Goal: Task Accomplishment & Management: Manage account settings

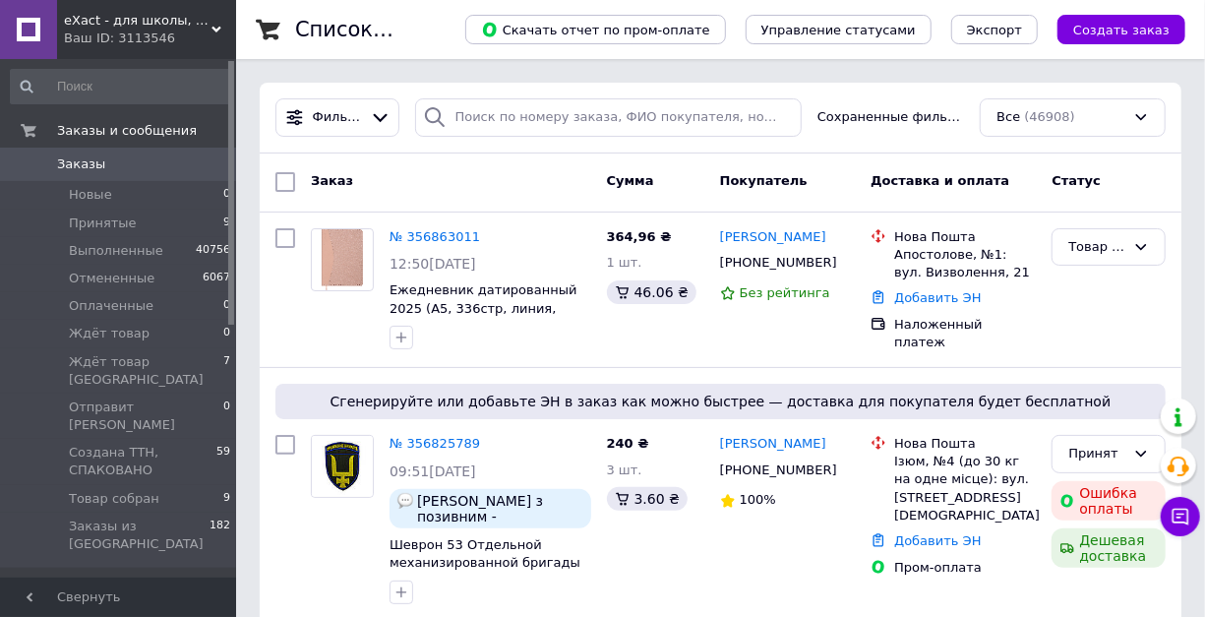
click at [211, 26] on icon at bounding box center [216, 30] width 10 height 10
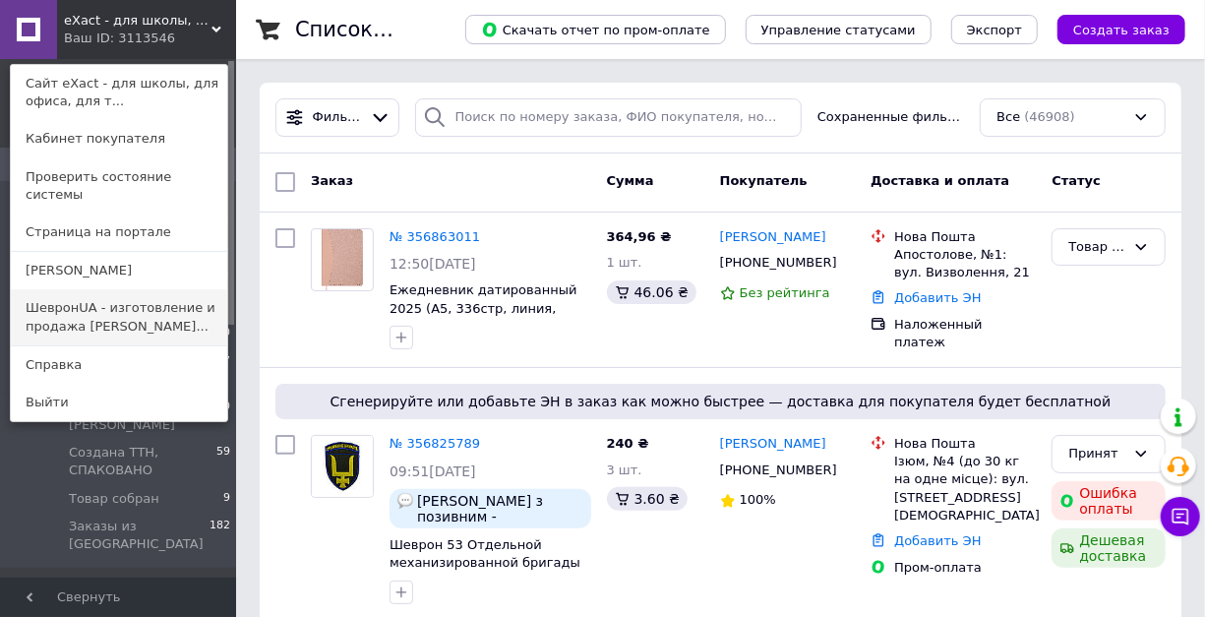
click at [83, 289] on link "ШевронUA - изготовление и продажа милита..." at bounding box center [119, 316] width 216 height 55
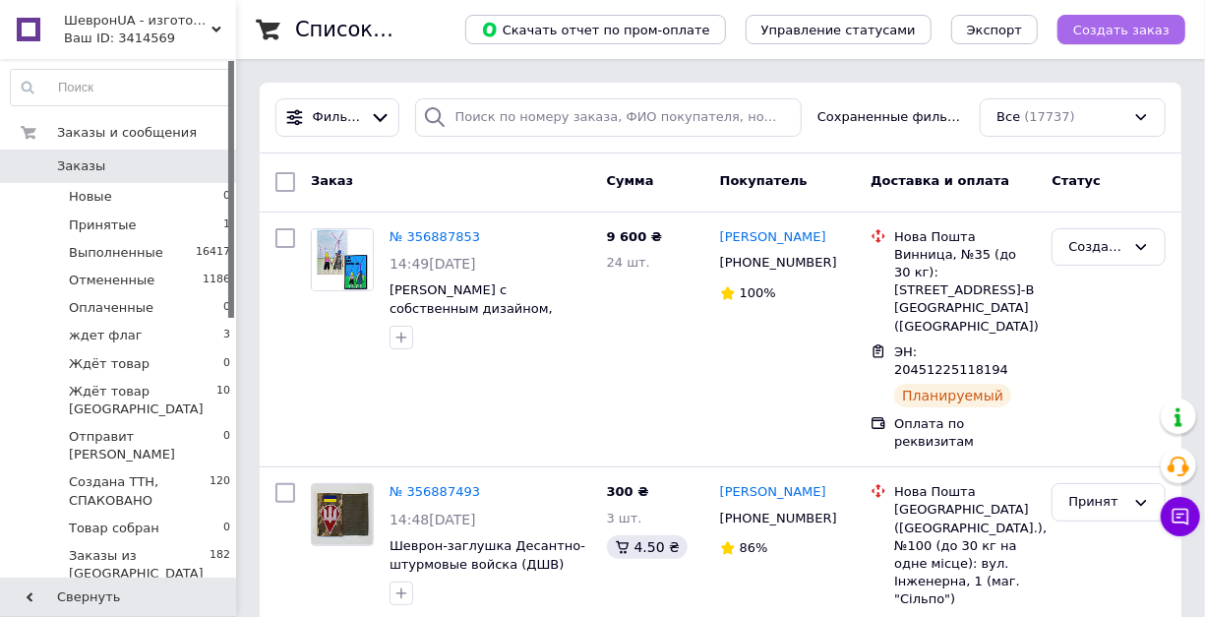
click at [1103, 33] on span "Создать заказ" at bounding box center [1121, 30] width 96 height 15
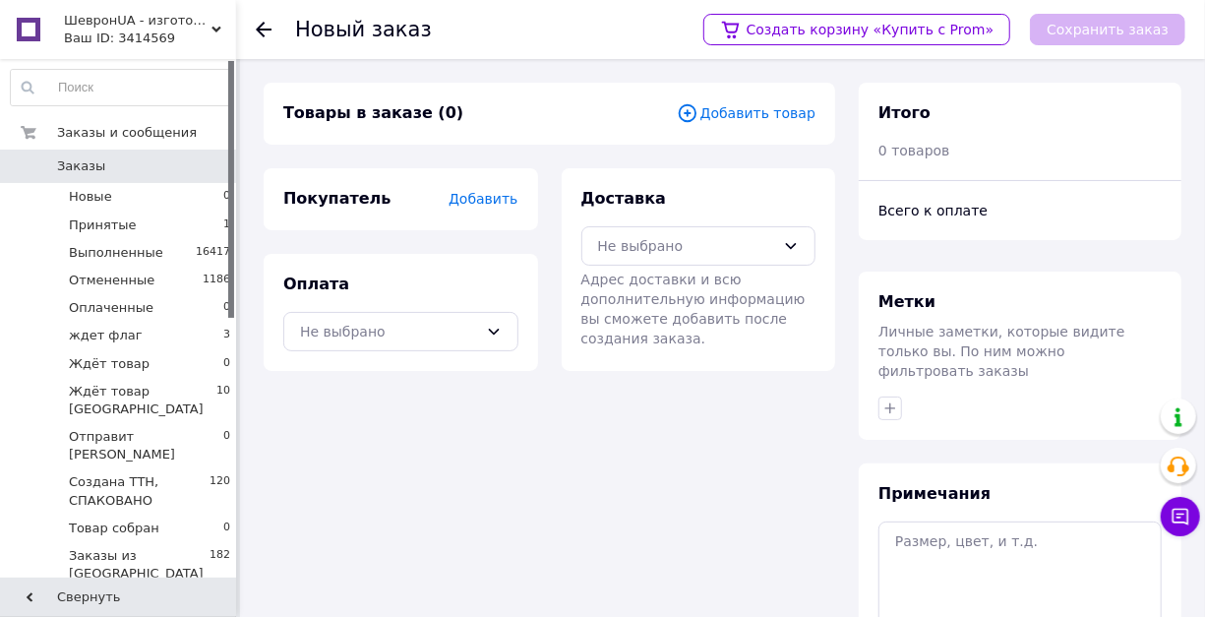
click at [761, 111] on span "Добавить товар" at bounding box center [746, 113] width 139 height 22
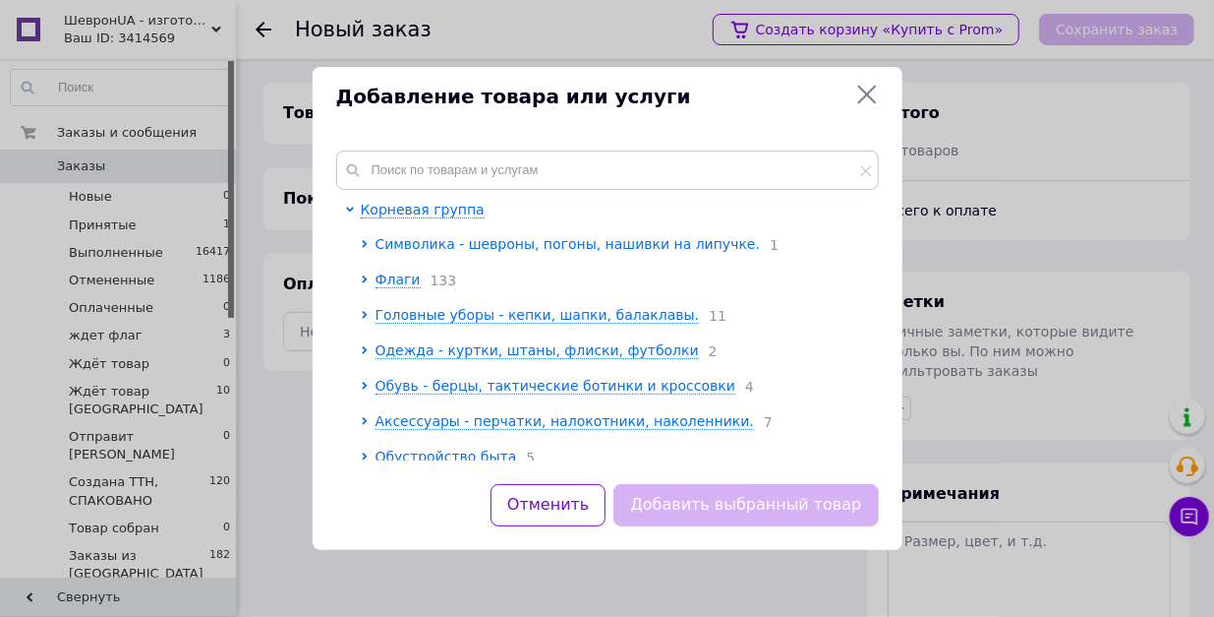
click at [606, 252] on span "Символика - шевроны, погоны, нашивки на липучке." at bounding box center [568, 244] width 385 height 16
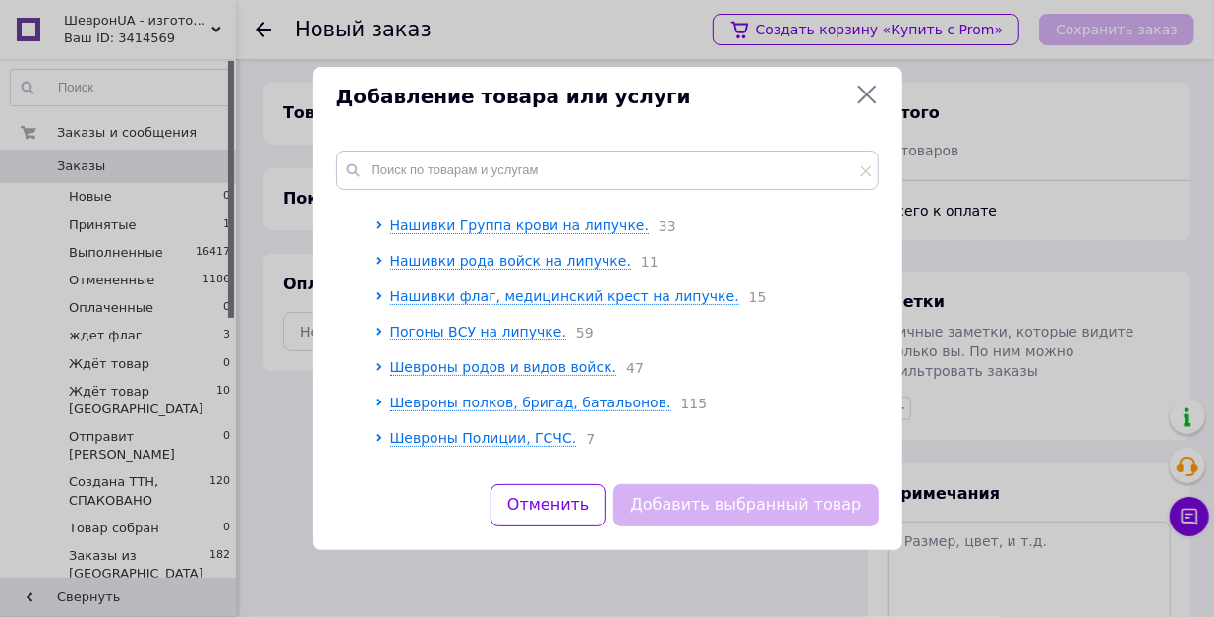
scroll to position [197, 0]
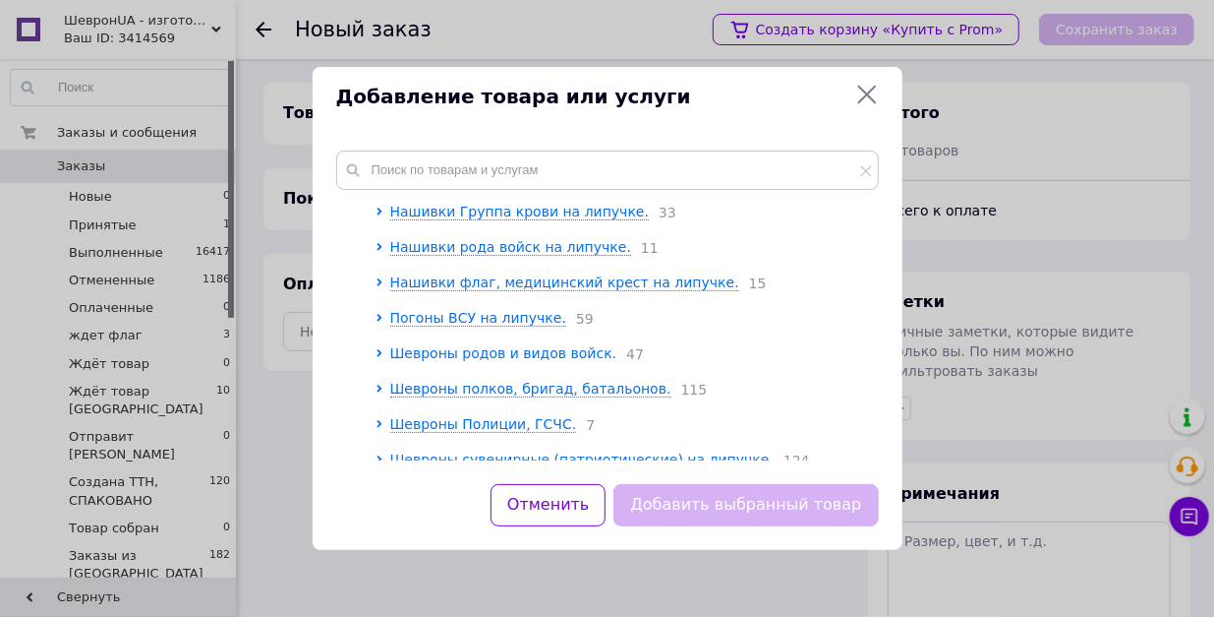
click at [524, 361] on span "Шевроны родов и видов войск." at bounding box center [503, 353] width 227 height 16
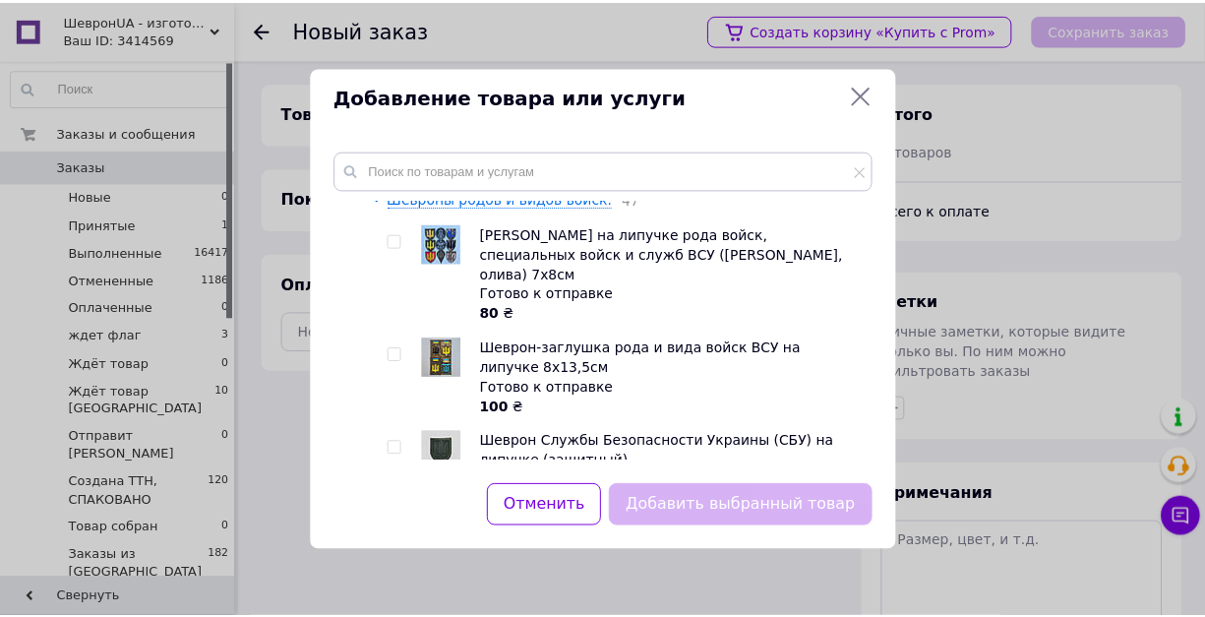
scroll to position [393, 0]
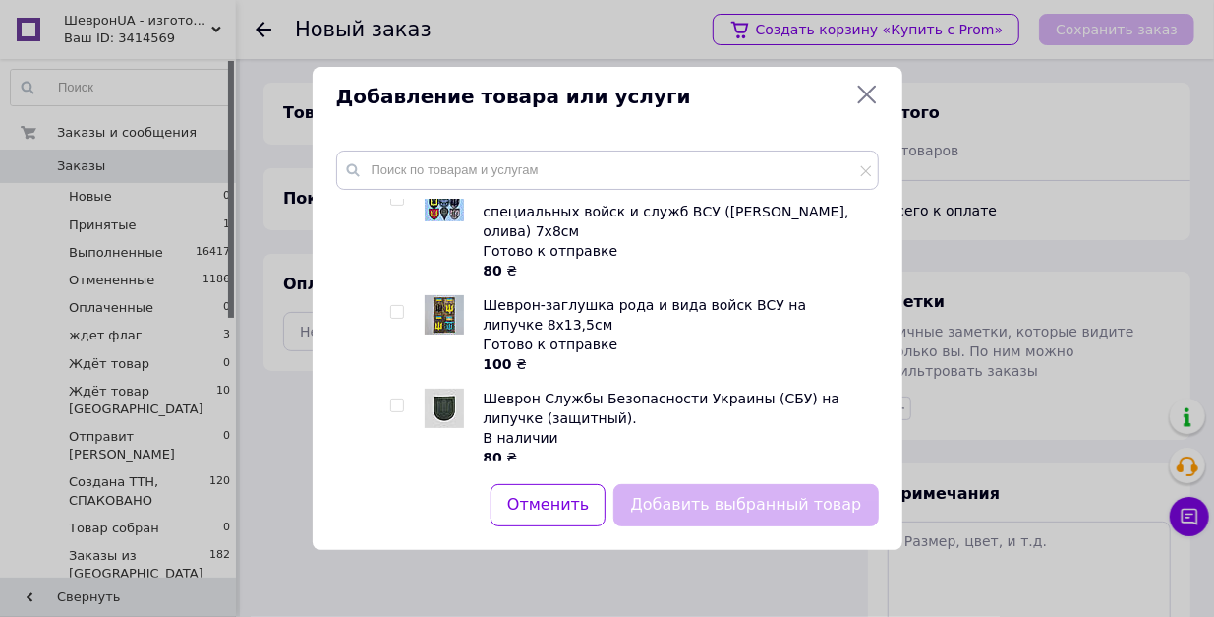
click at [395, 206] on input "checkbox" at bounding box center [396, 199] width 13 height 13
checkbox input "true"
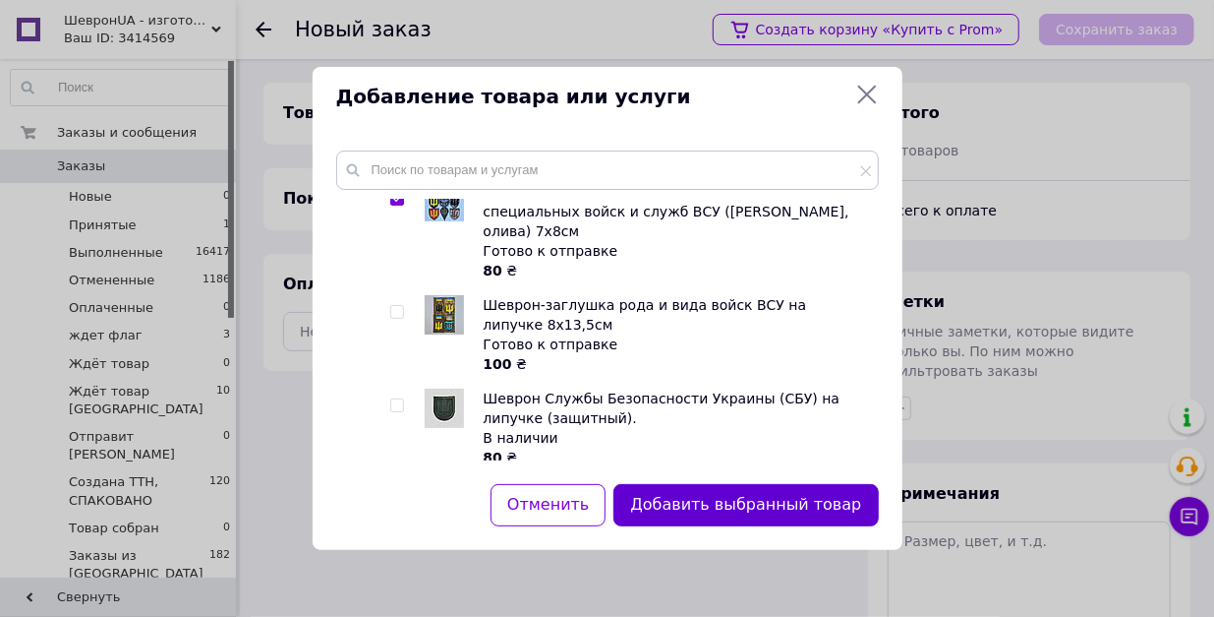
click at [633, 498] on button "Добавить выбранный товар" at bounding box center [746, 505] width 265 height 42
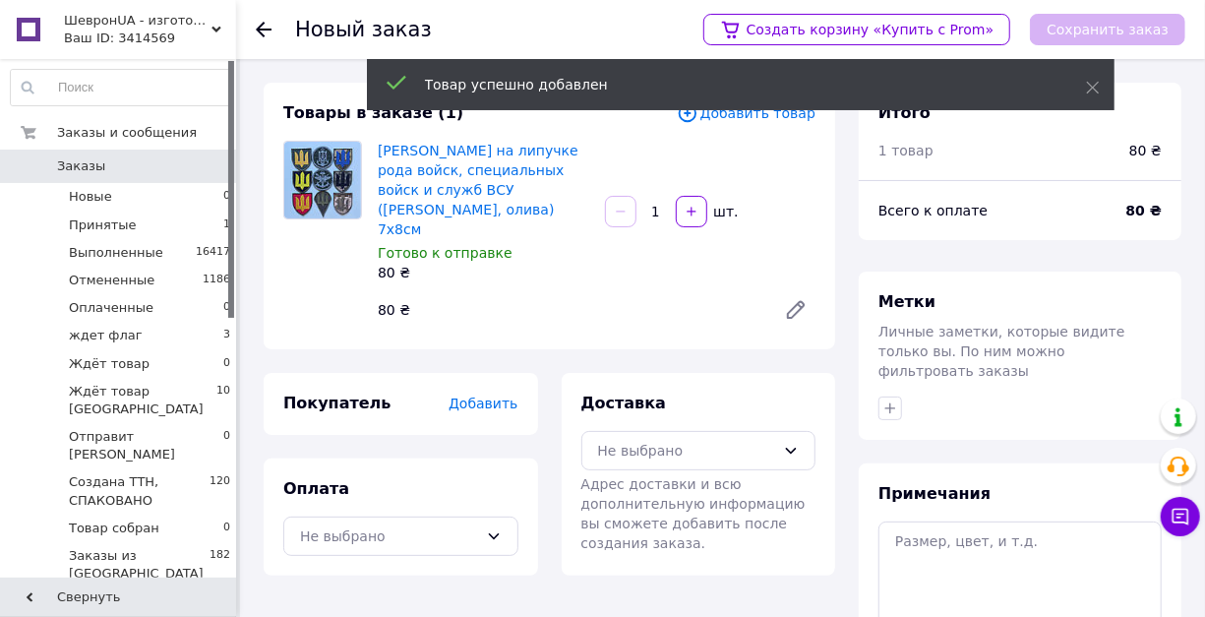
click at [474, 411] on span "Добавить" at bounding box center [482, 403] width 69 height 16
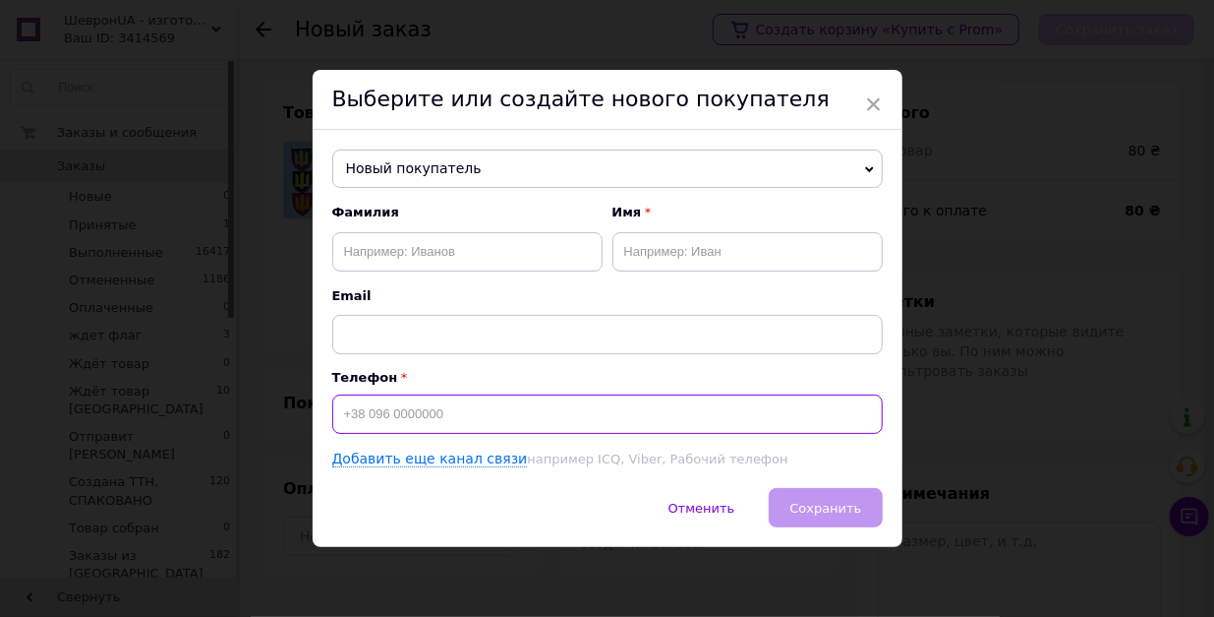
click at [403, 434] on input at bounding box center [607, 413] width 551 height 39
type input "+380670001203"
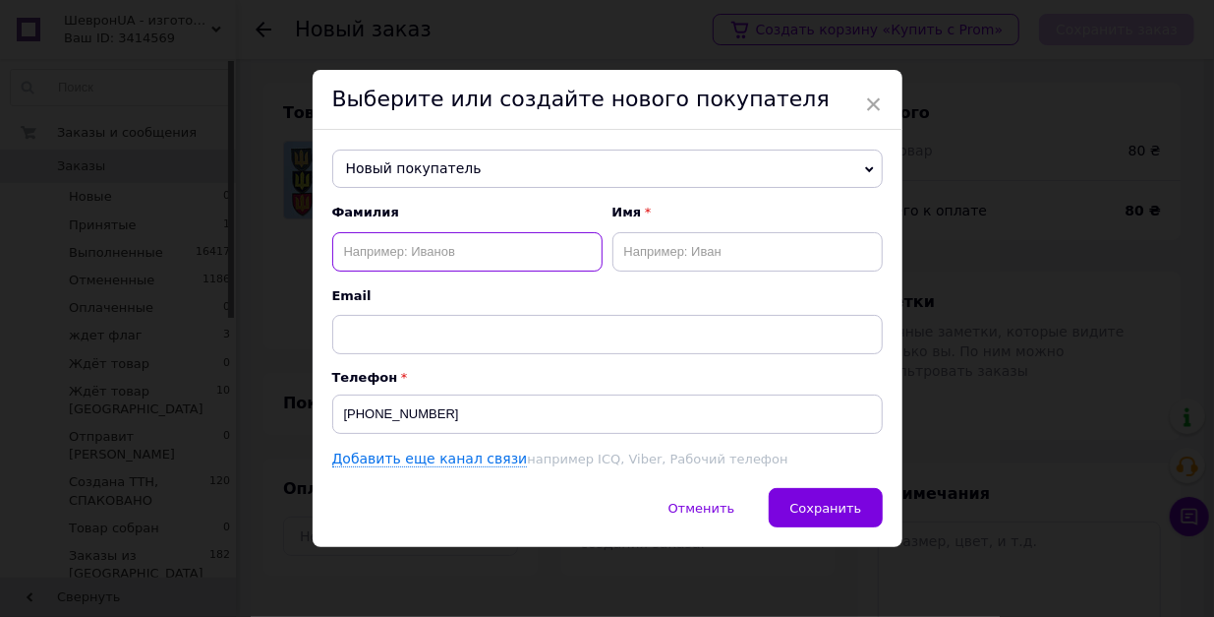
click at [365, 259] on input "text" at bounding box center [467, 251] width 270 height 39
type input "бабенко"
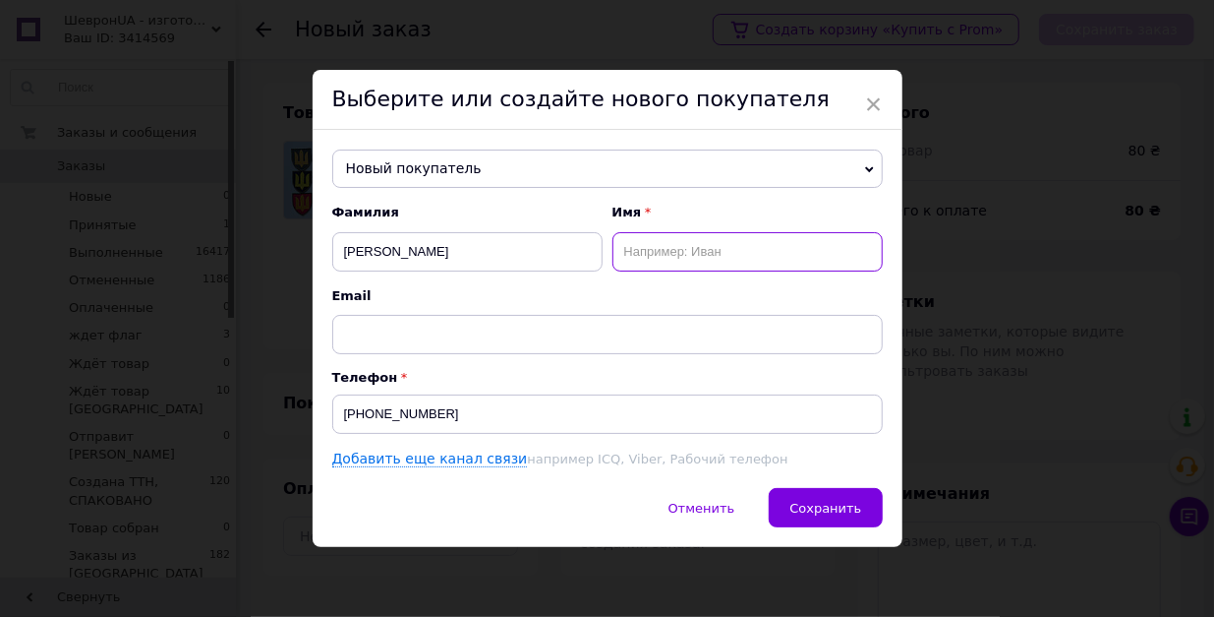
click at [652, 260] on input "text" at bounding box center [748, 251] width 270 height 39
type input "сергій"
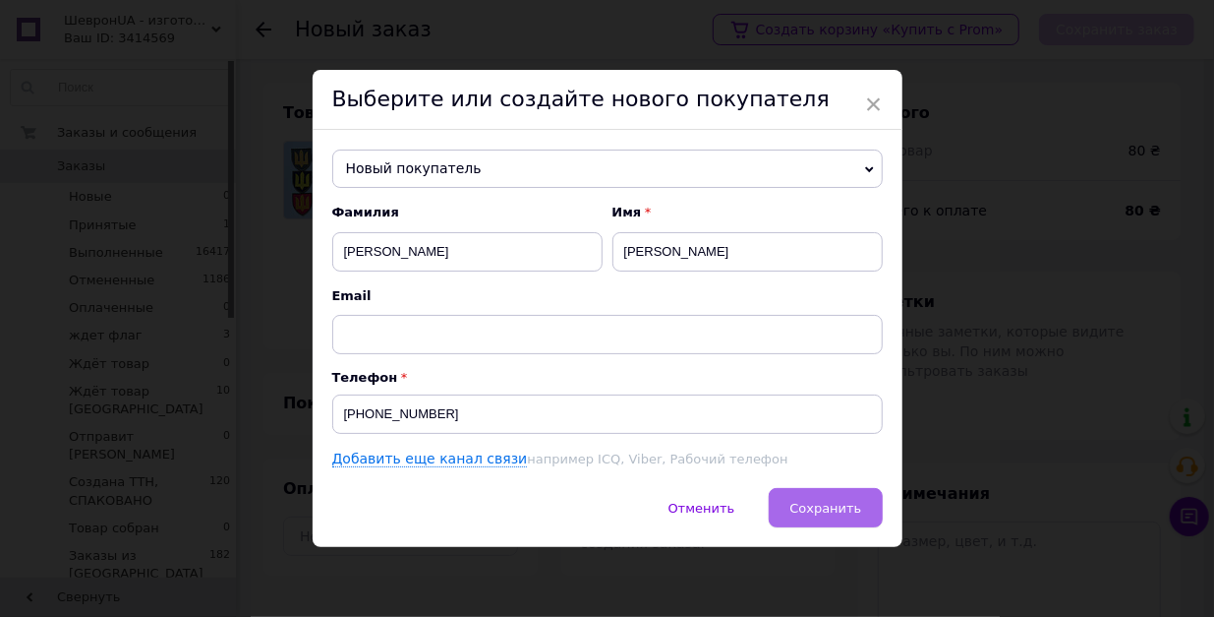
click at [820, 515] on span "Сохранить" at bounding box center [826, 508] width 72 height 15
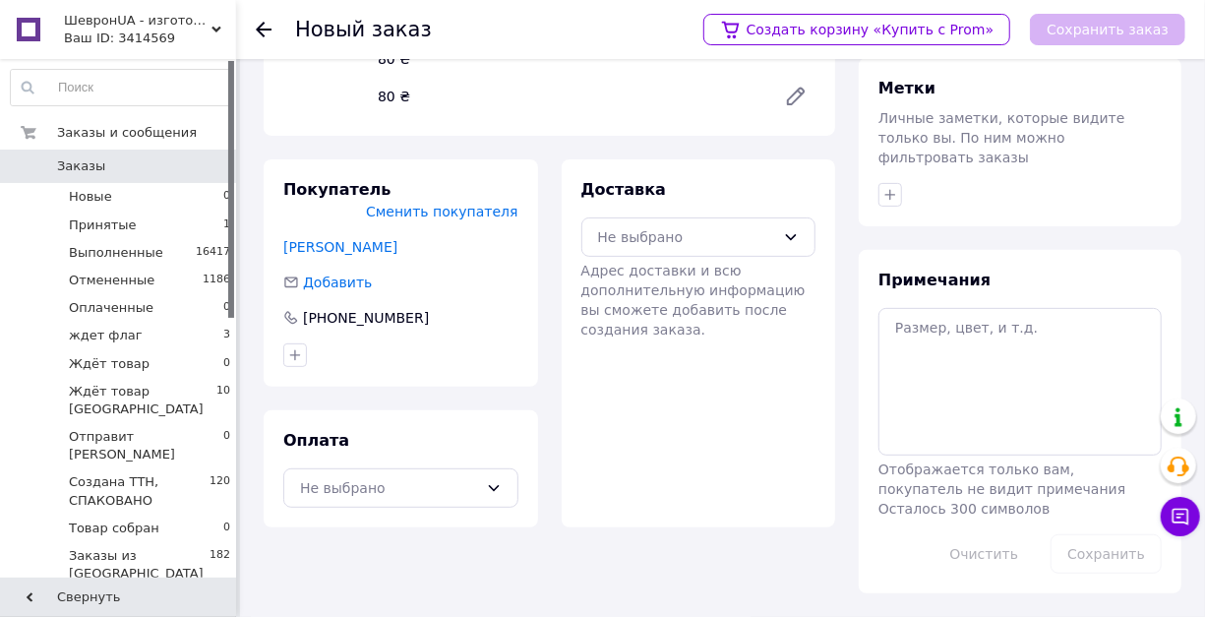
scroll to position [305, 0]
click at [447, 477] on div "Не выбрано" at bounding box center [389, 488] width 178 height 22
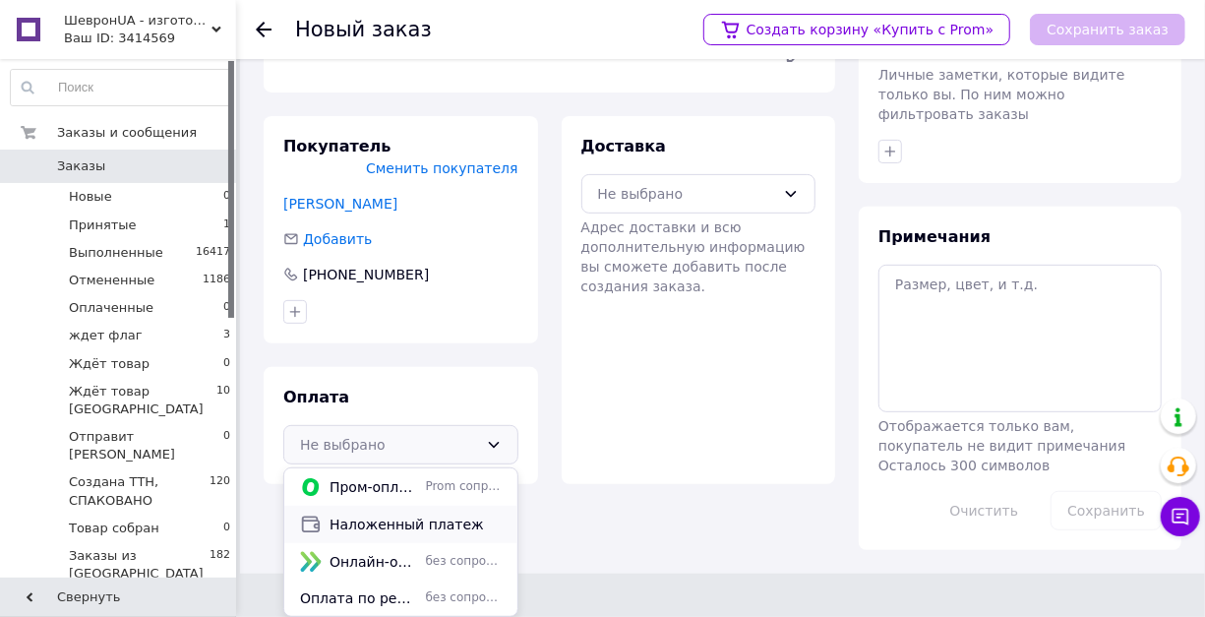
click at [421, 534] on span "Наложенный платеж" at bounding box center [415, 524] width 172 height 20
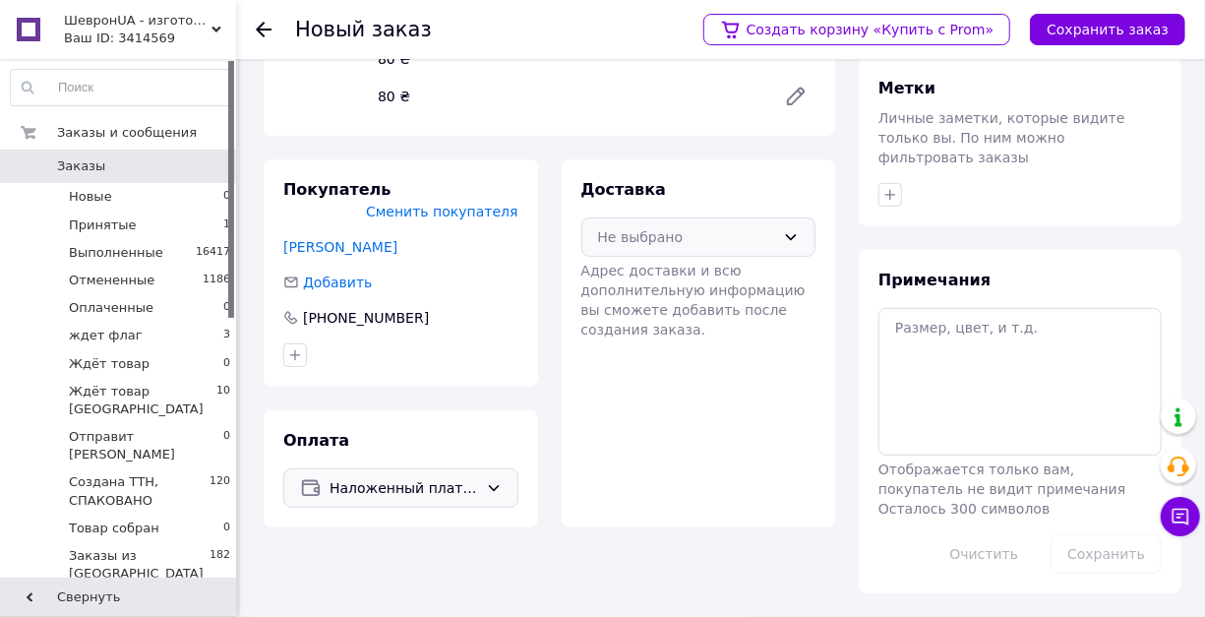
click at [675, 217] on div "Не выбрано" at bounding box center [698, 236] width 235 height 39
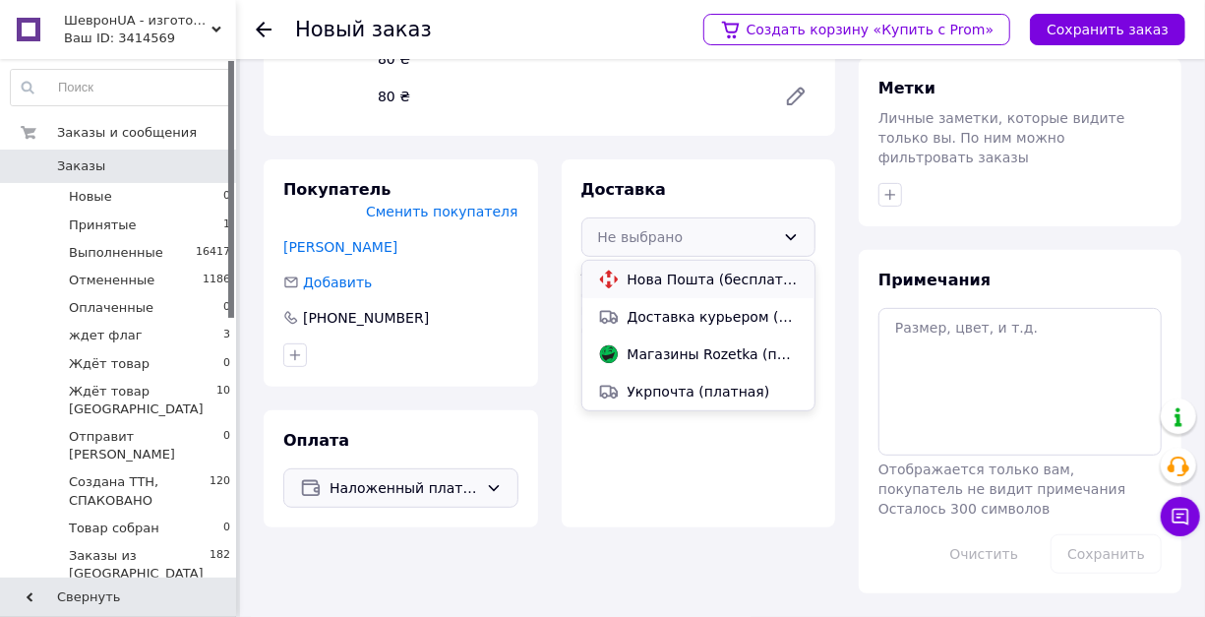
click at [664, 269] on span "Нова Пошта (бесплатно от 1500 ₴)" at bounding box center [713, 279] width 172 height 20
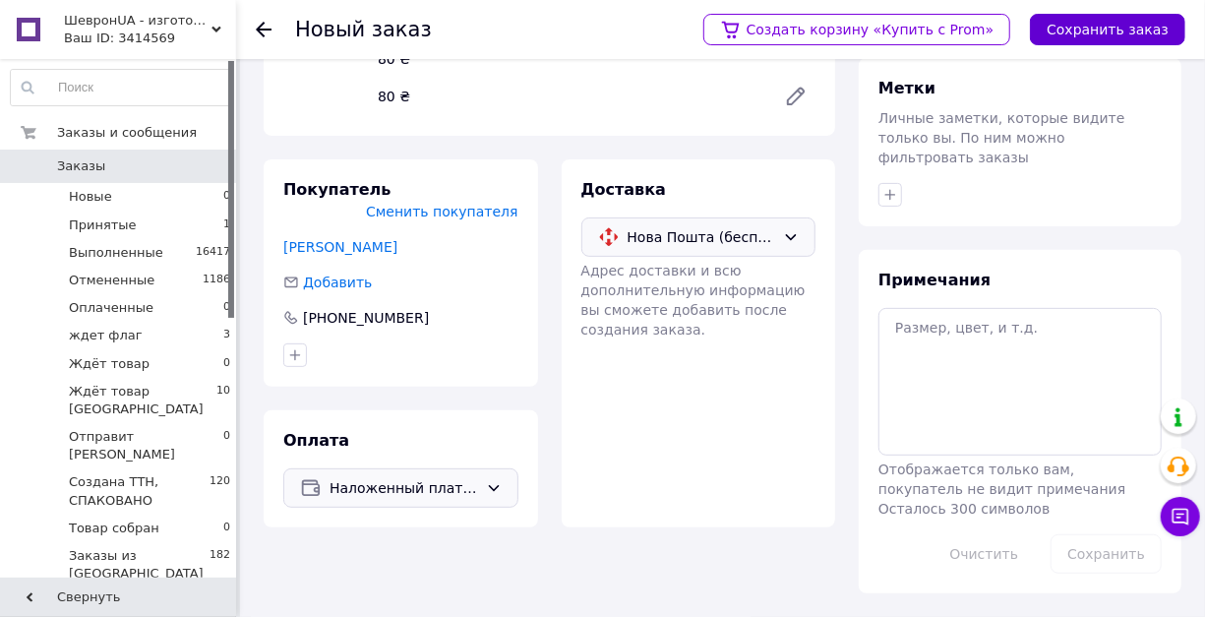
click at [1111, 35] on button "Сохранить заказ" at bounding box center [1107, 29] width 155 height 31
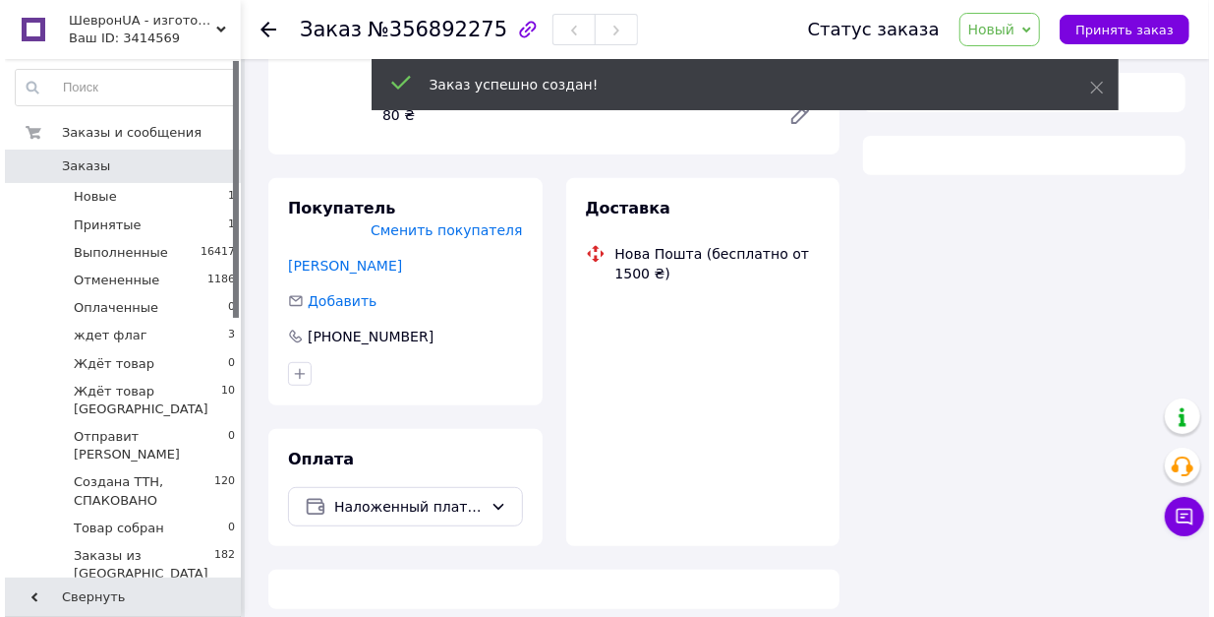
scroll to position [305, 0]
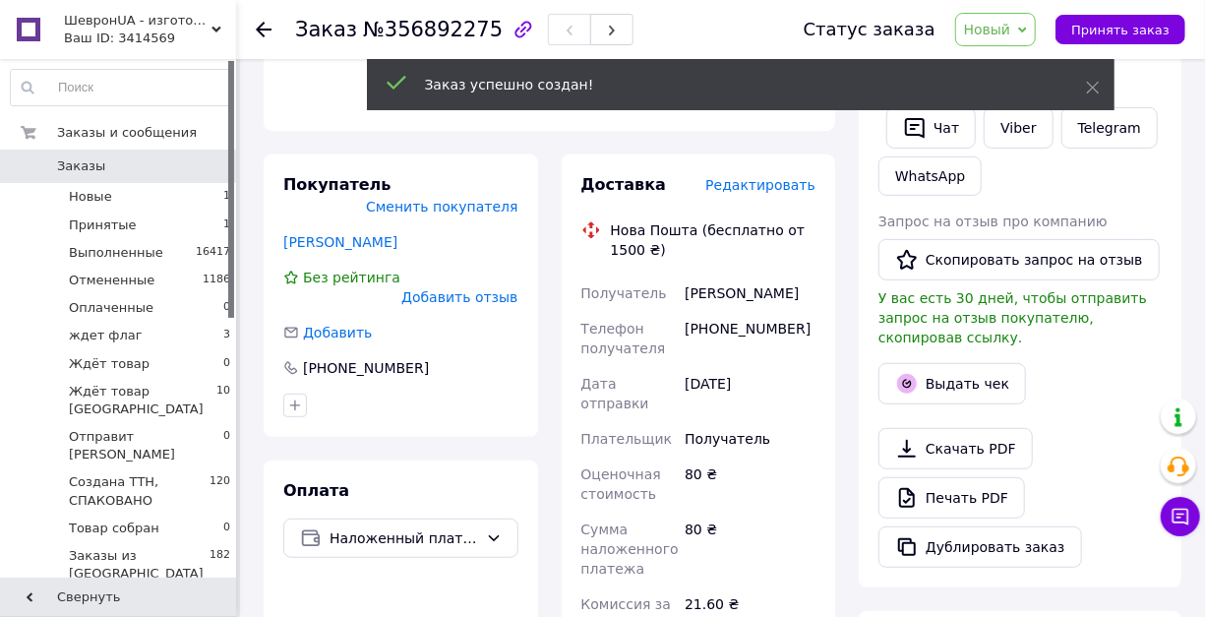
click at [741, 193] on span "Редактировать" at bounding box center [760, 185] width 110 height 16
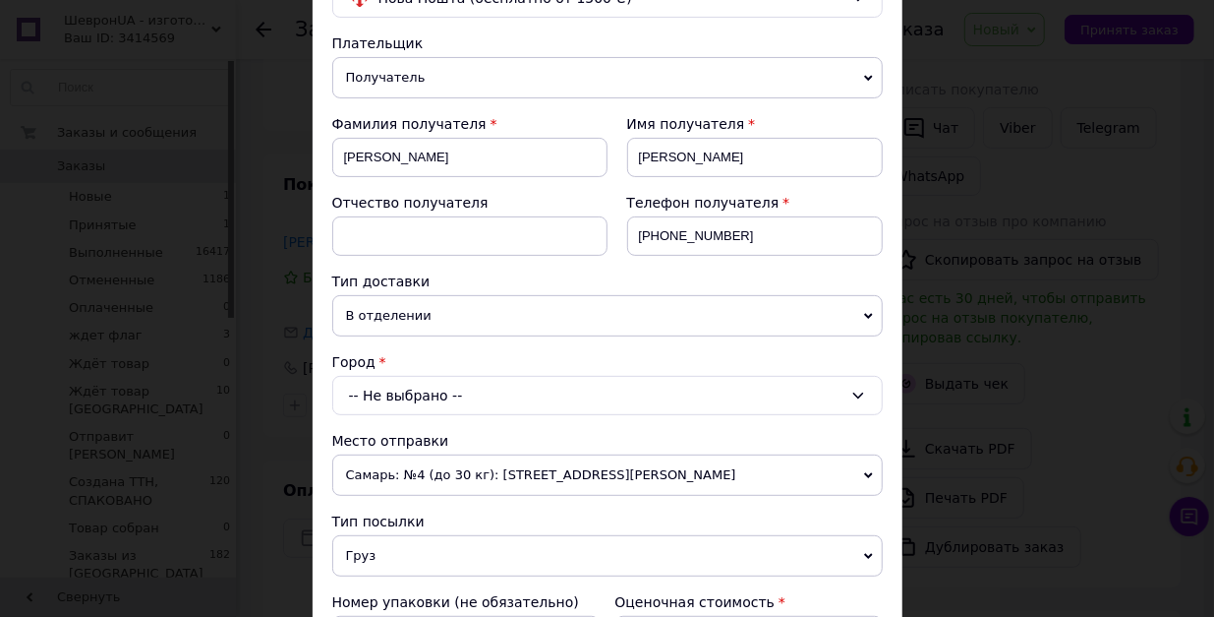
scroll to position [197, 0]
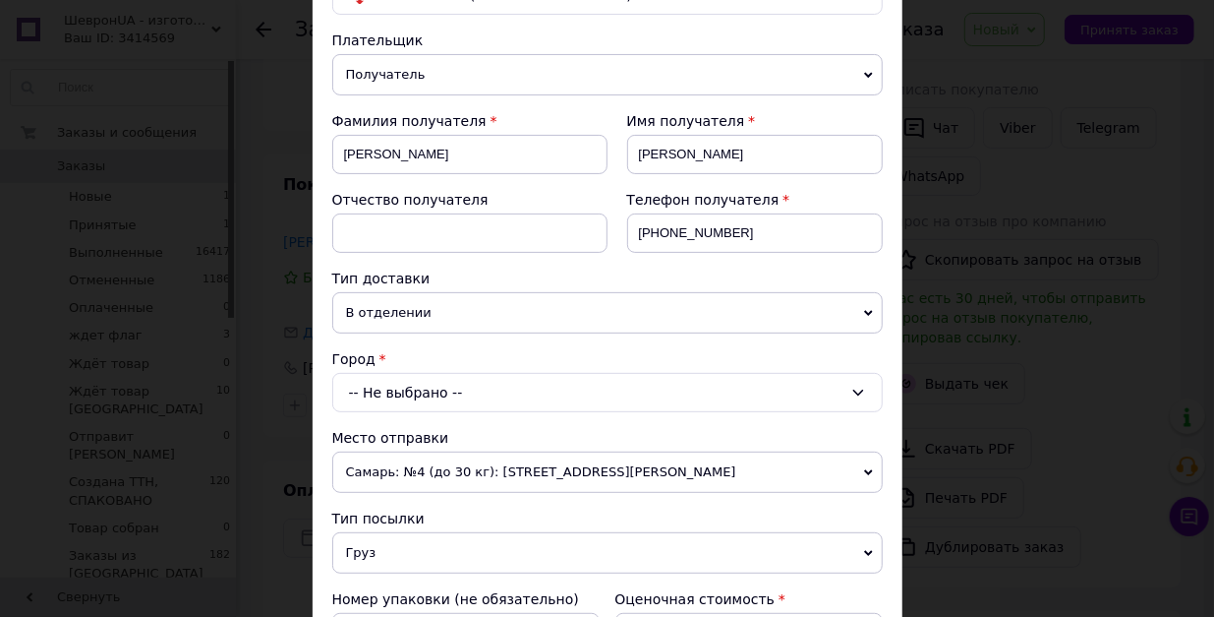
click at [446, 412] on div "-- Не выбрано --" at bounding box center [607, 392] width 551 height 39
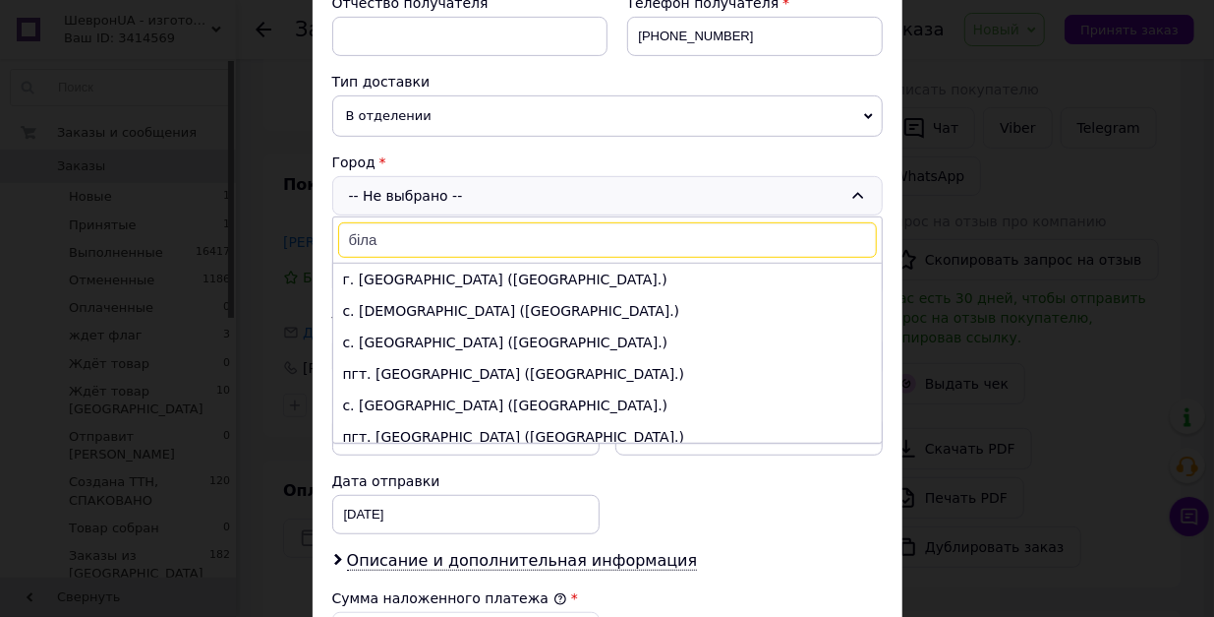
scroll to position [327, 0]
type input "біла"
click at [429, 294] on li "г. Белая Церковь (Киевская обл.)" at bounding box center [607, 278] width 549 height 31
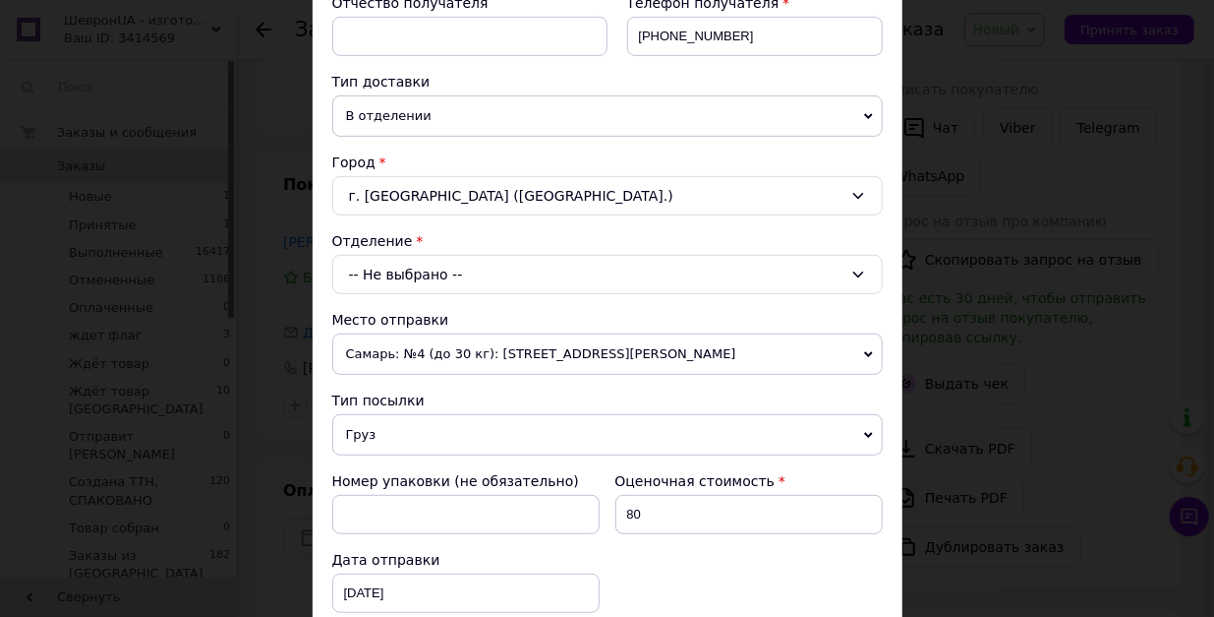
click at [407, 294] on div "-- Не выбрано --" at bounding box center [607, 274] width 551 height 39
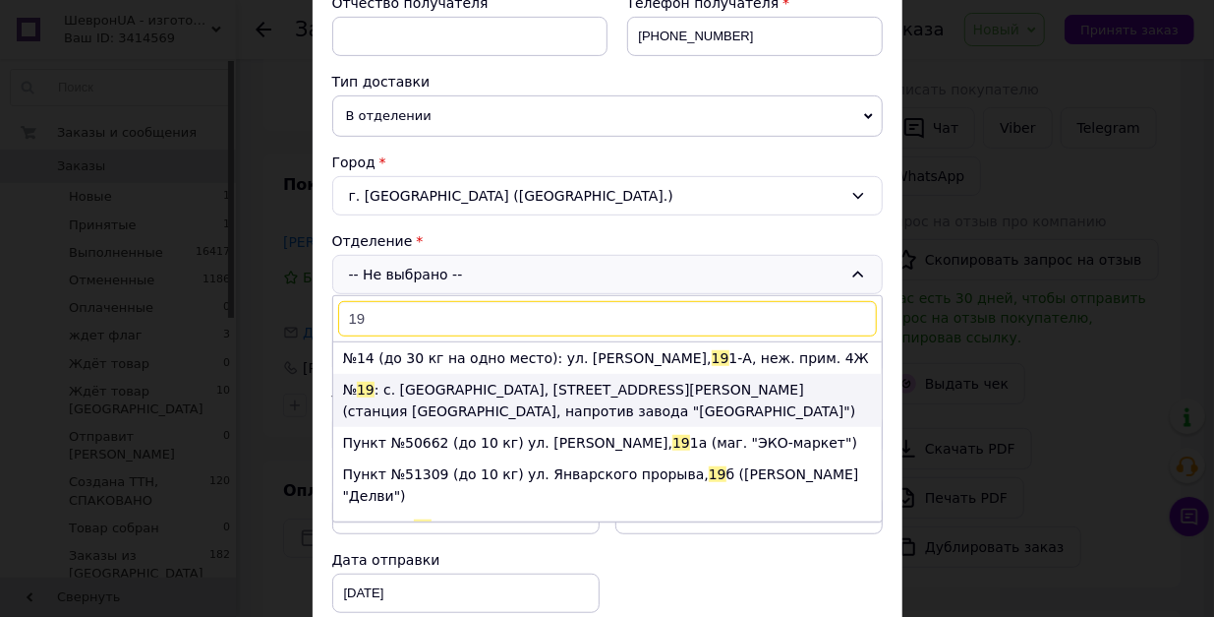
type input "19"
click at [423, 427] on li "№ 19 : с. Шкаровка, ул. Тычины Павла, 9 (станция Роток, напротив завода "Росава…" at bounding box center [607, 400] width 549 height 53
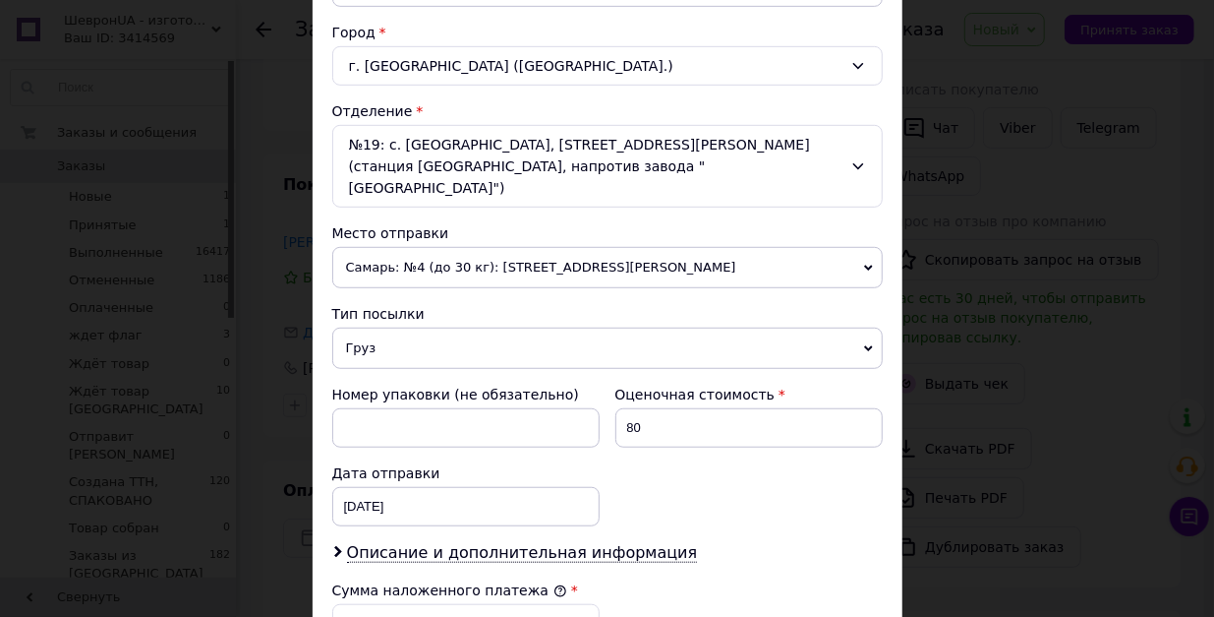
scroll to position [524, 0]
click at [464, 368] on span "Груз" at bounding box center [607, 346] width 551 height 41
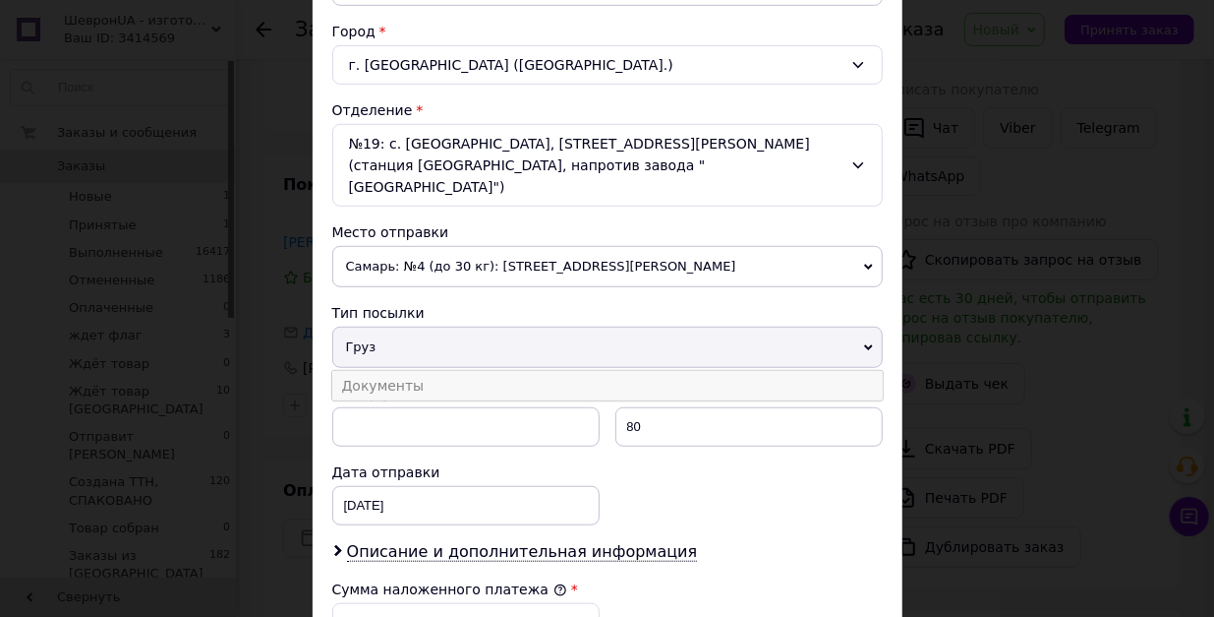
click at [447, 400] on li "Документы" at bounding box center [607, 386] width 551 height 30
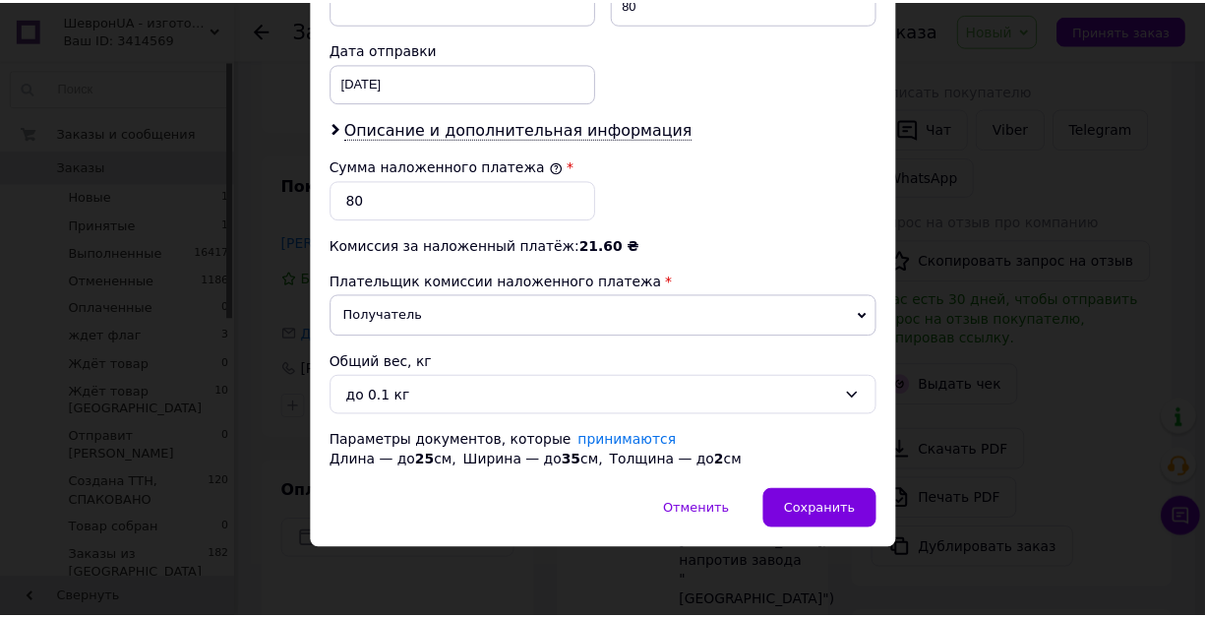
scroll to position [1048, 0]
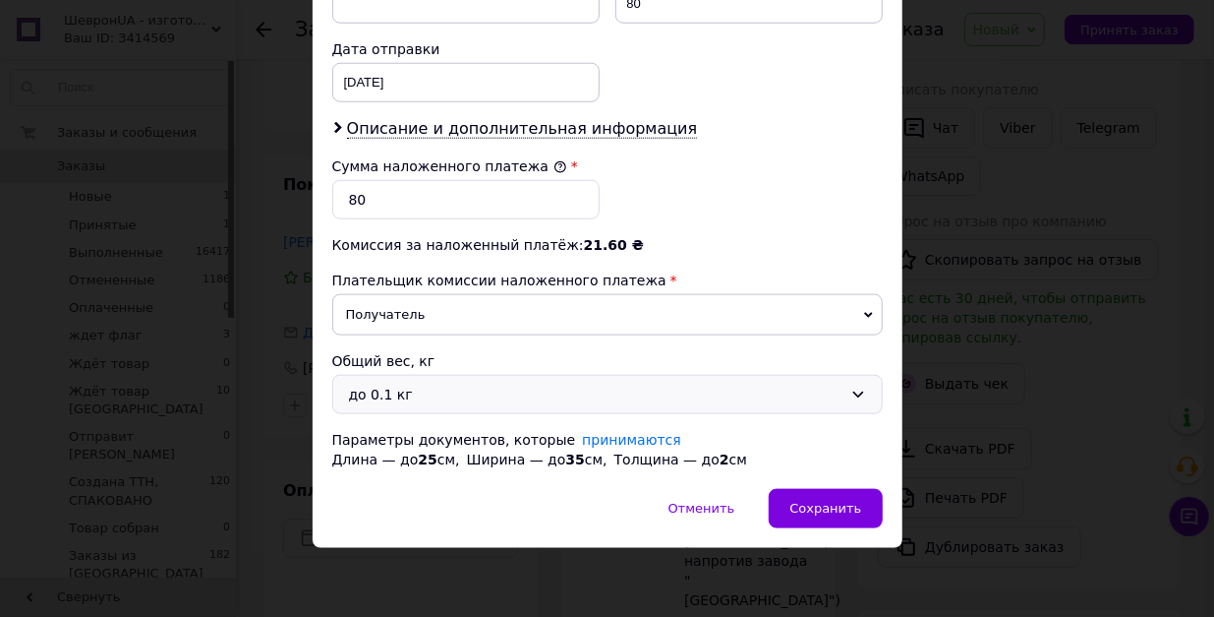
click at [524, 405] on div "до 0.1 кг" at bounding box center [596, 395] width 494 height 22
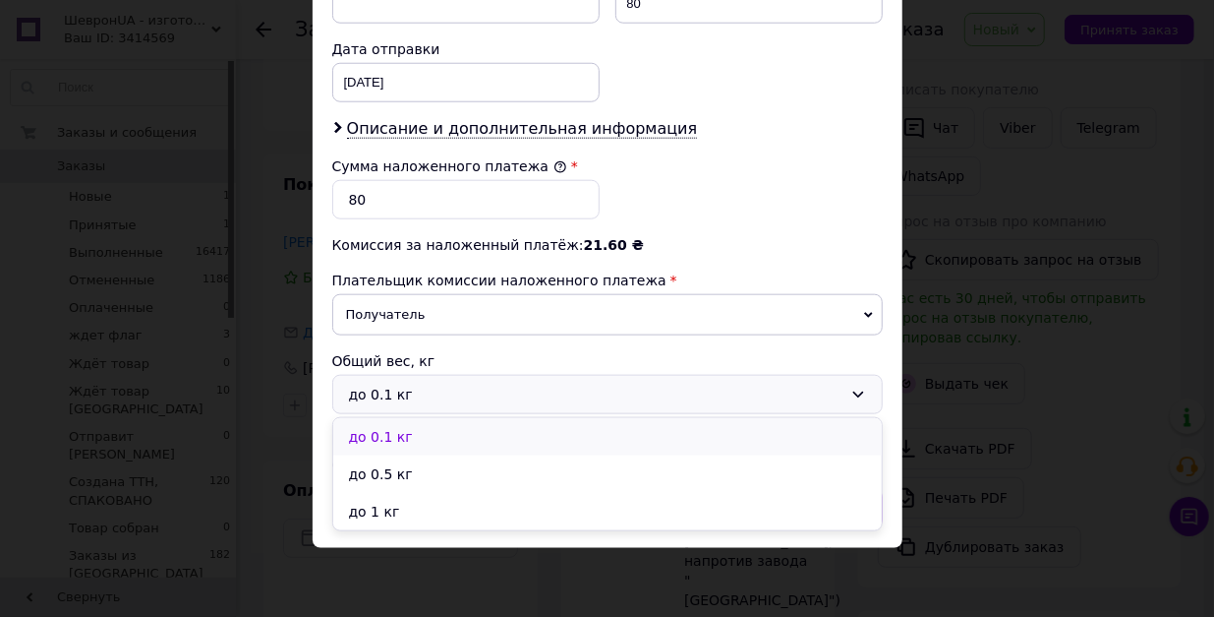
click at [517, 455] on li "до 0.1 кг" at bounding box center [607, 436] width 549 height 37
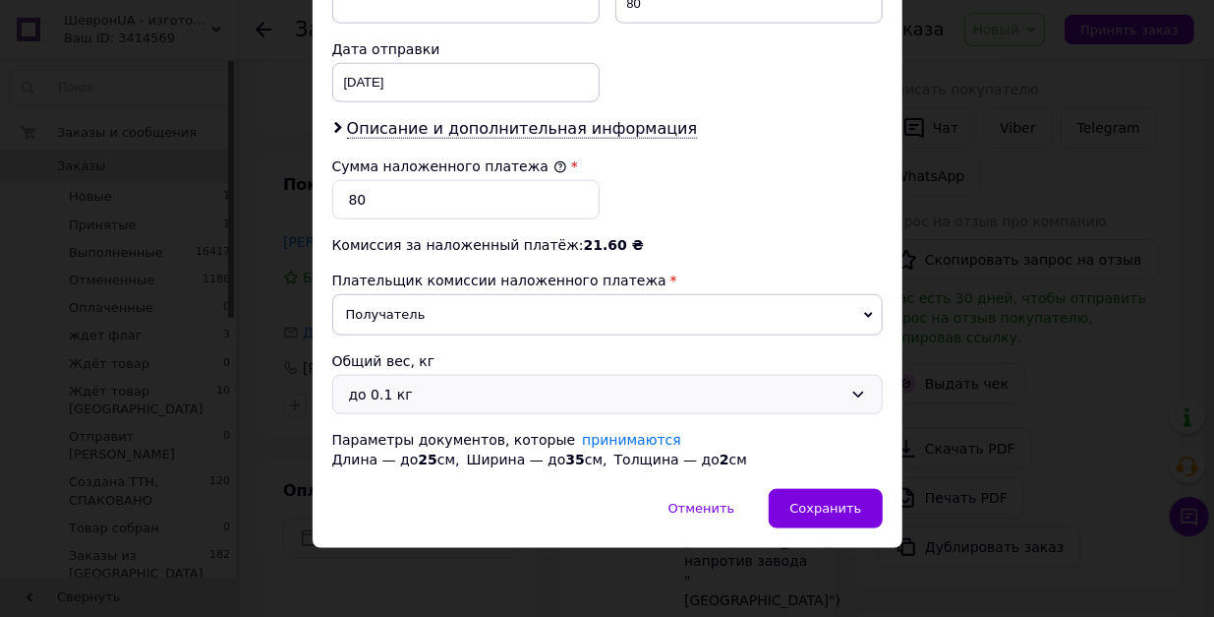
click at [492, 405] on div "до 0.1 кг" at bounding box center [596, 395] width 494 height 22
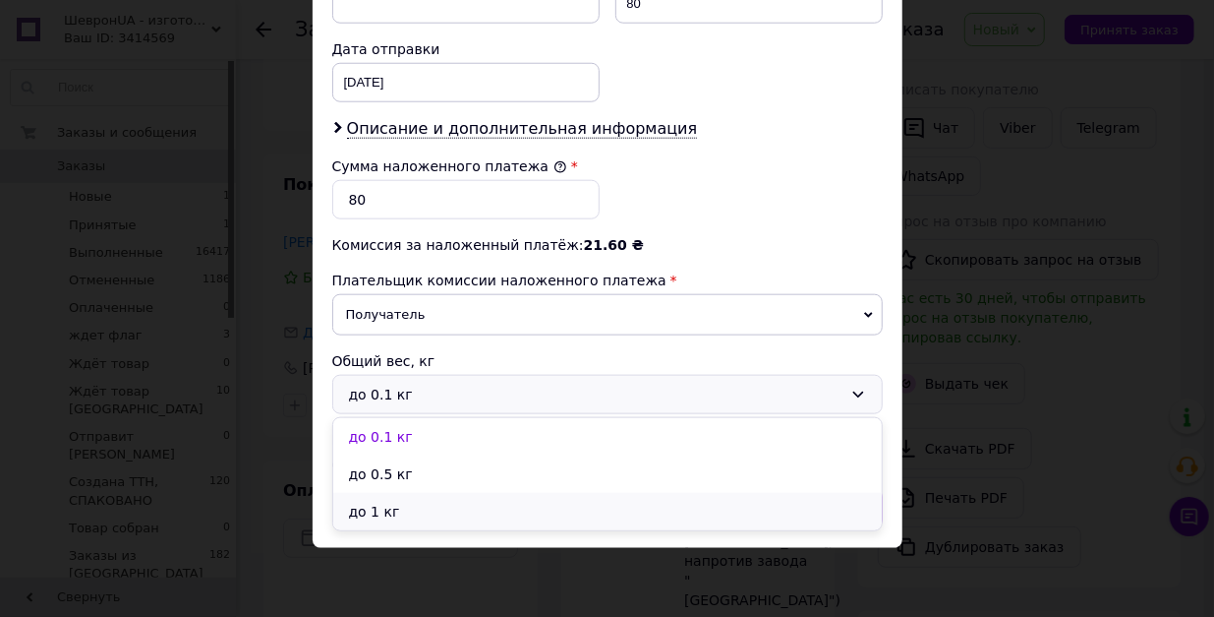
click at [476, 530] on li "до 1 кг" at bounding box center [607, 511] width 549 height 37
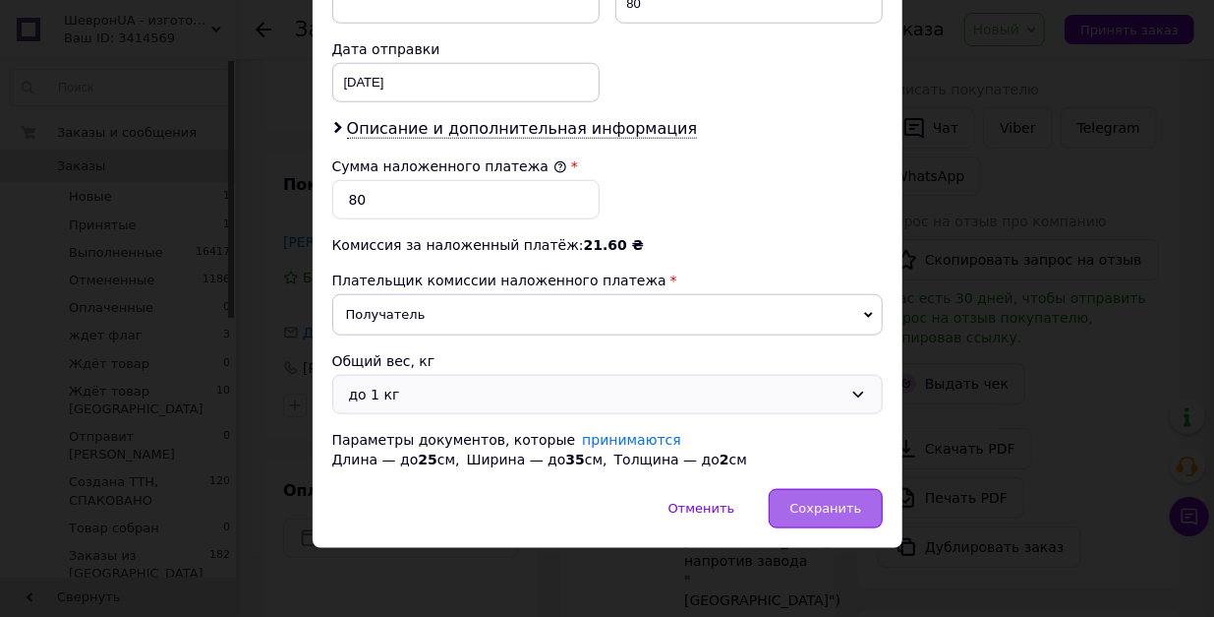
click at [803, 515] on span "Сохранить" at bounding box center [826, 508] width 72 height 15
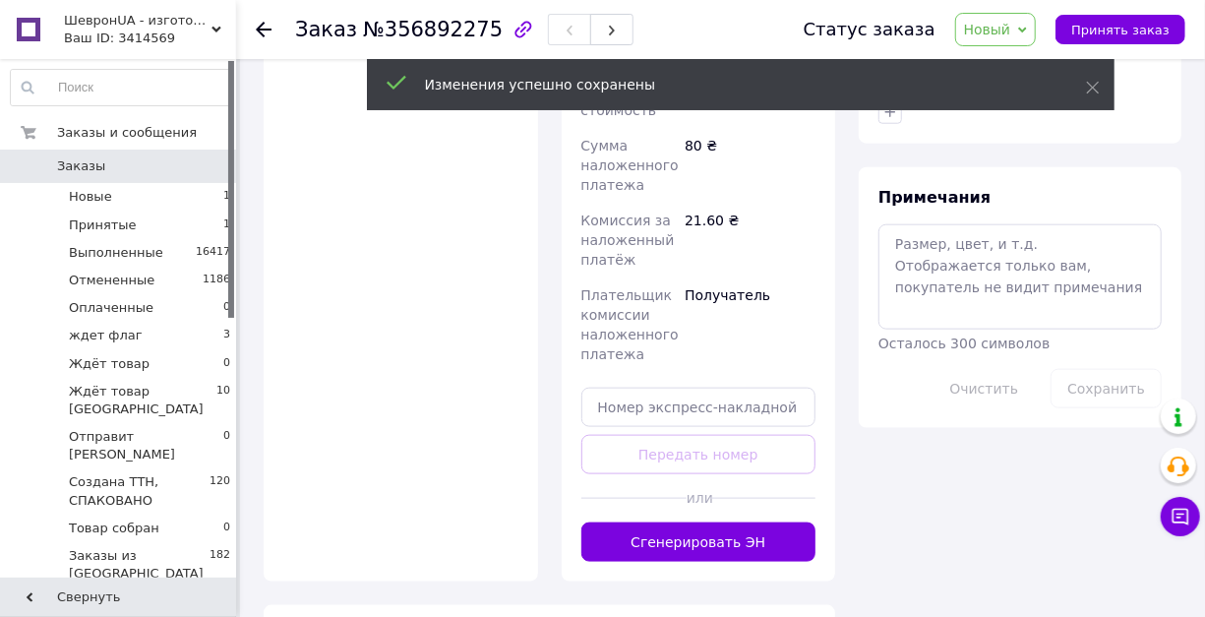
scroll to position [1026, 0]
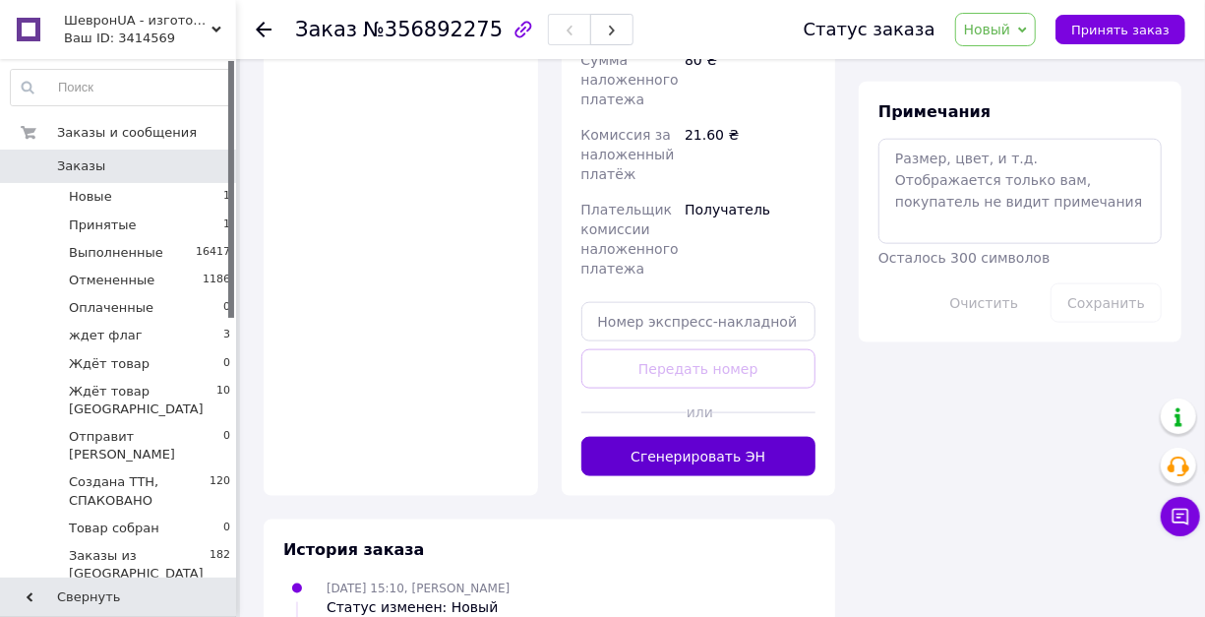
click at [688, 476] on button "Сгенерировать ЭН" at bounding box center [698, 456] width 235 height 39
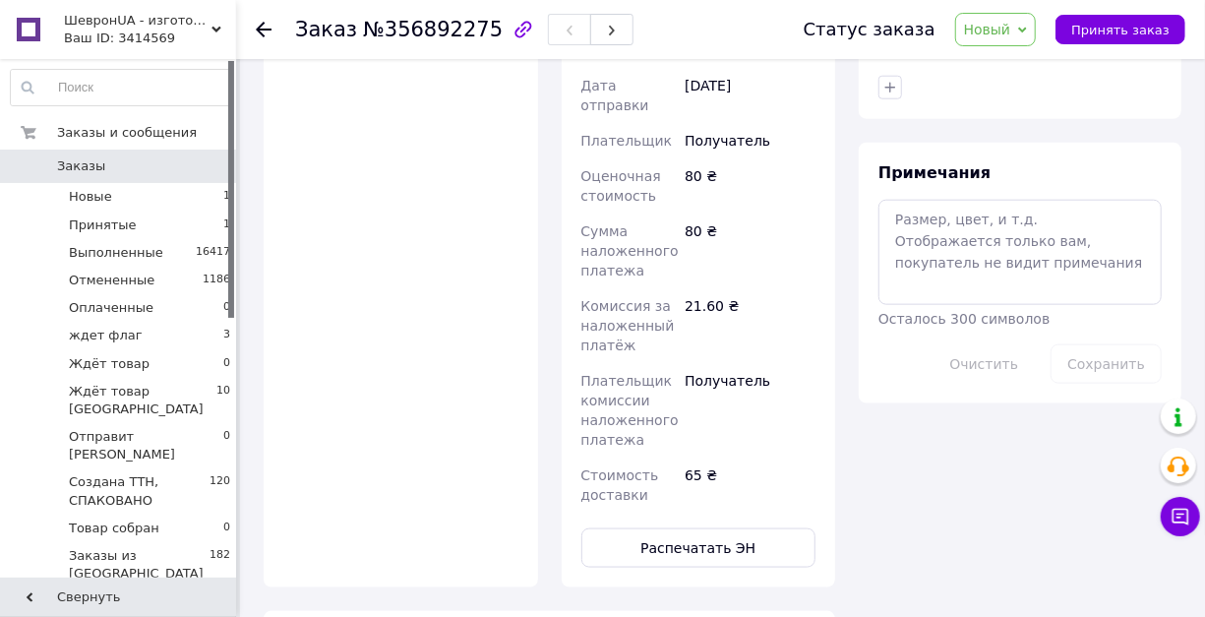
scroll to position [960, 0]
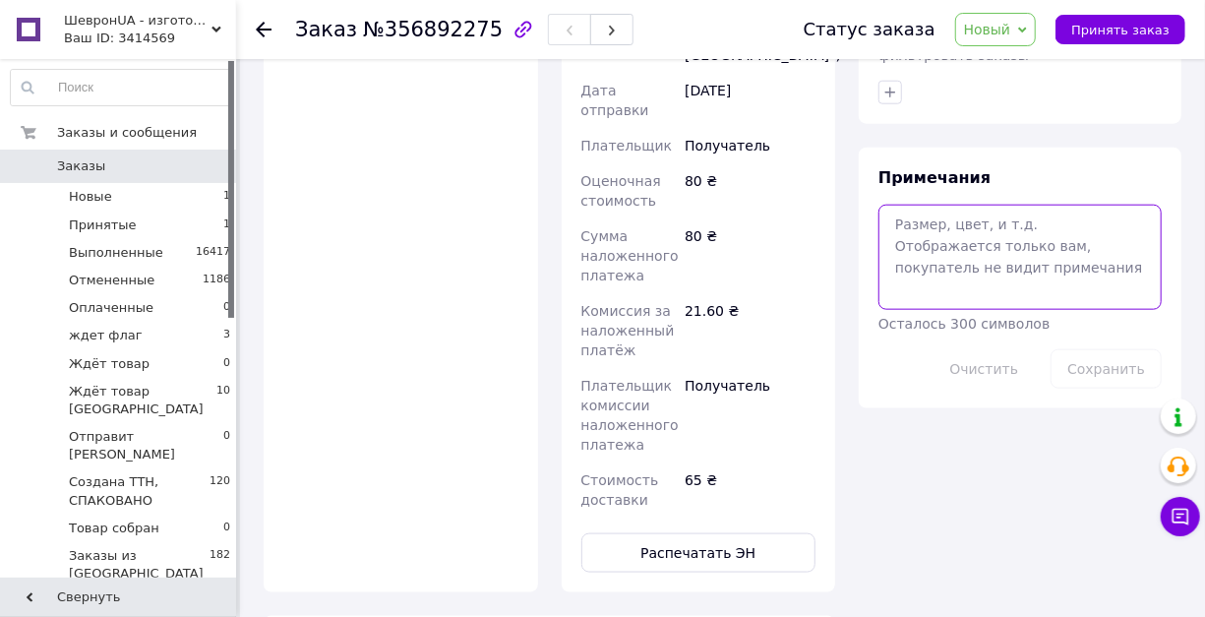
click at [938, 309] on textarea at bounding box center [1019, 257] width 283 height 104
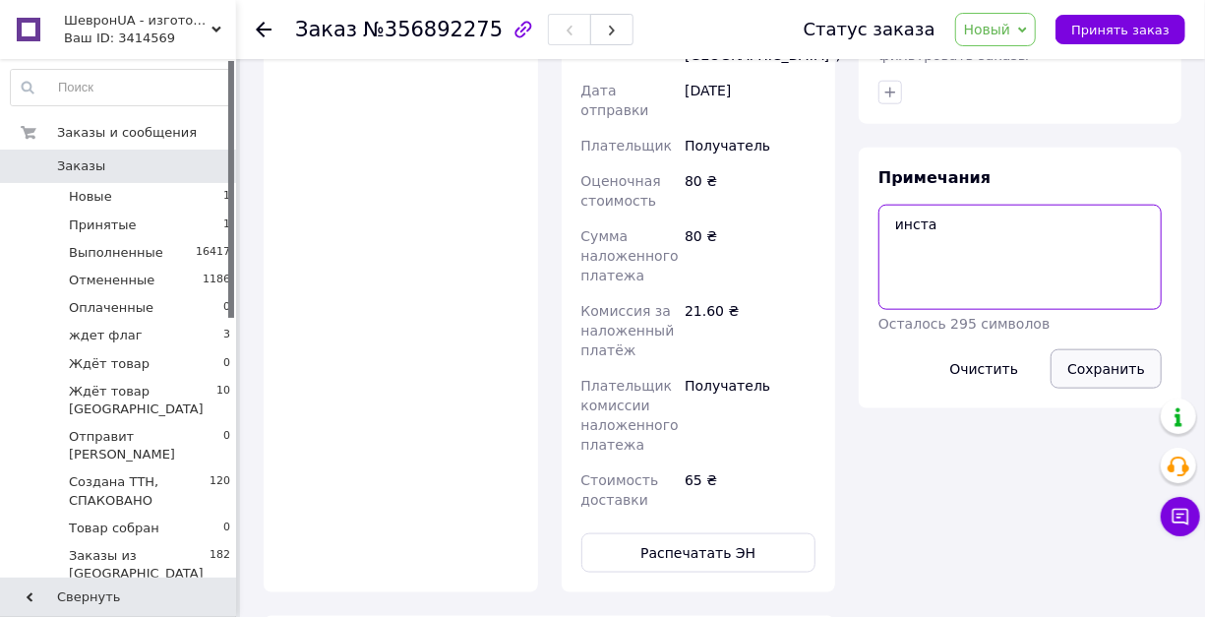
type textarea "инста"
click at [1079, 388] on button "Сохранить" at bounding box center [1105, 368] width 111 height 39
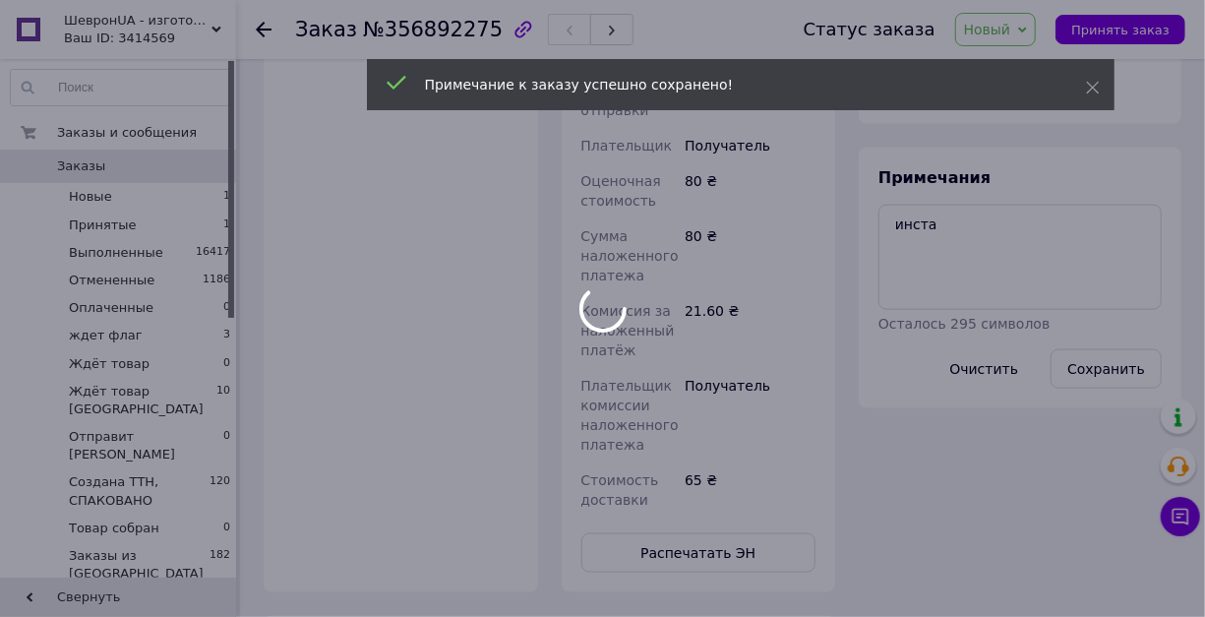
click at [999, 35] on div at bounding box center [602, 308] width 1205 height 617
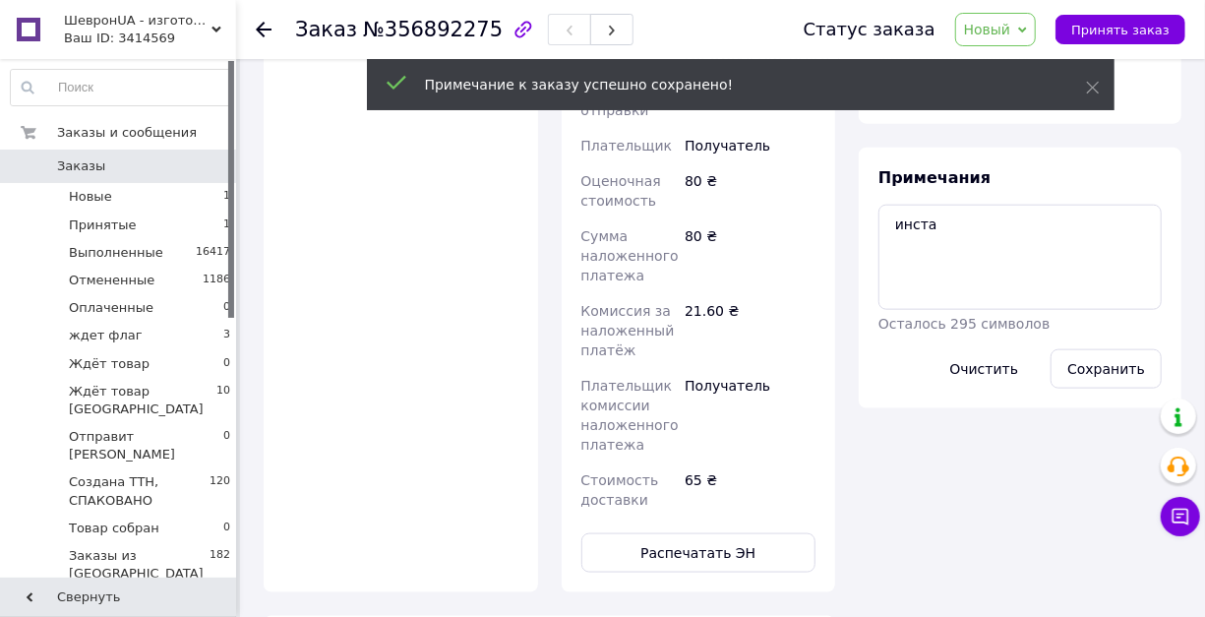
scroll to position [89, 0]
click at [999, 35] on span "Новый" at bounding box center [987, 30] width 47 height 16
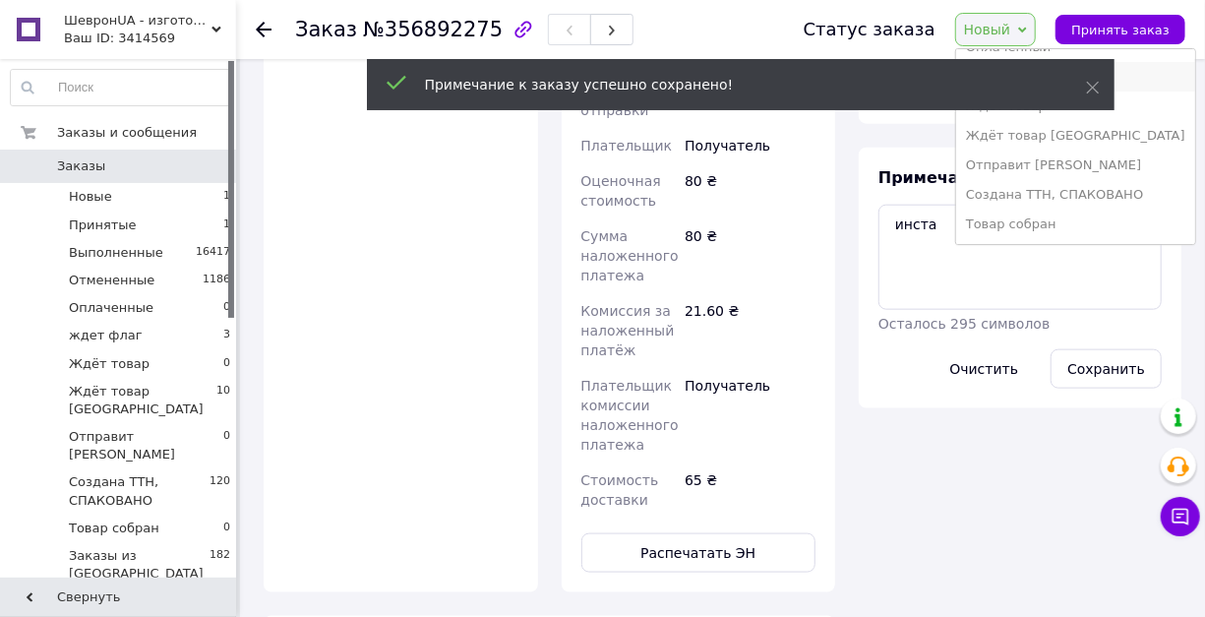
scroll to position [158, 0]
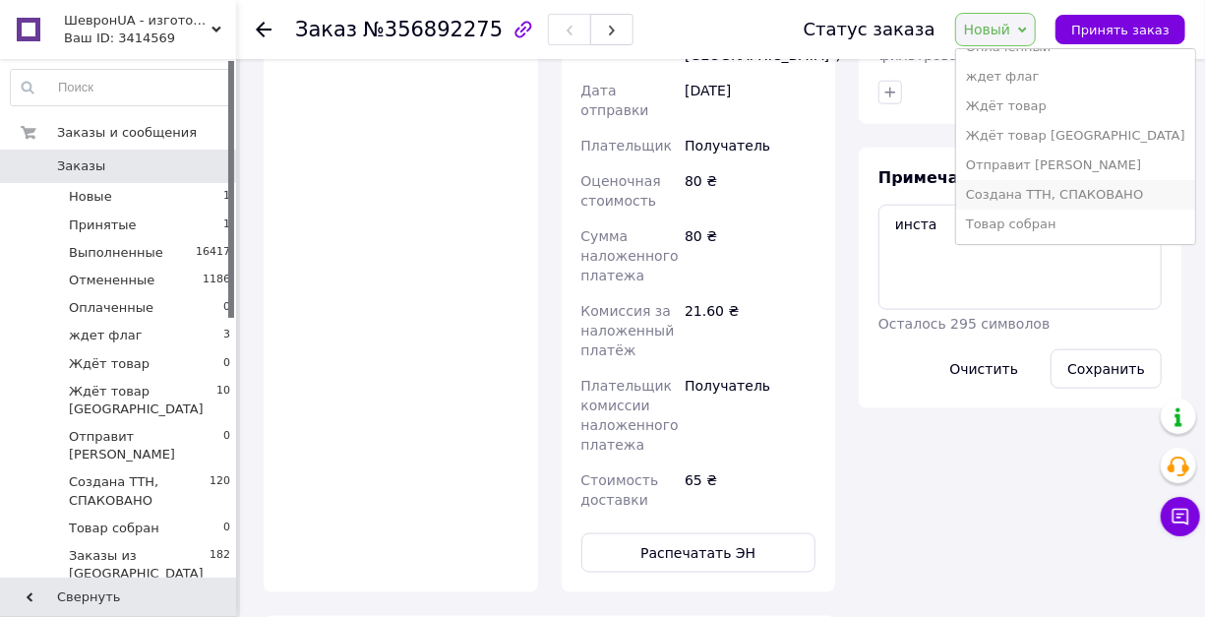
click at [1032, 195] on li "Создана ТТН, СПАКОВАНО" at bounding box center [1075, 195] width 239 height 30
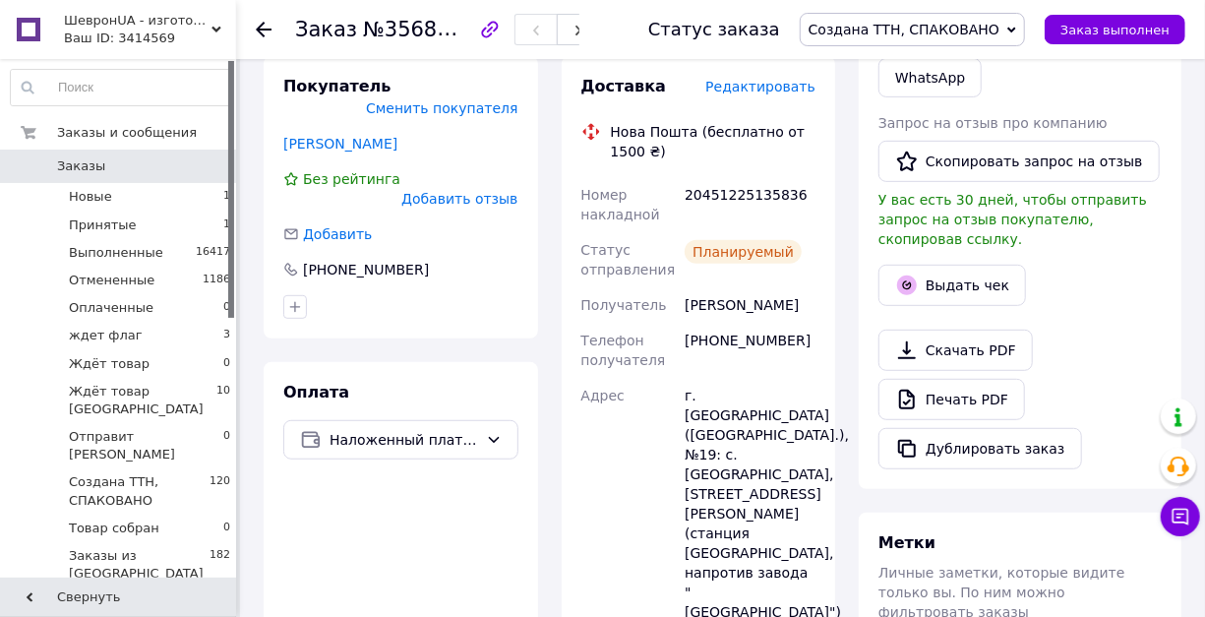
scroll to position [305, 0]
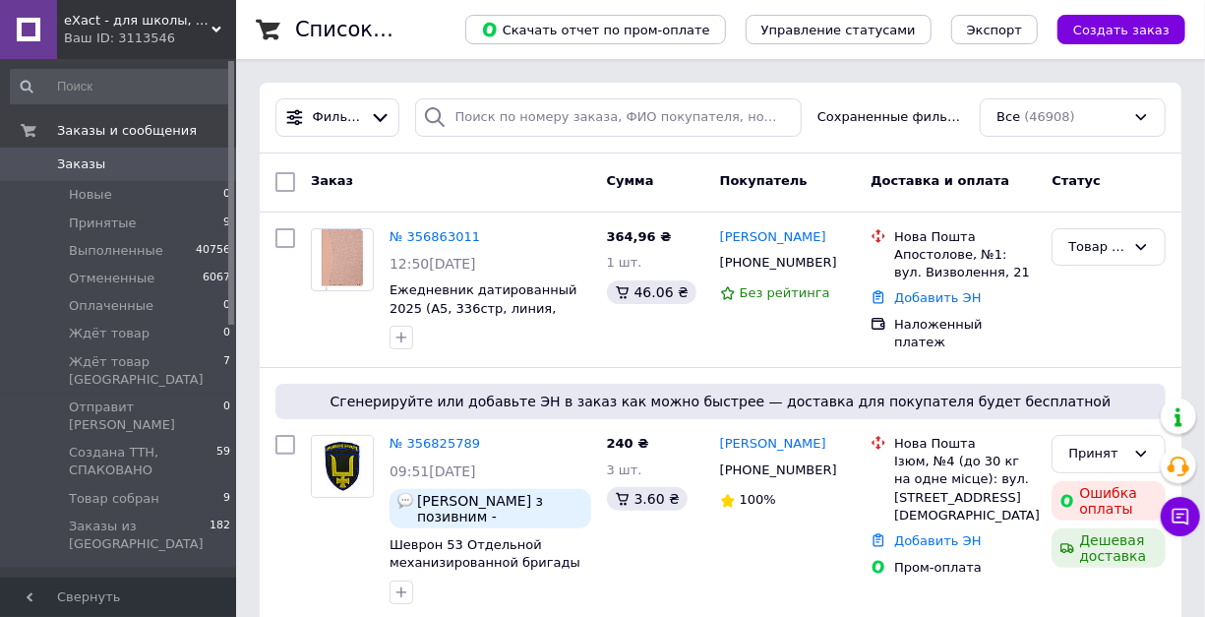
click at [212, 28] on use at bounding box center [216, 30] width 10 height 6
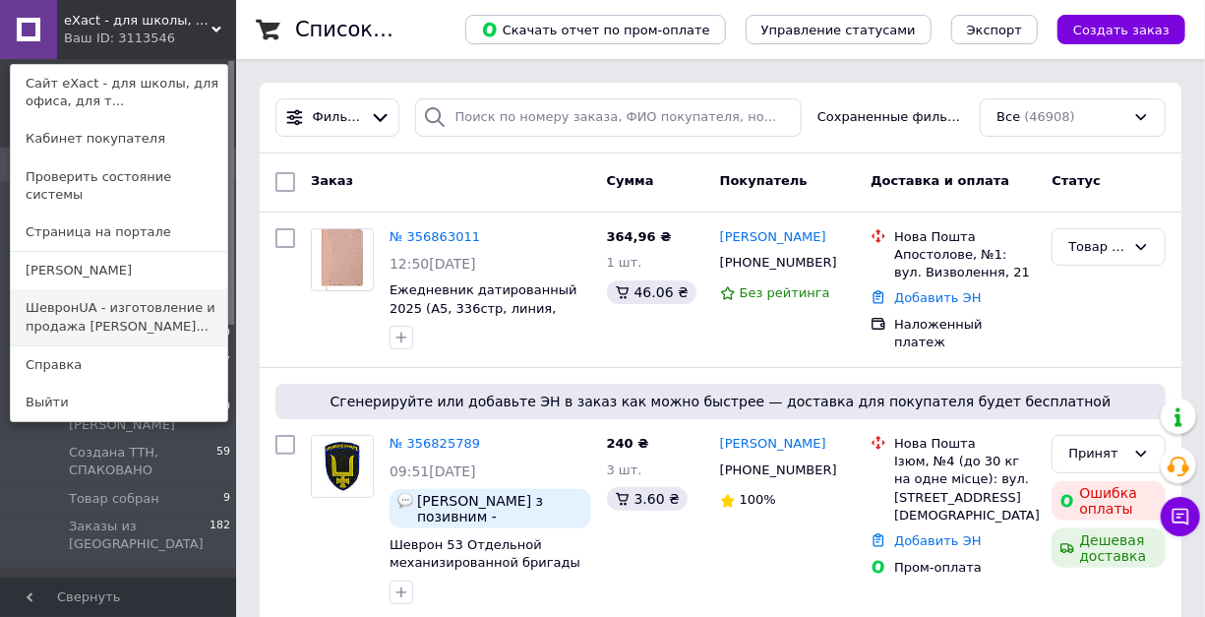
click at [65, 302] on link "ШевронUA - изготовление и продажа [PERSON_NAME]..." at bounding box center [119, 316] width 216 height 55
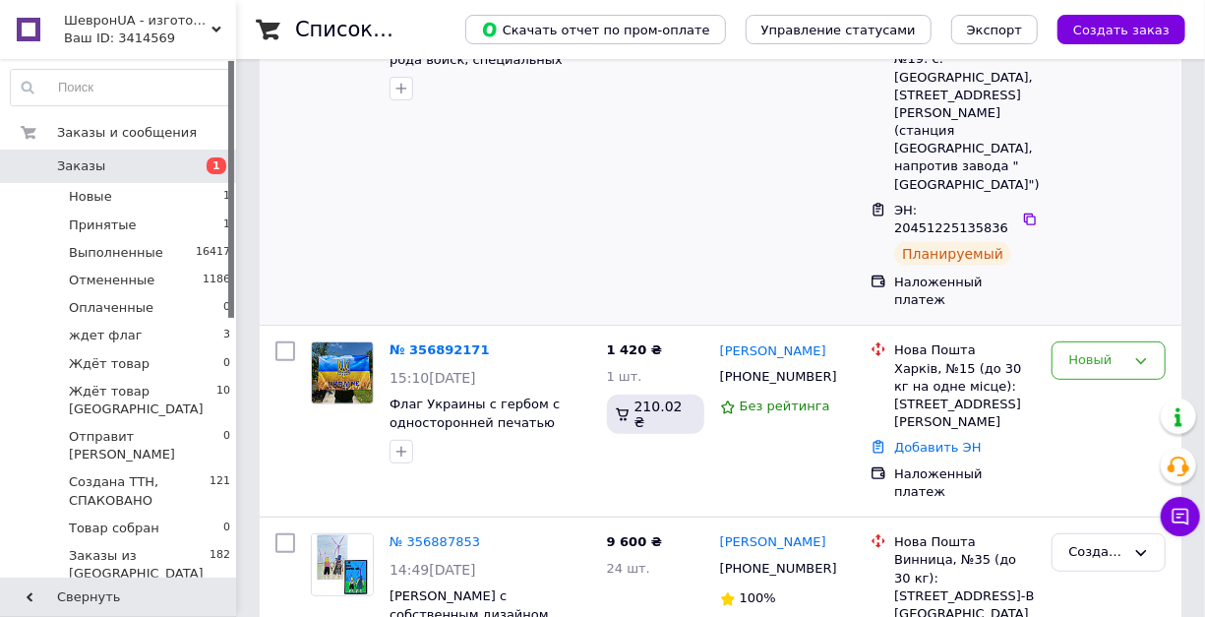
scroll to position [262, 0]
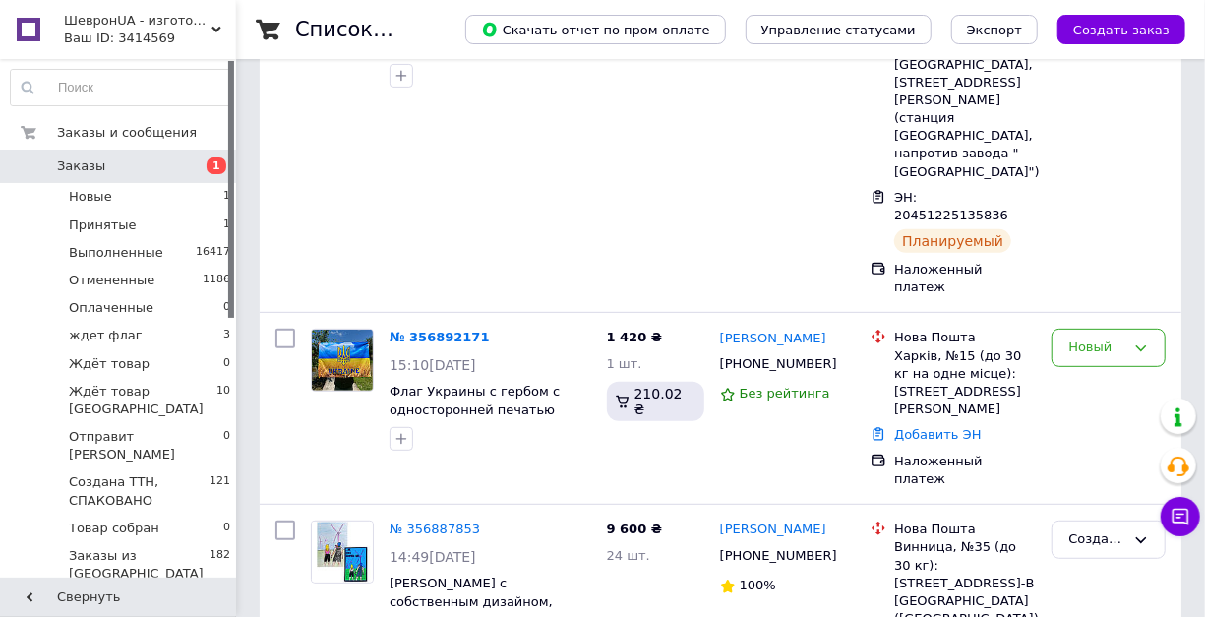
click at [73, 167] on span "Заказы" at bounding box center [81, 166] width 48 height 18
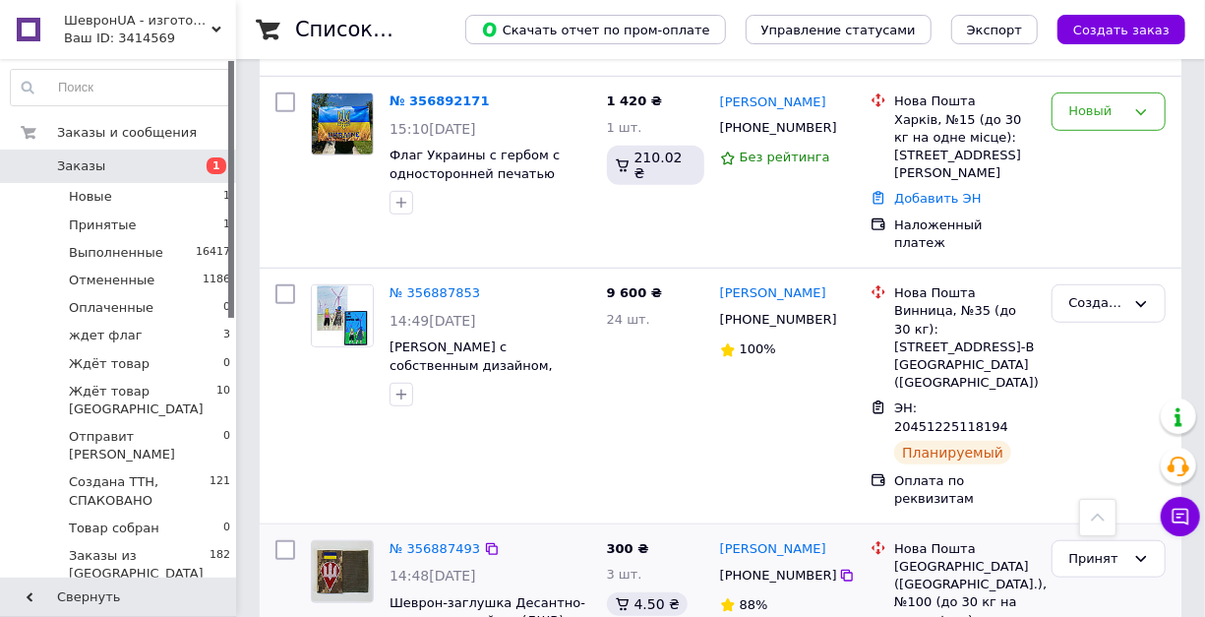
scroll to position [524, 0]
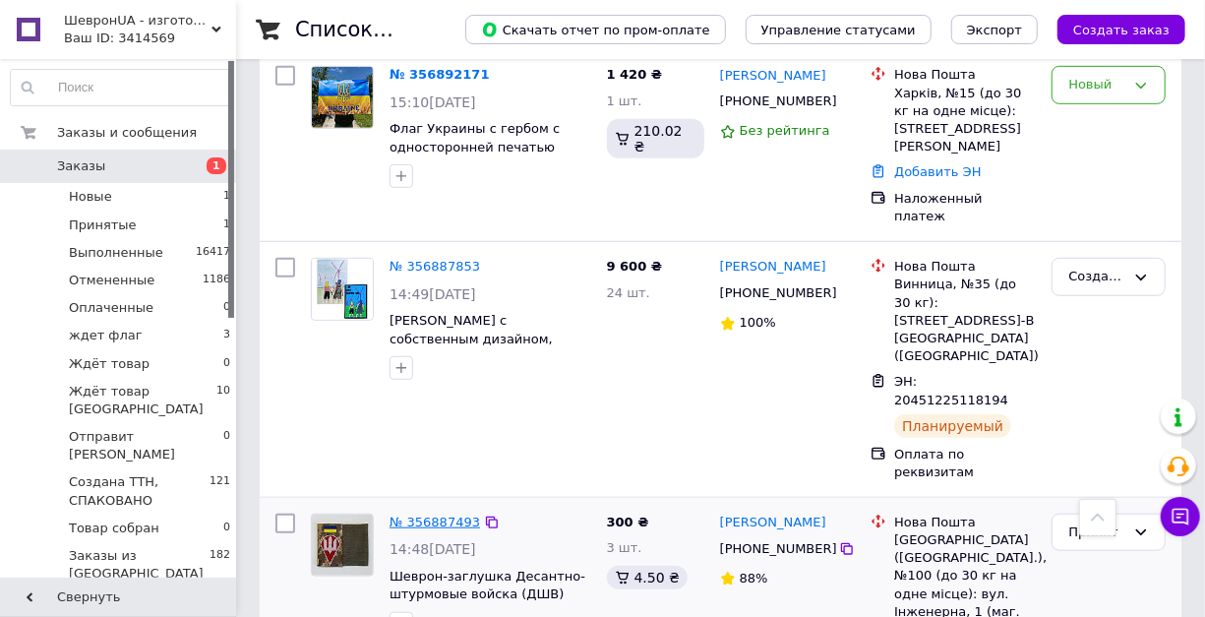
click at [420, 514] on link "№ 356887493" at bounding box center [434, 521] width 90 height 15
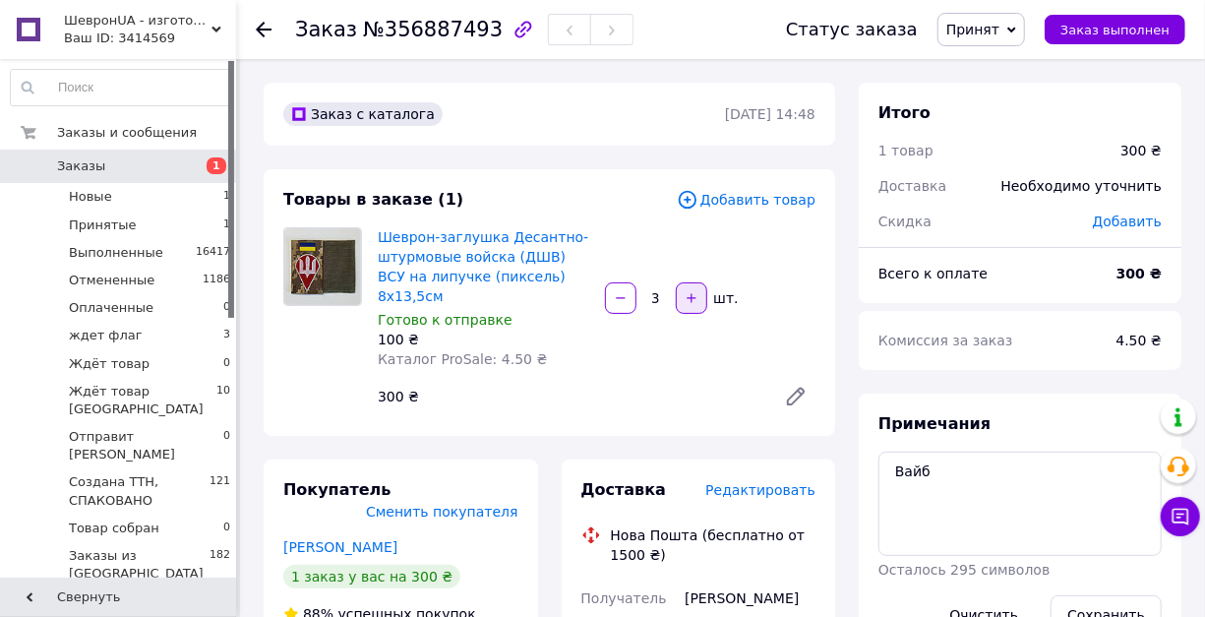
click at [692, 305] on icon "button" at bounding box center [691, 298] width 14 height 14
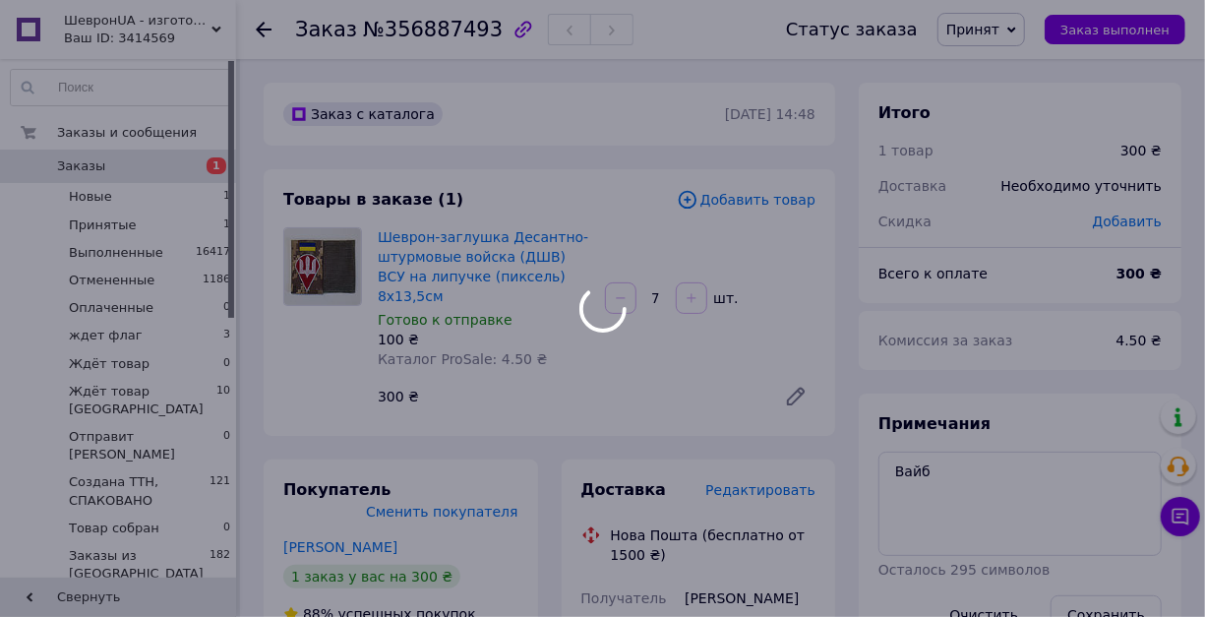
click at [620, 338] on div at bounding box center [602, 308] width 1205 height 617
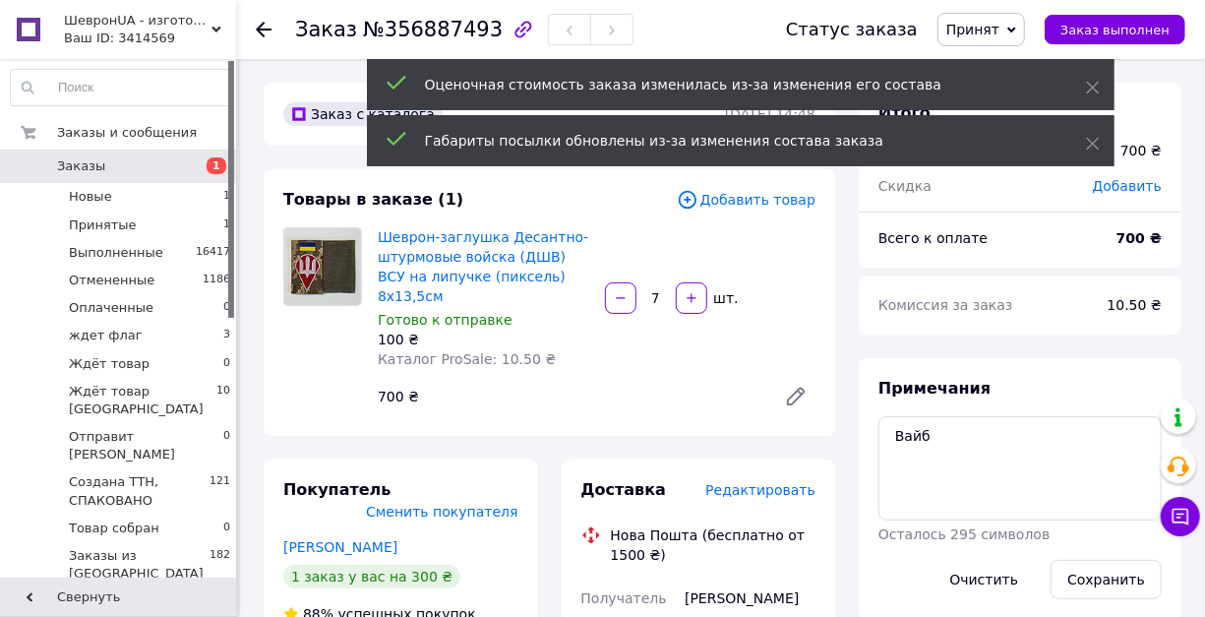
click at [620, 305] on icon "button" at bounding box center [621, 298] width 14 height 14
type input "6"
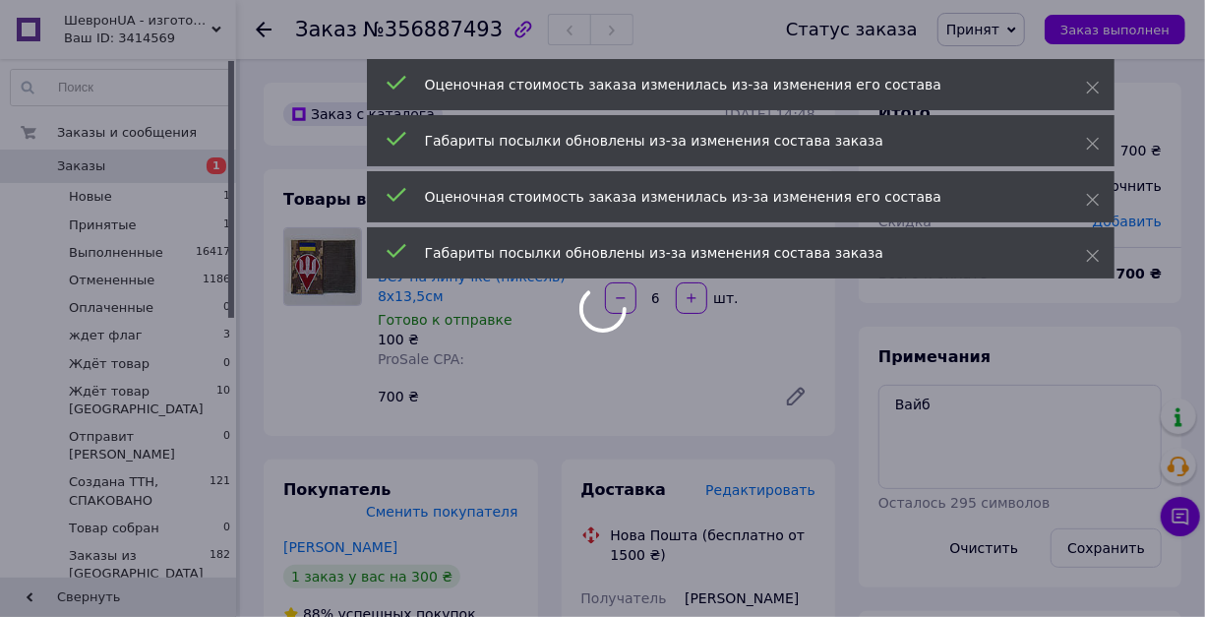
click at [960, 525] on div at bounding box center [602, 308] width 1205 height 617
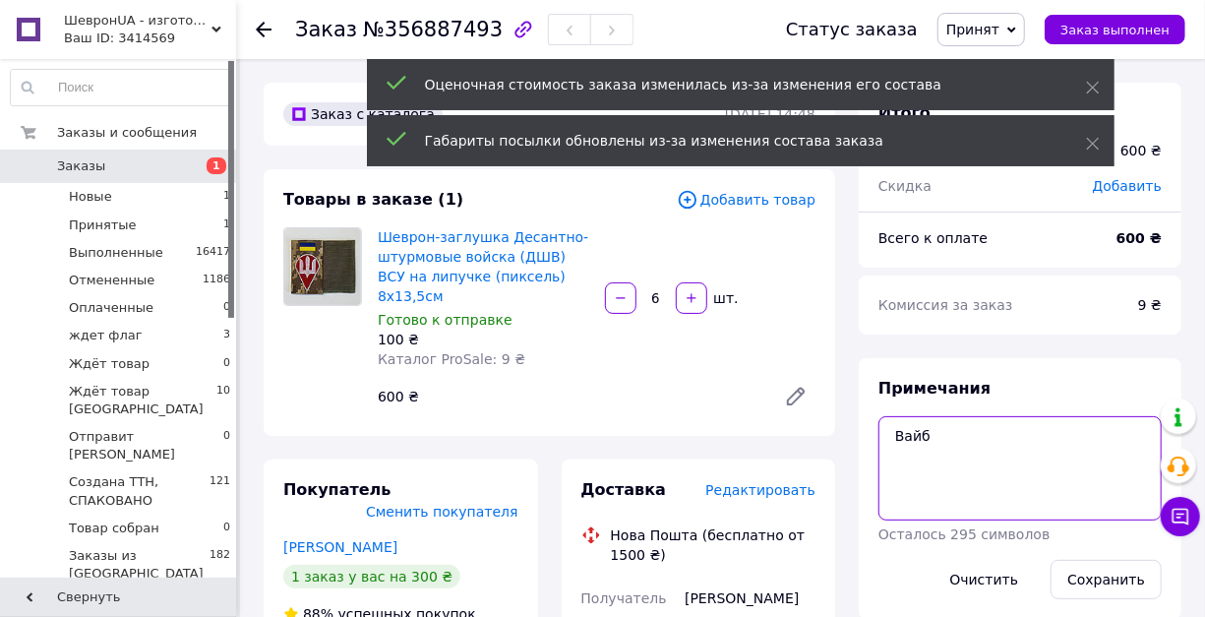
click at [933, 499] on textarea "Вайб" at bounding box center [1019, 468] width 283 height 104
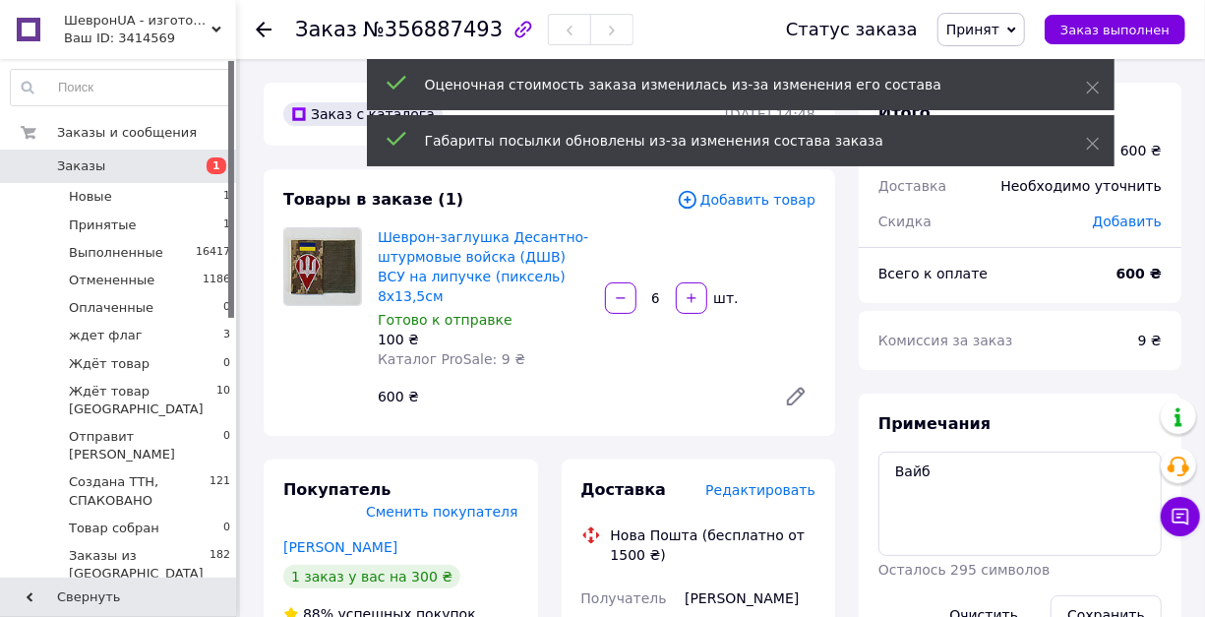
click at [970, 476] on div "Примечания Вайб Осталось 295 символов Очистить Сохранить" at bounding box center [1019, 523] width 283 height 221
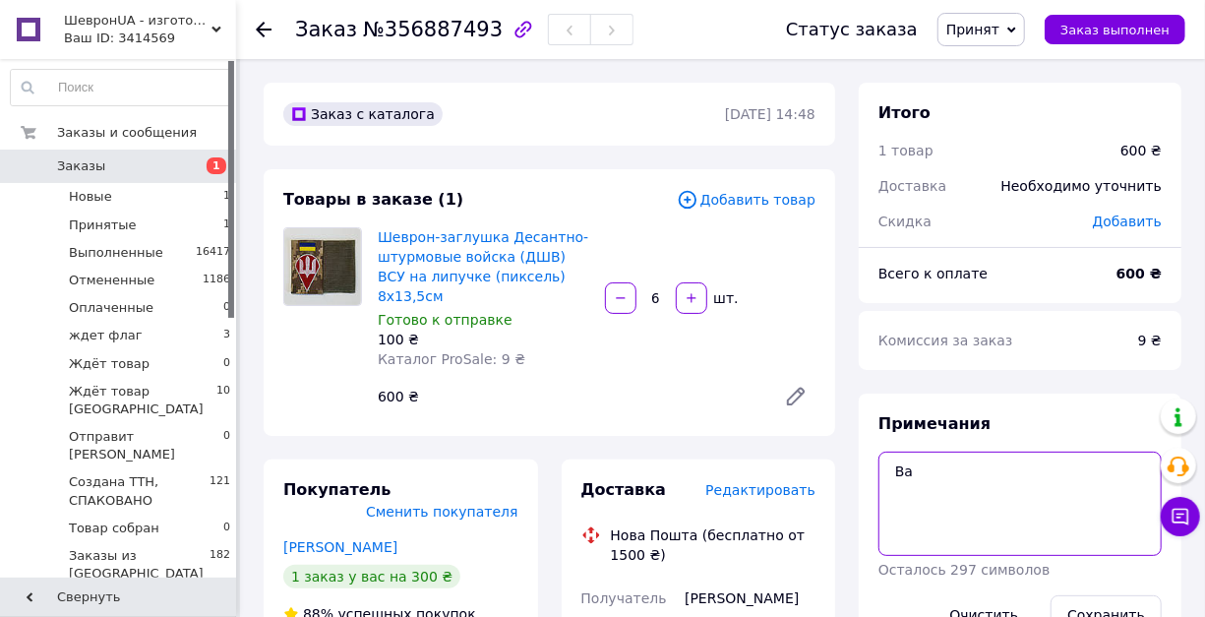
type textarea "В"
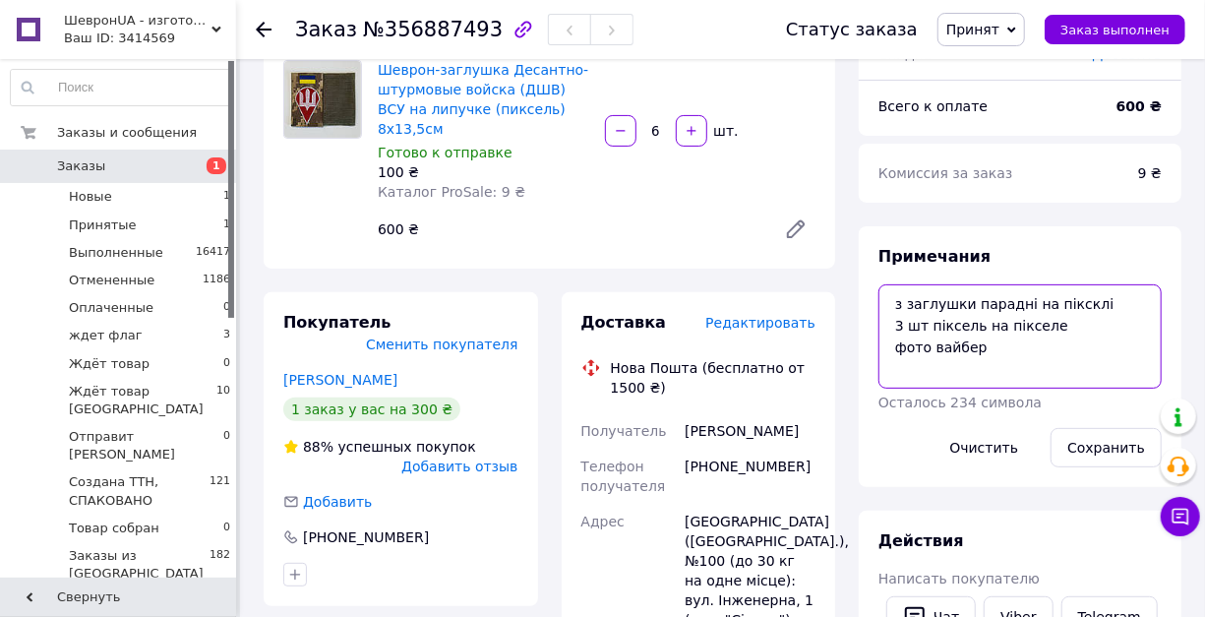
scroll to position [197, 0]
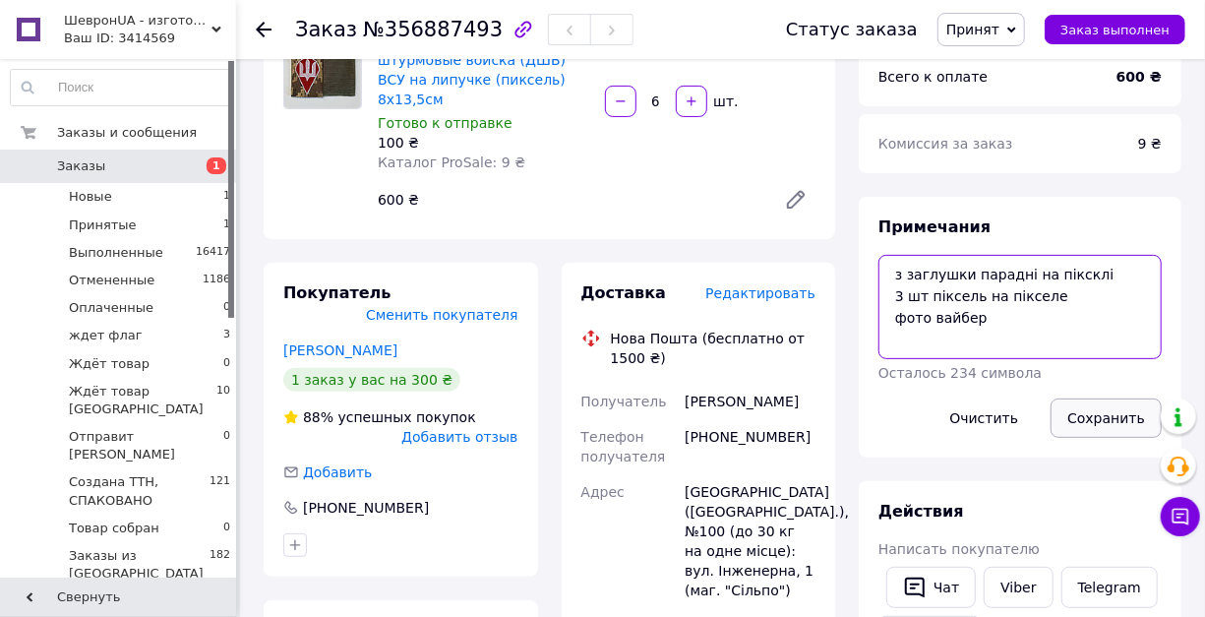
type textarea "з заглушки парадні на піксклі 3 шт піксель на пікселе фото вайбер"
click at [1061, 435] on button "Сохранить" at bounding box center [1105, 417] width 111 height 39
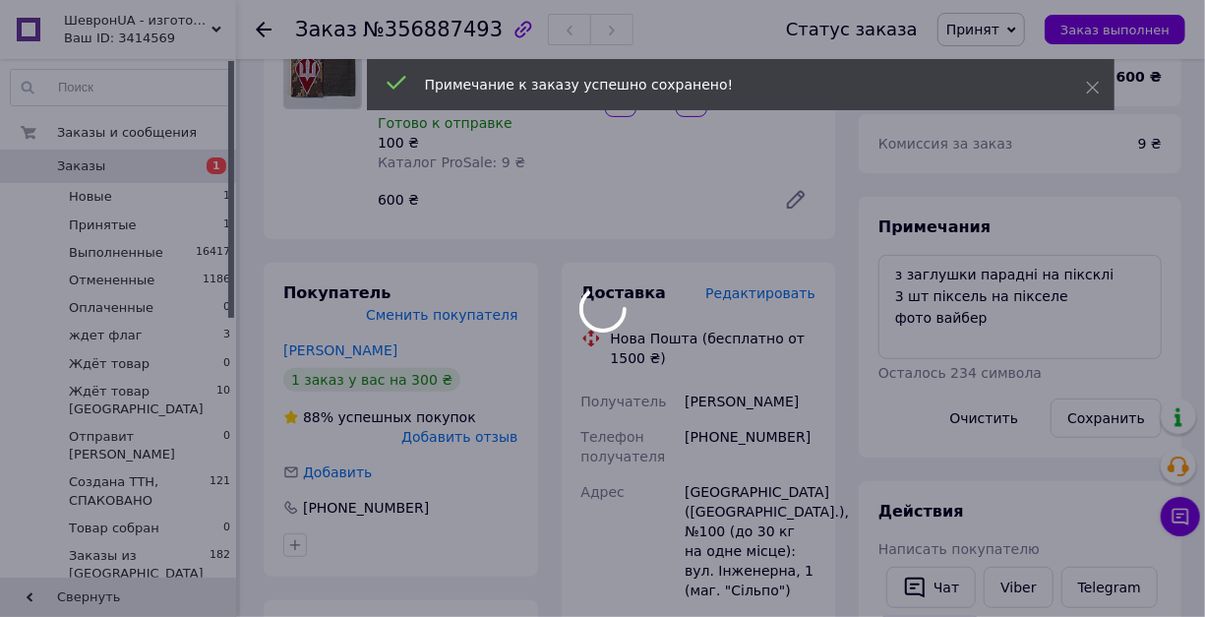
click at [996, 33] on div at bounding box center [602, 308] width 1205 height 617
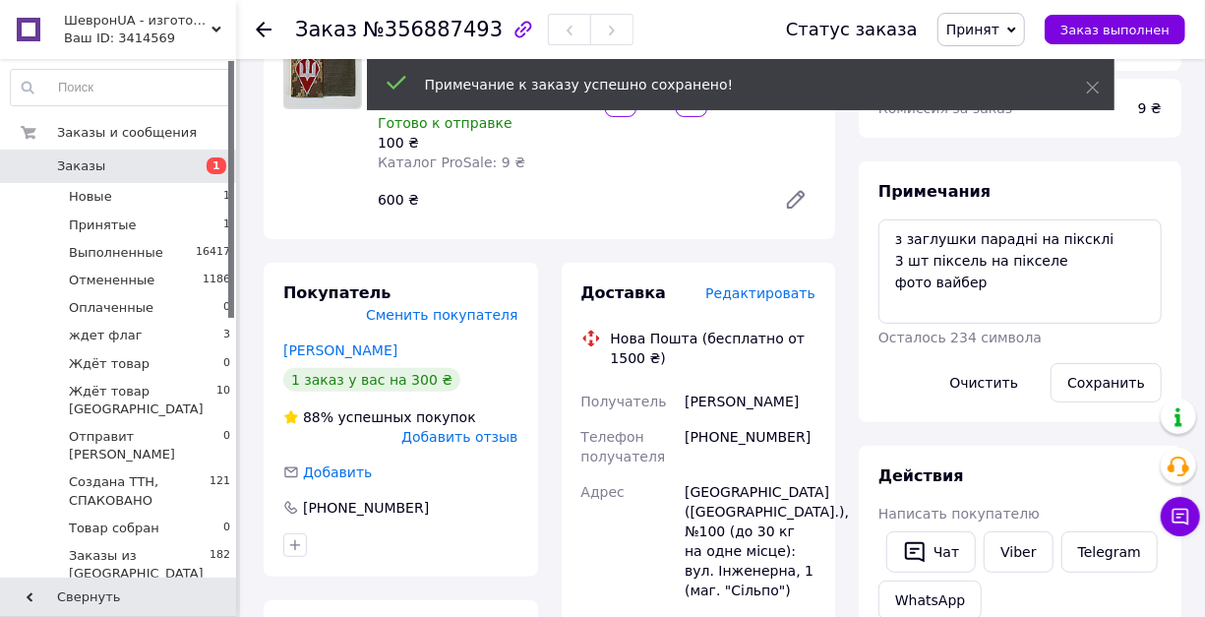
scroll to position [55, 0]
click at [996, 33] on span "Принят" at bounding box center [972, 30] width 53 height 16
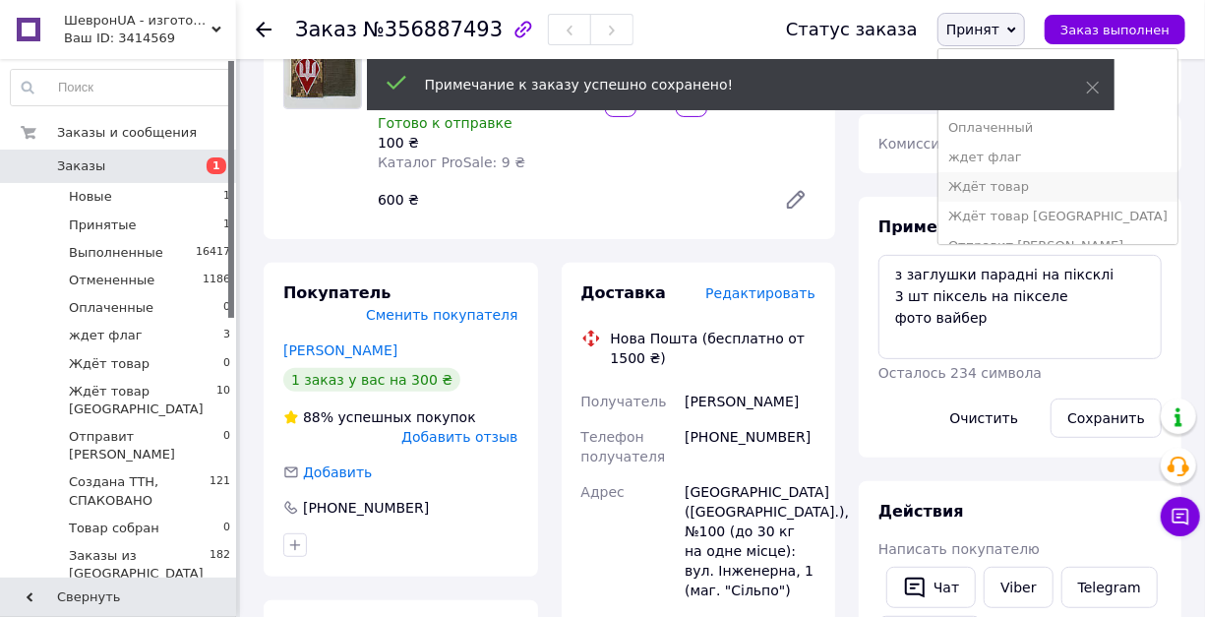
scroll to position [65, 0]
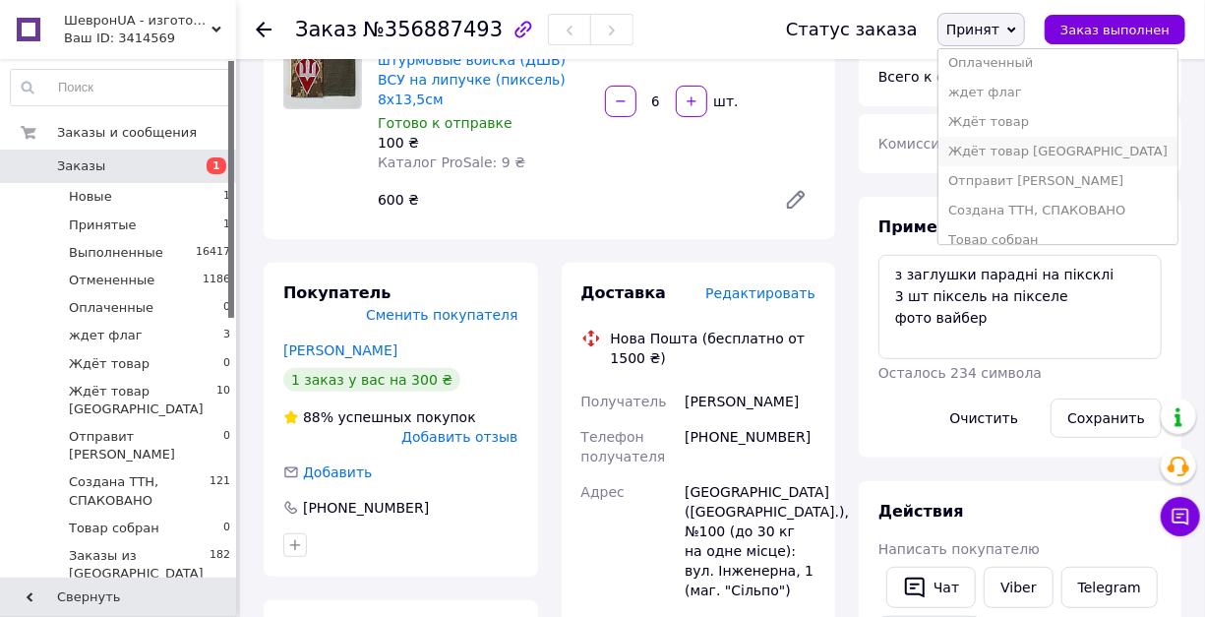
click at [1018, 166] on li "Ждёт товар [GEOGRAPHIC_DATA]" at bounding box center [1057, 152] width 239 height 30
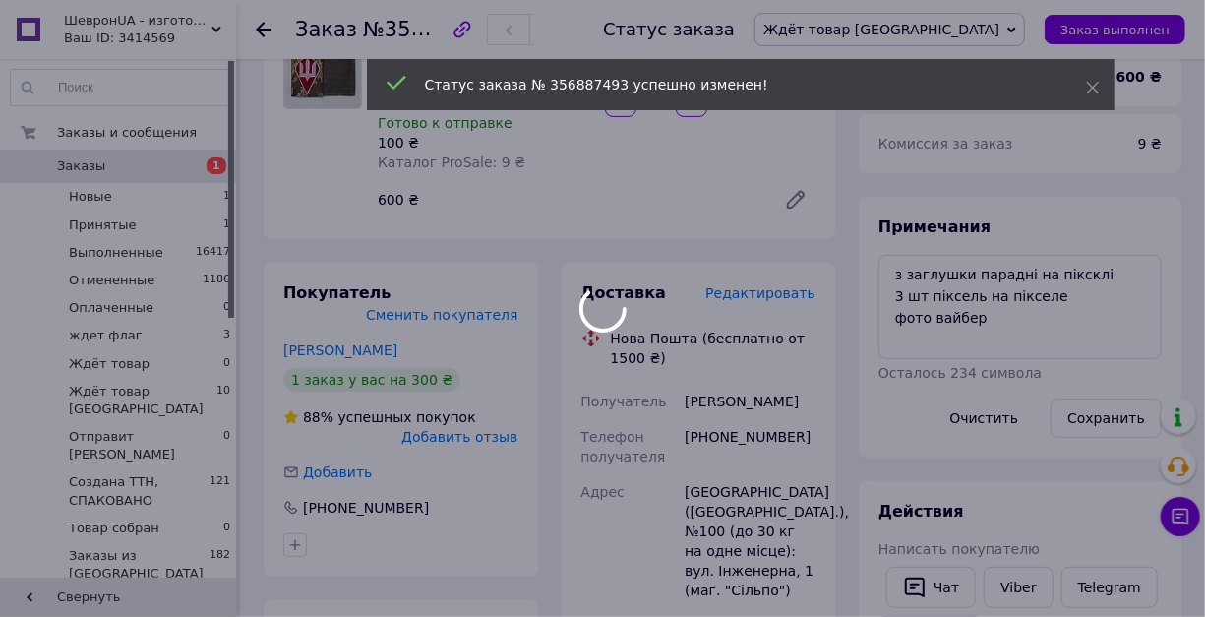
scroll to position [112, 0]
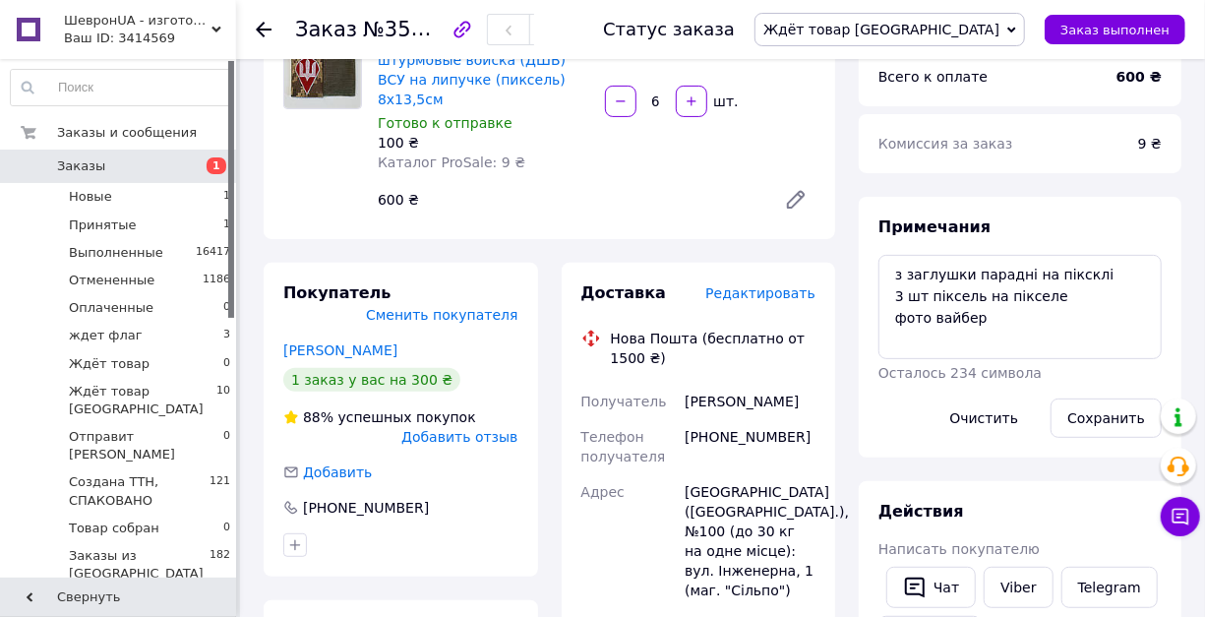
click at [70, 165] on span "Заказы" at bounding box center [81, 166] width 48 height 18
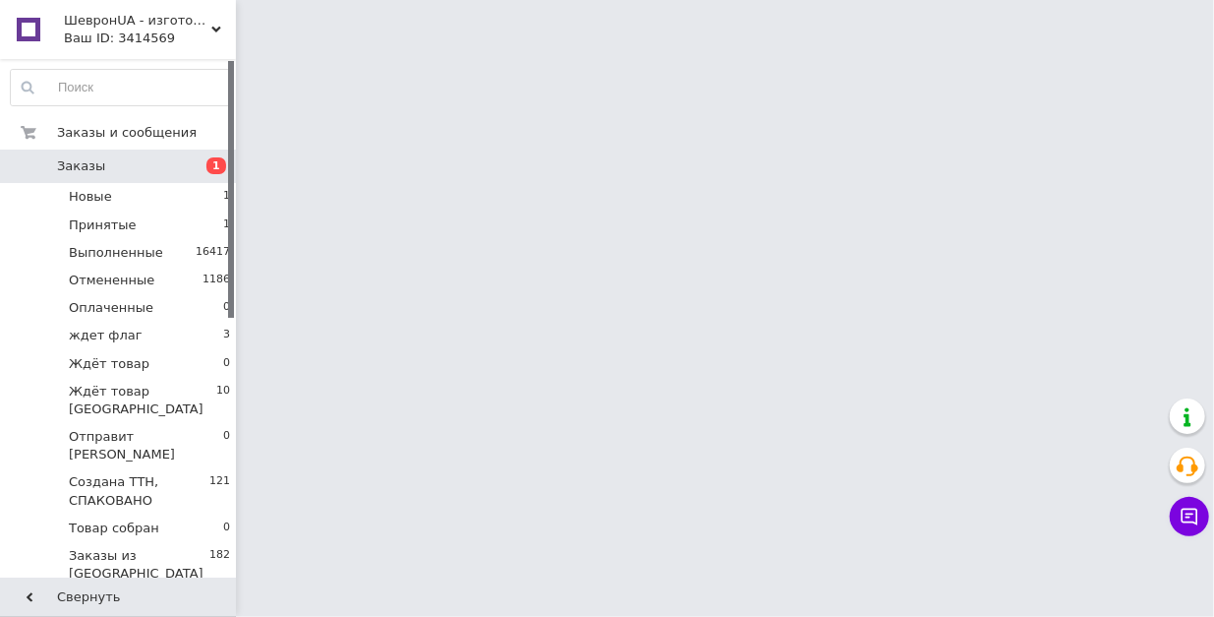
click at [218, 30] on icon at bounding box center [216, 30] width 10 height 10
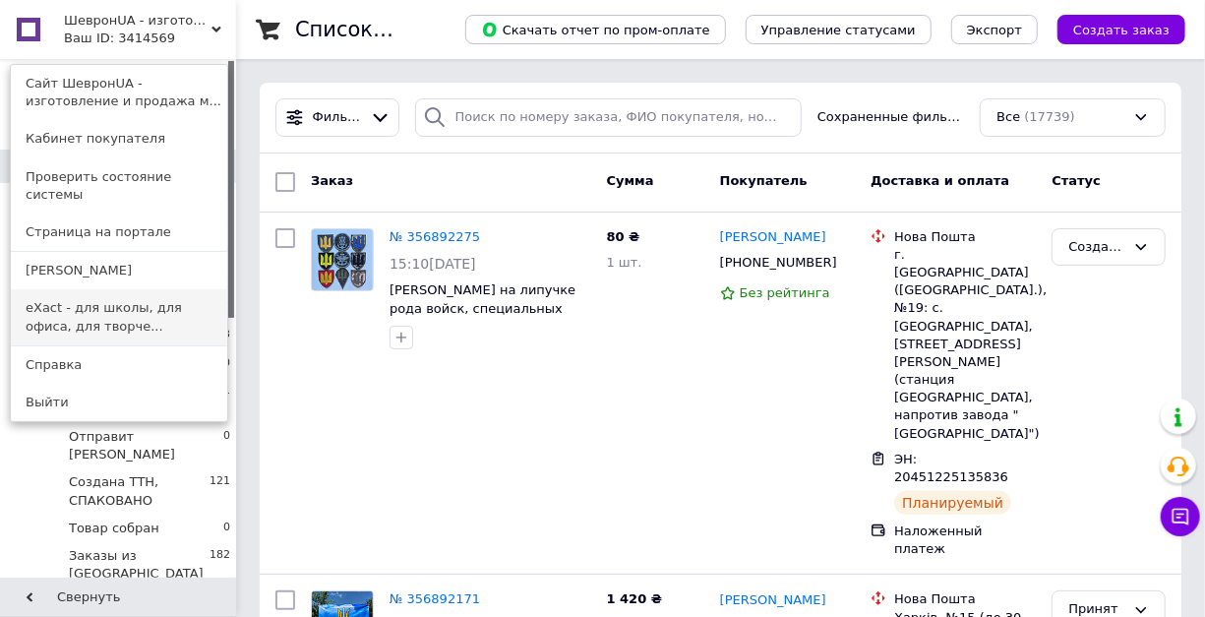
click at [138, 289] on link "eXact - для школы, для офиса, для творче..." at bounding box center [119, 316] width 216 height 55
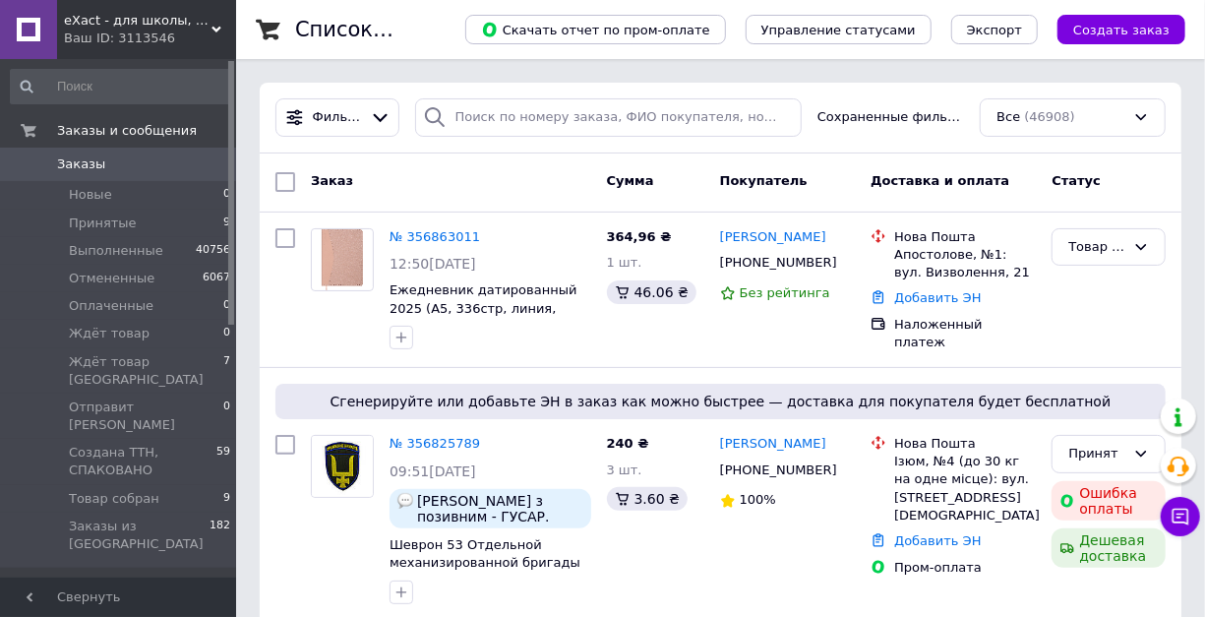
click at [69, 159] on span "Заказы" at bounding box center [81, 164] width 48 height 18
click at [211, 22] on div "eXact - для школы, для офиса, для творчества Ваш ID: 3113546" at bounding box center [146, 29] width 179 height 59
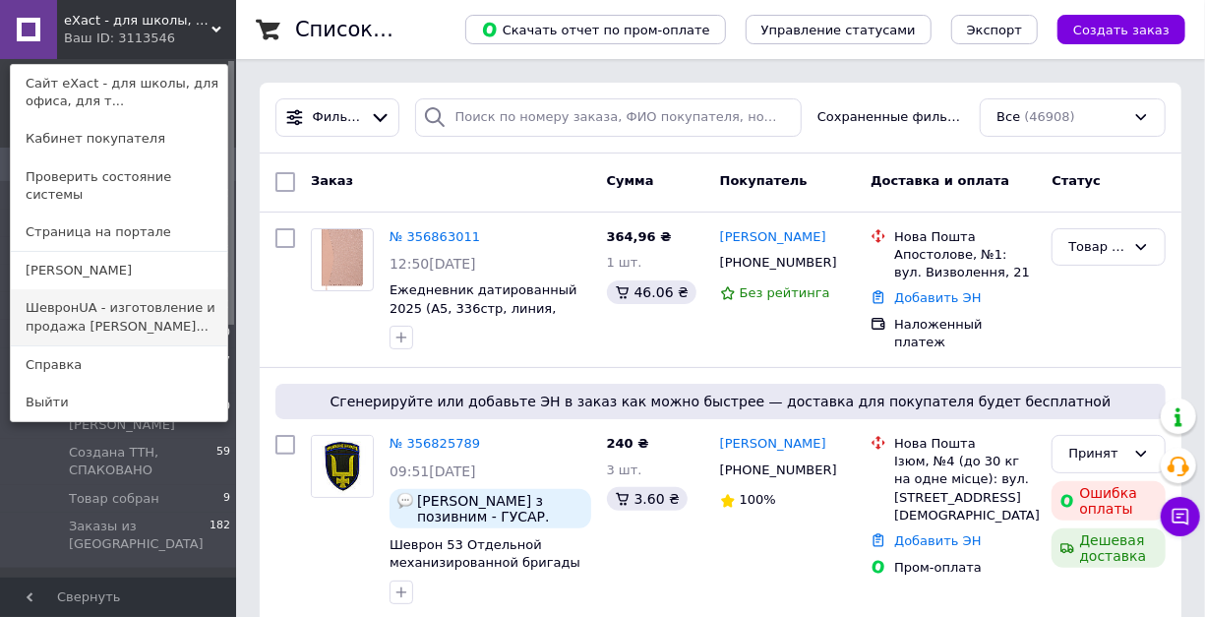
click at [151, 289] on link "ШевронUA - изготовление и продажа [PERSON_NAME]..." at bounding box center [119, 316] width 216 height 55
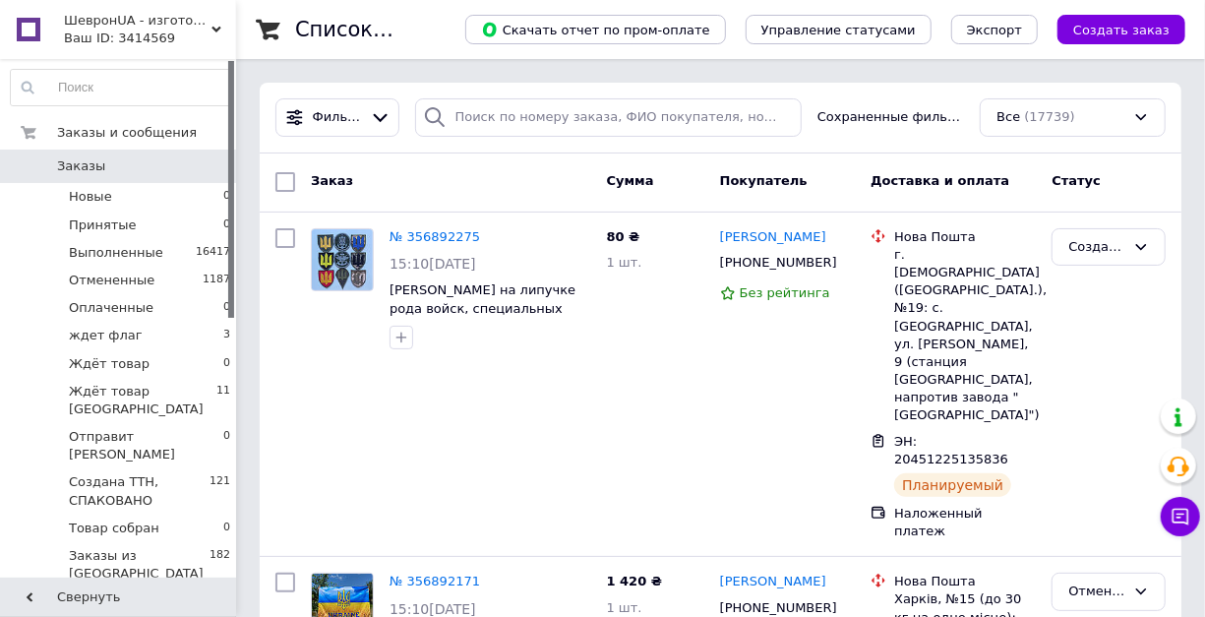
click at [224, 32] on div "Ваш ID: 3414569" at bounding box center [150, 39] width 172 height 18
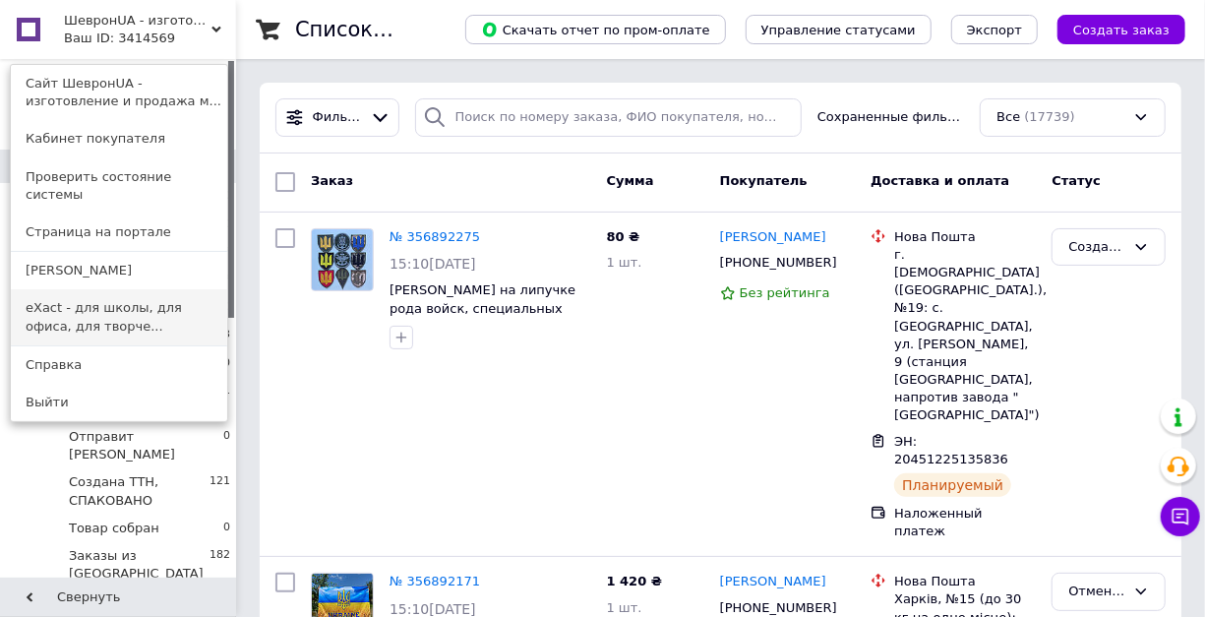
click at [109, 289] on link "eXact - для школы, для офиса, для творче..." at bounding box center [119, 316] width 216 height 55
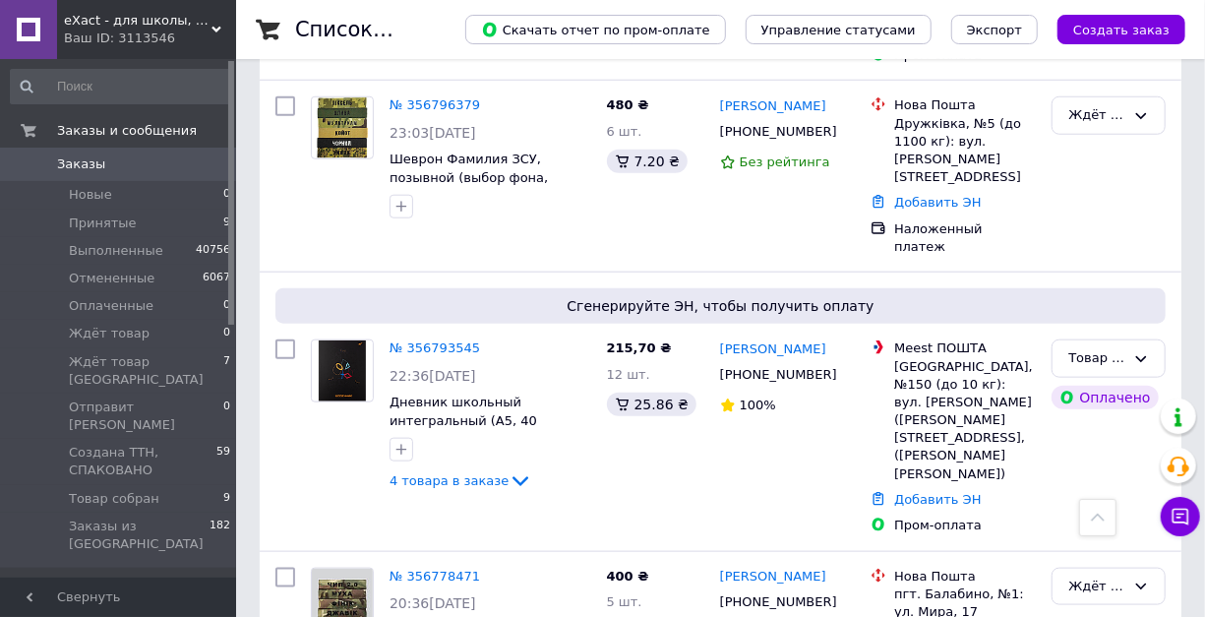
scroll to position [917, 0]
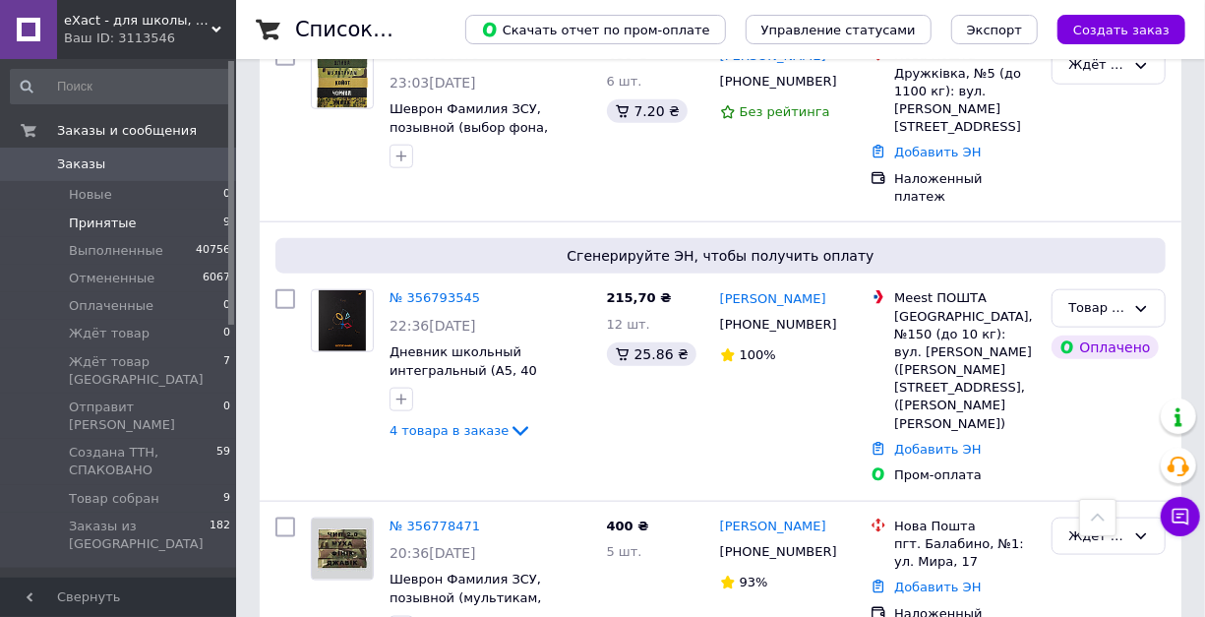
click at [117, 226] on span "Принятые" at bounding box center [103, 223] width 68 height 18
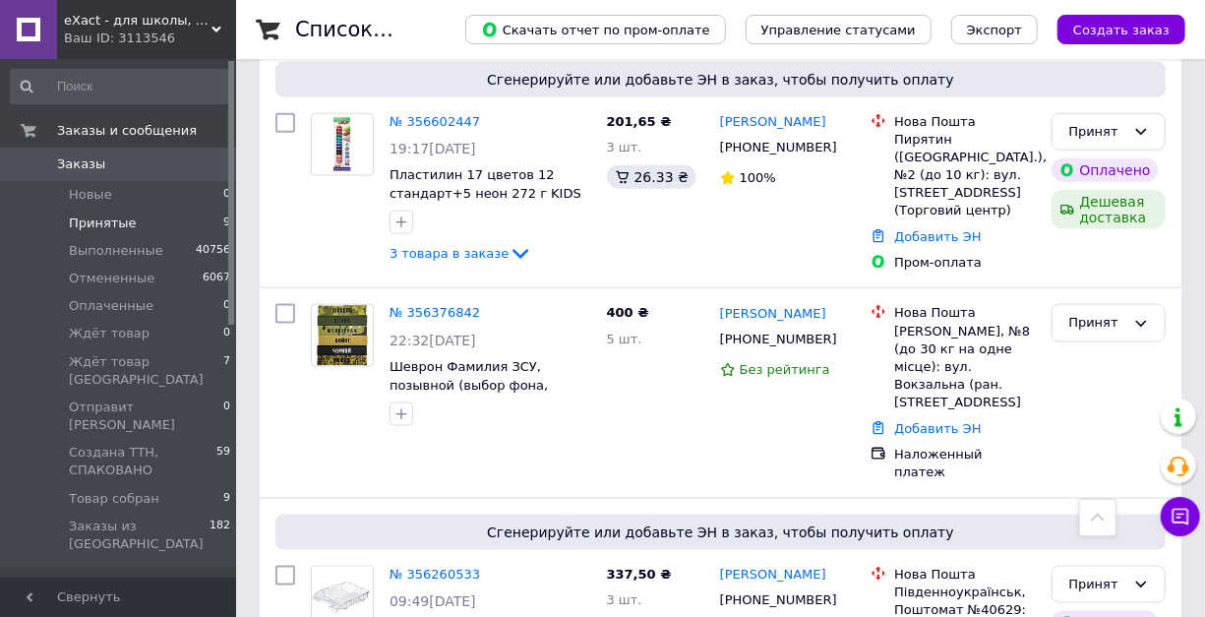
scroll to position [1114, 0]
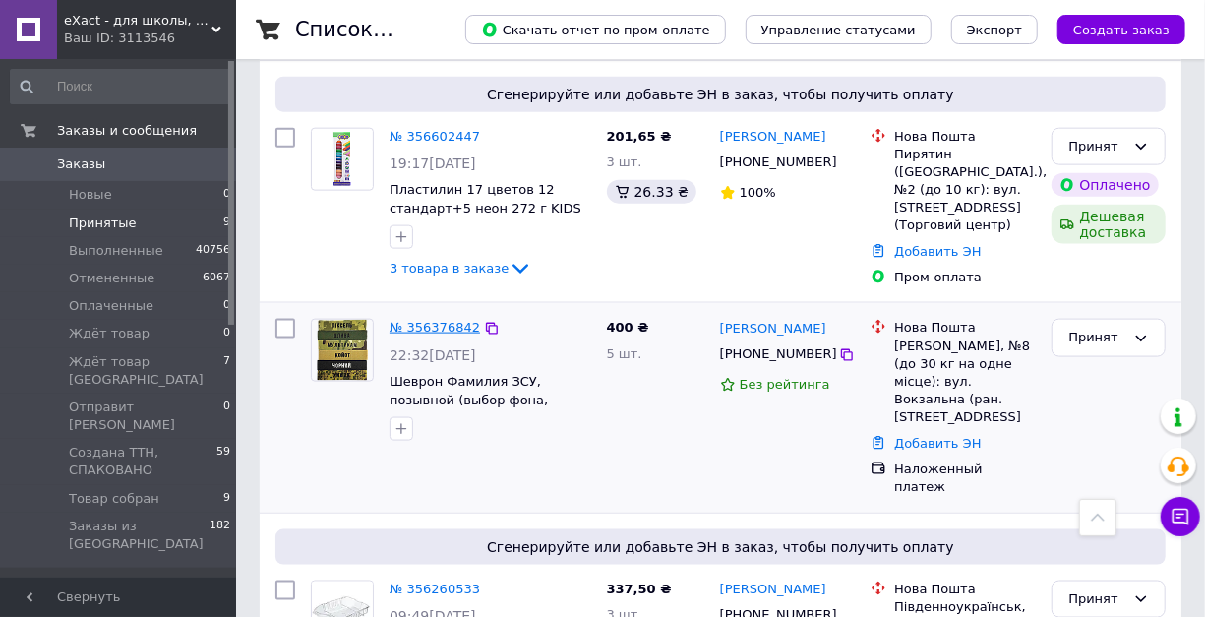
click at [446, 320] on link "№ 356376842" at bounding box center [434, 327] width 90 height 15
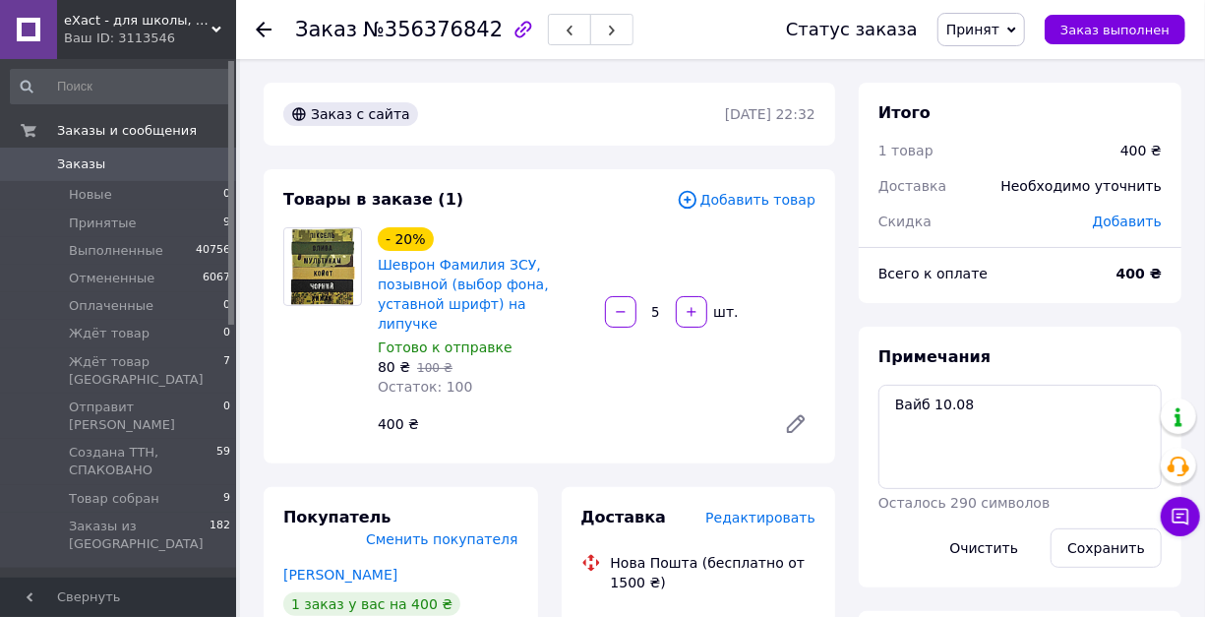
click at [996, 400] on div "Примечания Вайб 10.08 Осталось 290 символов Очистить Сохранить" at bounding box center [1019, 456] width 283 height 221
click at [997, 439] on textarea "Вайб 10.08" at bounding box center [1019, 436] width 283 height 104
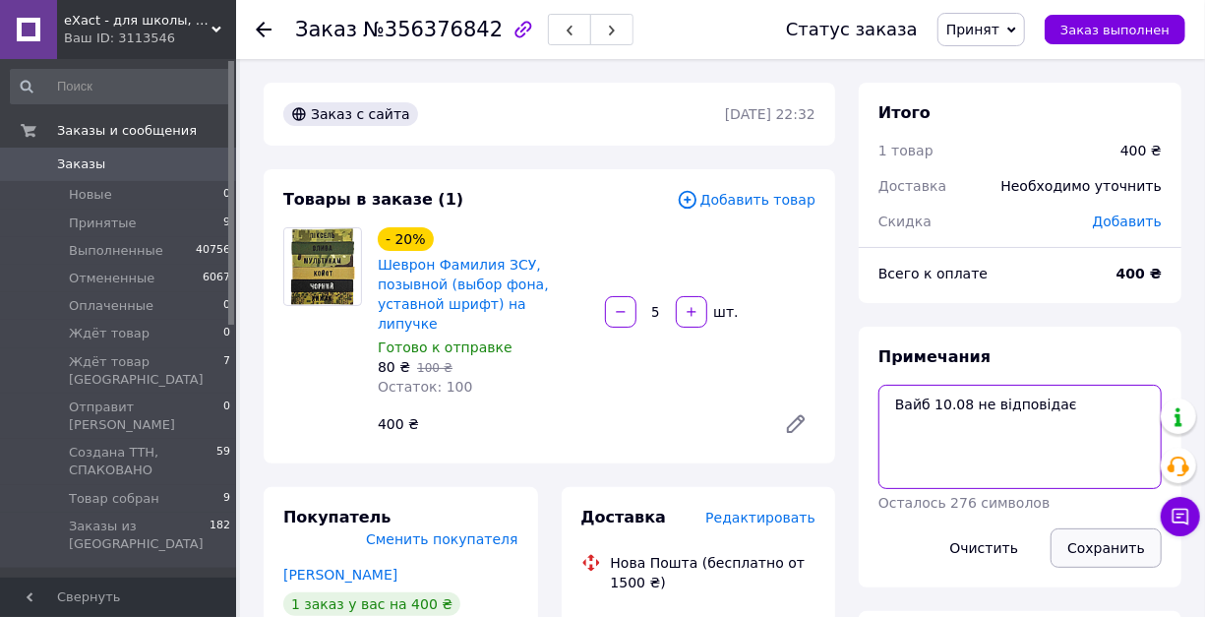
type textarea "Вайб 10.08 не відповідає"
click at [1086, 564] on button "Сохранить" at bounding box center [1105, 547] width 111 height 39
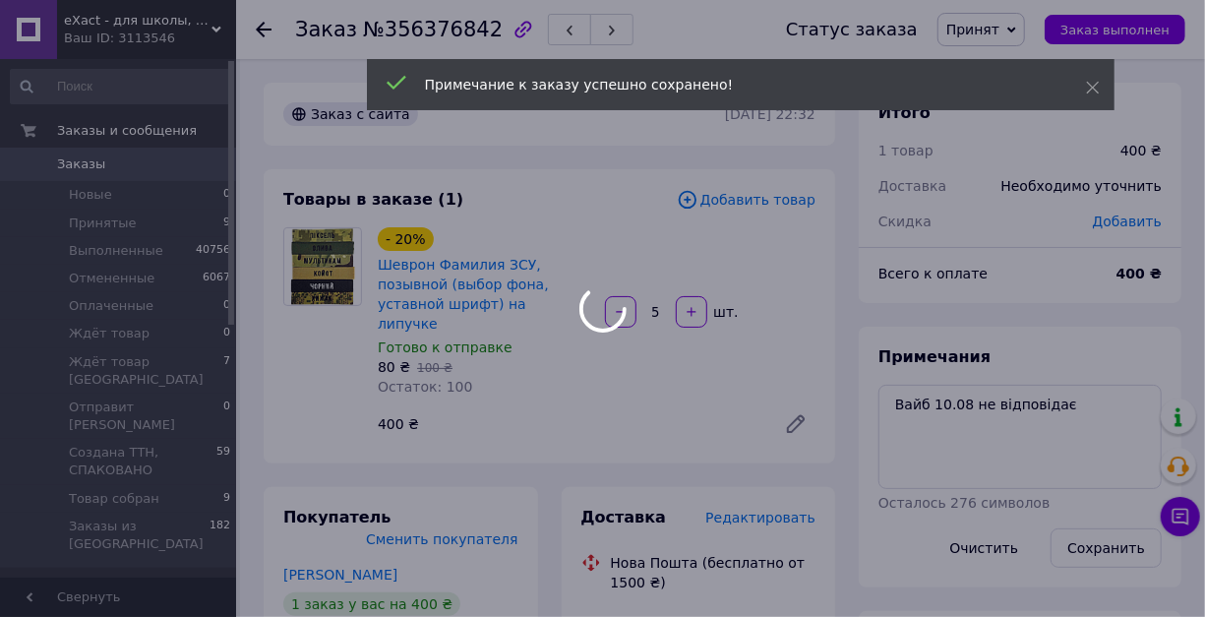
click at [987, 39] on div at bounding box center [602, 308] width 1205 height 617
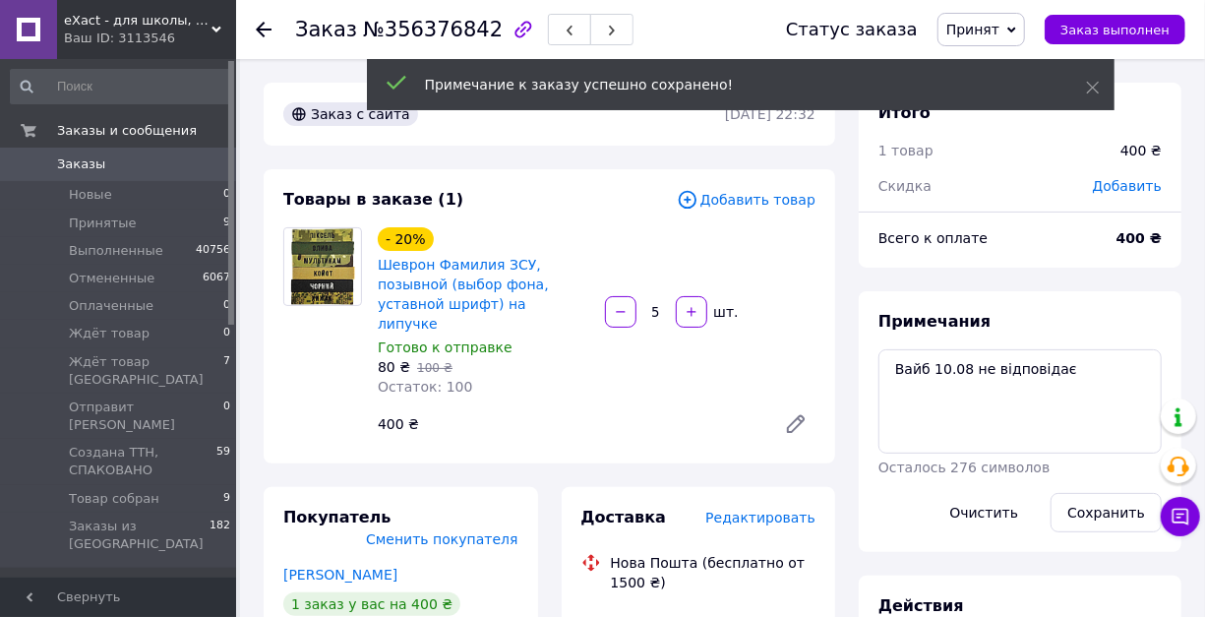
click at [993, 31] on span "Принят" at bounding box center [972, 30] width 53 height 16
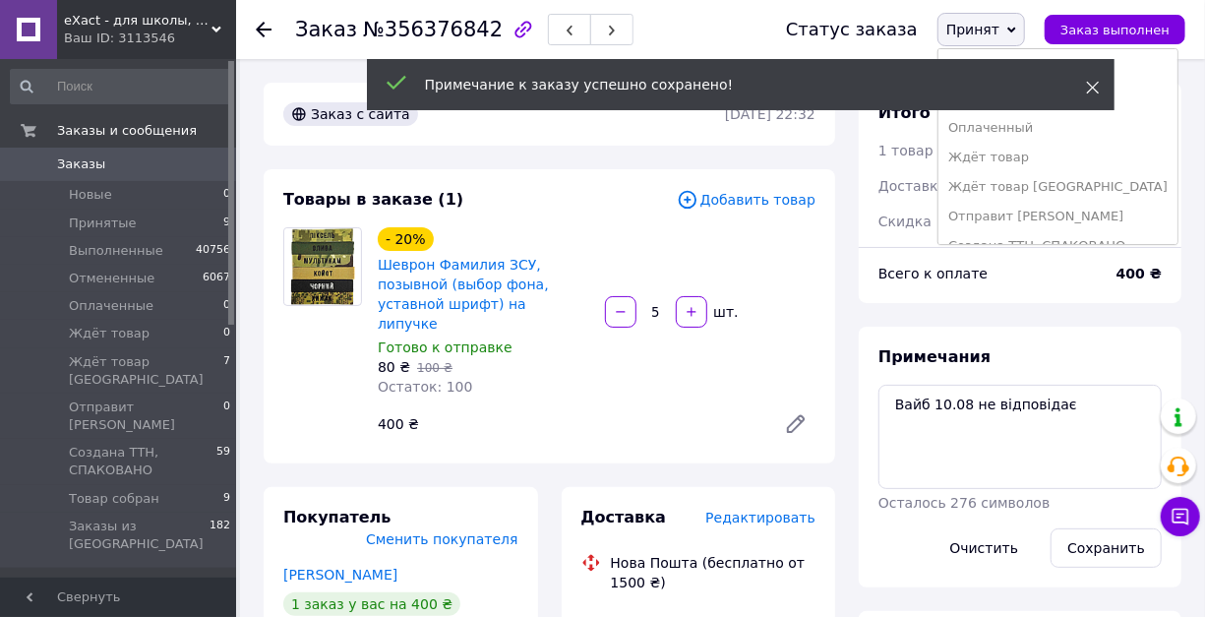
click at [1094, 89] on icon at bounding box center [1093, 88] width 14 height 14
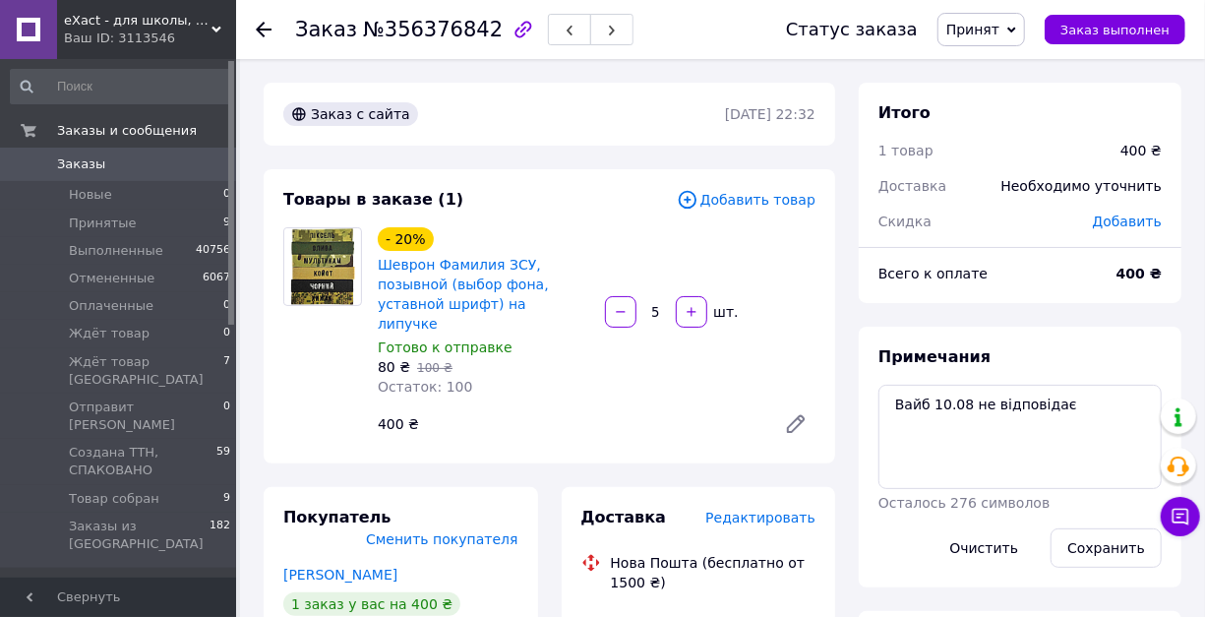
click at [999, 35] on span "Принят" at bounding box center [972, 30] width 53 height 16
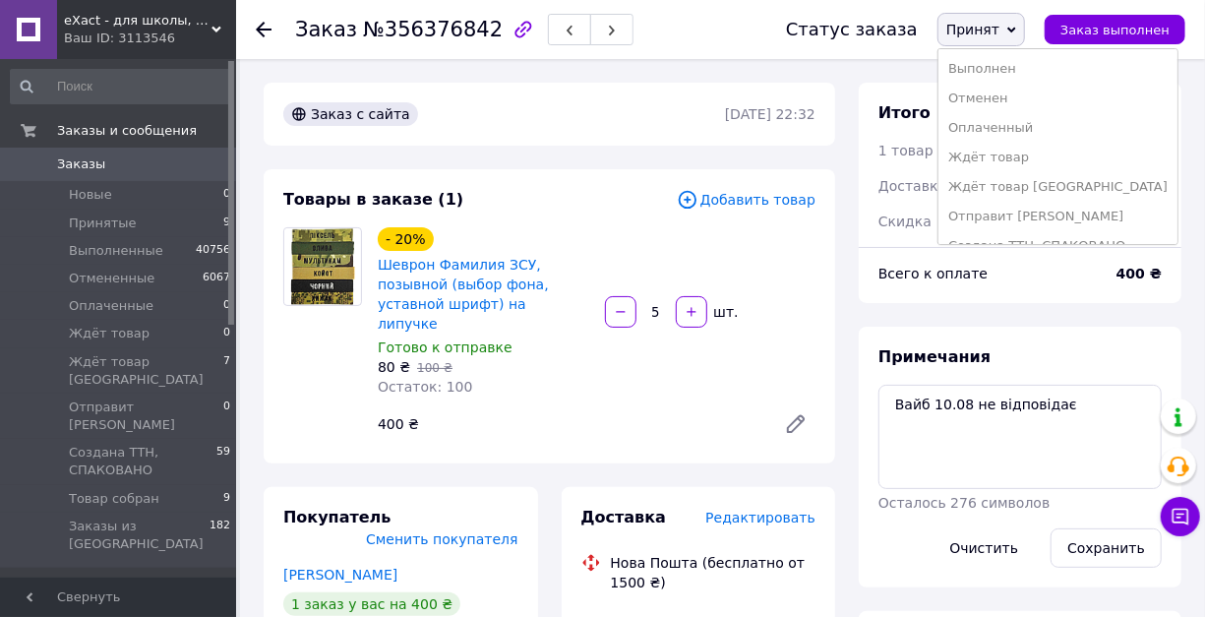
click at [993, 113] on li "Отменен" at bounding box center [1057, 99] width 239 height 30
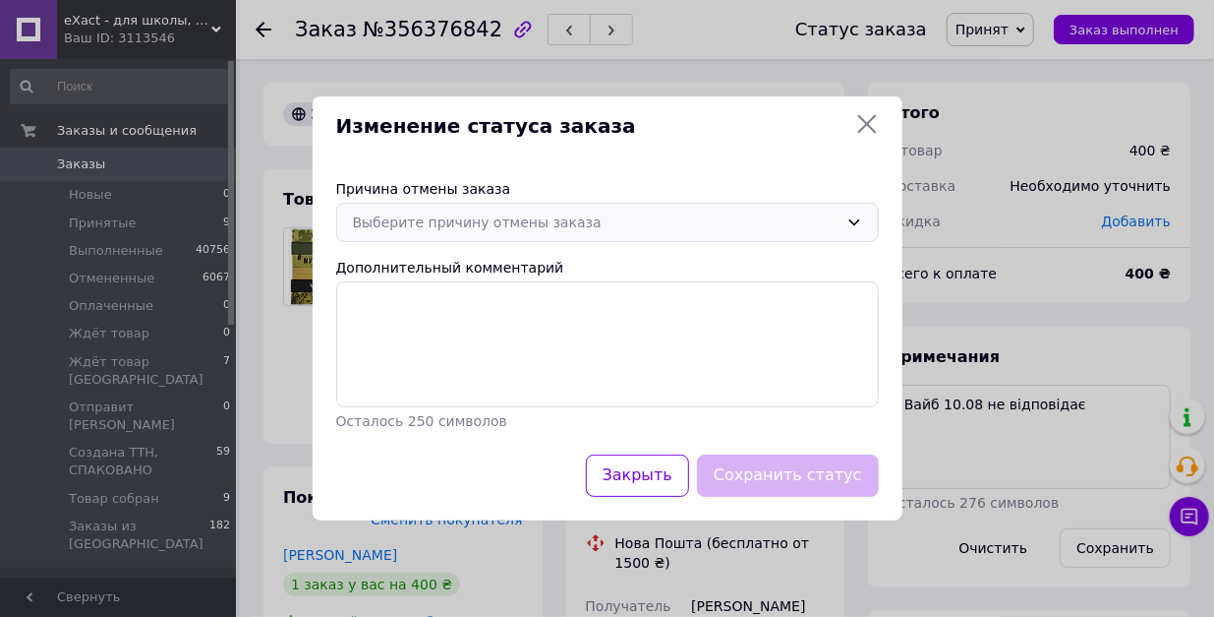
click at [618, 211] on div "Выберите причину отмены заказа" at bounding box center [596, 222] width 486 height 22
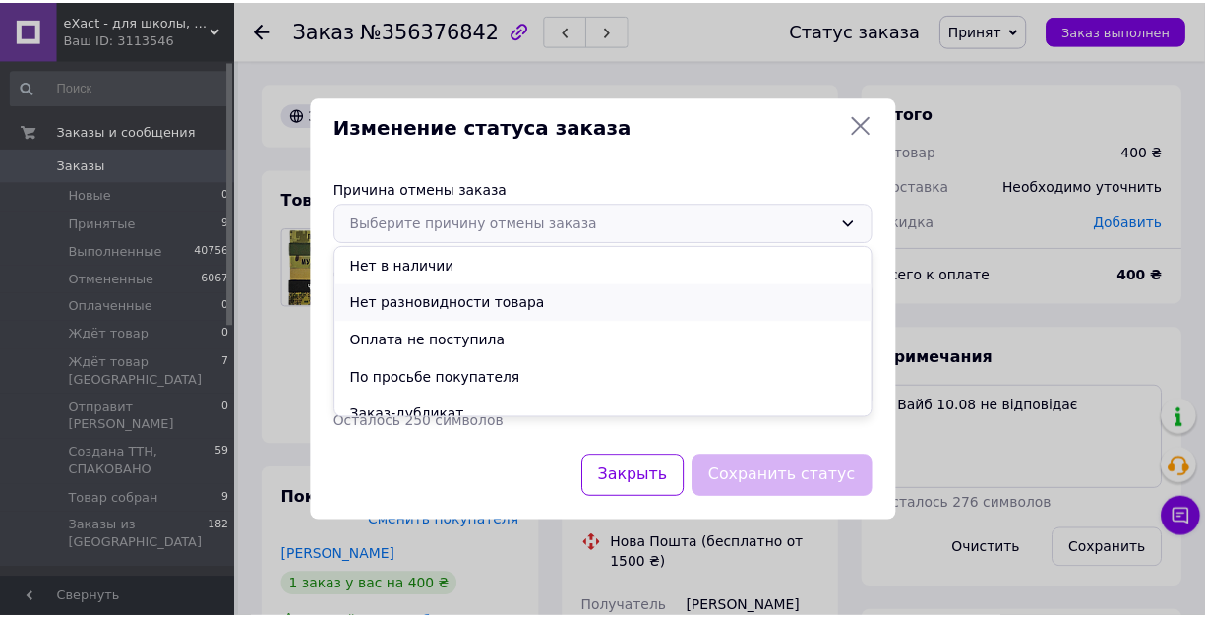
scroll to position [65, 0]
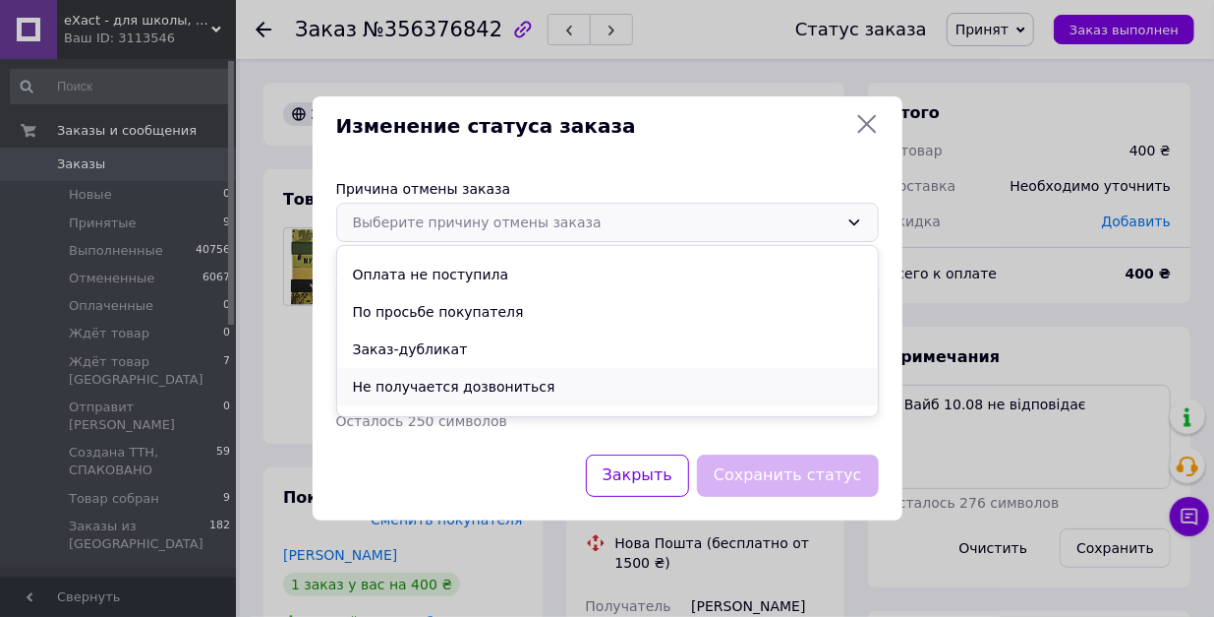
click at [520, 395] on li "Не получается дозвониться" at bounding box center [607, 386] width 541 height 37
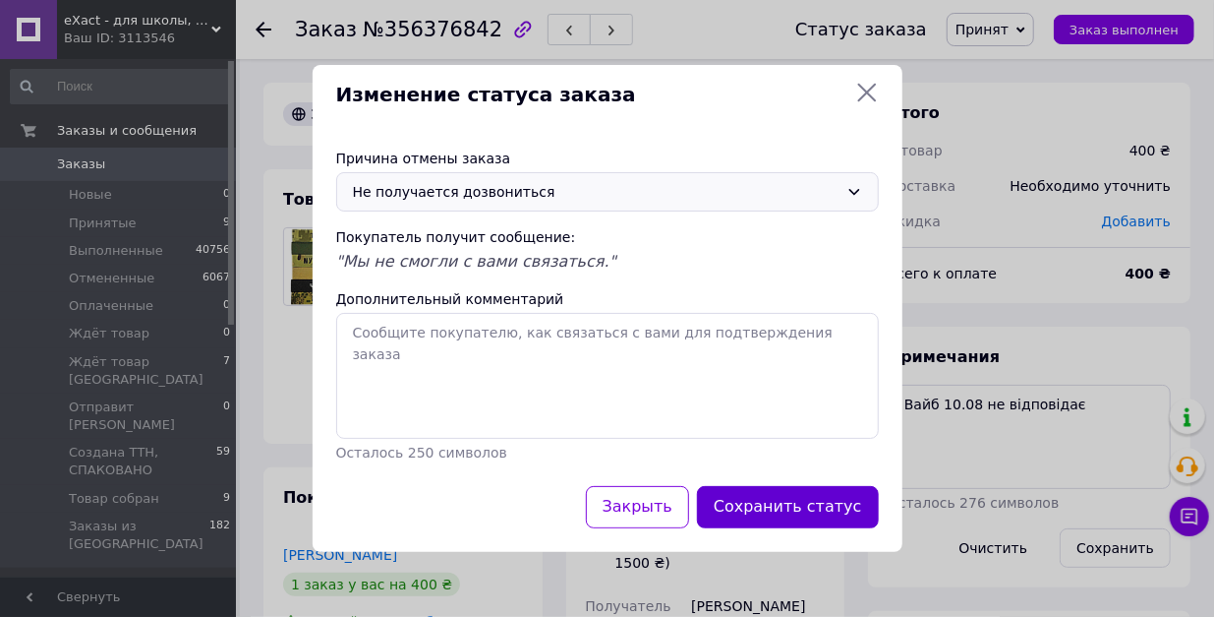
click at [767, 528] on button "Сохранить статус" at bounding box center [788, 507] width 182 height 42
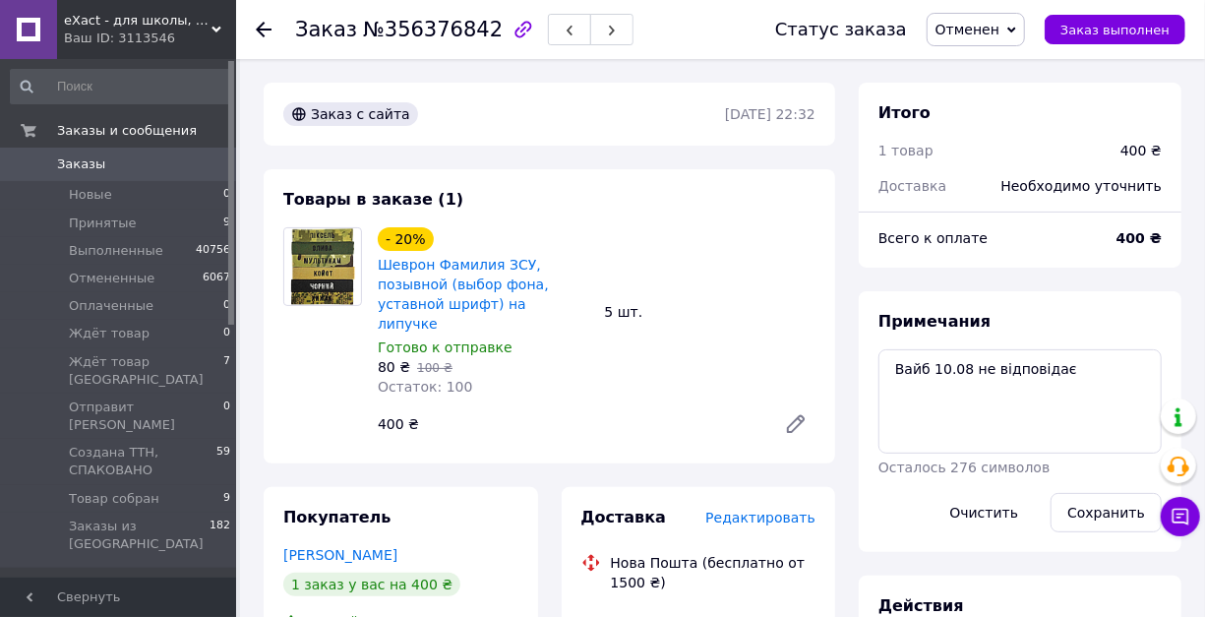
click at [216, 28] on icon at bounding box center [216, 30] width 10 height 10
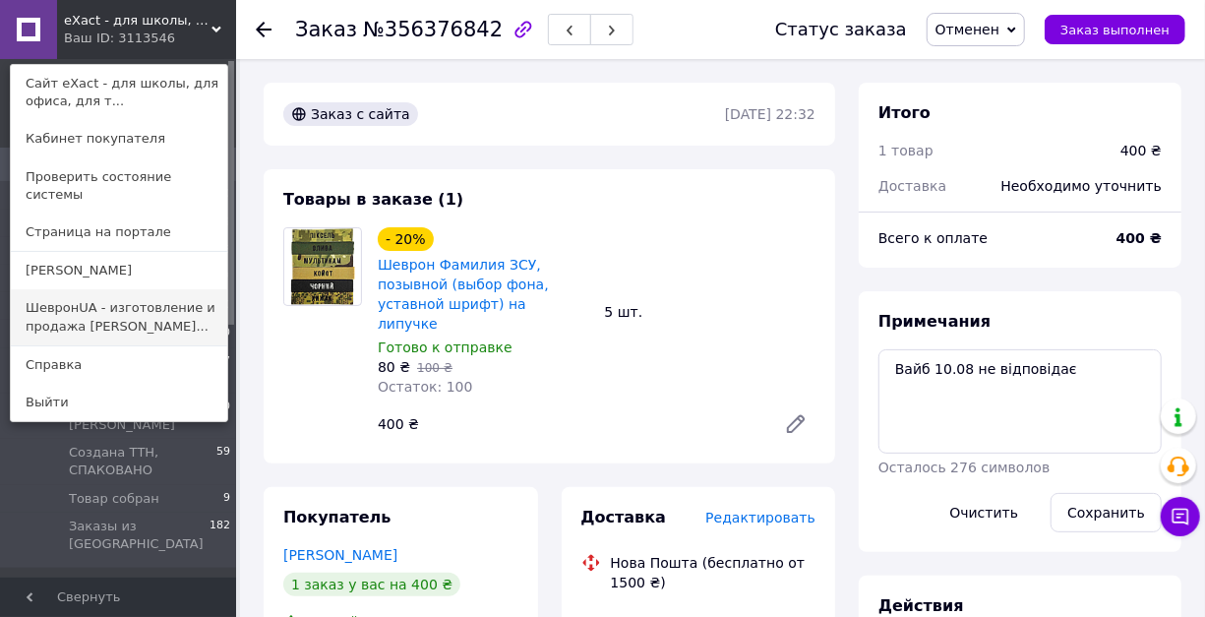
click at [130, 289] on link "ШевронUA - изготовление и продажа [PERSON_NAME]..." at bounding box center [119, 316] width 216 height 55
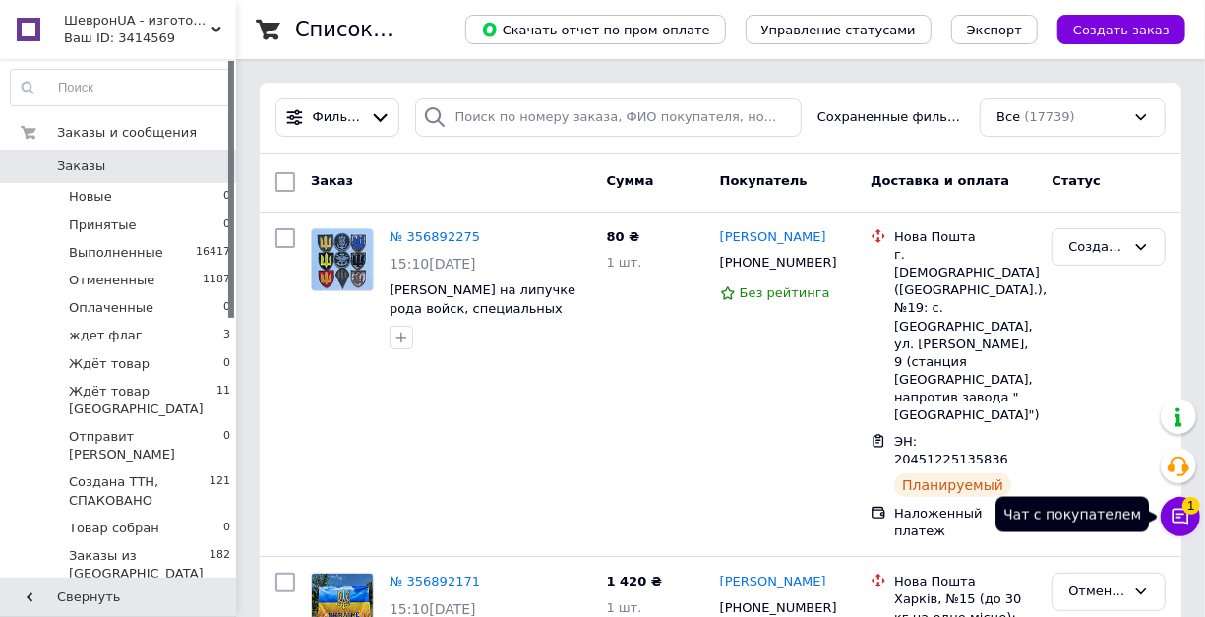
click at [1178, 511] on icon at bounding box center [1180, 516] width 20 height 20
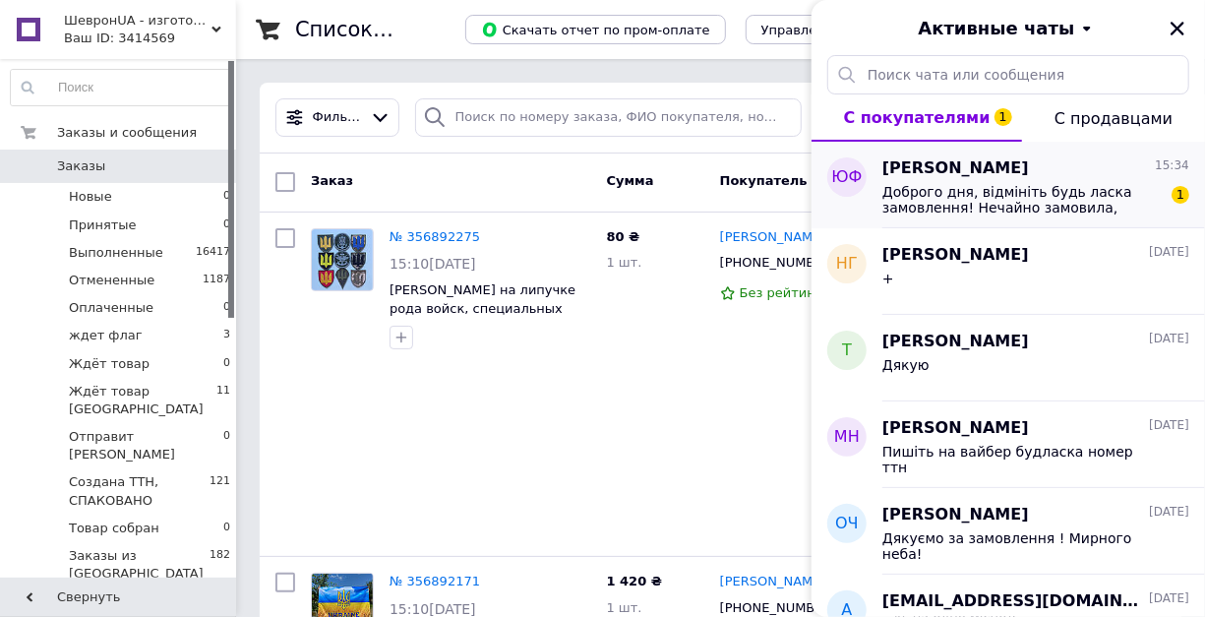
click at [1027, 180] on span "[PERSON_NAME]" at bounding box center [955, 168] width 147 height 23
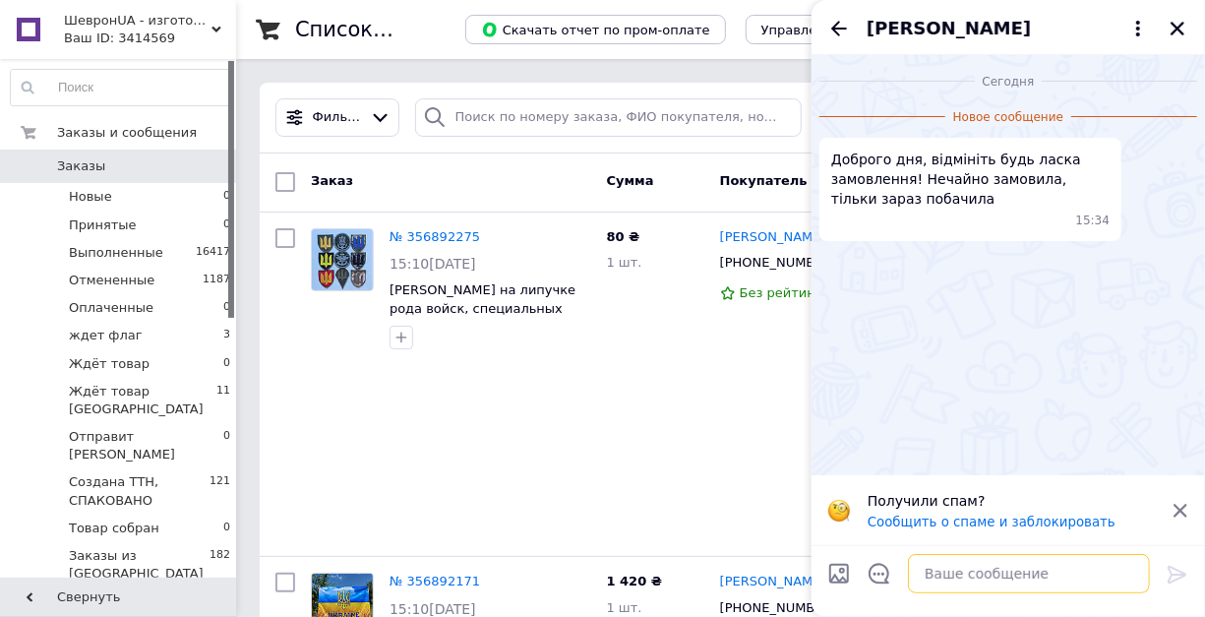
click at [932, 575] on textarea at bounding box center [1029, 573] width 242 height 39
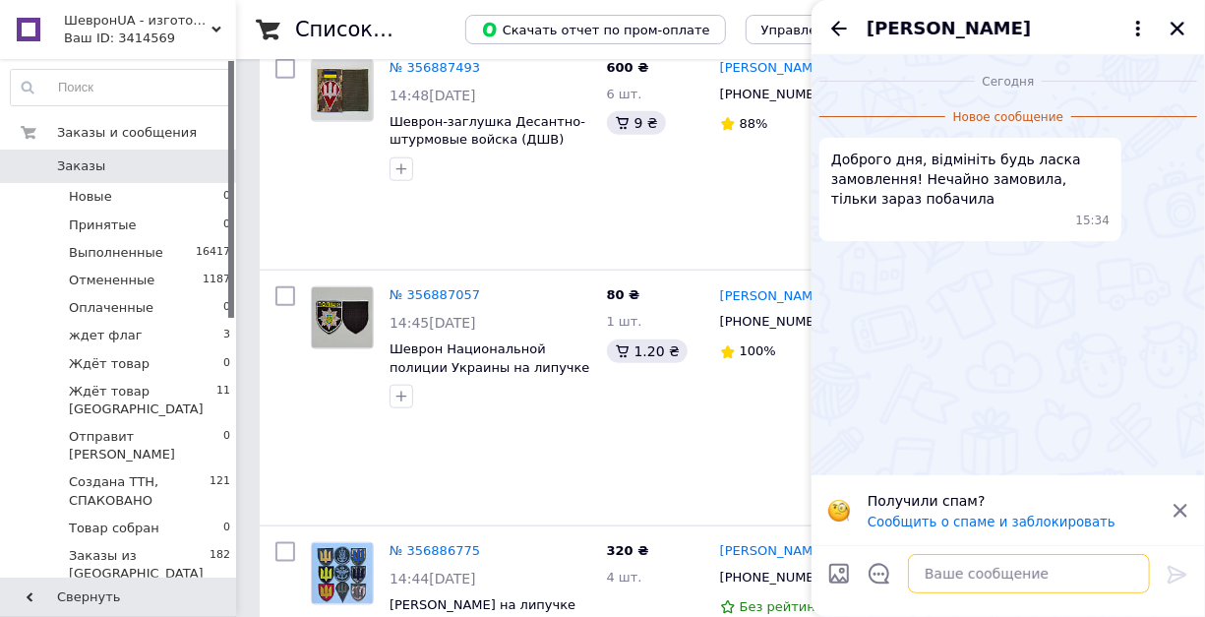
scroll to position [983, 0]
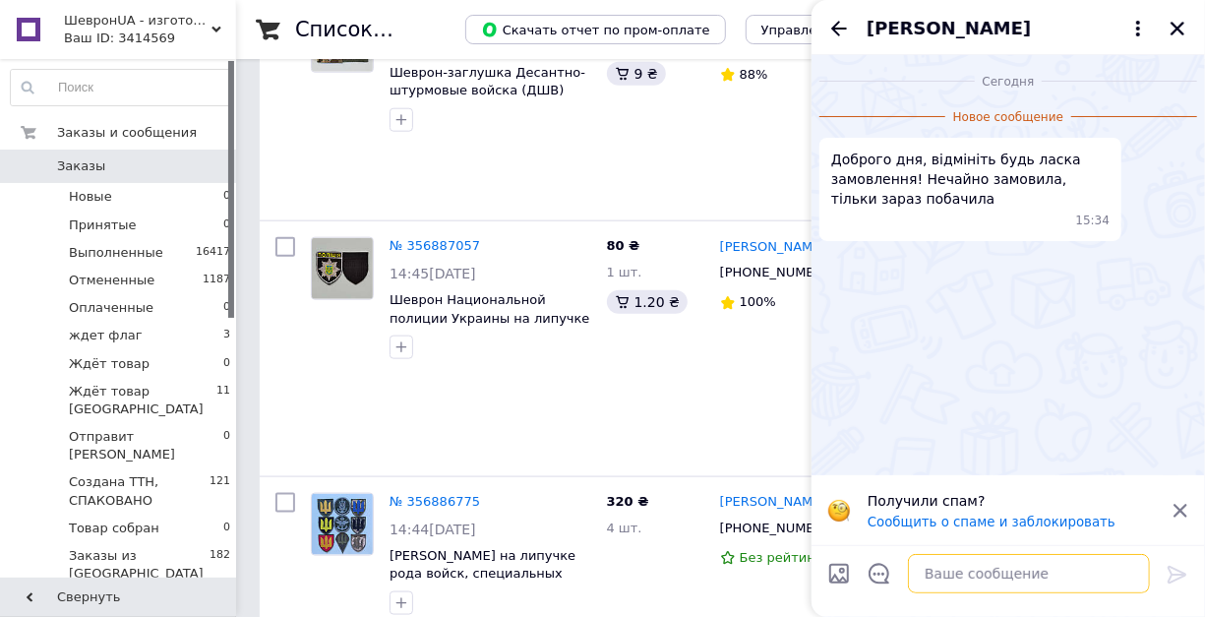
click at [965, 577] on textarea at bounding box center [1029, 573] width 242 height 39
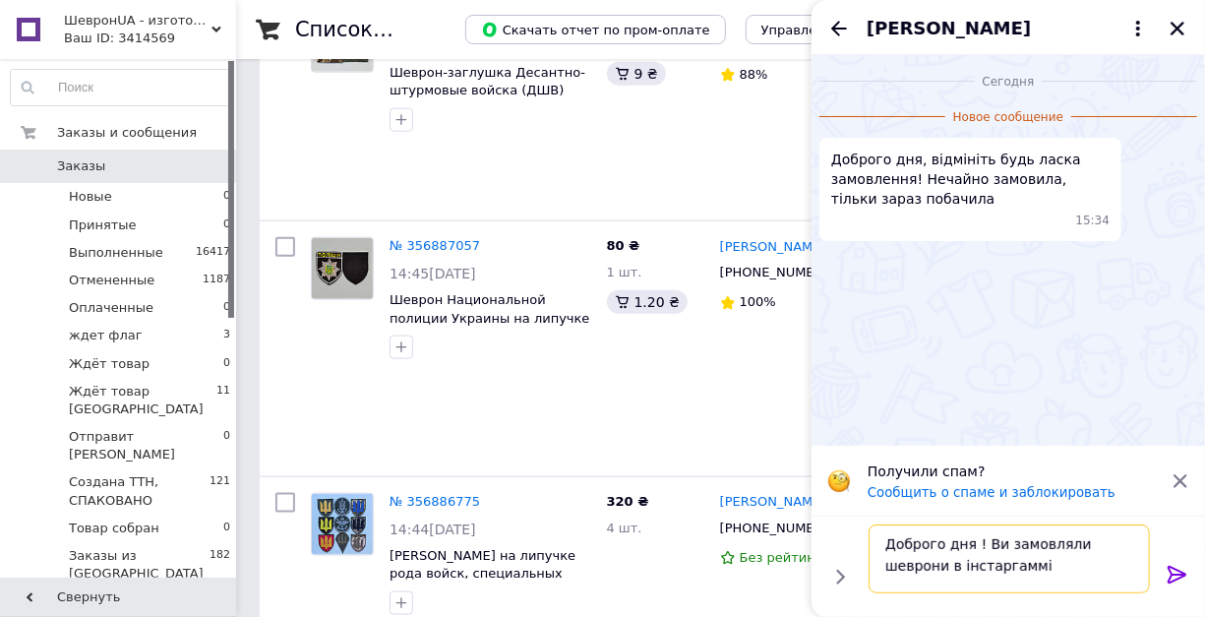
type textarea "Доброго дня ! Ви замовляли шеврони в інстаргаммі"
click at [1187, 567] on icon at bounding box center [1177, 574] width 24 height 24
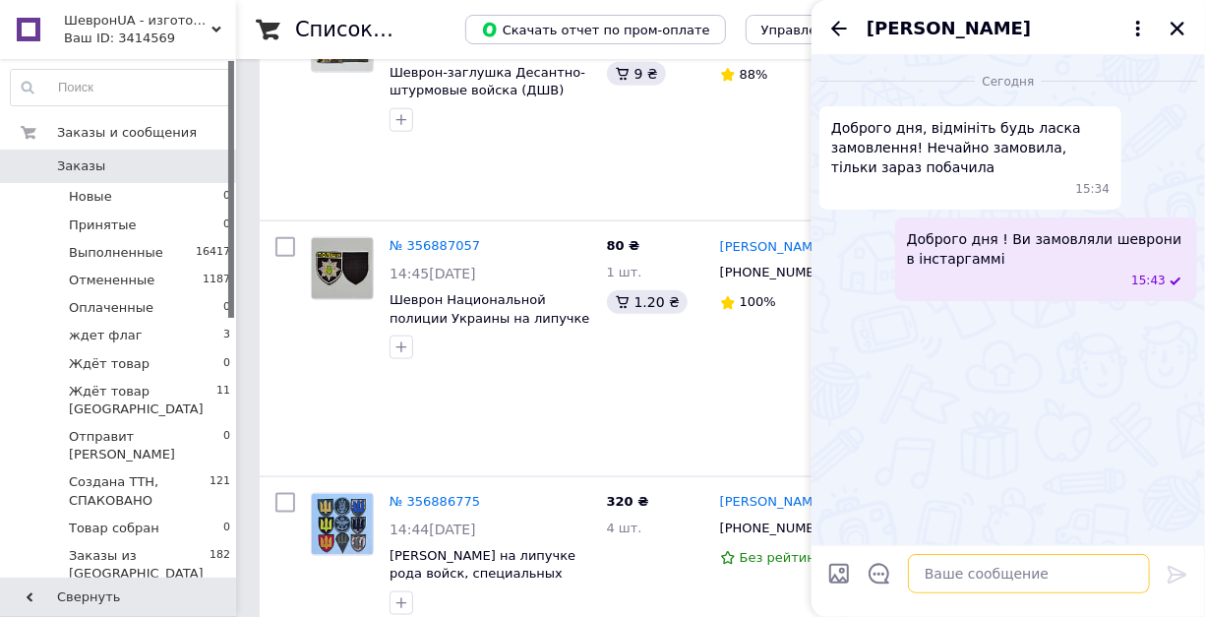
click at [942, 571] on textarea at bounding box center [1029, 573] width 242 height 39
type textarea "Це Ваше замовлення"
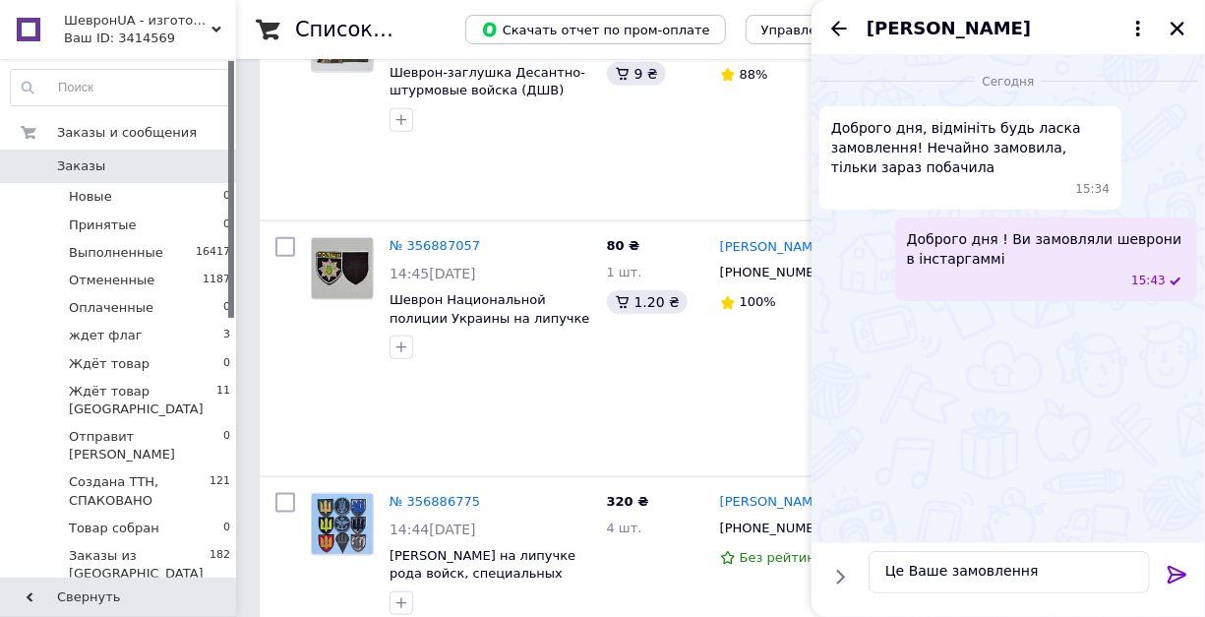
click at [1176, 565] on icon at bounding box center [1177, 574] width 24 height 24
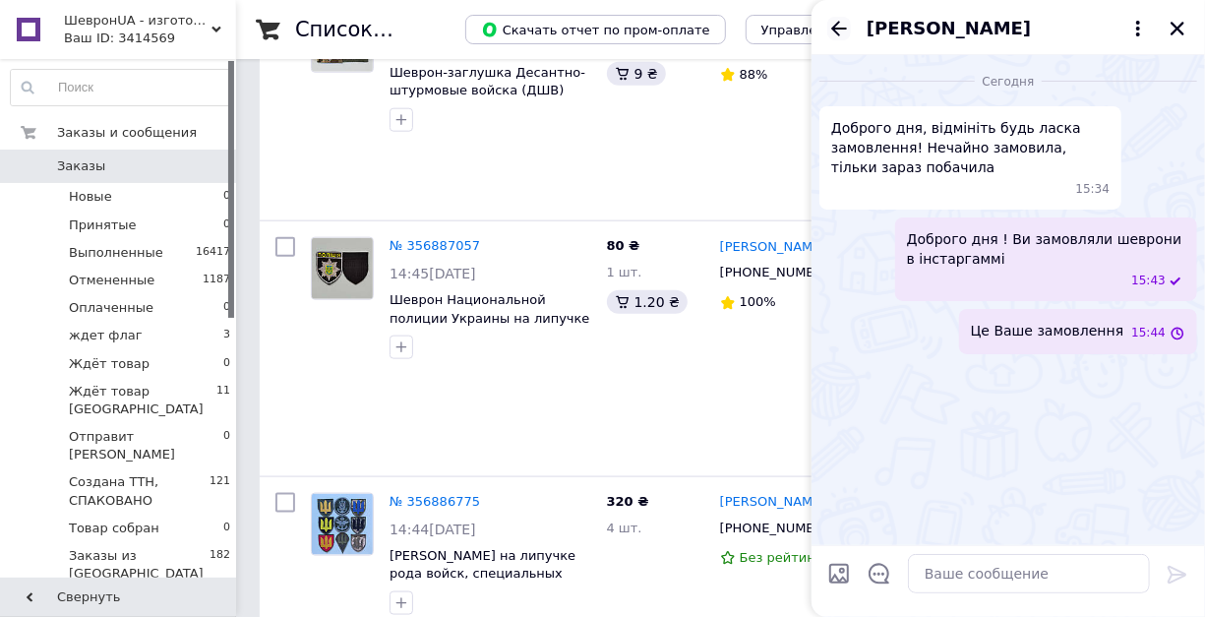
click at [828, 39] on icon "Назад" at bounding box center [839, 29] width 24 height 24
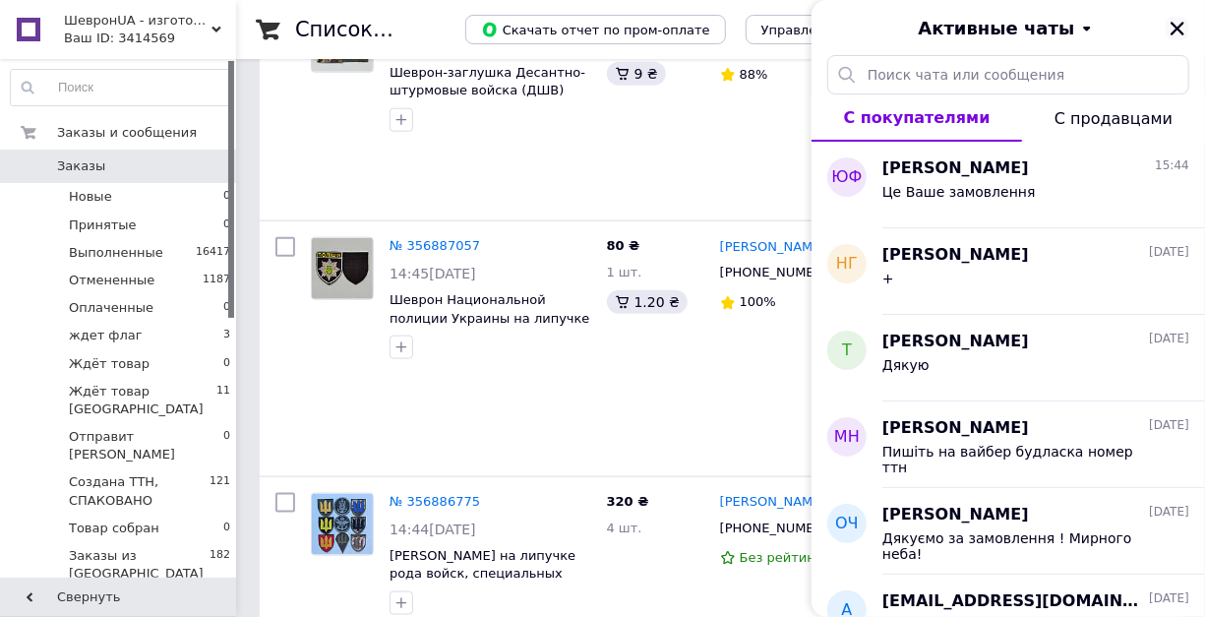
click at [1172, 30] on icon "Закрыть" at bounding box center [1177, 29] width 18 height 18
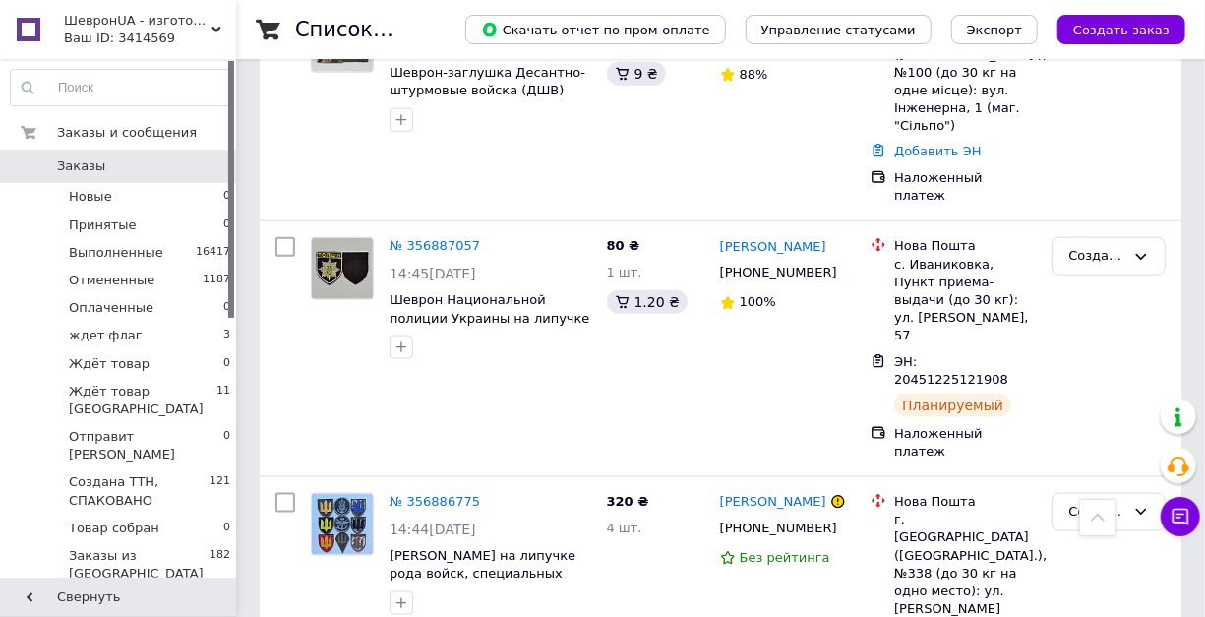
click at [211, 29] on icon at bounding box center [216, 30] width 10 height 10
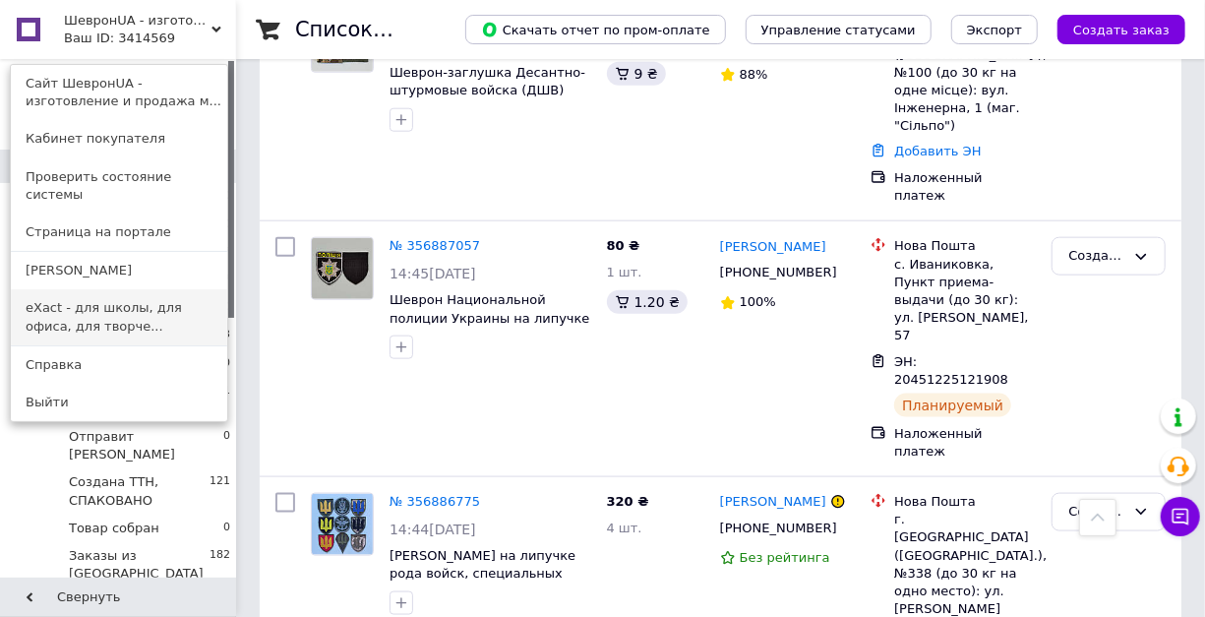
click at [60, 293] on link "eXact - для школы, для офиса, для творче..." at bounding box center [119, 316] width 216 height 55
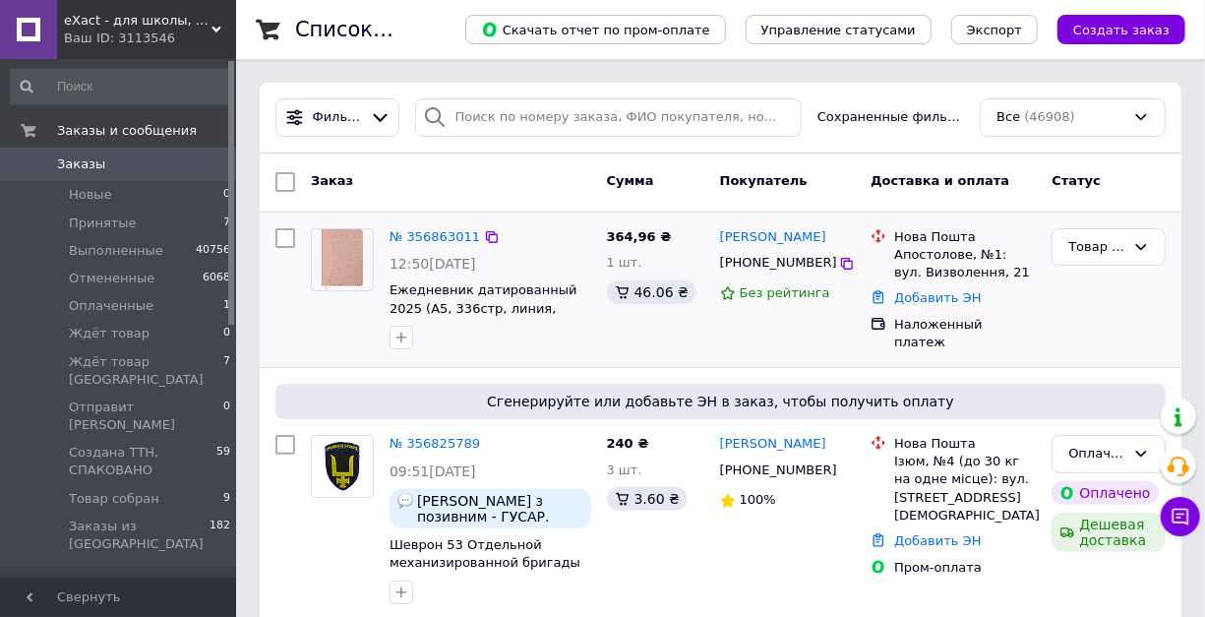
scroll to position [131, 0]
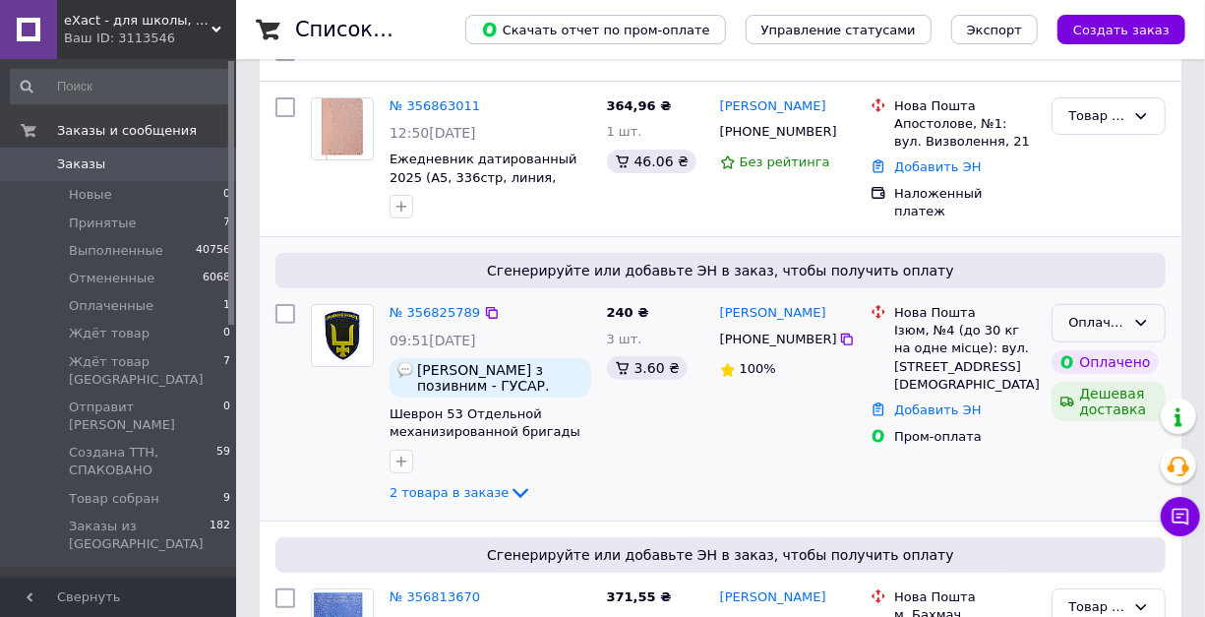
click at [1089, 331] on div "Оплаченный" at bounding box center [1096, 323] width 57 height 21
click at [1076, 360] on li "Принят" at bounding box center [1108, 364] width 112 height 36
click at [442, 315] on link "№ 356825789" at bounding box center [434, 312] width 90 height 15
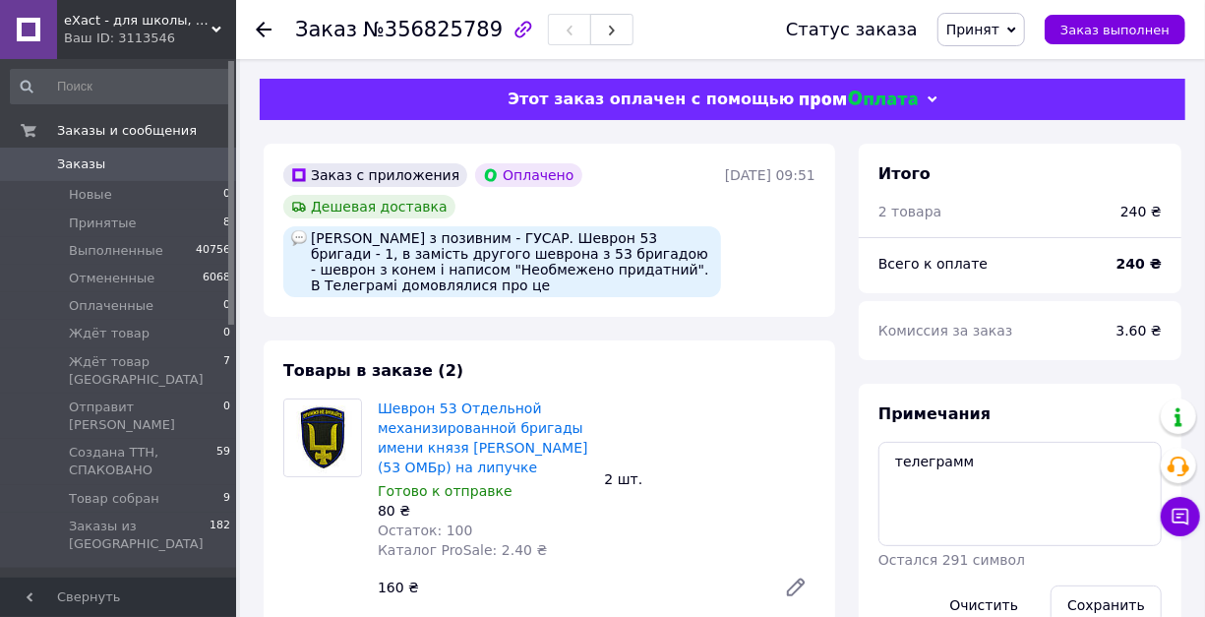
scroll to position [54, 0]
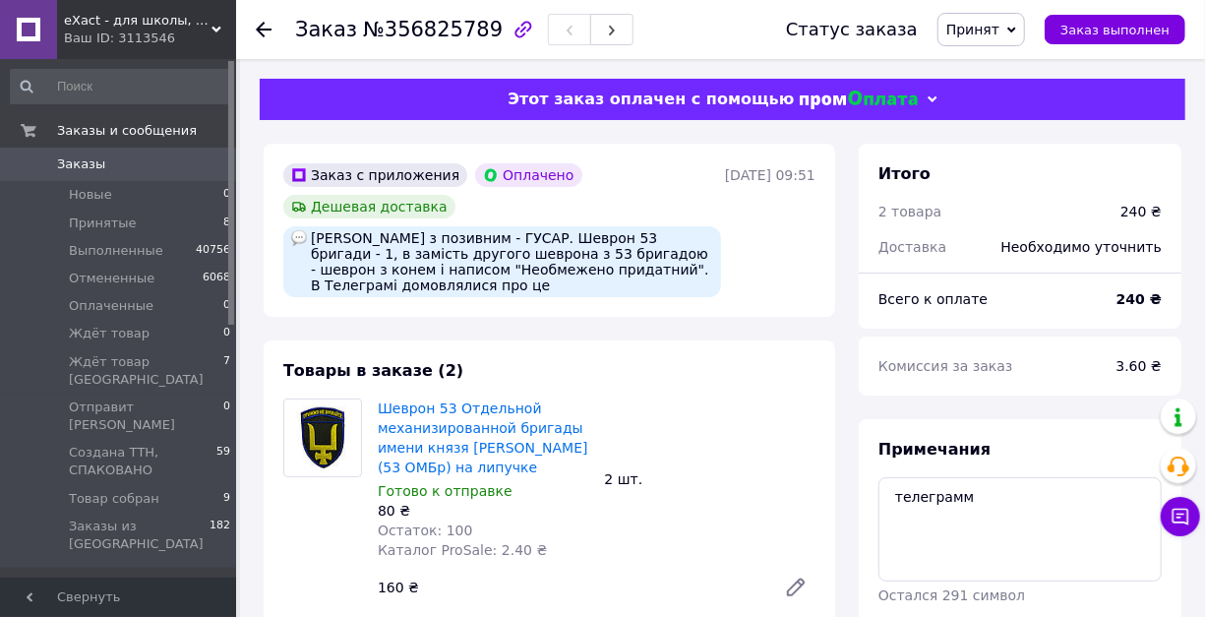
click at [91, 157] on span "Заказы" at bounding box center [81, 164] width 48 height 18
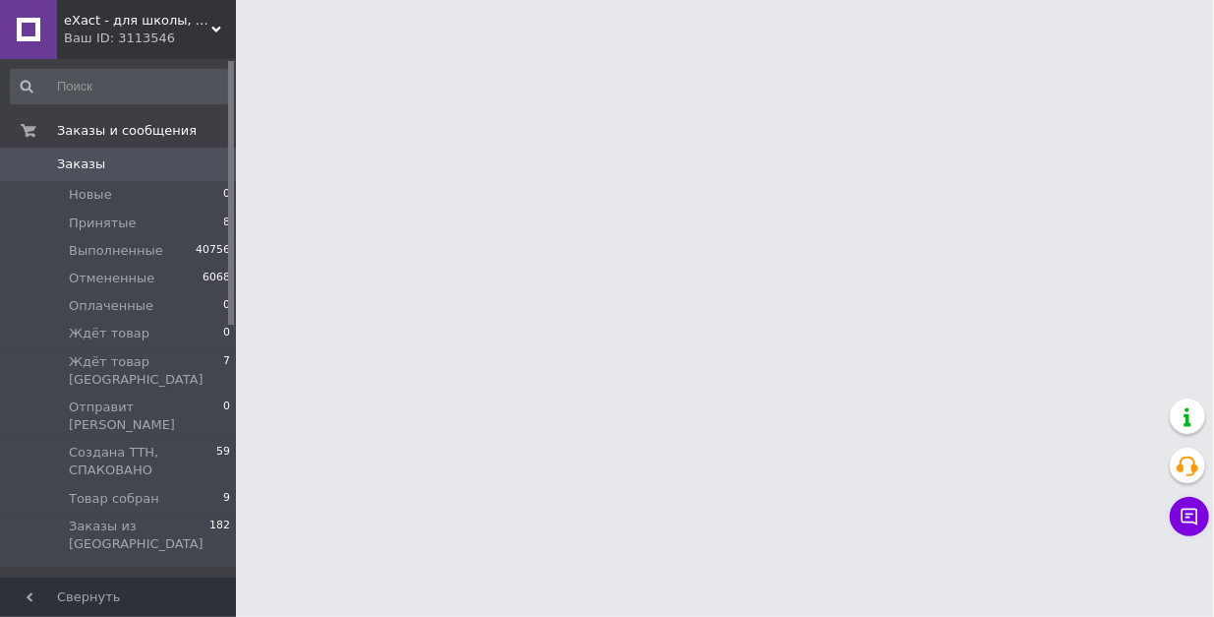
click at [217, 26] on icon at bounding box center [216, 30] width 10 height 10
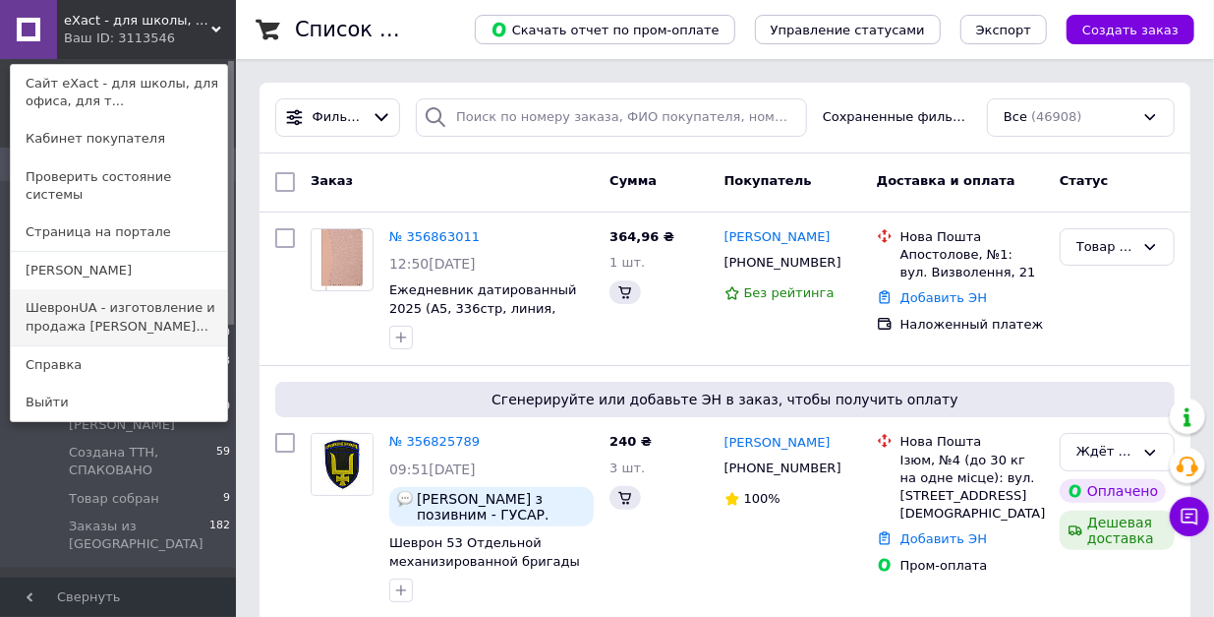
click at [98, 309] on link "ШевронUA - изготовление и продажа милита..." at bounding box center [119, 316] width 216 height 55
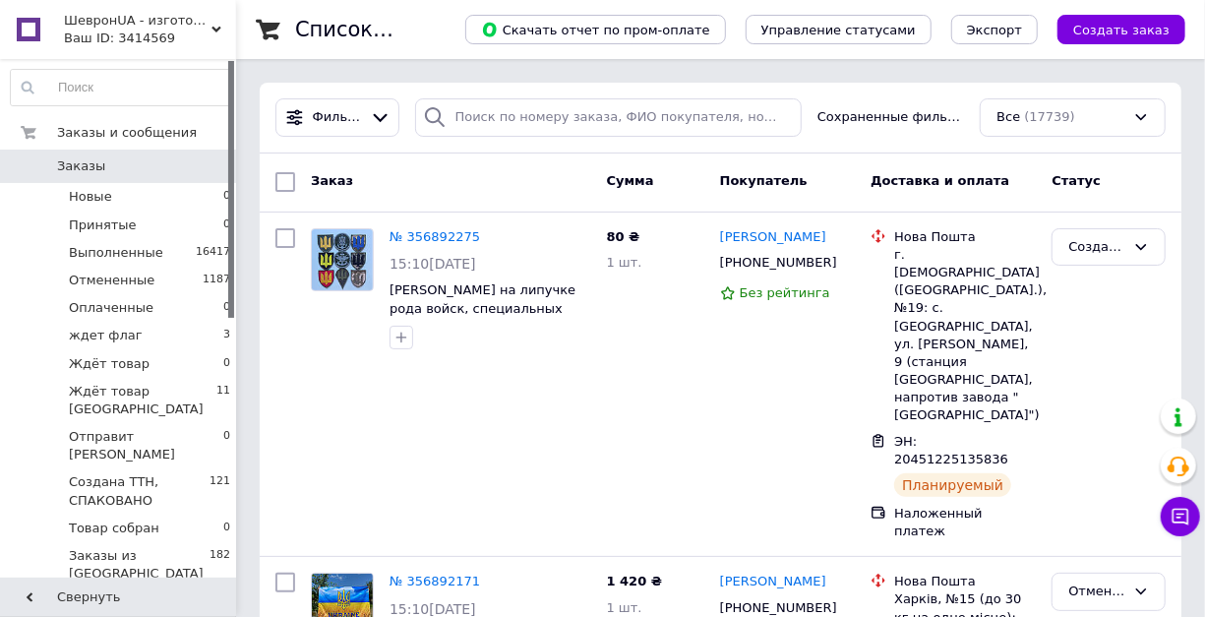
click at [62, 161] on span "Заказы" at bounding box center [81, 166] width 48 height 18
click at [210, 20] on span "ШевронUA - изготовление и продажа милитарной символики: погон, шевронов, нашиво…" at bounding box center [138, 21] width 148 height 18
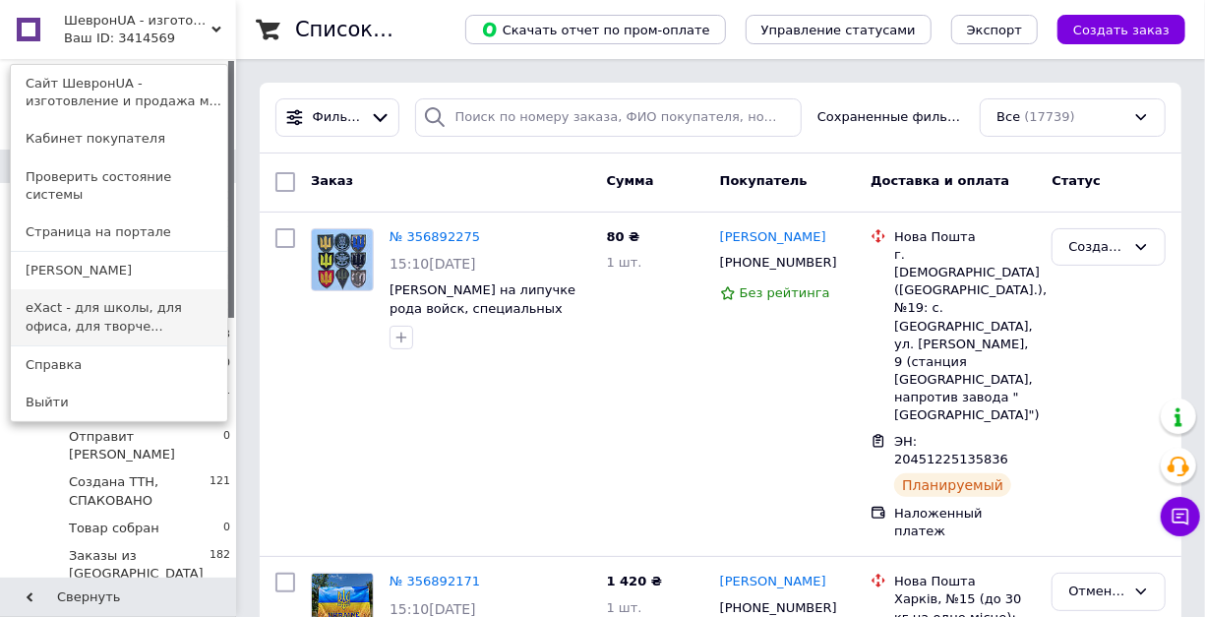
click at [81, 295] on link "eXact - для школы, для офиса, для творче..." at bounding box center [119, 316] width 216 height 55
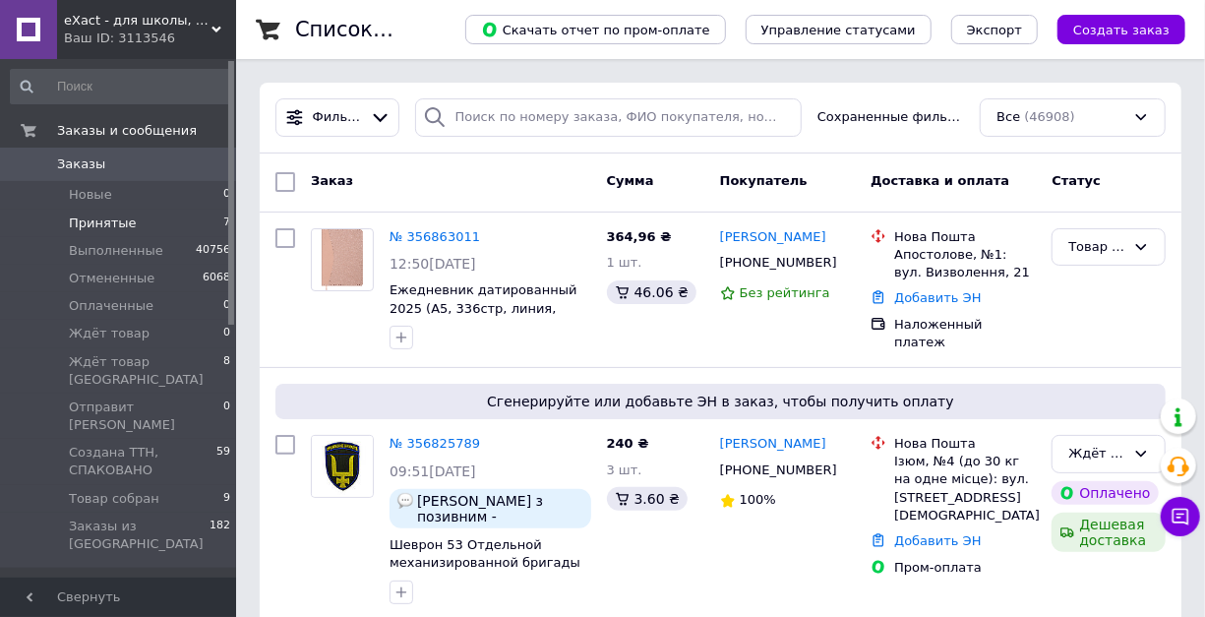
click at [102, 218] on span "Принятые" at bounding box center [103, 223] width 68 height 18
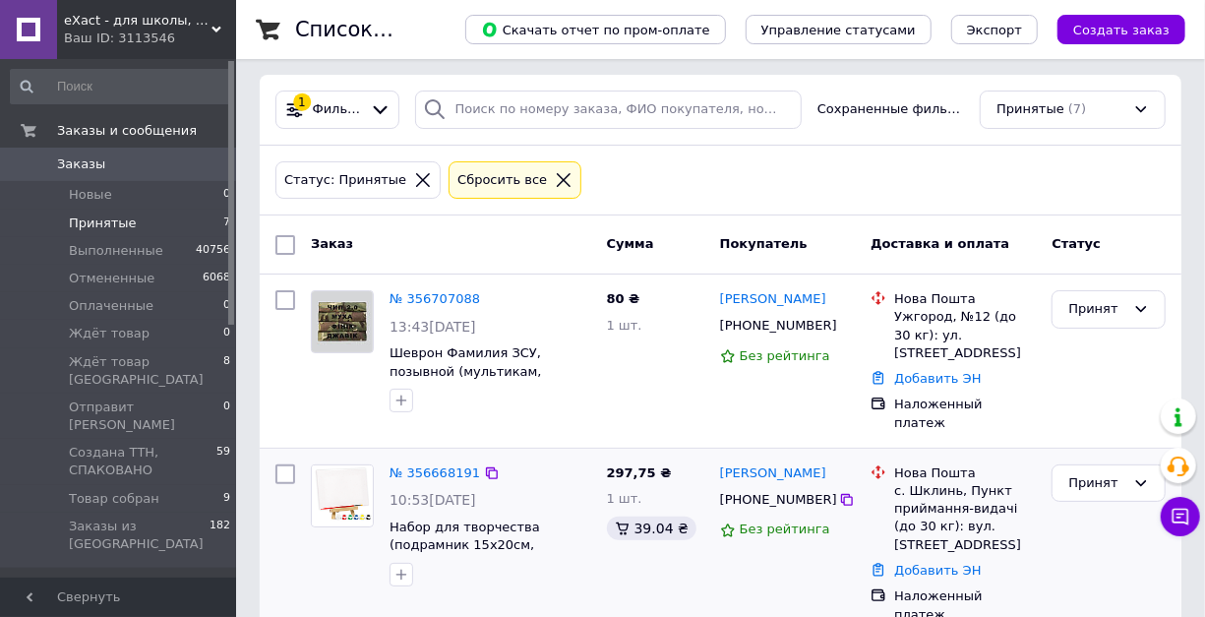
scroll to position [7, 0]
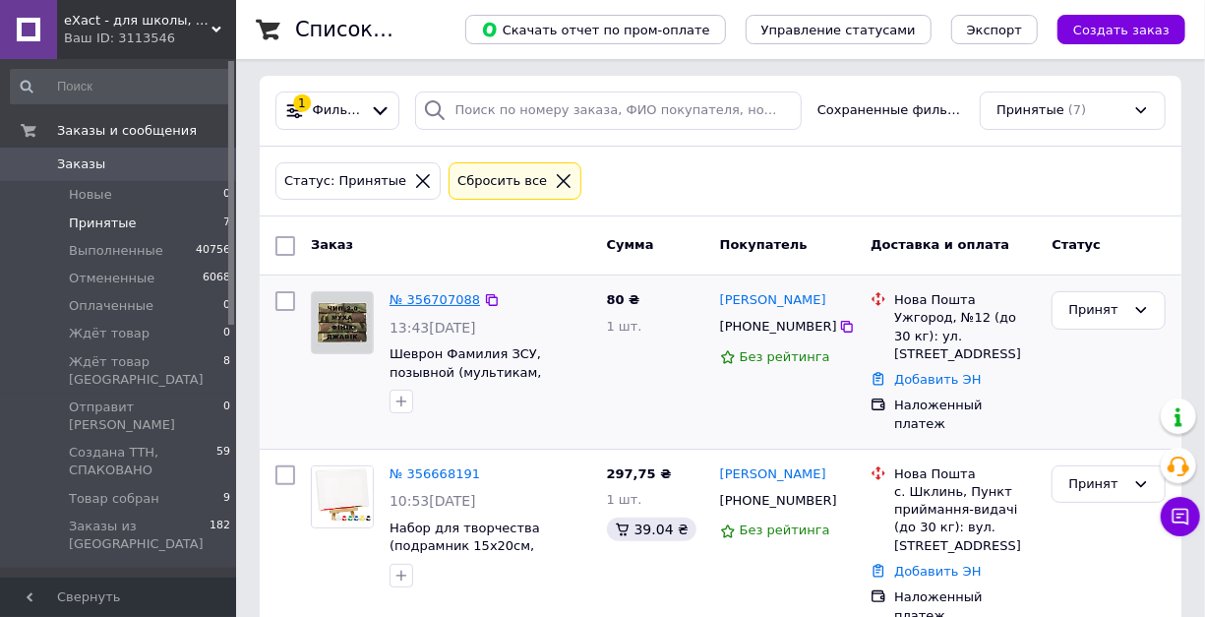
click at [431, 295] on link "№ 356707088" at bounding box center [434, 299] width 90 height 15
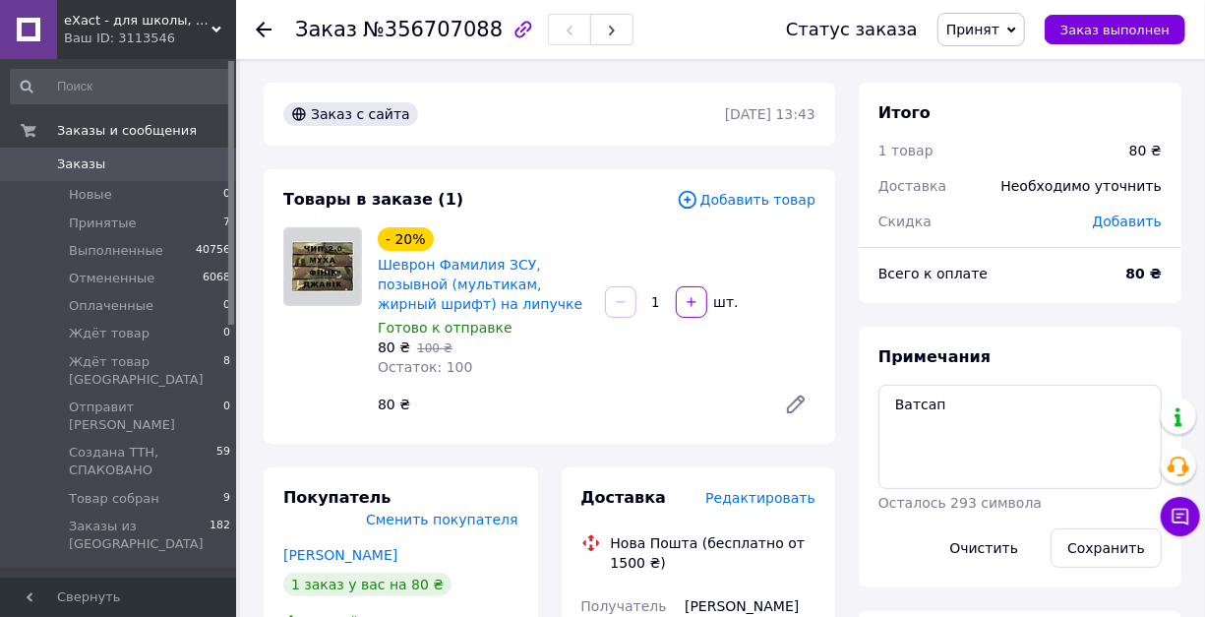
click at [96, 160] on span "Заказы" at bounding box center [81, 164] width 48 height 18
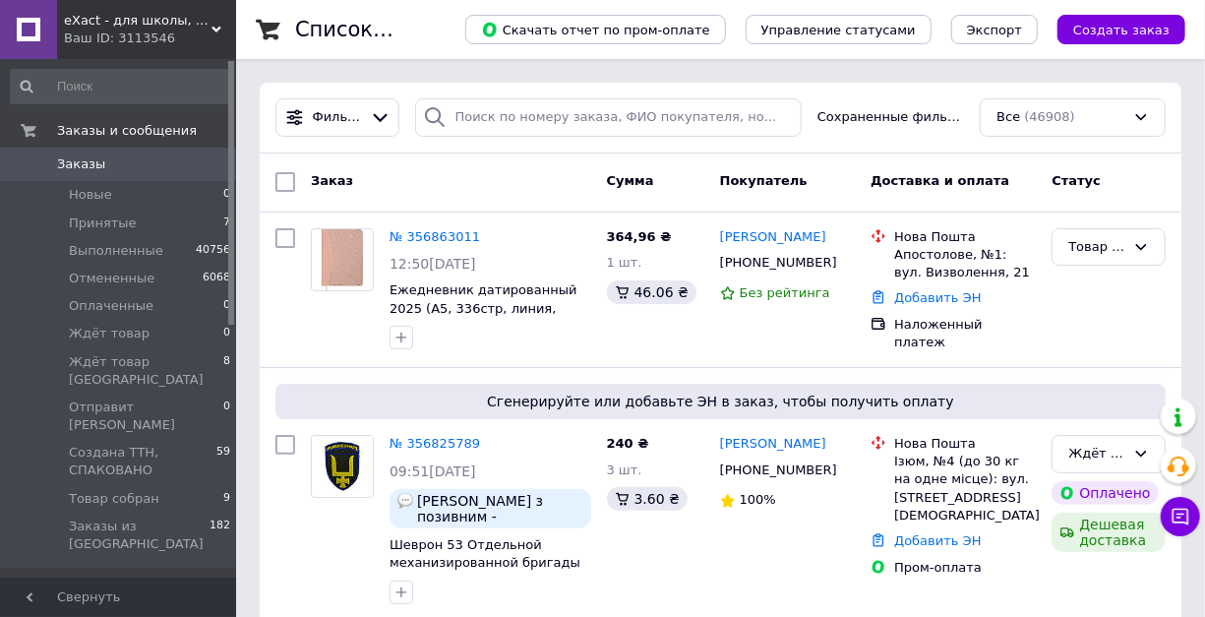
click at [218, 26] on icon at bounding box center [216, 30] width 10 height 10
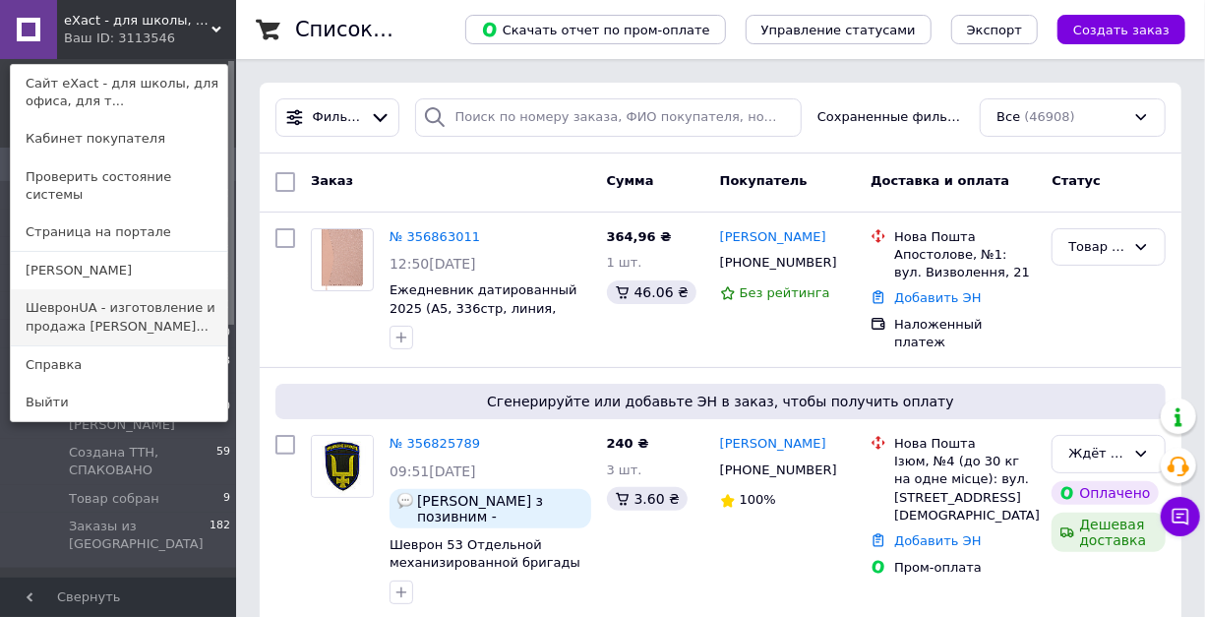
click at [57, 303] on link "ШевронUA - изготовление и продажа милита..." at bounding box center [119, 316] width 216 height 55
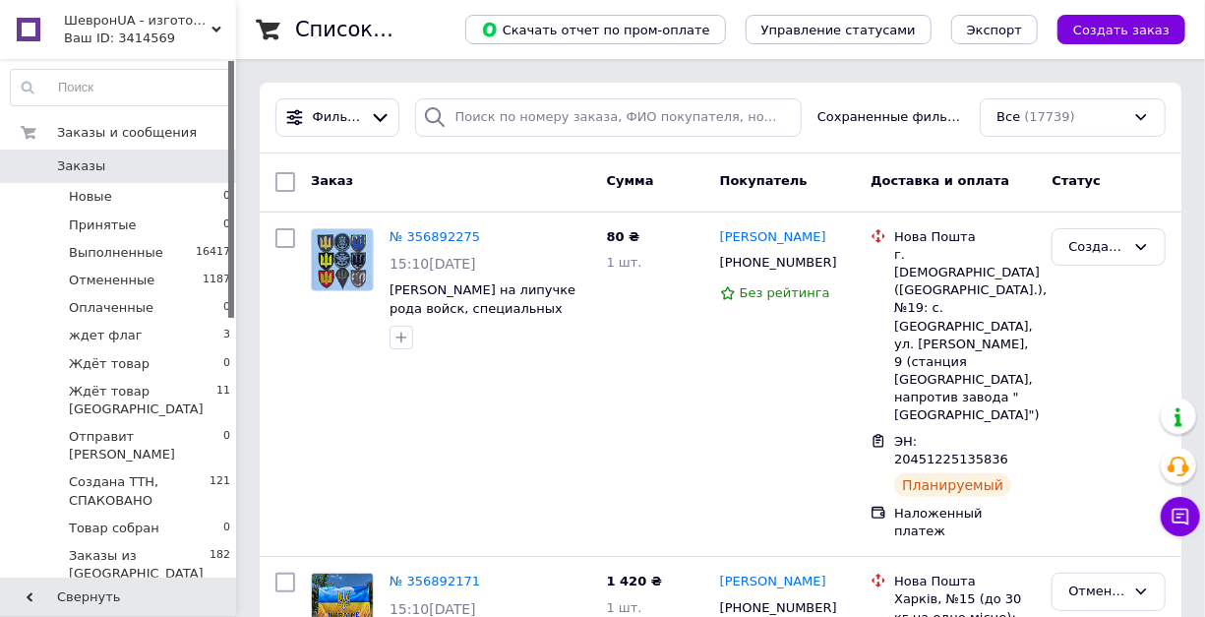
click at [210, 22] on span "ШевронUA - изготовление и продажа милитарной символики: погон, шевронов, нашиво…" at bounding box center [138, 21] width 148 height 18
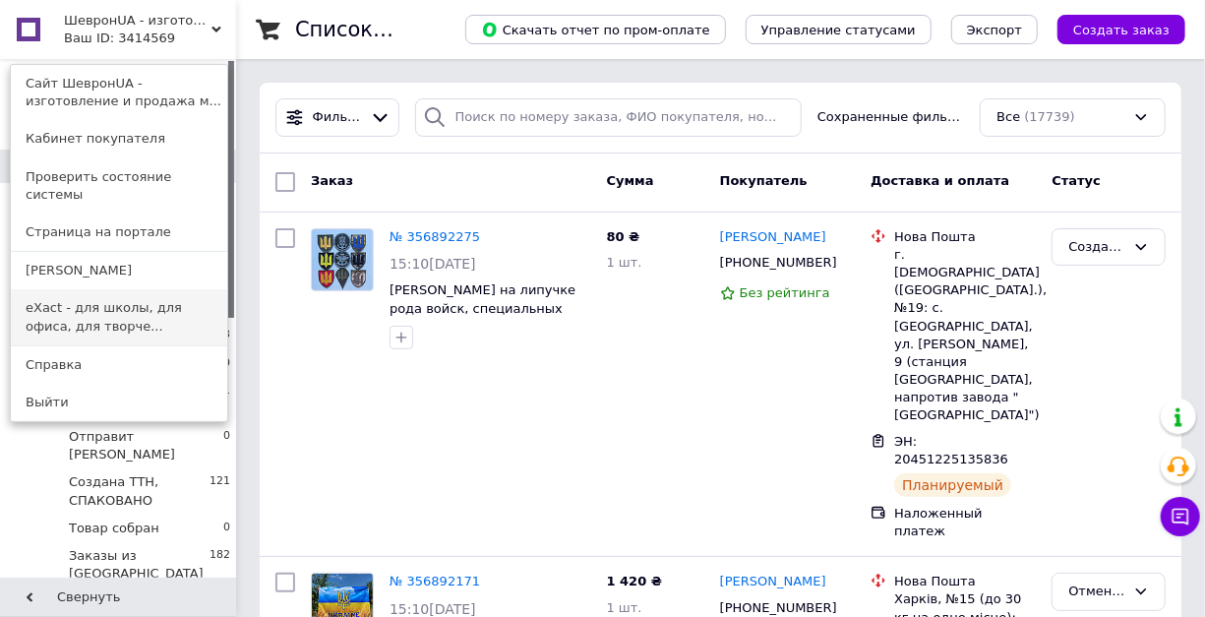
click at [113, 293] on link "eXact - для школы, для офиса, для творче..." at bounding box center [119, 316] width 216 height 55
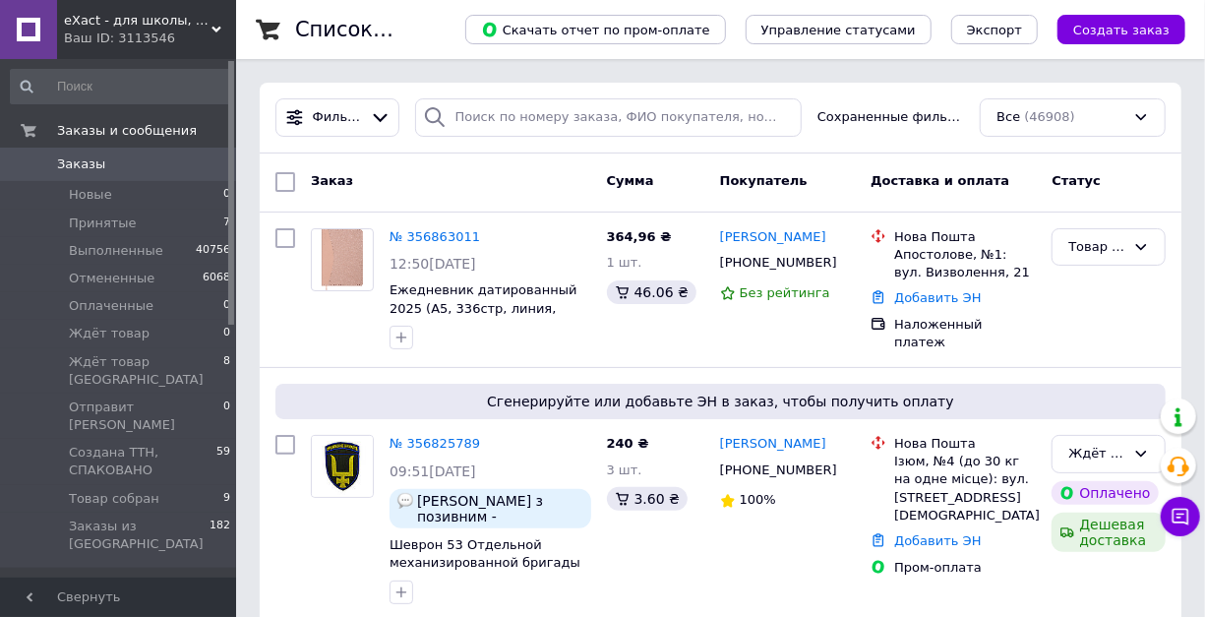
click at [216, 23] on div "eXact - для школы, для офиса, для творчества Ваш ID: 3113546" at bounding box center [146, 29] width 179 height 59
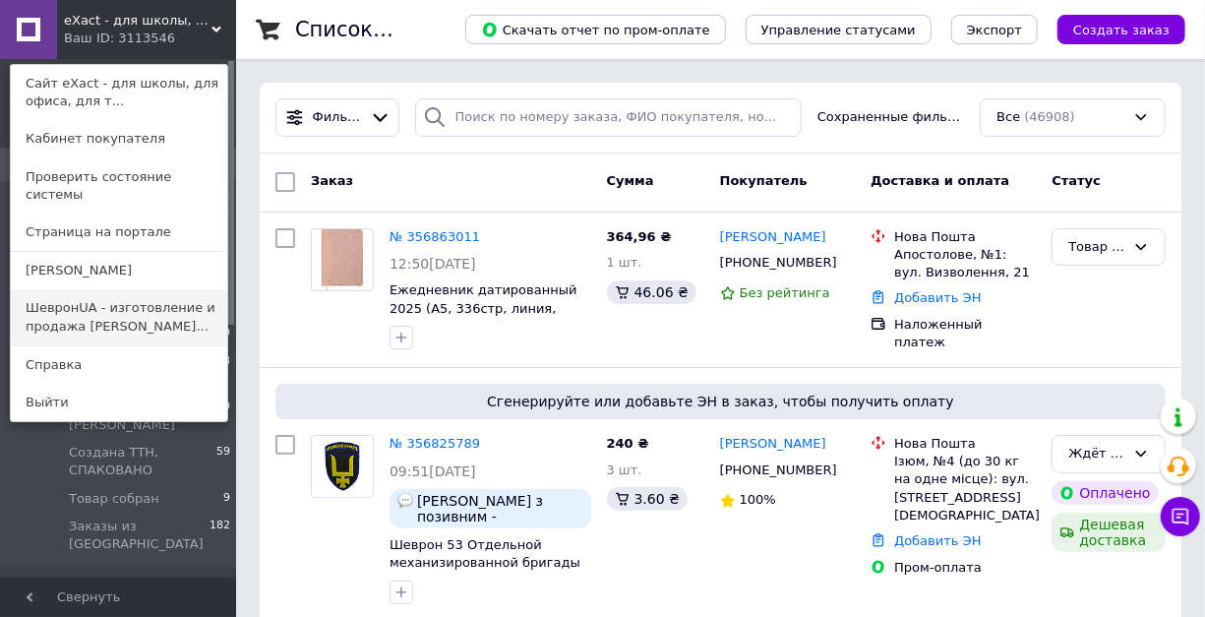
click at [141, 289] on link "ШевронUA - изготовление и продажа [PERSON_NAME]..." at bounding box center [119, 316] width 216 height 55
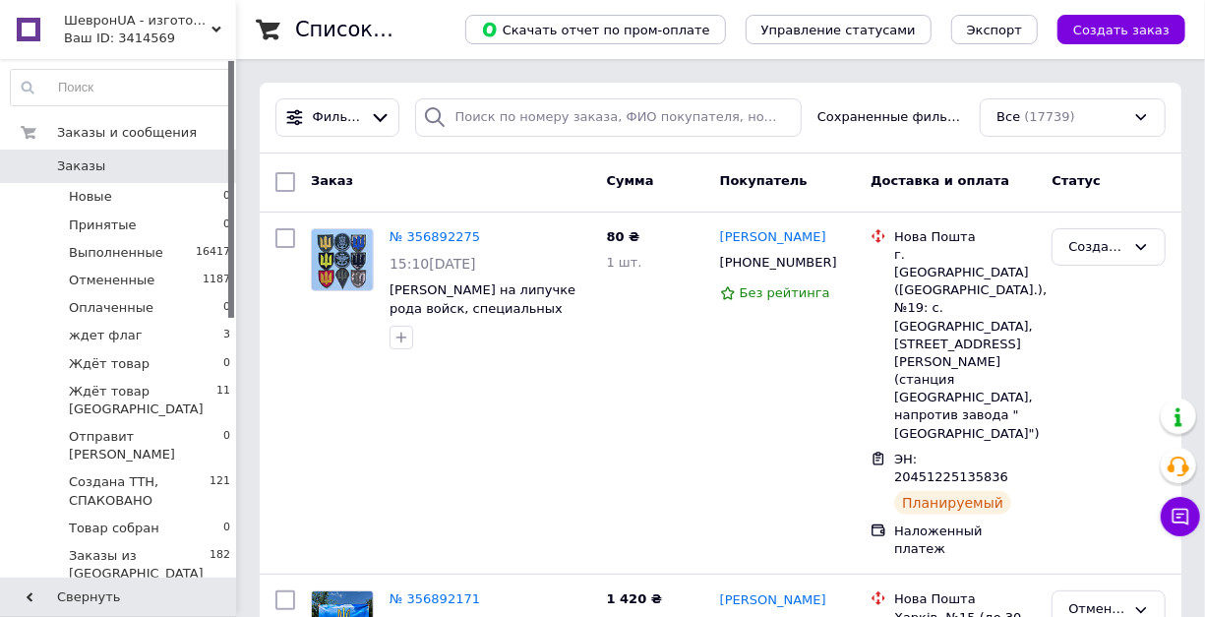
click at [208, 28] on span "ШевронUA - изготовление и продажа милитарной символики: погон, шевронов, нашиво…" at bounding box center [138, 21] width 148 height 18
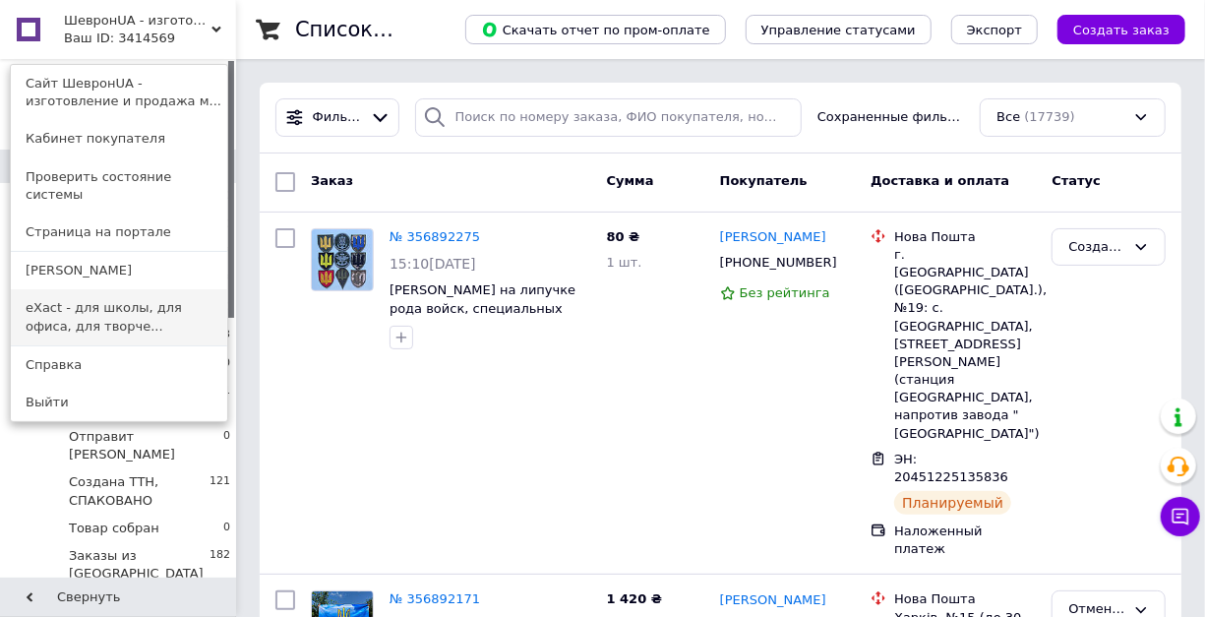
click at [74, 290] on link "eXact - для школы, для офиса, для творче..." at bounding box center [119, 316] width 216 height 55
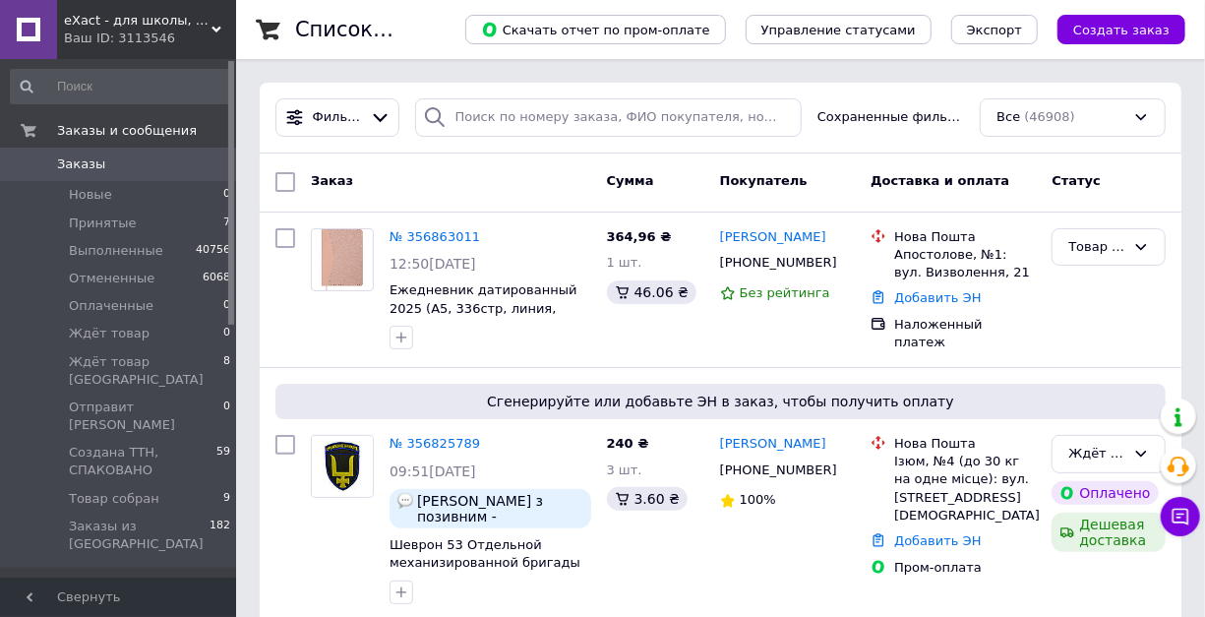
click at [217, 26] on icon at bounding box center [216, 30] width 10 height 10
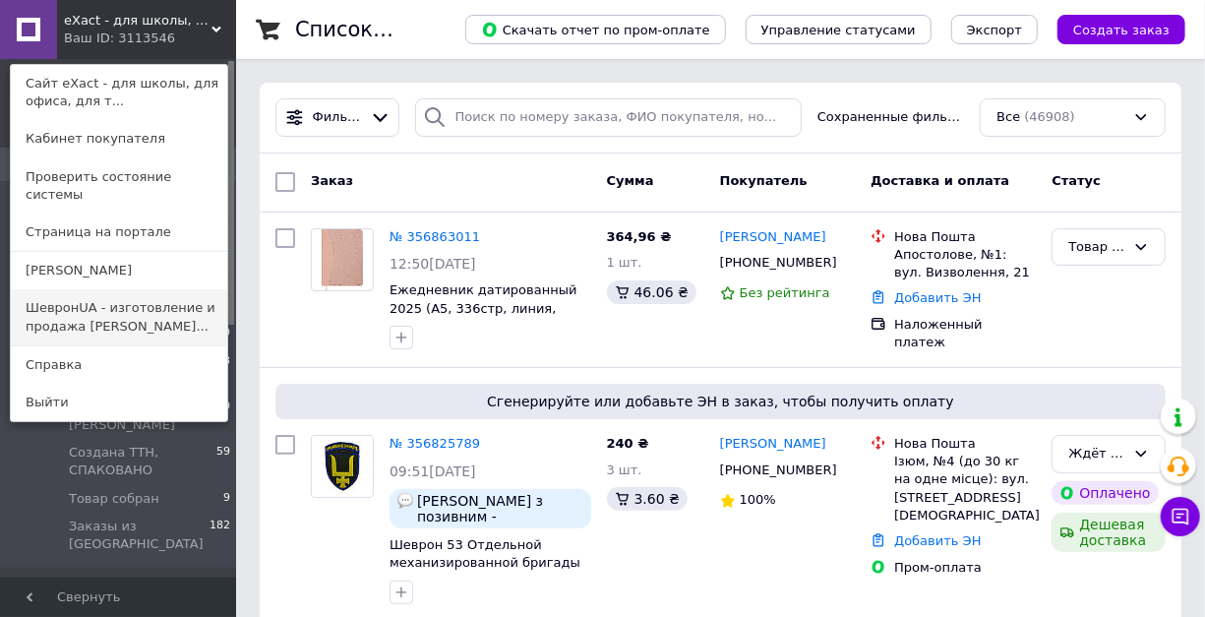
click at [90, 289] on link "ШевронUA - изготовление и продажа [PERSON_NAME]..." at bounding box center [119, 316] width 216 height 55
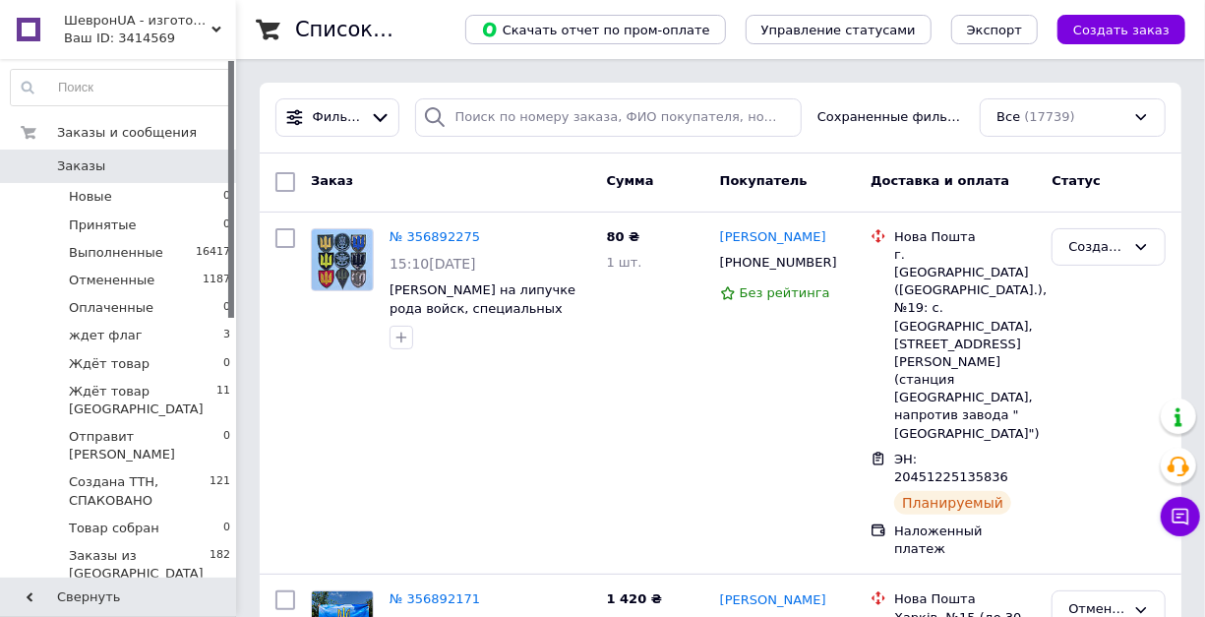
click at [221, 24] on div "ШевронUA - изготовление и продажа милитарной символики: погон, шевронов, нашиво…" at bounding box center [146, 29] width 179 height 59
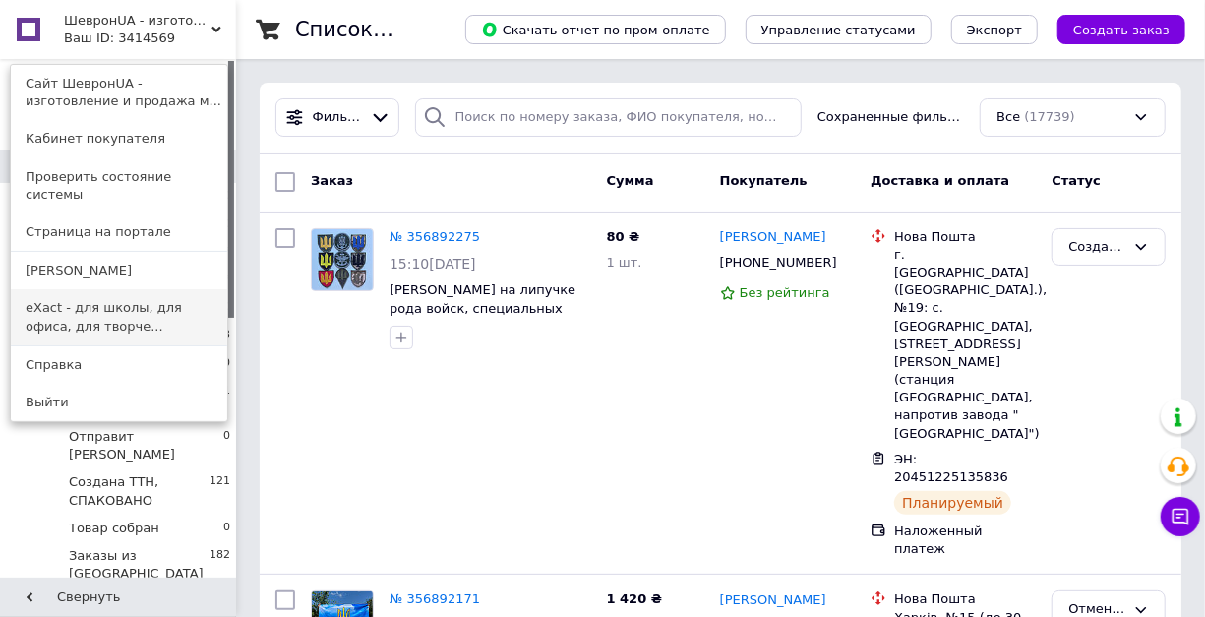
click at [145, 289] on link "eXact - для школы, для офиса, для творче..." at bounding box center [119, 316] width 216 height 55
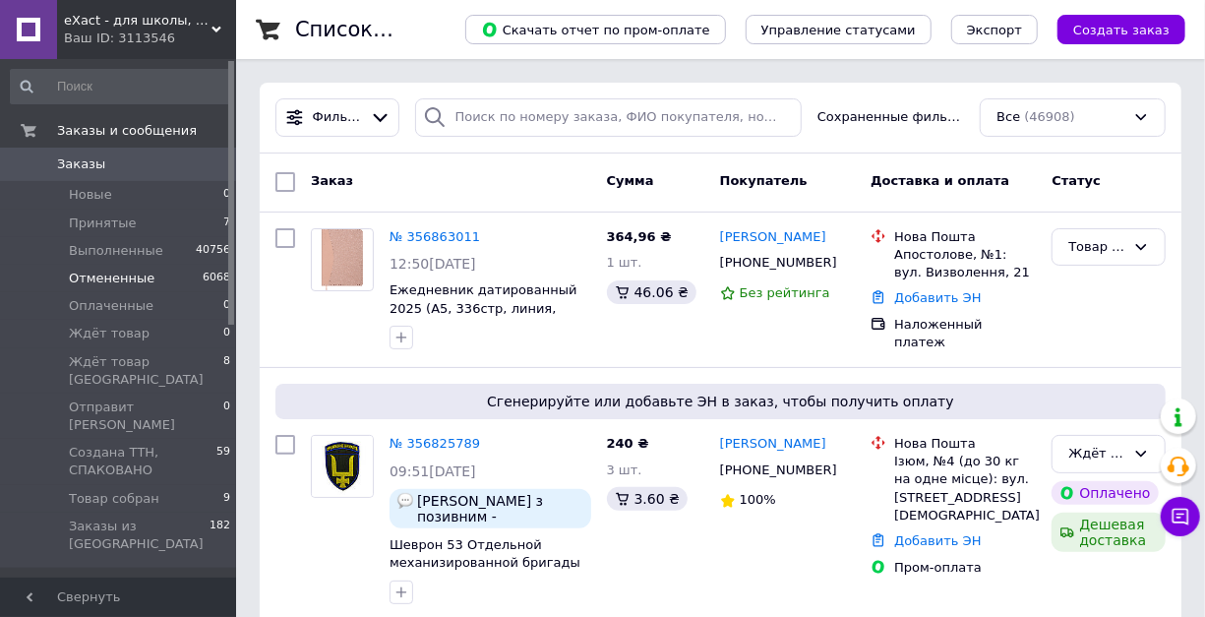
drag, startPoint x: 0, startPoint y: 0, endPoint x: 145, endPoint y: 289, distance: 323.2
click at [145, 289] on li "Отмененные 6068" at bounding box center [121, 279] width 242 height 28
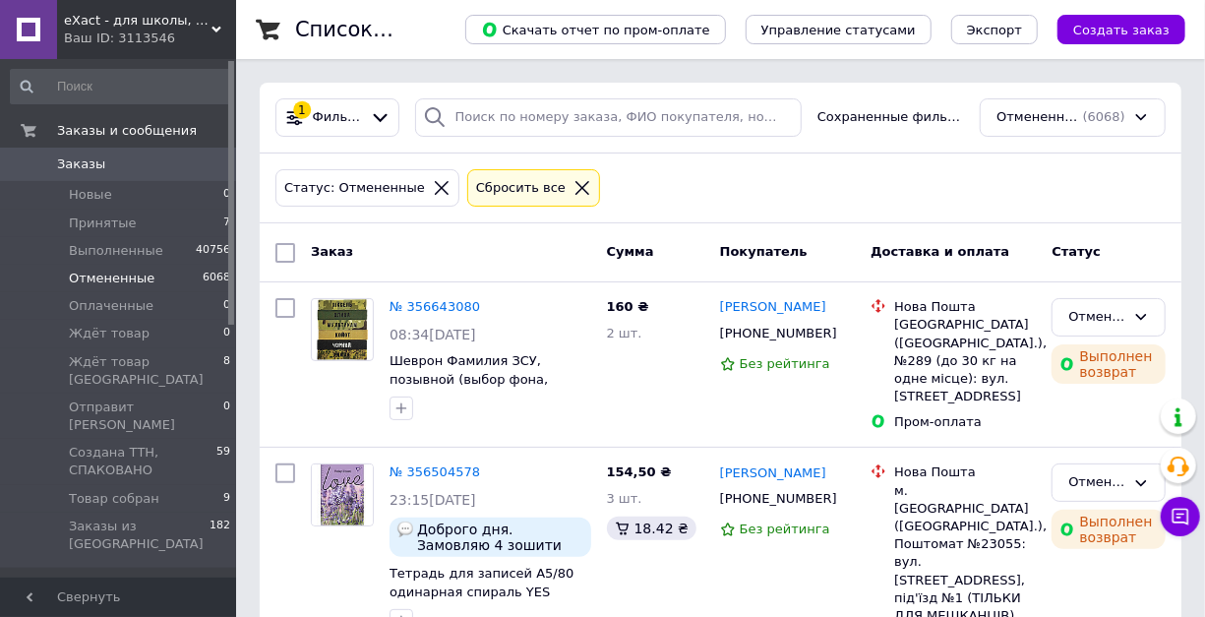
click at [226, 29] on div "eXact - для школы, для офиса, для творчества Ваш ID: 3113546" at bounding box center [146, 29] width 179 height 59
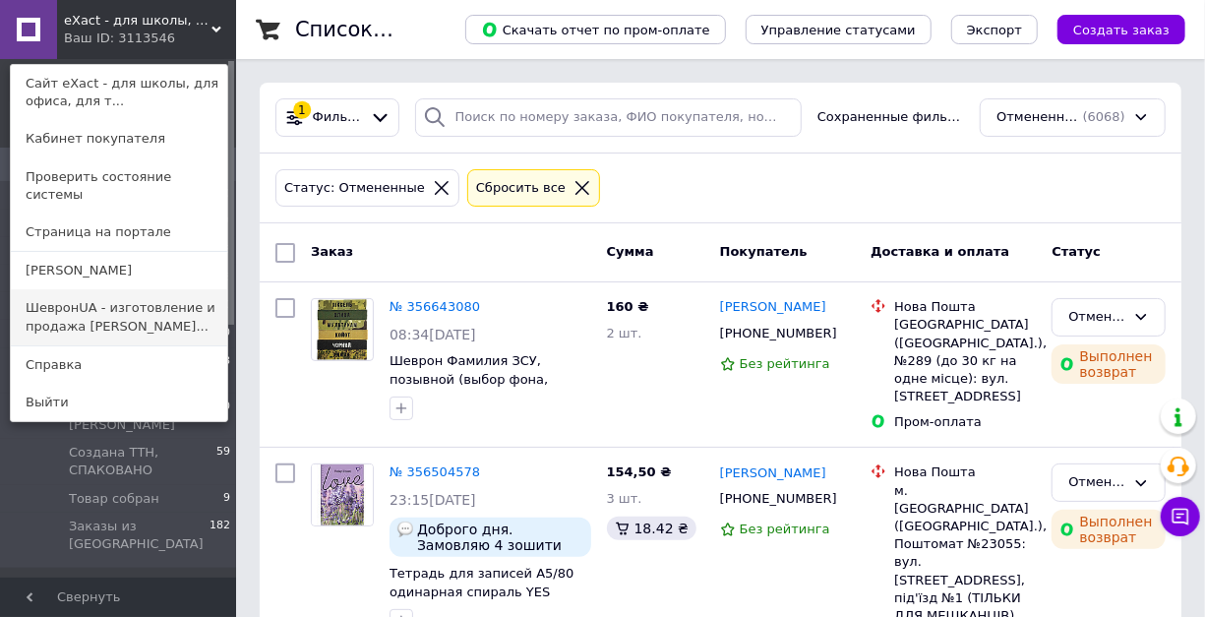
click at [105, 289] on link "ШевронUA - изготовление и продажа [PERSON_NAME]..." at bounding box center [119, 316] width 216 height 55
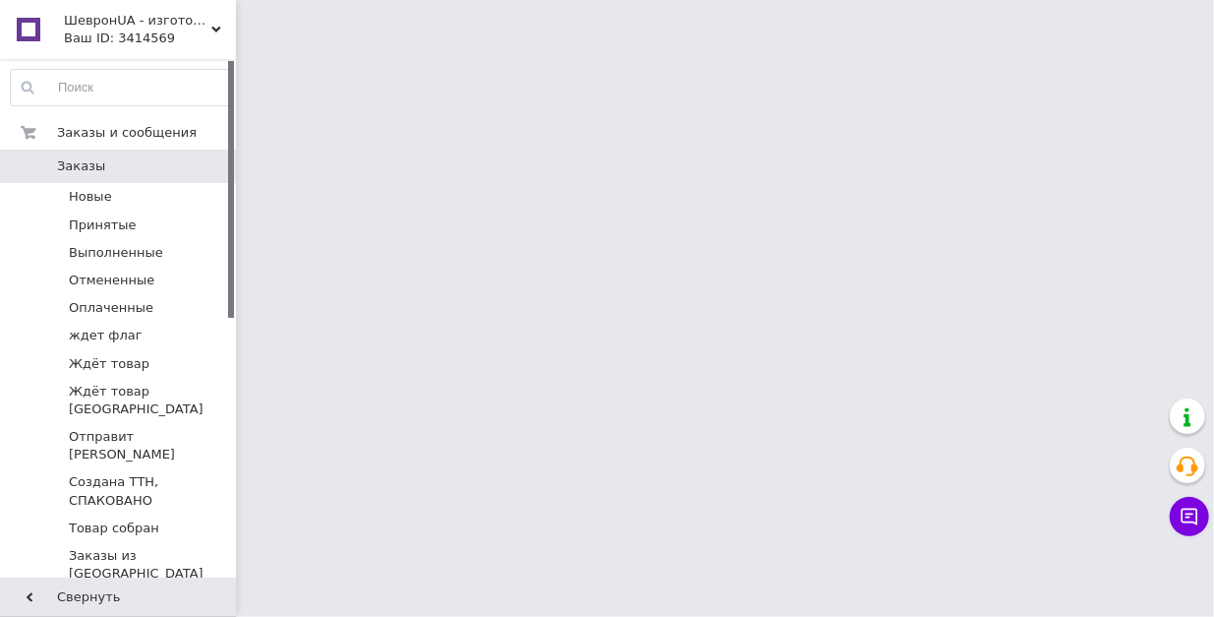
click at [221, 25] on div "ШевронUA - изготовление и продажа милитарной символики: погон, шевронов, нашиво…" at bounding box center [146, 29] width 179 height 59
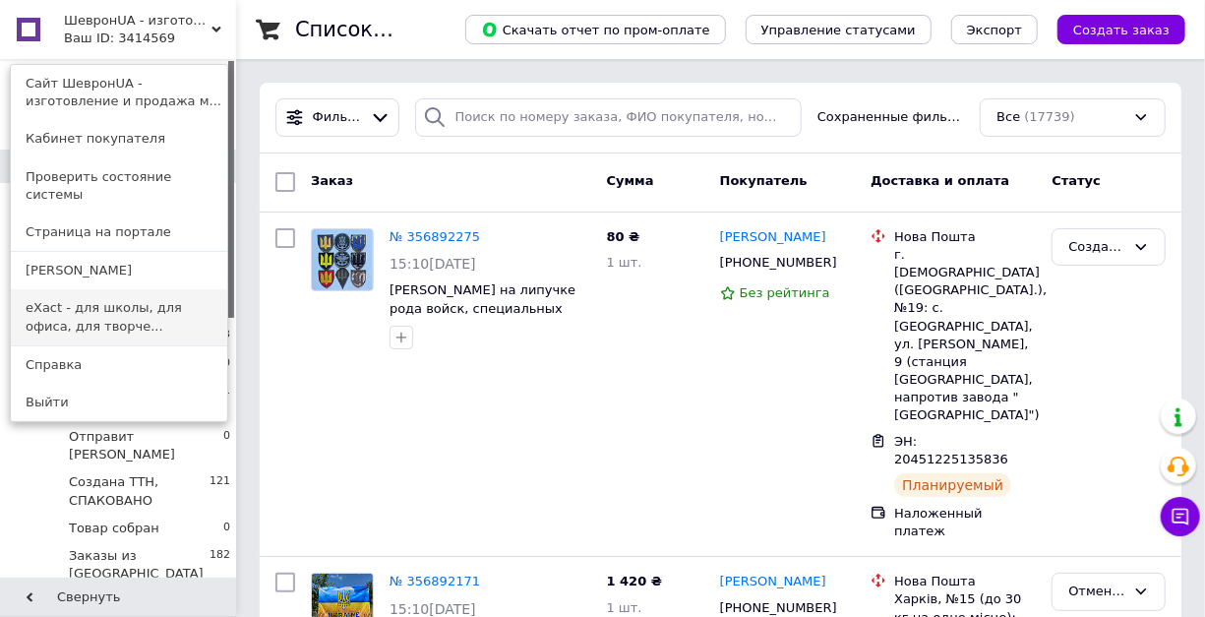
click at [94, 301] on link "eXact - для школы, для офиса, для творче..." at bounding box center [119, 316] width 216 height 55
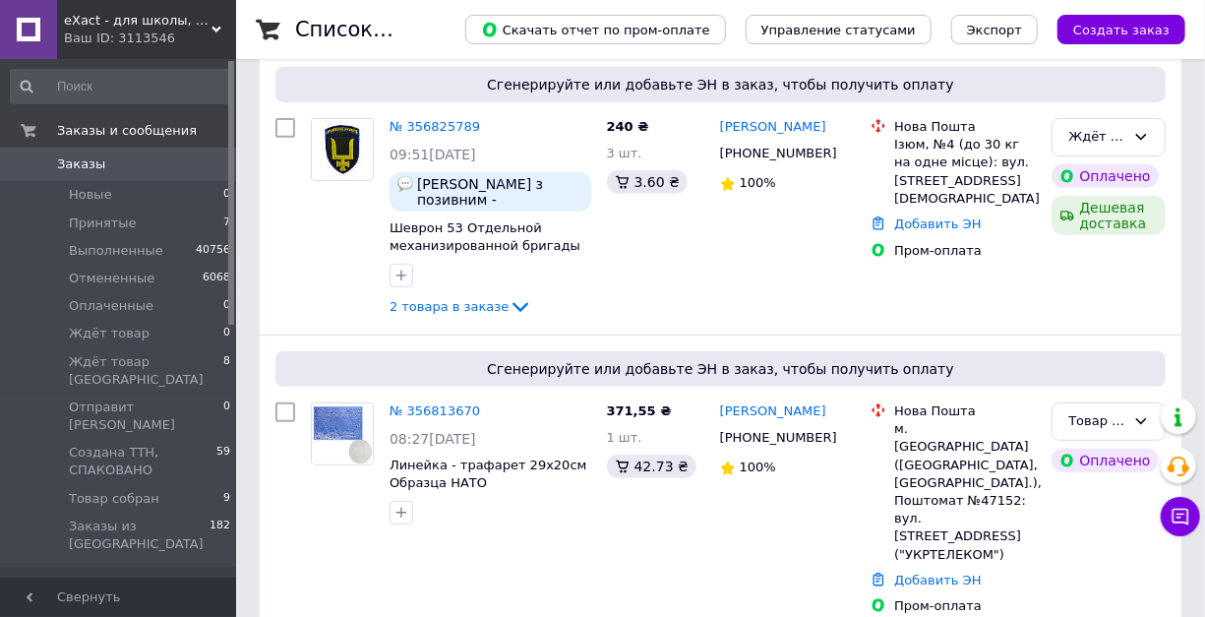
scroll to position [327, 0]
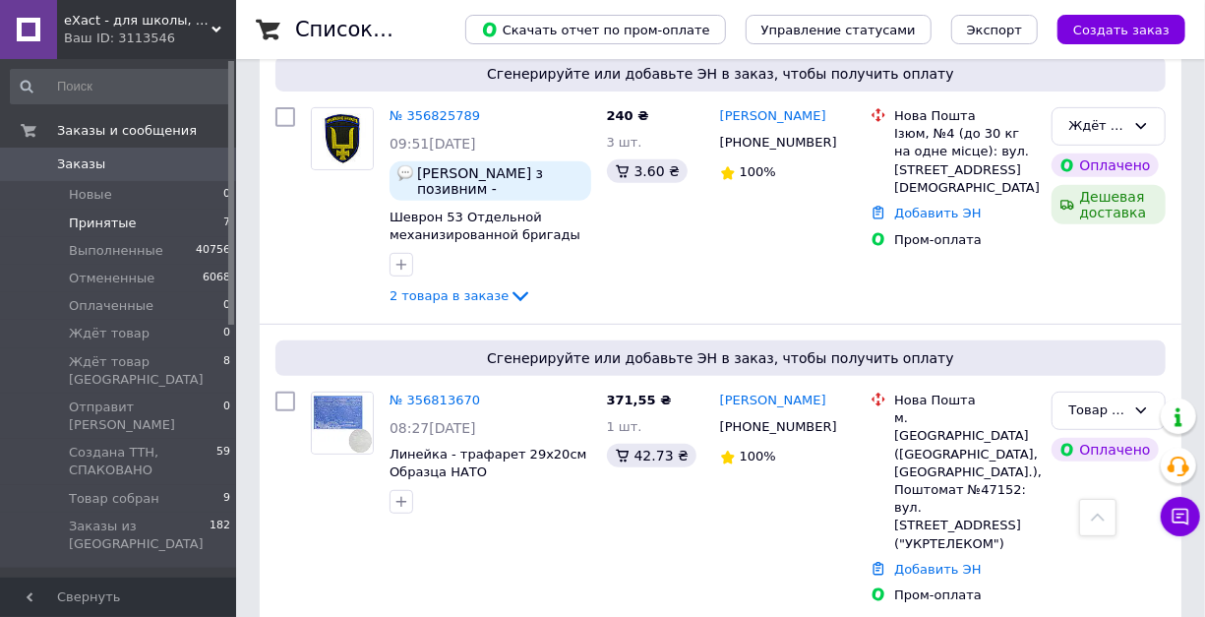
click at [89, 218] on span "Принятые" at bounding box center [103, 223] width 68 height 18
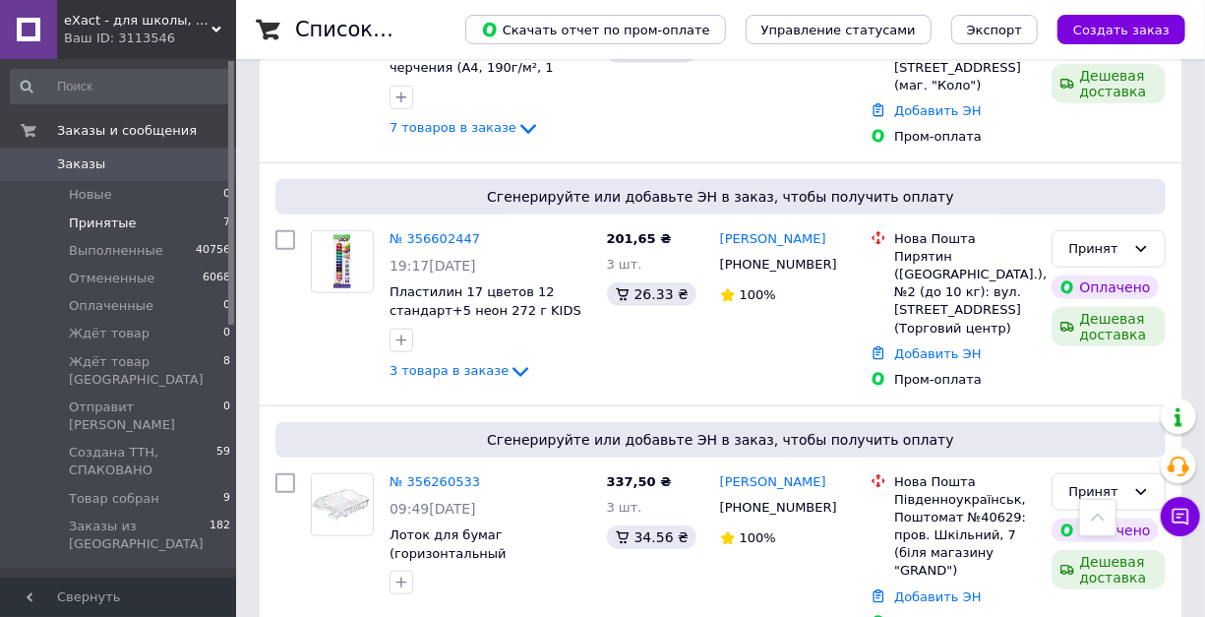
scroll to position [400, 0]
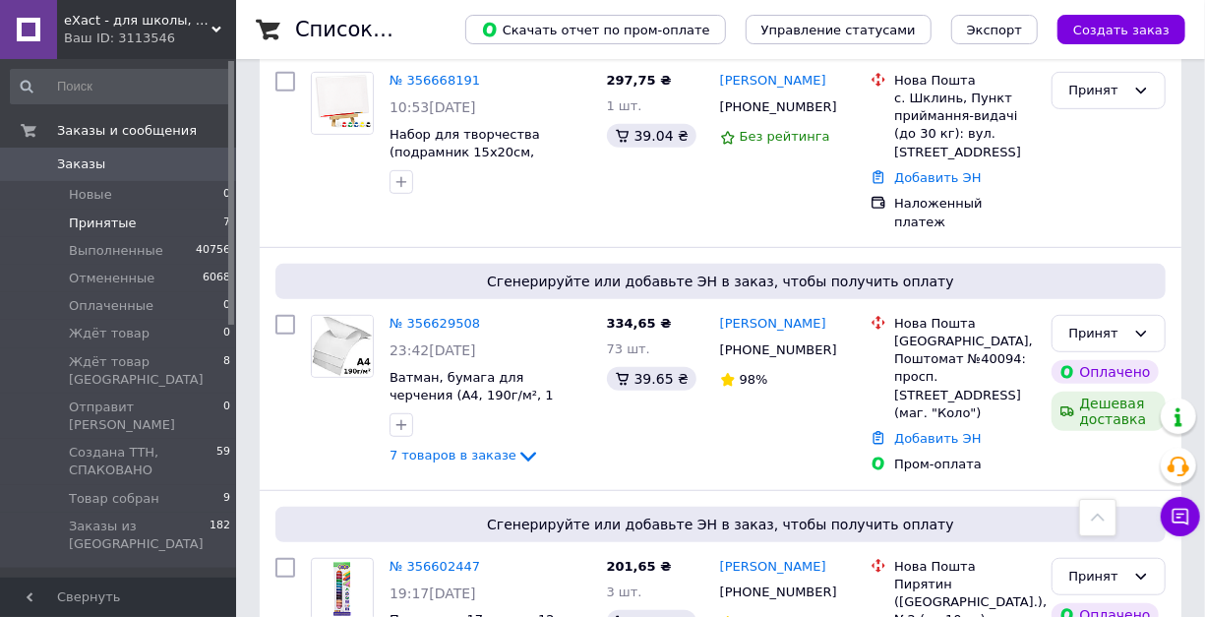
click at [209, 28] on span "eXact - для школы, для офиса, для творчества" at bounding box center [138, 21] width 148 height 18
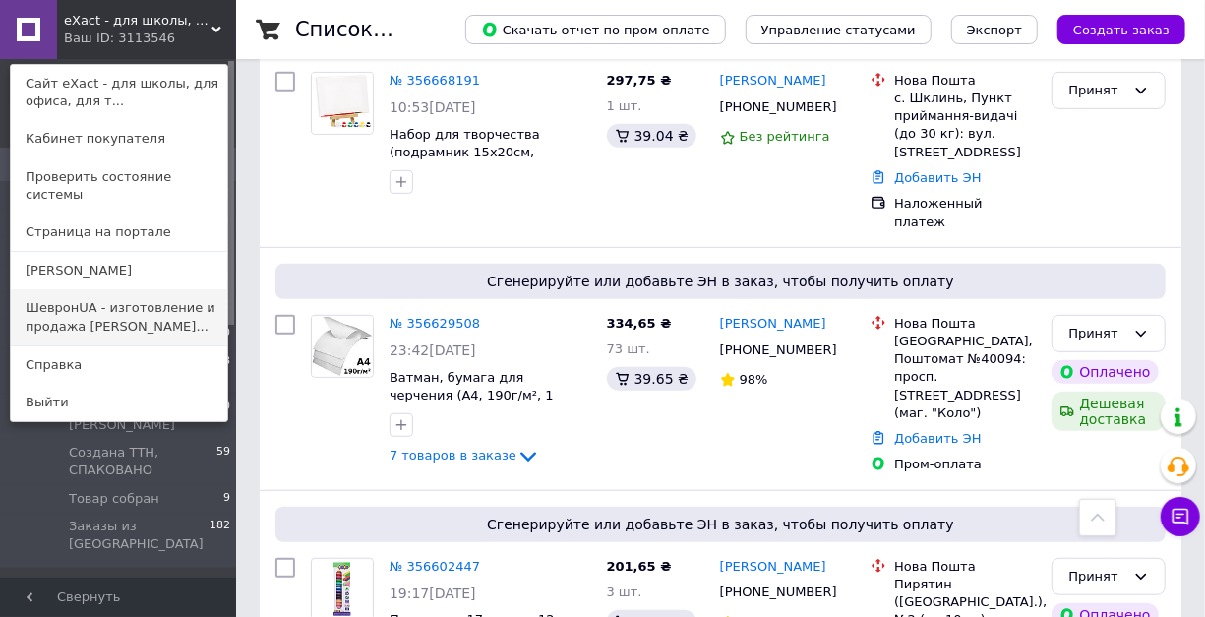
click at [53, 299] on link "ШевронUA - изготовление и продажа милита..." at bounding box center [119, 316] width 216 height 55
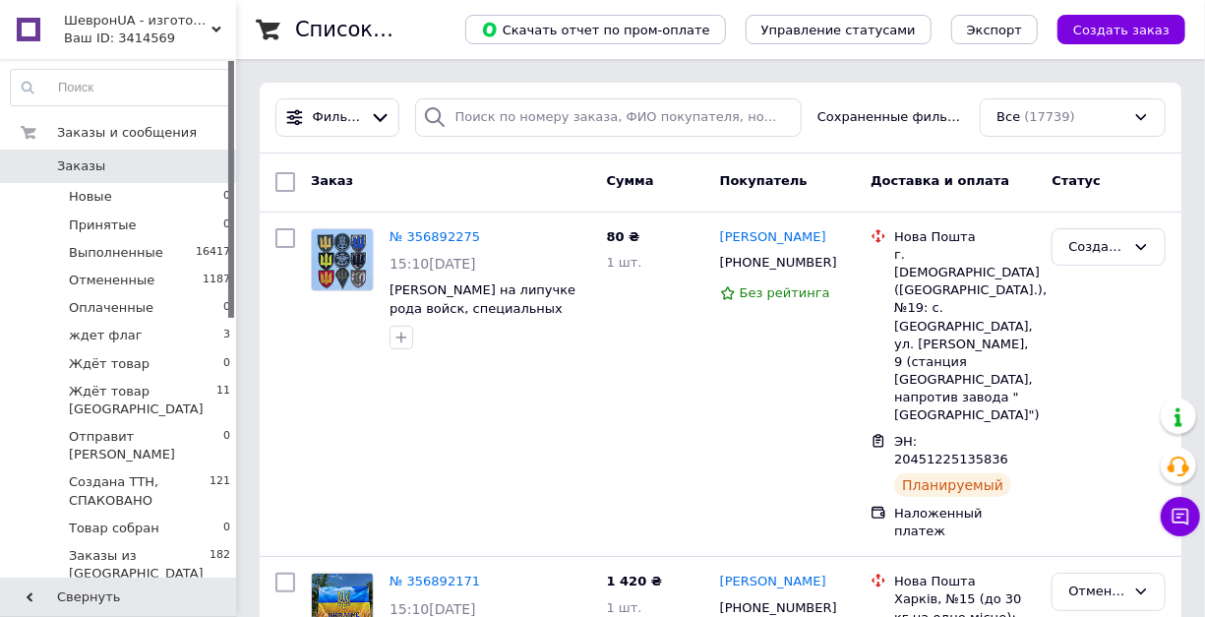
click at [217, 28] on icon at bounding box center [216, 30] width 10 height 10
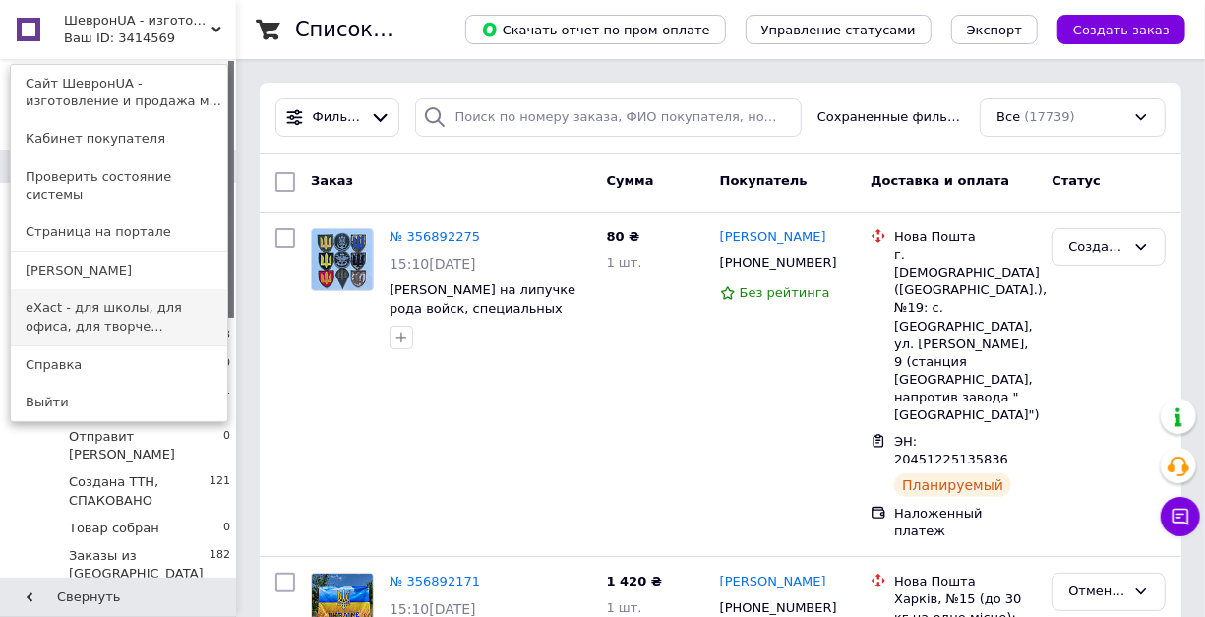
click at [105, 289] on link "eXact - для школы, для офиса, для творче..." at bounding box center [119, 316] width 216 height 55
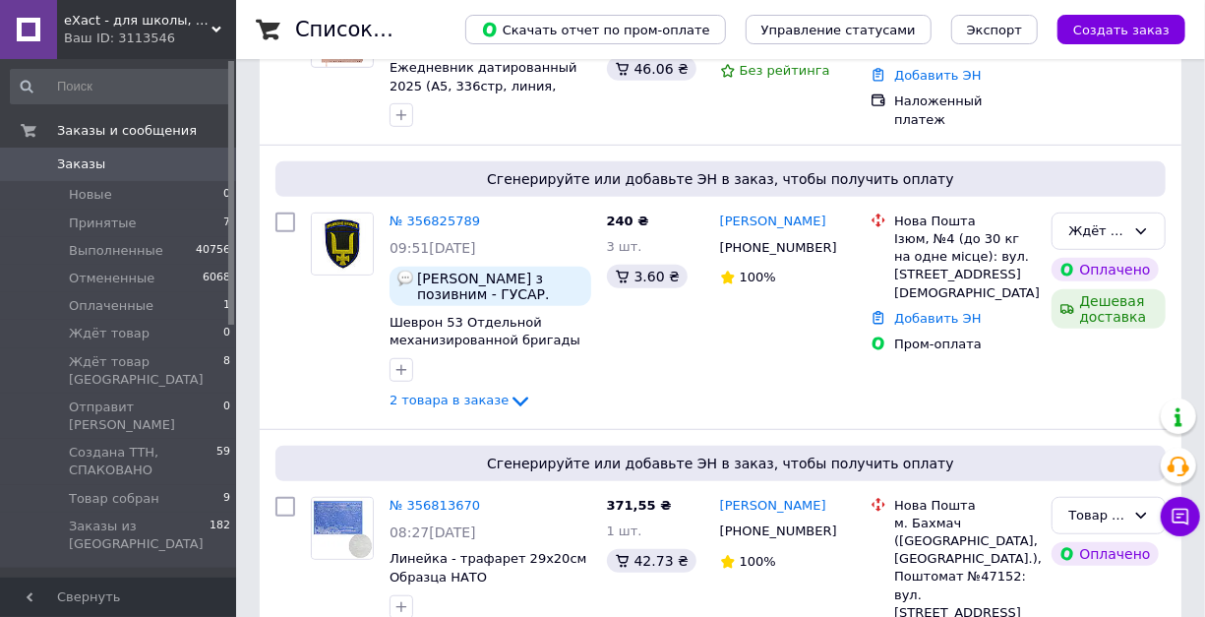
scroll to position [458, 0]
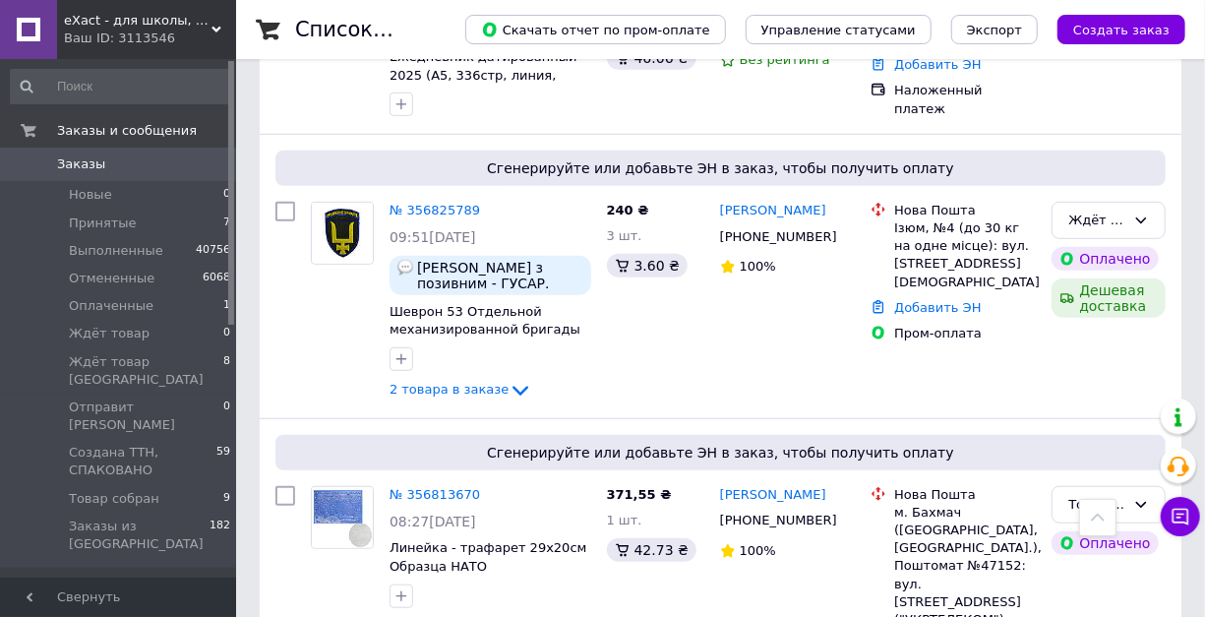
click at [223, 23] on div "eXact - для школы, для офиса, для творчества Ваш ID: 3113546" at bounding box center [146, 29] width 179 height 59
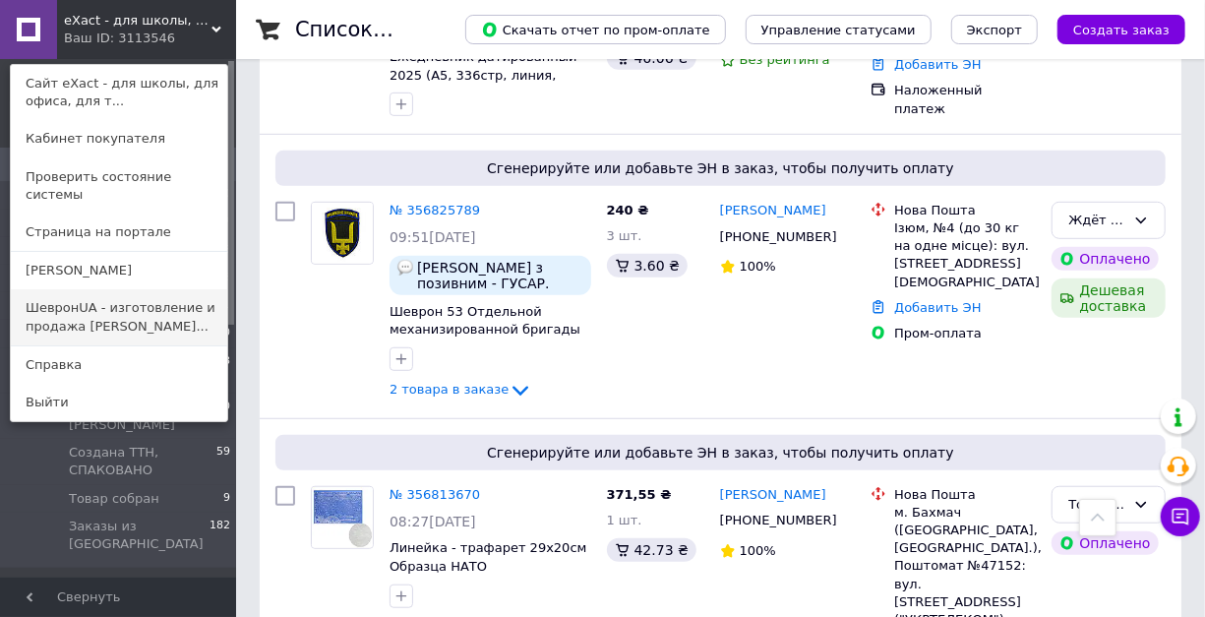
click at [52, 319] on link "ШевронUA - изготовление и продажа [PERSON_NAME]..." at bounding box center [119, 316] width 216 height 55
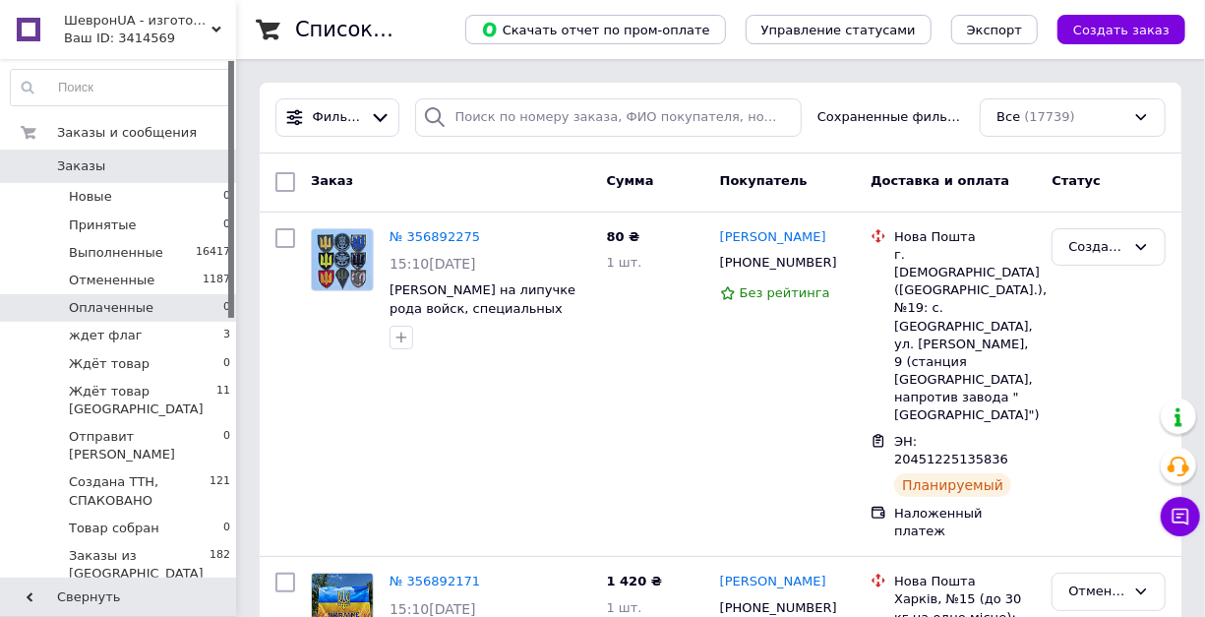
drag, startPoint x: 0, startPoint y: 0, endPoint x: 56, endPoint y: 317, distance: 321.6
click at [56, 317] on li "Оплаченные 0" at bounding box center [121, 308] width 242 height 28
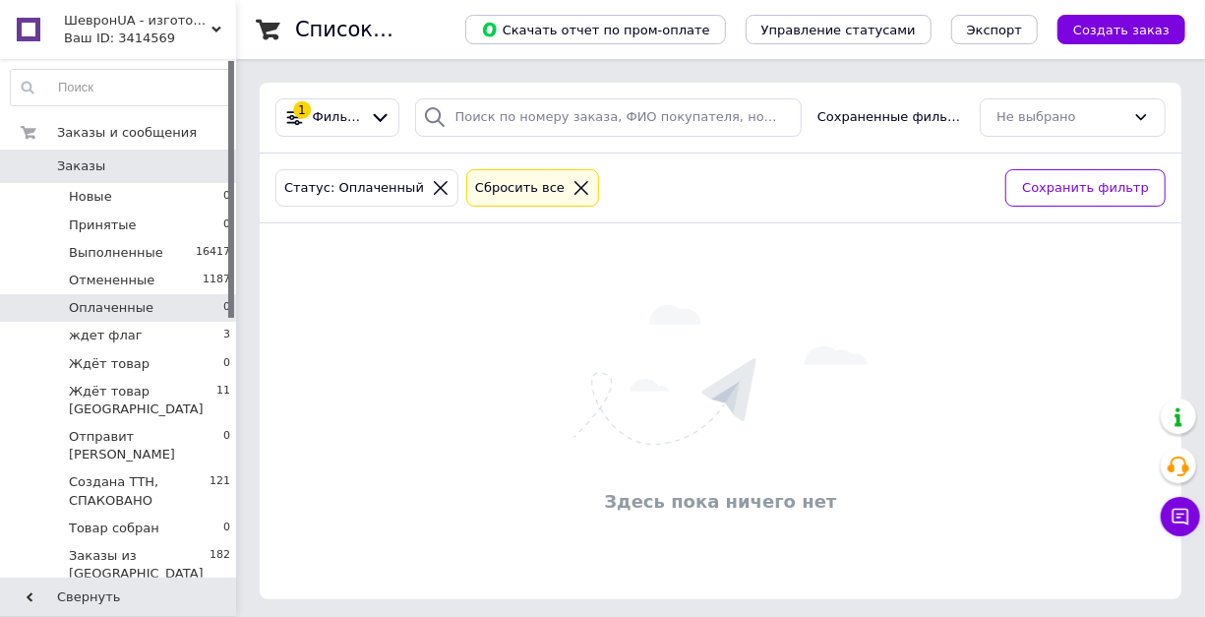
click at [79, 166] on span "Заказы" at bounding box center [81, 166] width 48 height 18
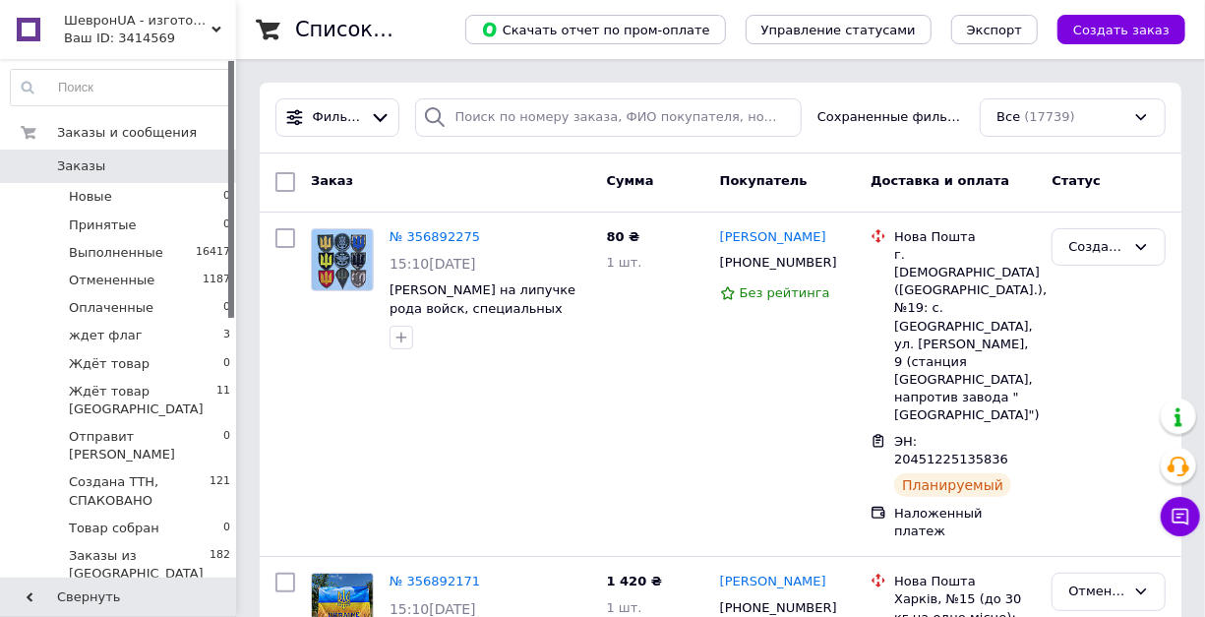
click at [212, 24] on div "ШевронUA - изготовление и продажа милитарной символики: погон, шевронов, нашиво…" at bounding box center [146, 29] width 179 height 59
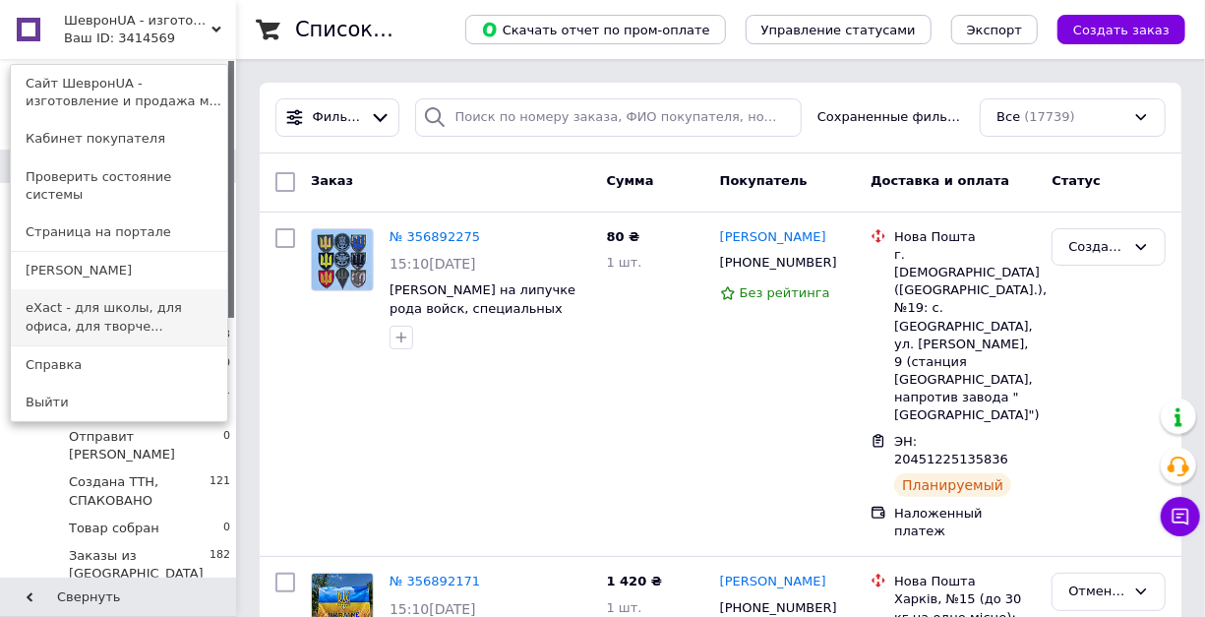
click at [169, 292] on link "eXact - для школы, для офиса, для творче..." at bounding box center [119, 316] width 216 height 55
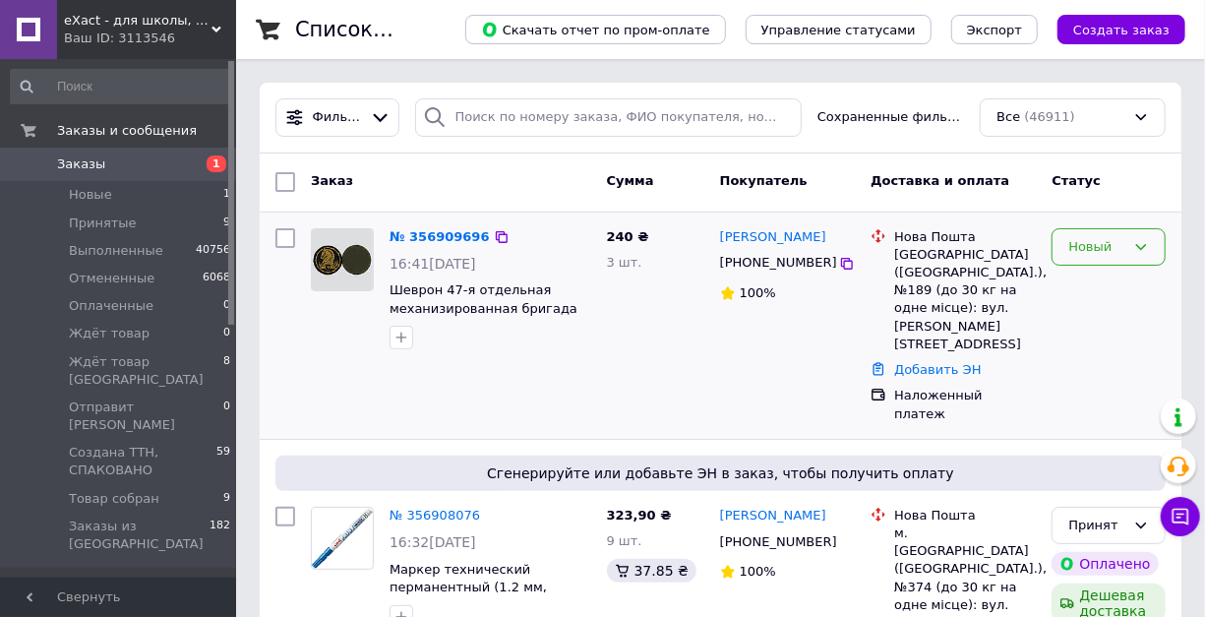
click at [1094, 250] on div "Новый" at bounding box center [1096, 247] width 57 height 21
click at [1082, 285] on li "Принят" at bounding box center [1108, 287] width 112 height 36
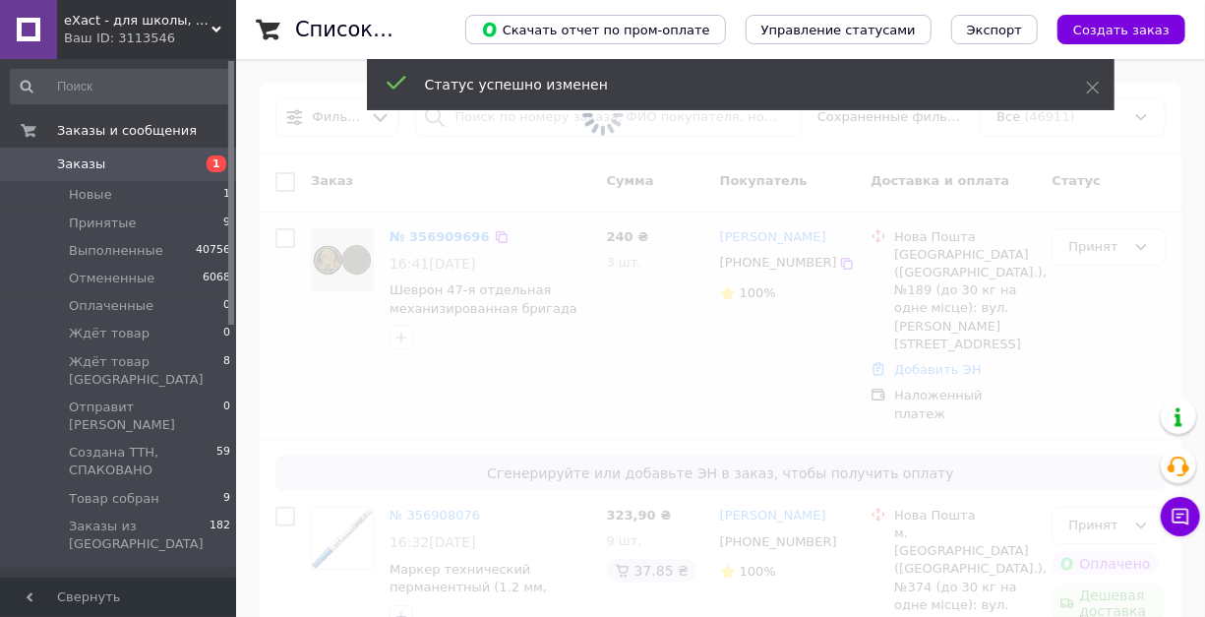
click at [441, 232] on span at bounding box center [602, 308] width 1205 height 617
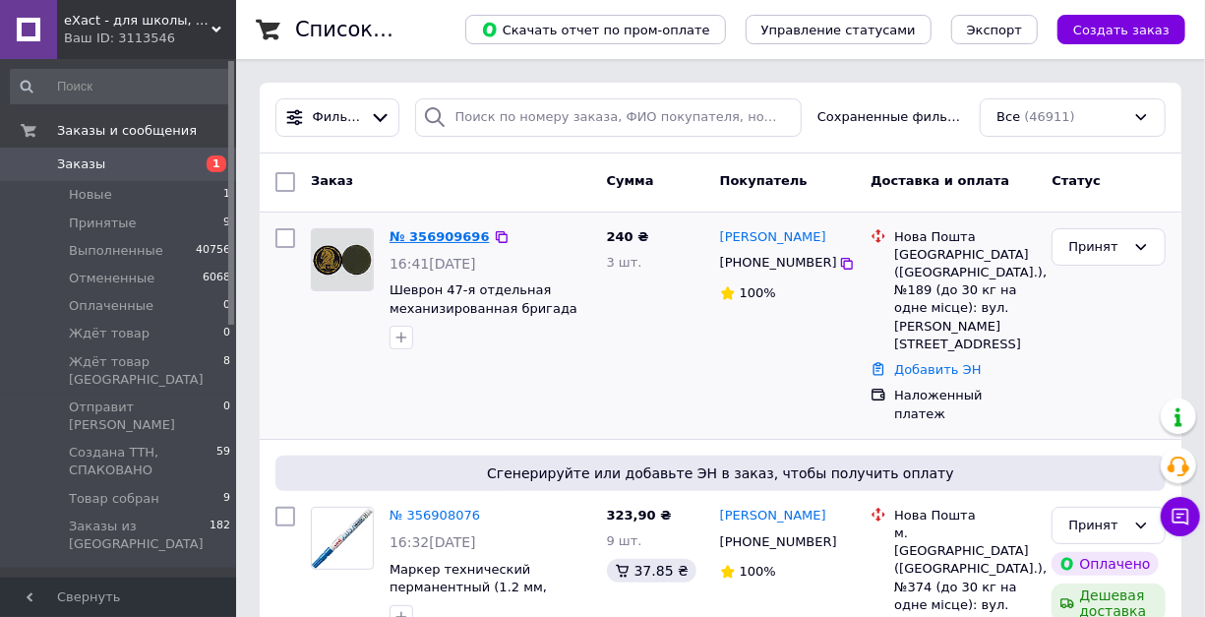
click at [441, 234] on link "№ 356909696" at bounding box center [439, 236] width 100 height 15
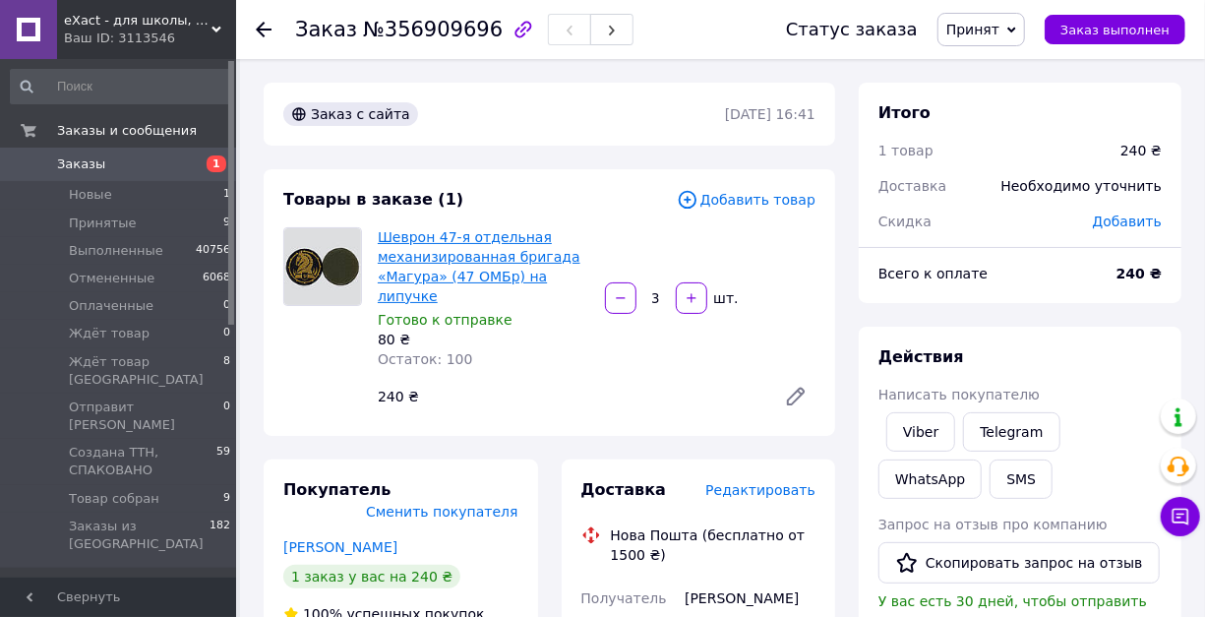
click at [415, 301] on link "Шеврон 47-я отдельная механизированная бригада «Магура» (47 ОМБр) на липучке" at bounding box center [479, 266] width 203 height 75
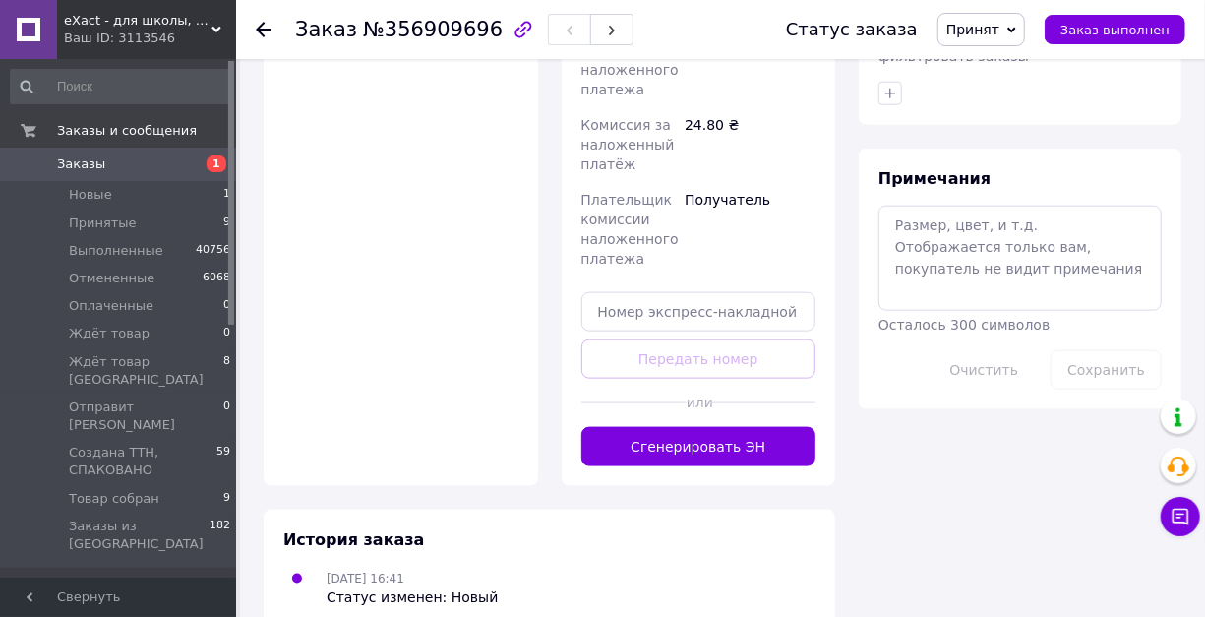
scroll to position [983, 0]
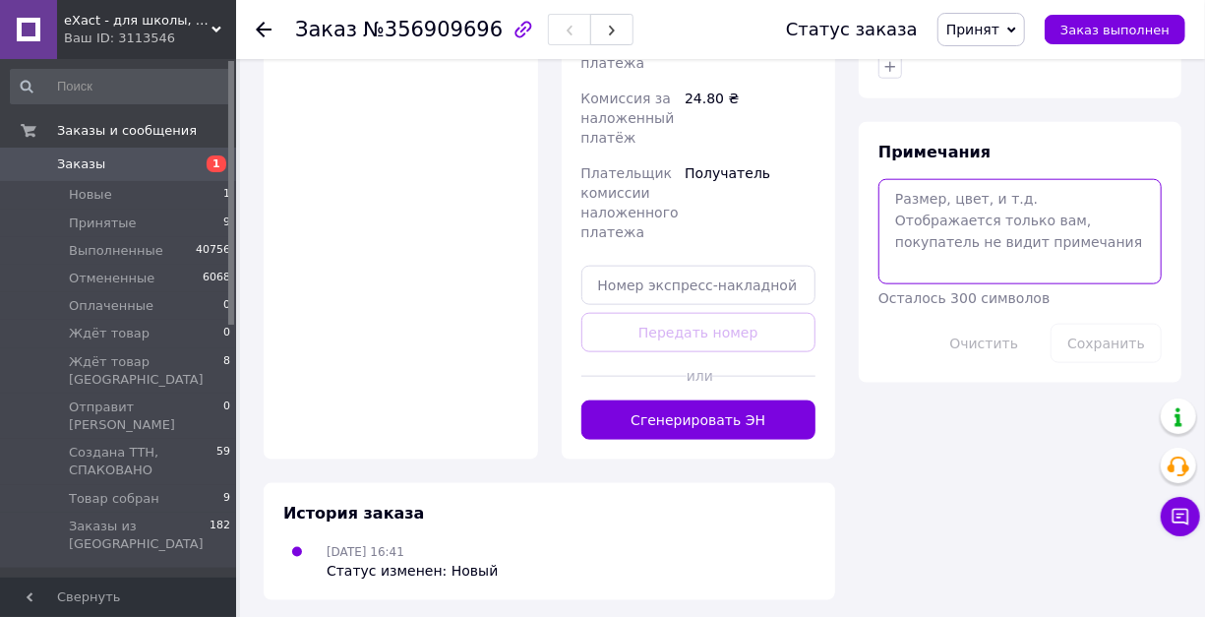
click at [924, 283] on textarea at bounding box center [1019, 231] width 283 height 104
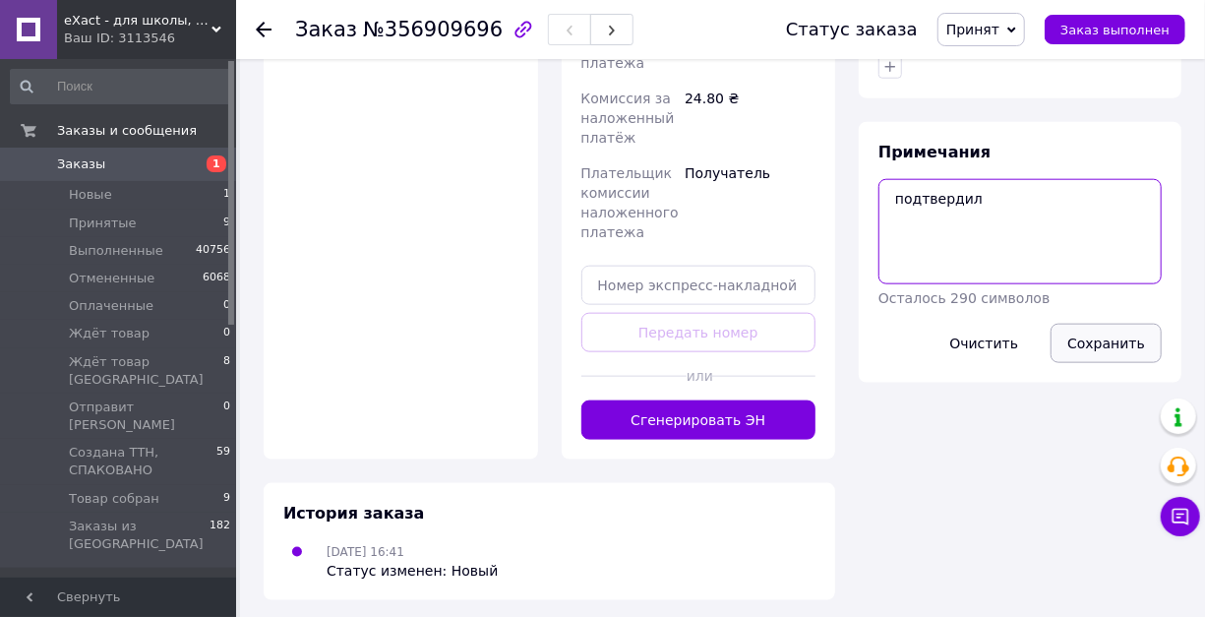
type textarea "подтвердил"
click at [1076, 363] on button "Сохранить" at bounding box center [1105, 343] width 111 height 39
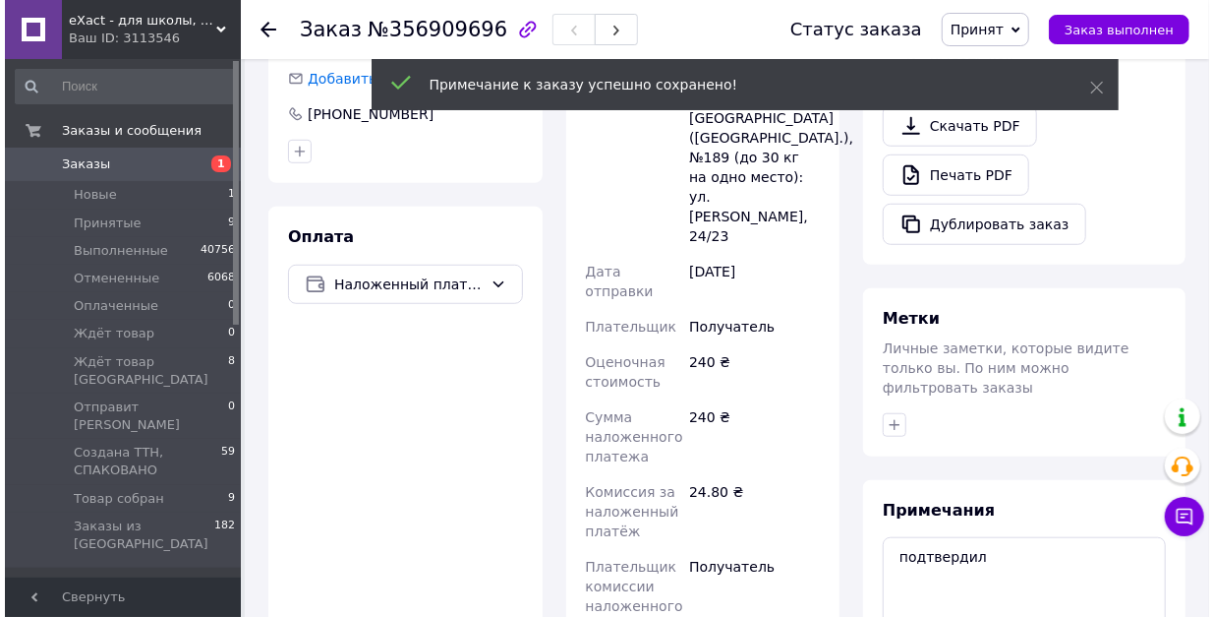
scroll to position [197, 0]
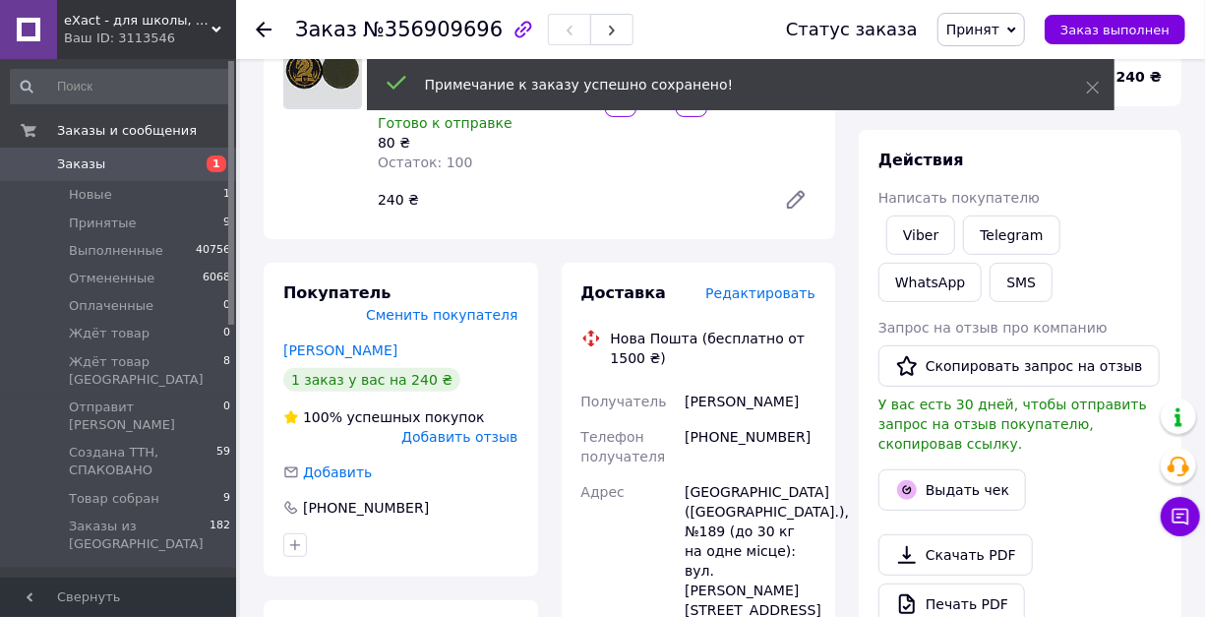
click at [749, 301] on span "Редактировать" at bounding box center [760, 293] width 110 height 16
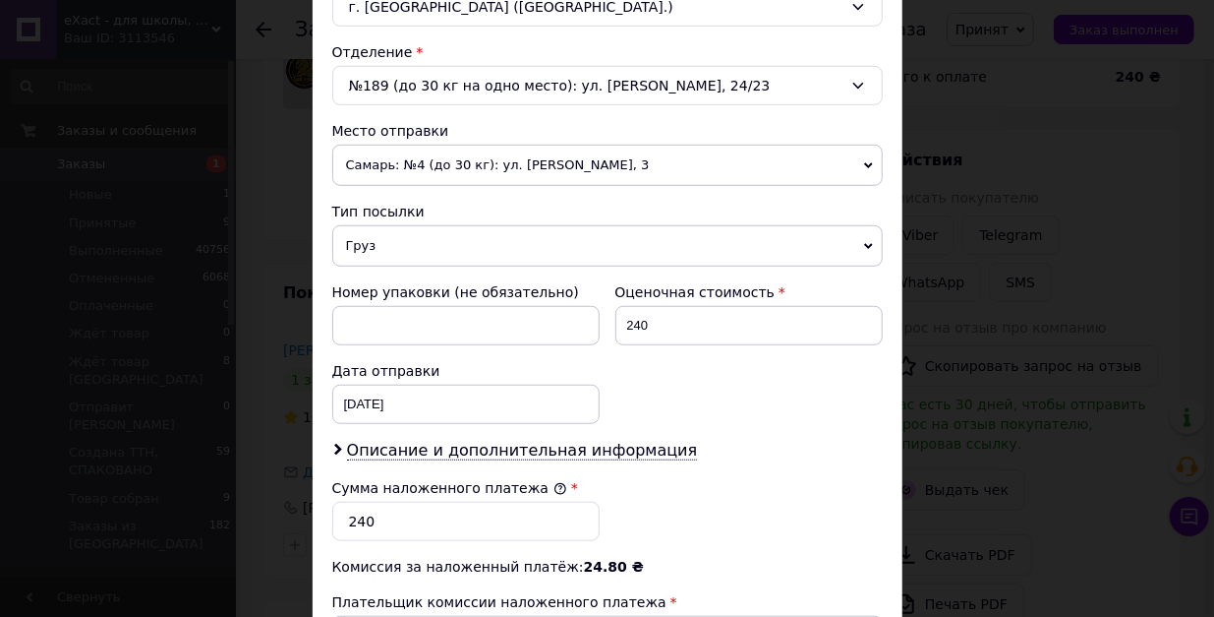
scroll to position [590, 0]
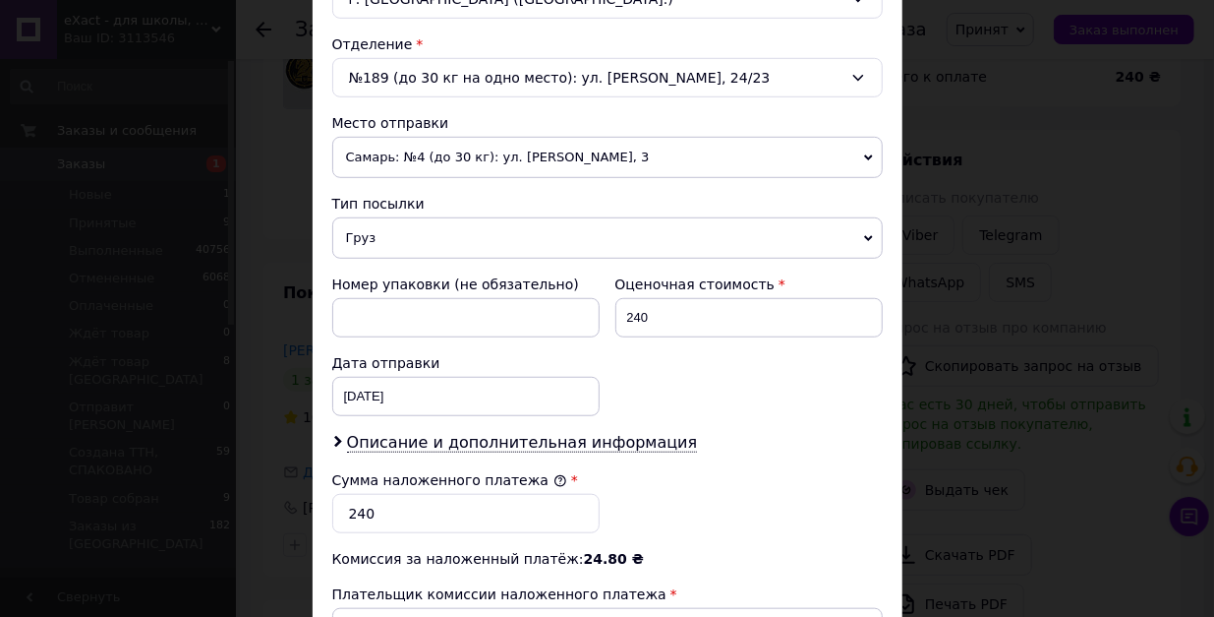
click at [632, 259] on span "Груз" at bounding box center [607, 237] width 551 height 41
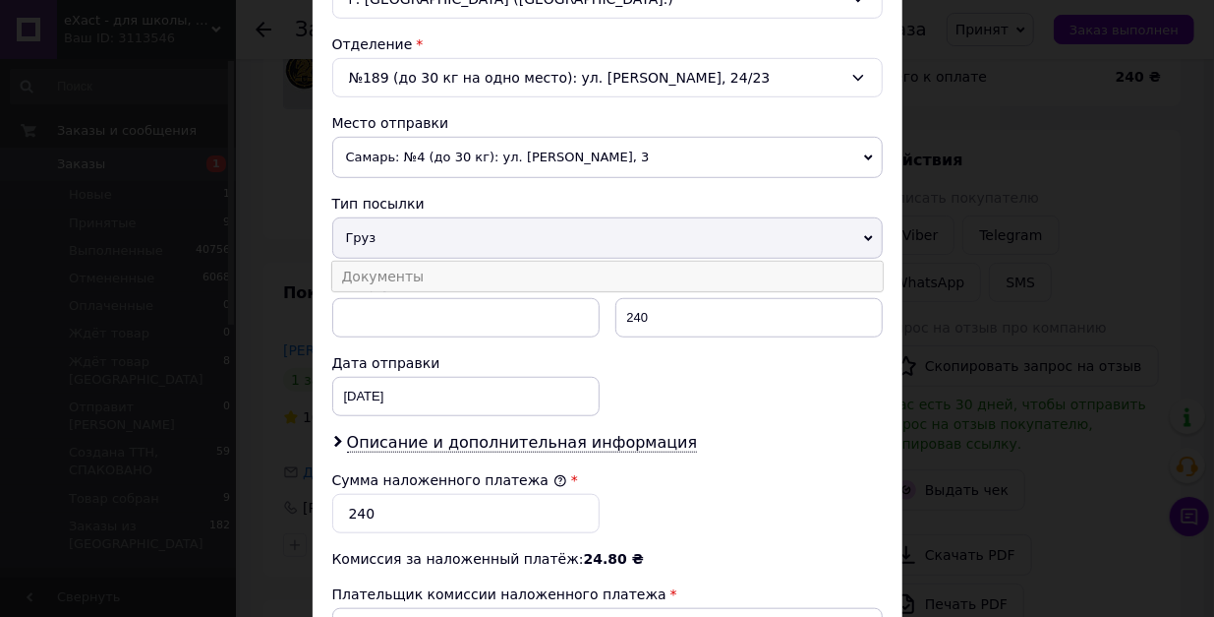
click at [568, 291] on li "Документы" at bounding box center [607, 277] width 551 height 30
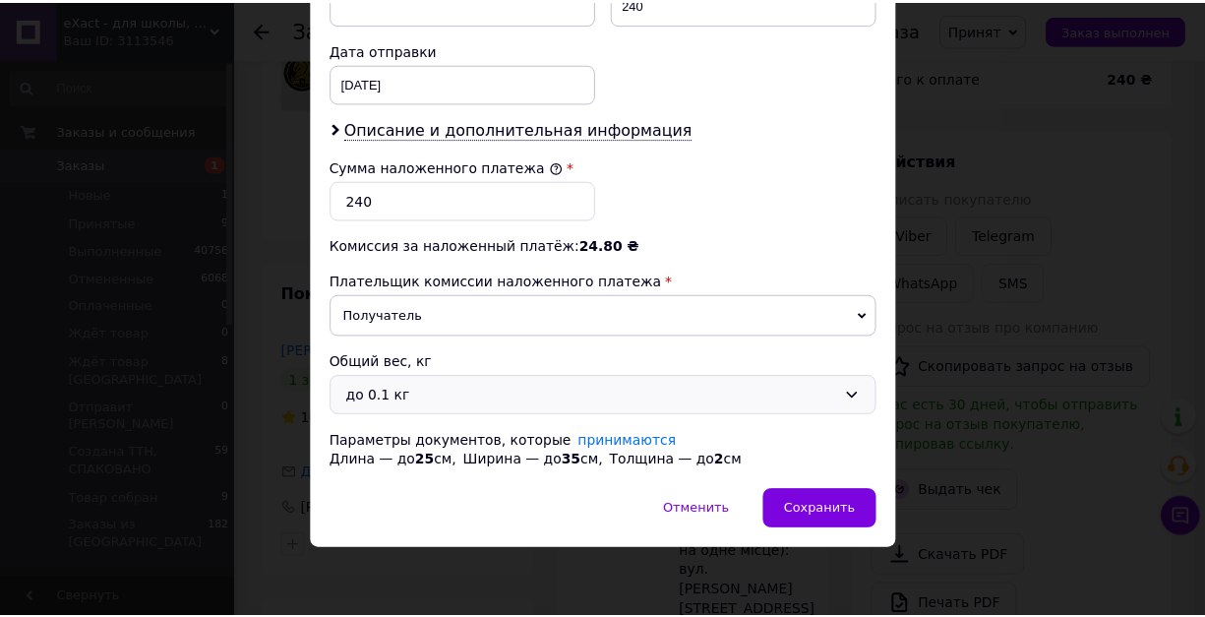
scroll to position [1061, 0]
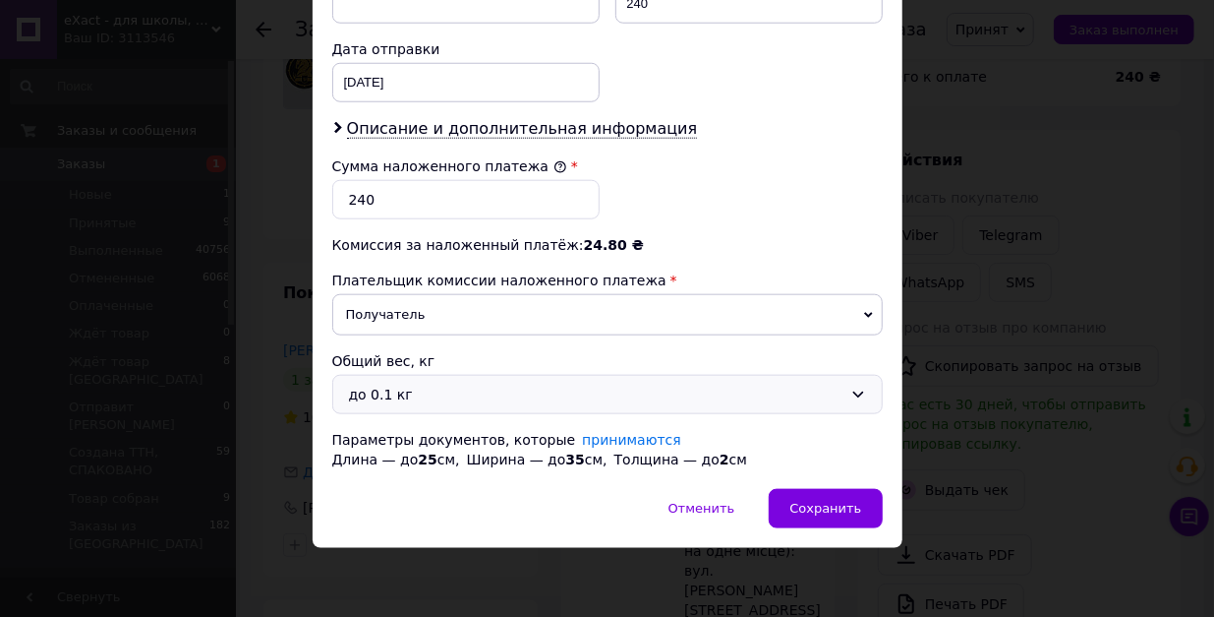
click at [600, 388] on div "до 0.1 кг" at bounding box center [596, 395] width 494 height 22
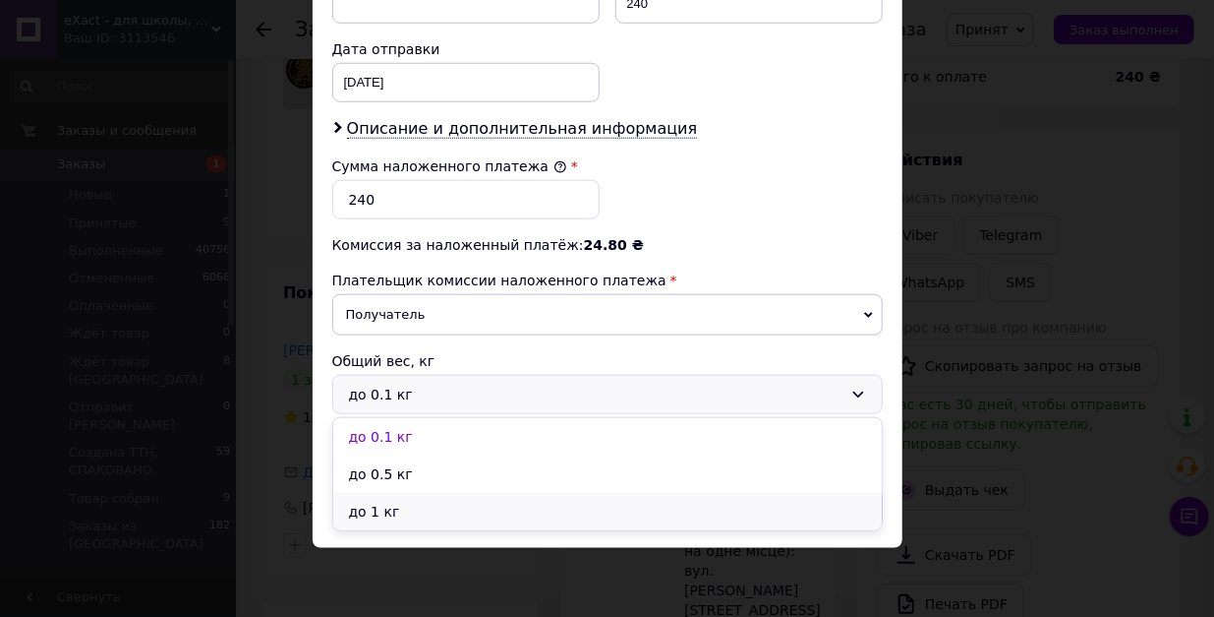
click at [584, 518] on li "до 1 кг" at bounding box center [607, 511] width 549 height 37
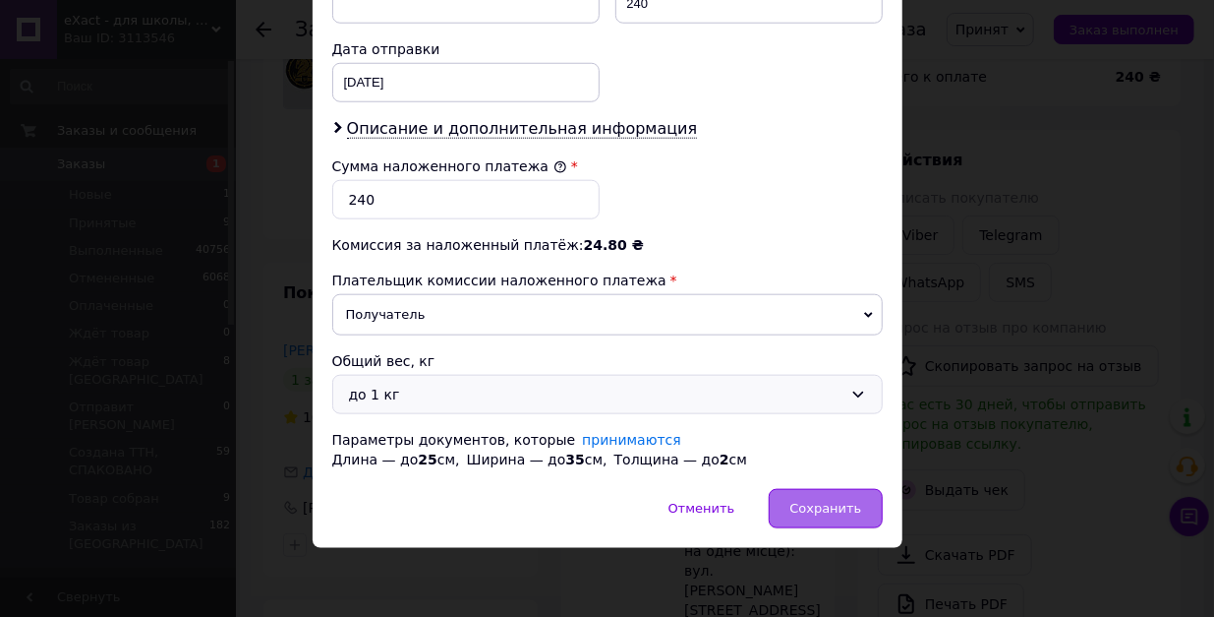
click at [804, 498] on div "Сохранить" at bounding box center [825, 508] width 113 height 39
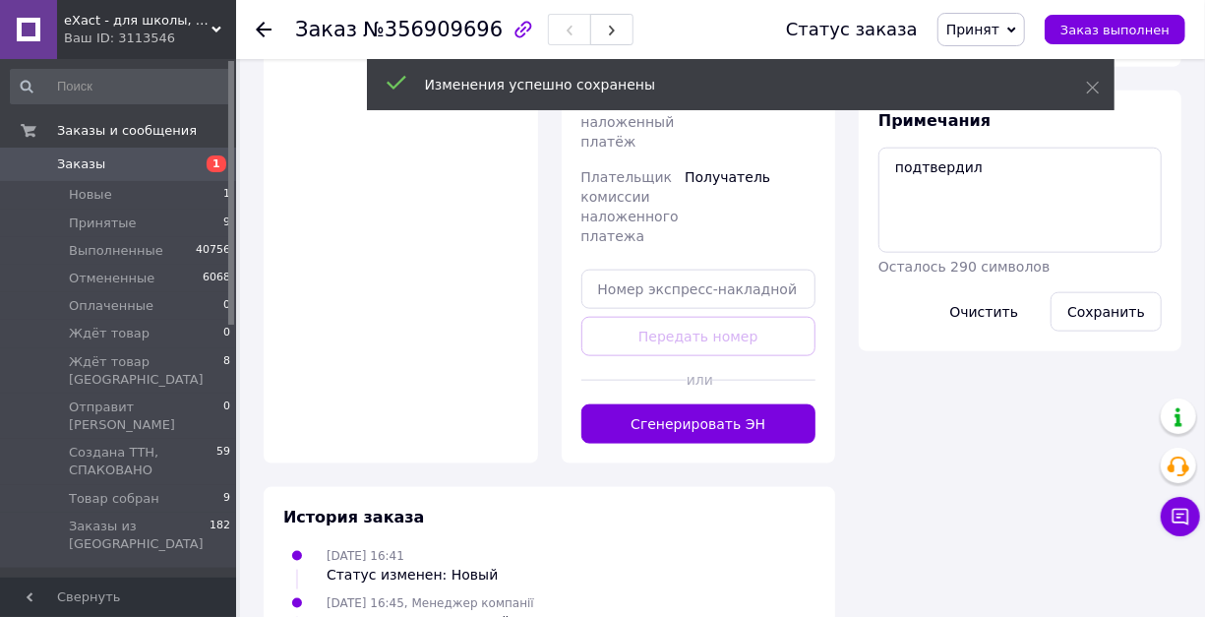
scroll to position [1114, 0]
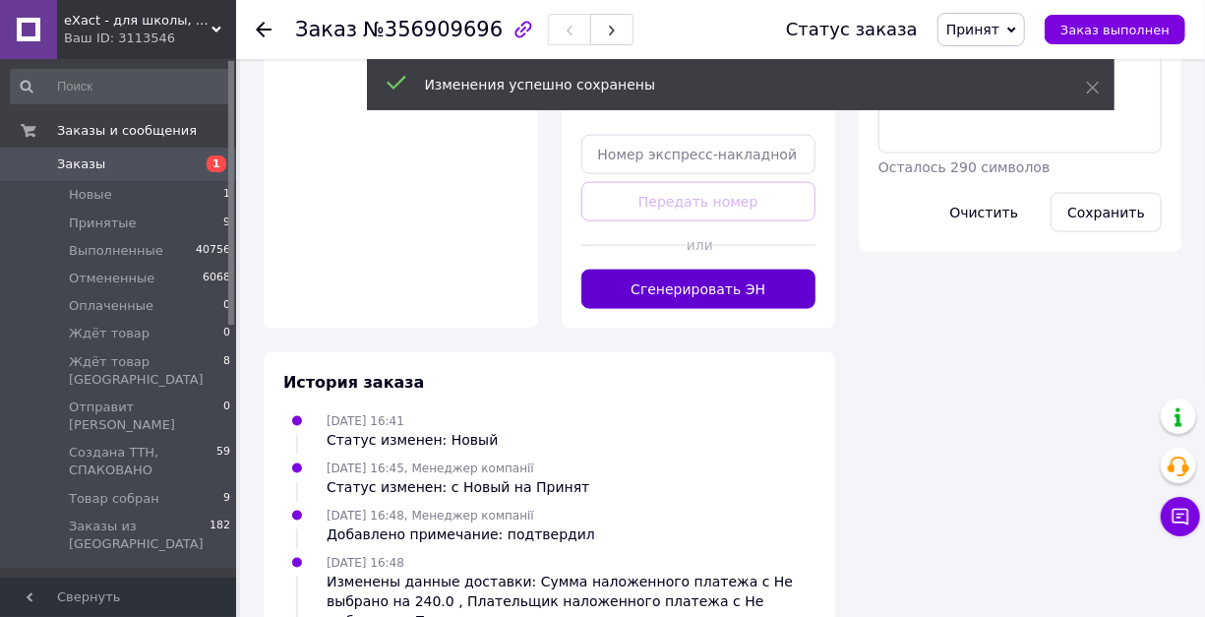
click at [694, 309] on button "Сгенерировать ЭН" at bounding box center [698, 288] width 235 height 39
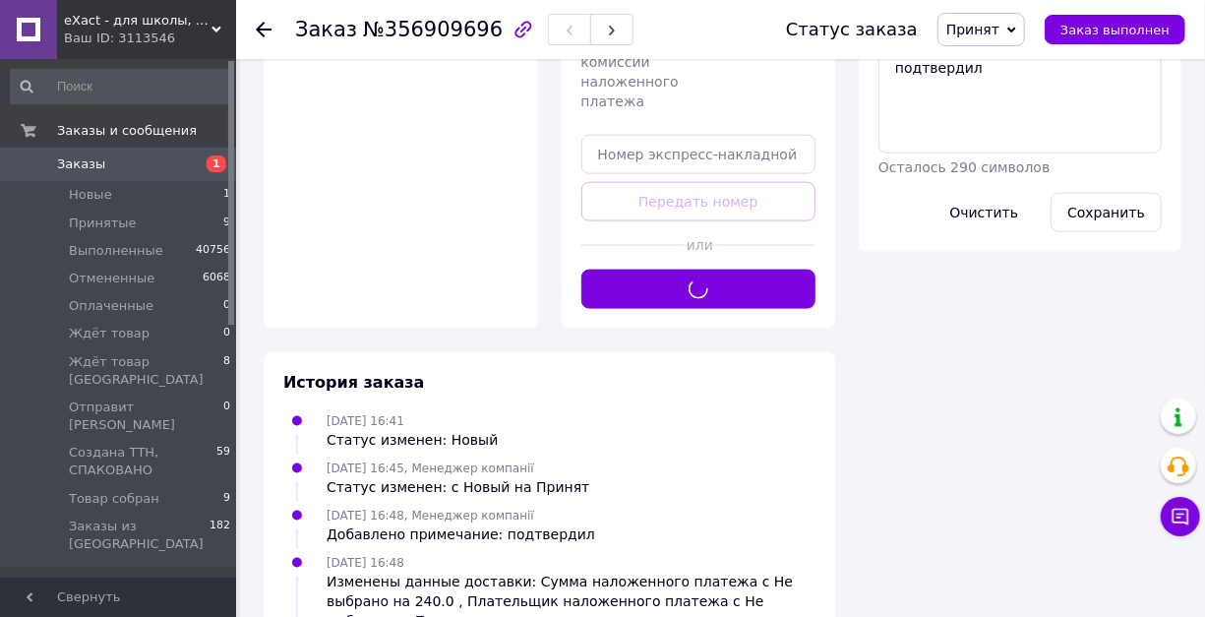
click at [989, 23] on span "Принят" at bounding box center [972, 30] width 53 height 16
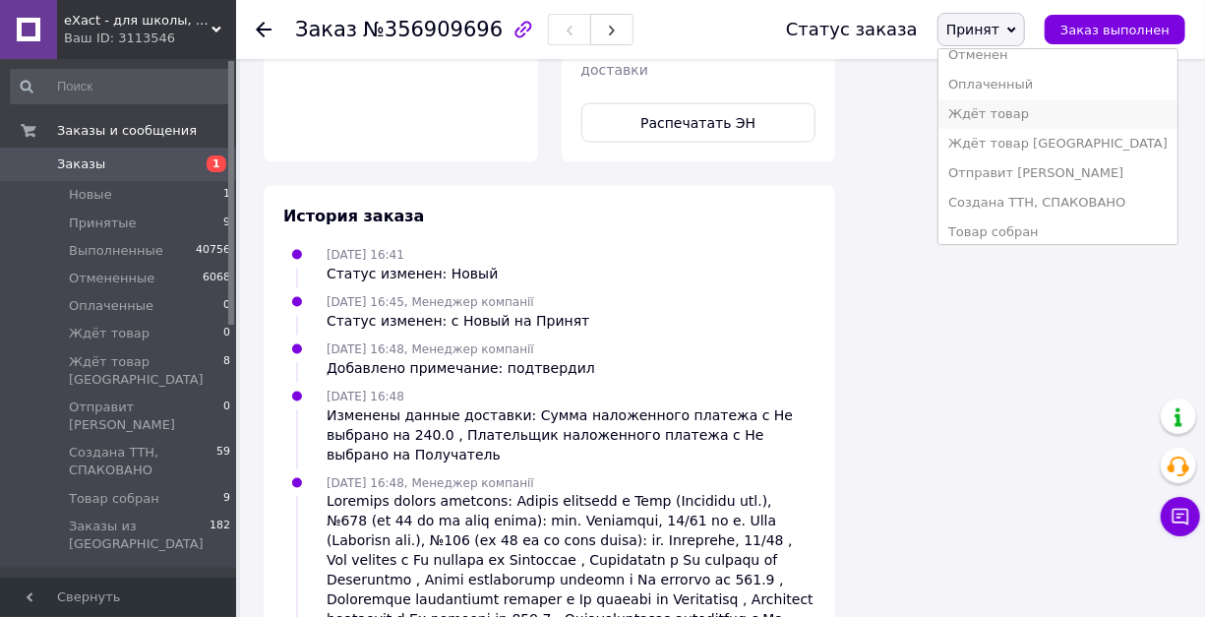
scroll to position [65, 0]
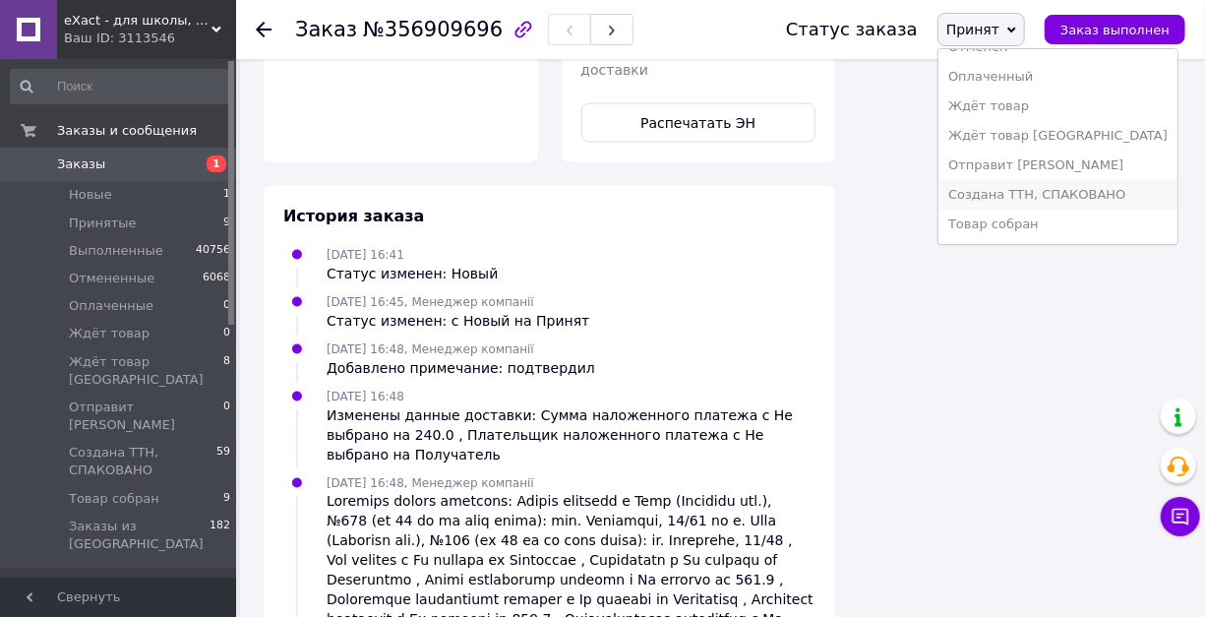
click at [1038, 207] on li "Создана ТТН, СПАКОВАНО" at bounding box center [1057, 195] width 239 height 30
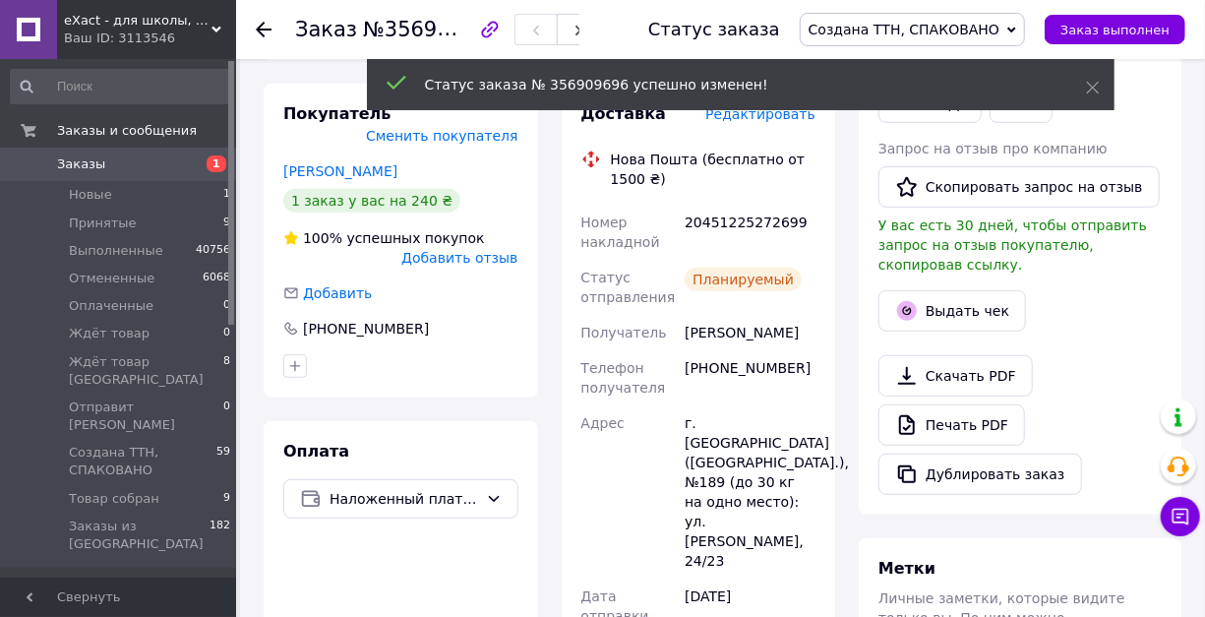
scroll to position [197, 0]
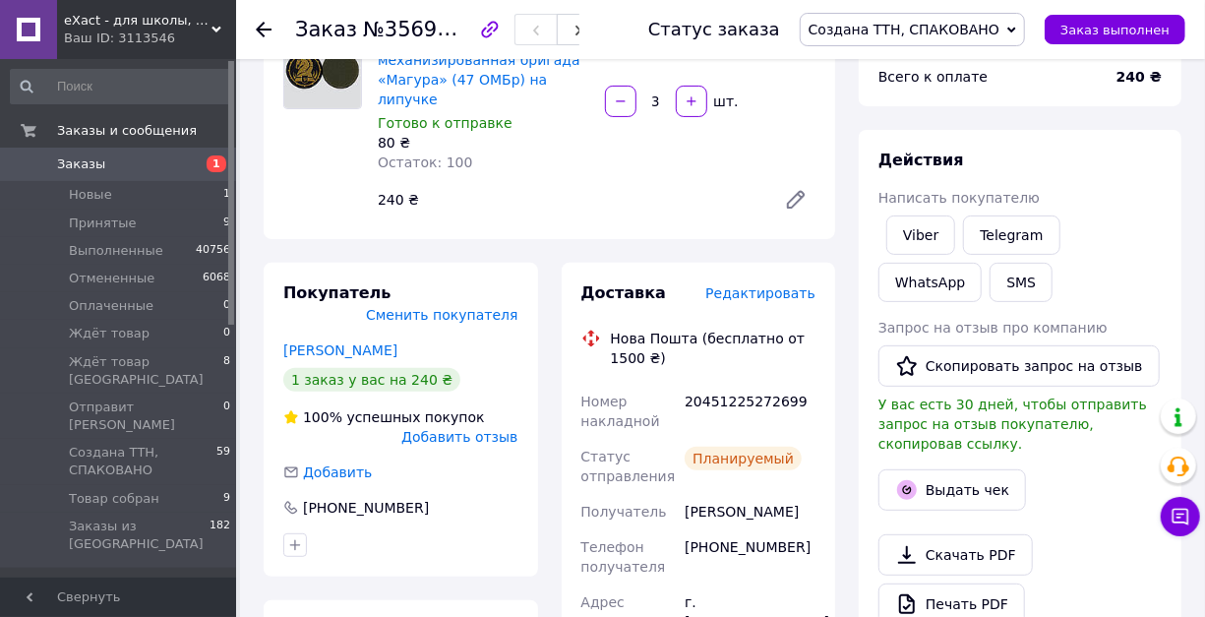
click at [78, 165] on span "Заказы" at bounding box center [81, 164] width 48 height 18
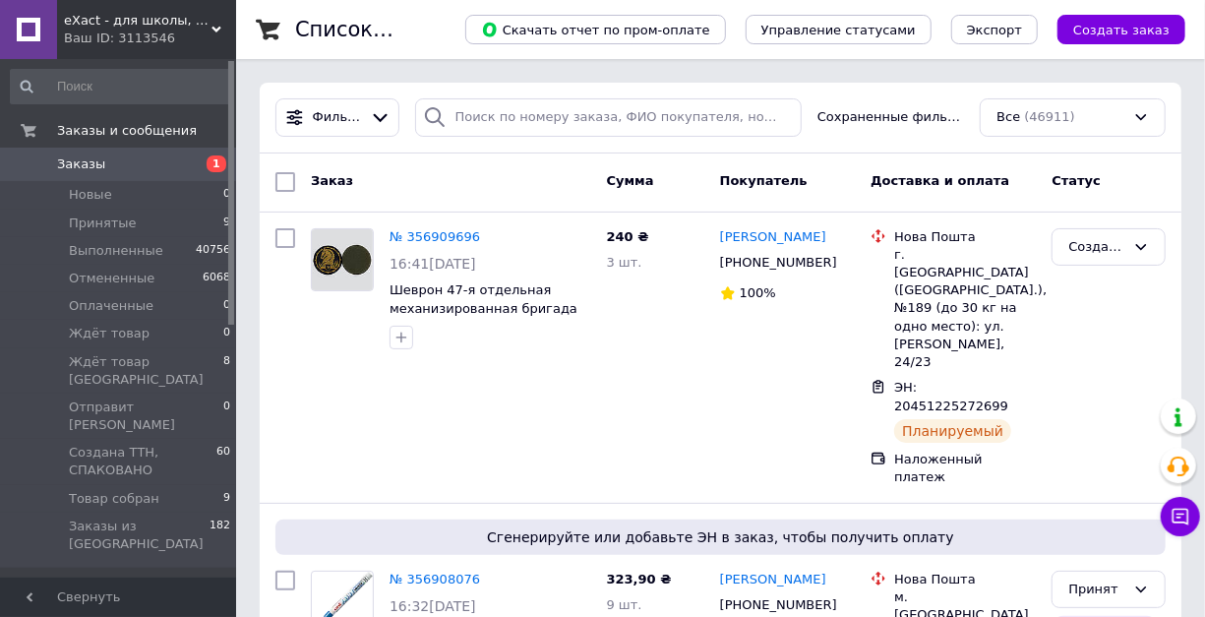
click at [209, 18] on span "eXact - для школы, для офиса, для творчества" at bounding box center [138, 21] width 148 height 18
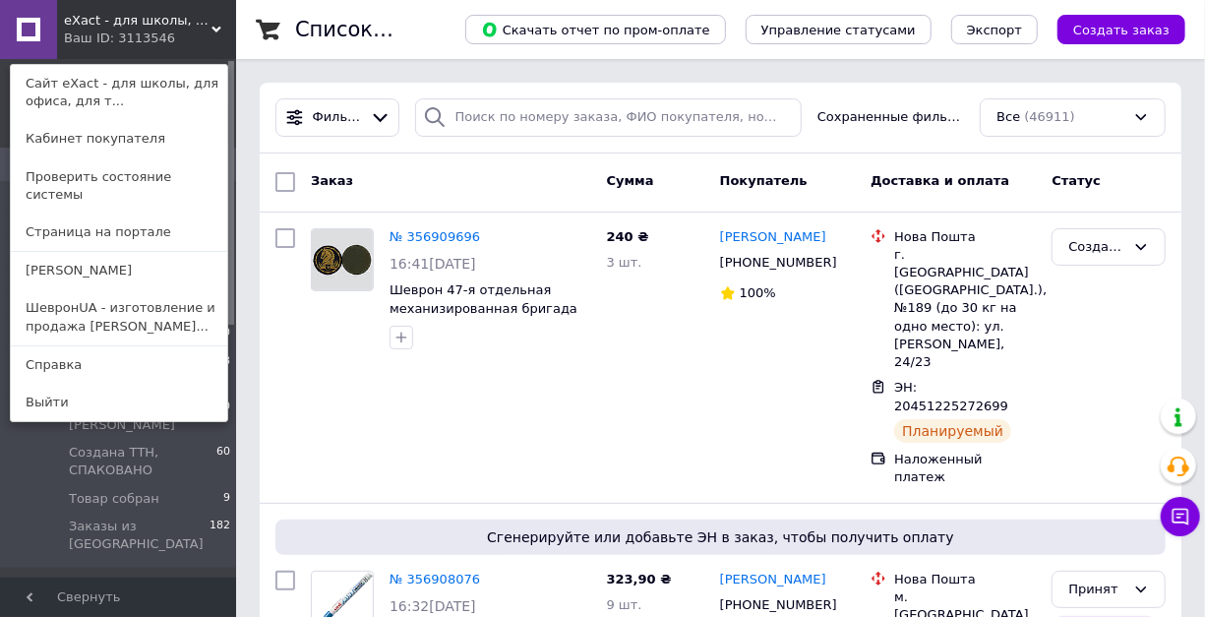
click at [166, 289] on link "ШевронUA - изготовление и продажа [PERSON_NAME]..." at bounding box center [119, 316] width 216 height 55
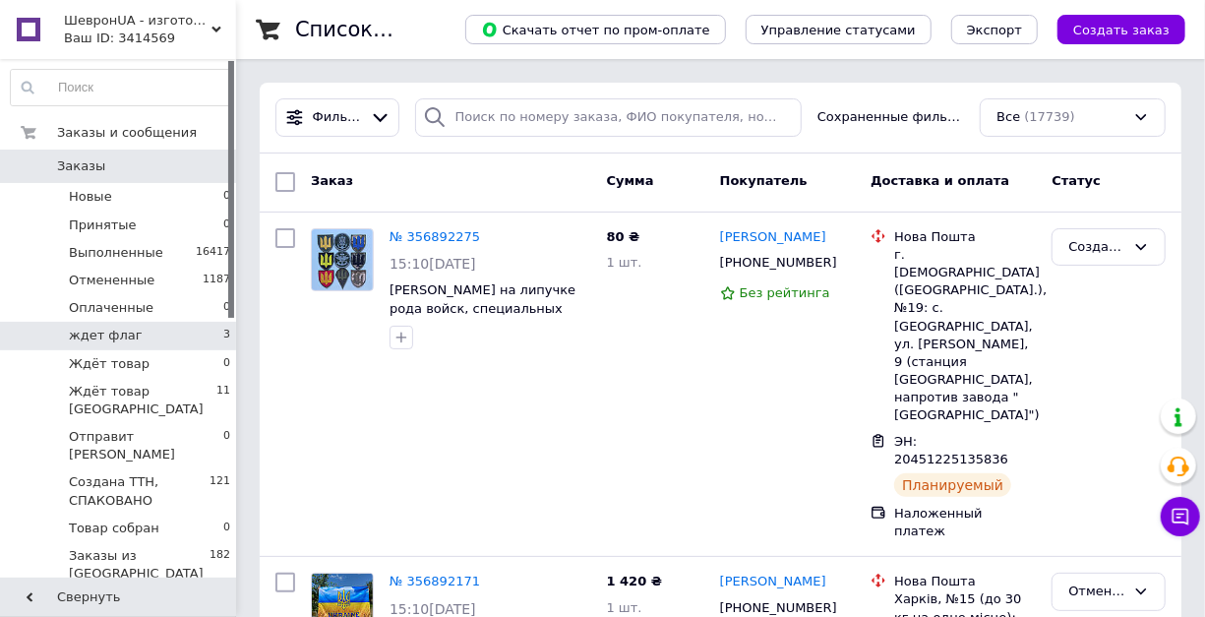
click at [201, 336] on li "ждет флаг 3" at bounding box center [121, 336] width 242 height 28
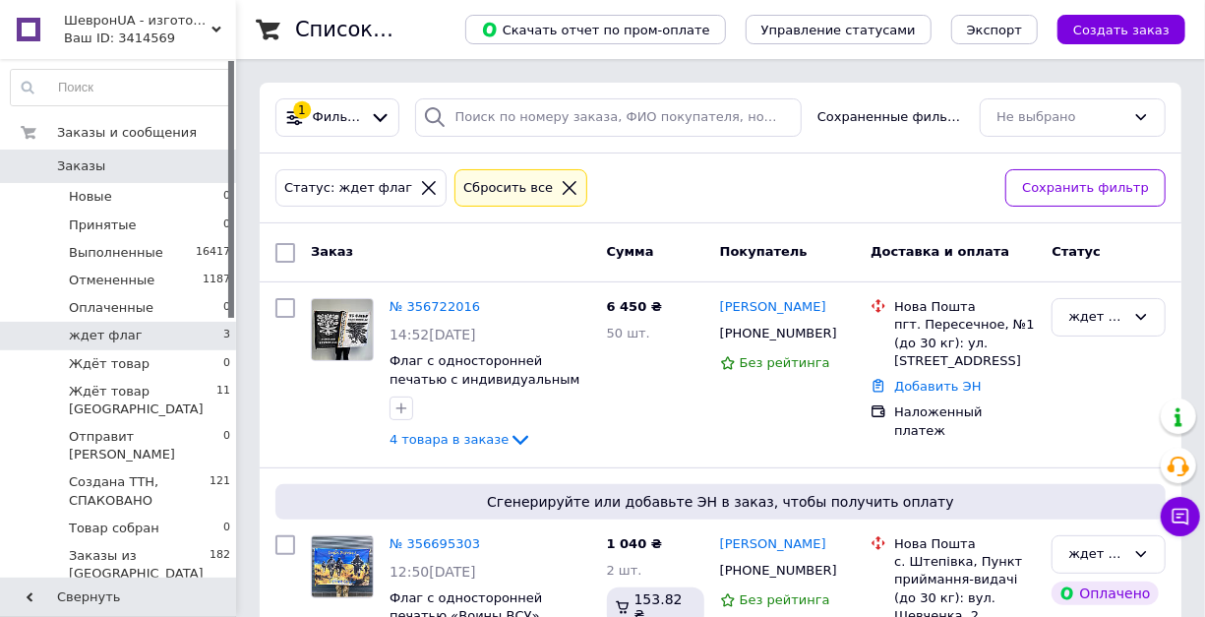
click at [209, 18] on span "ШевронUA - изготовление и продажа милитарной символики: погон, шевронов, нашиво…" at bounding box center [138, 21] width 148 height 18
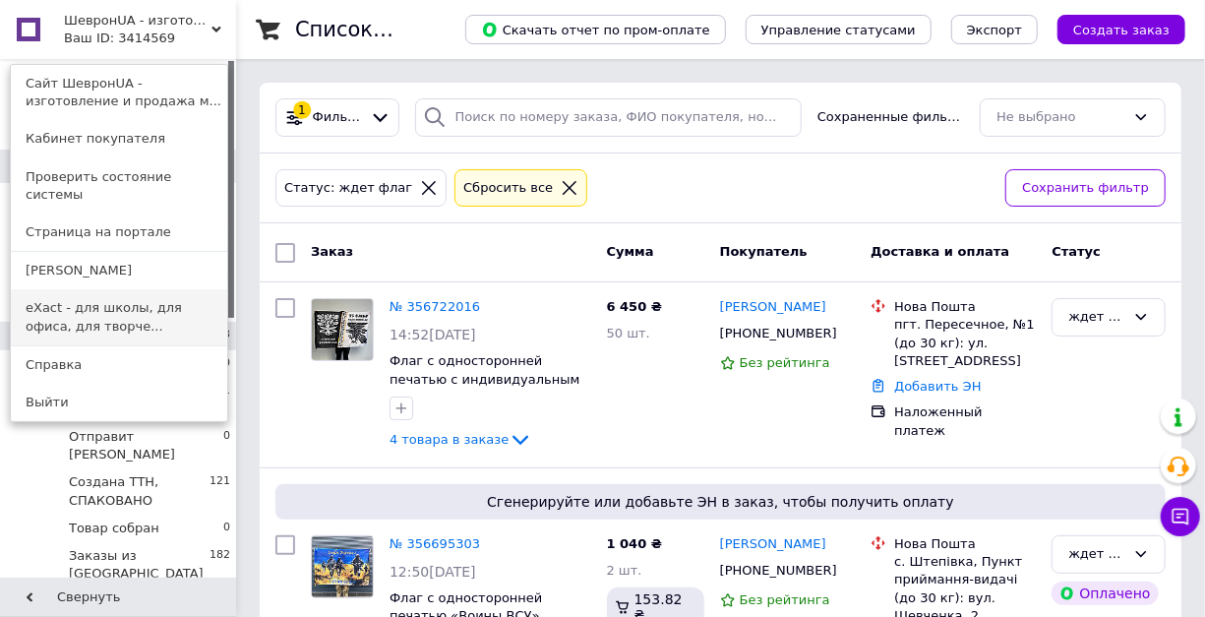
click at [116, 289] on link "eXact - для школы, для офиса, для творче..." at bounding box center [119, 316] width 216 height 55
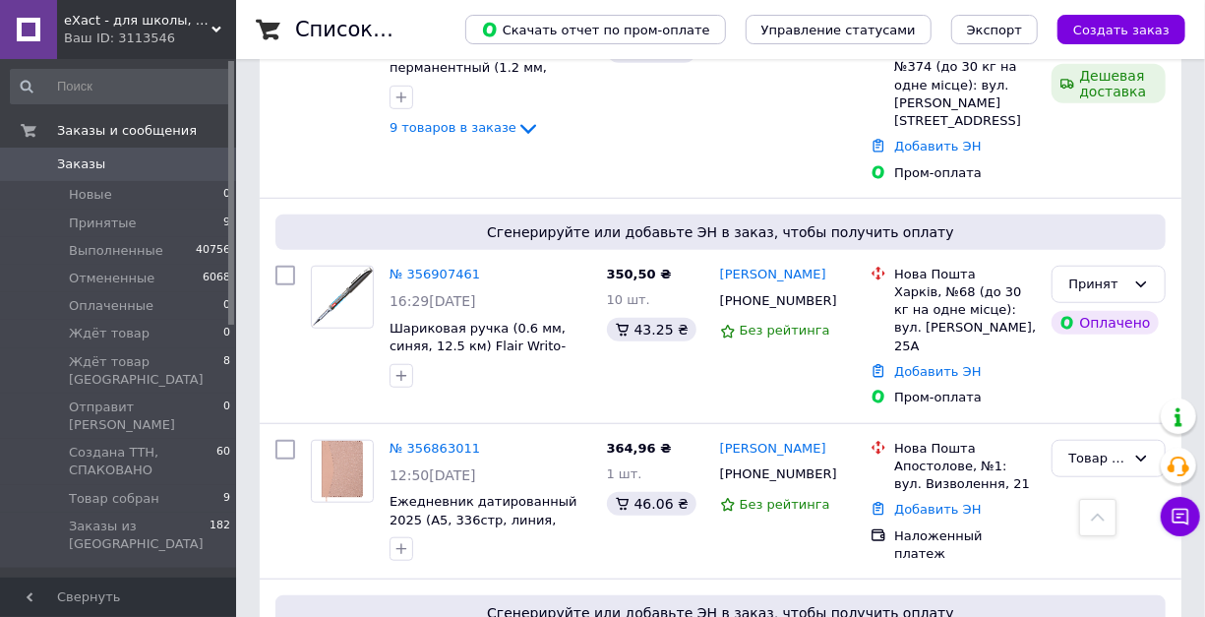
scroll to position [590, 0]
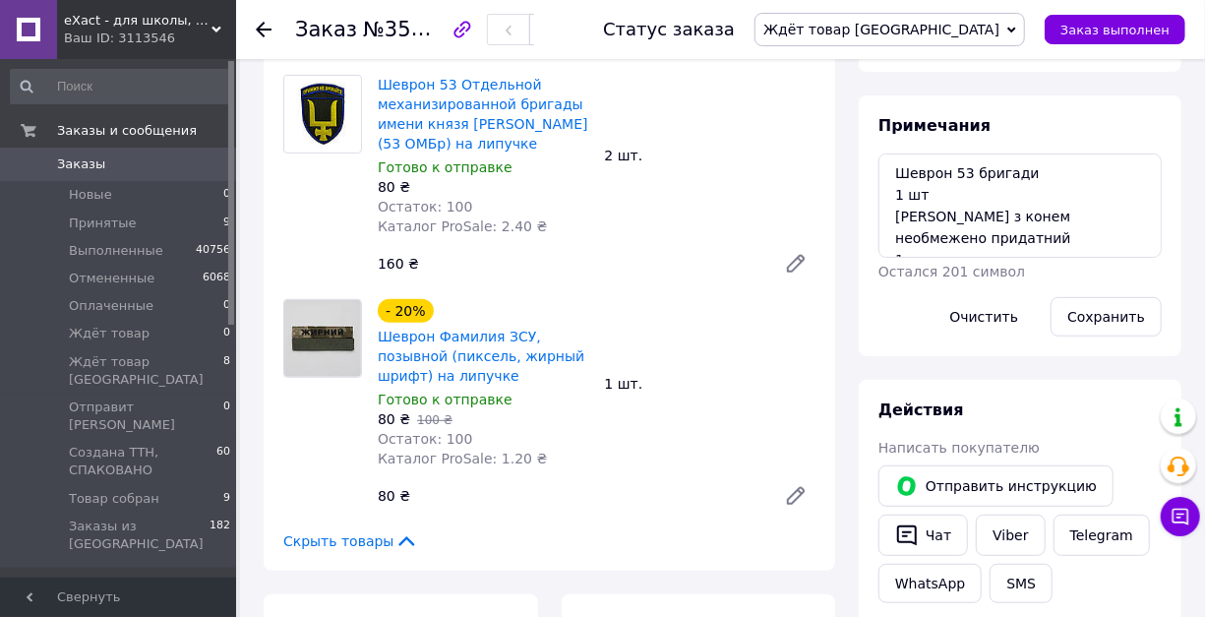
scroll to position [327, 0]
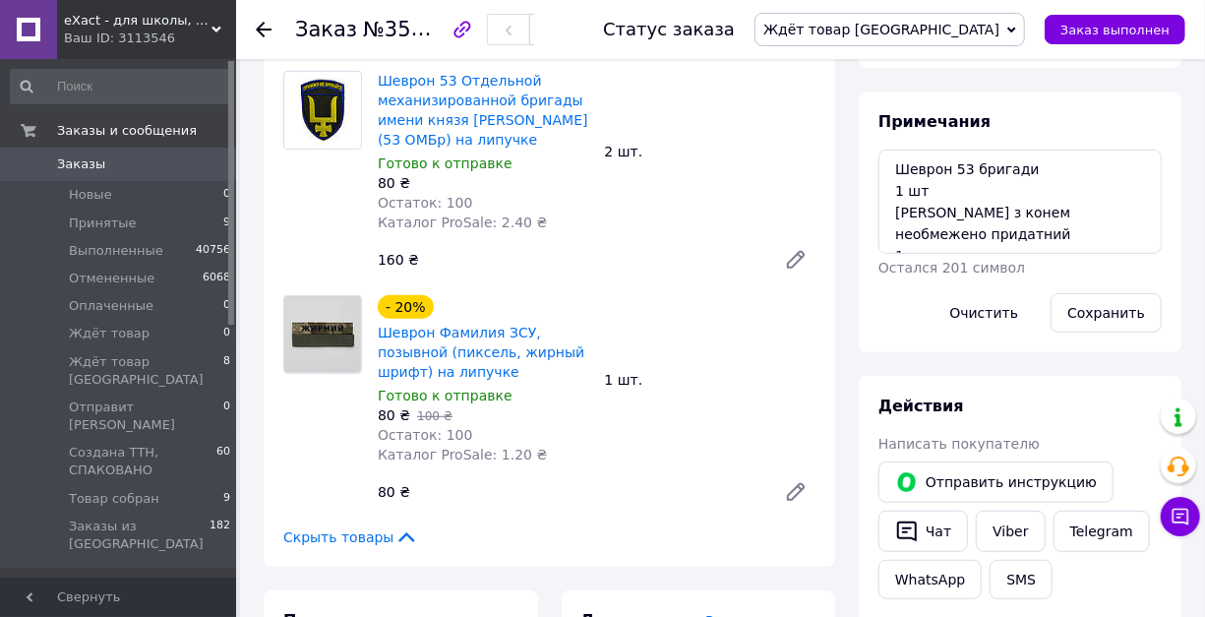
click at [926, 13] on span "Ждёт товар [GEOGRAPHIC_DATA]" at bounding box center [889, 29] width 270 height 33
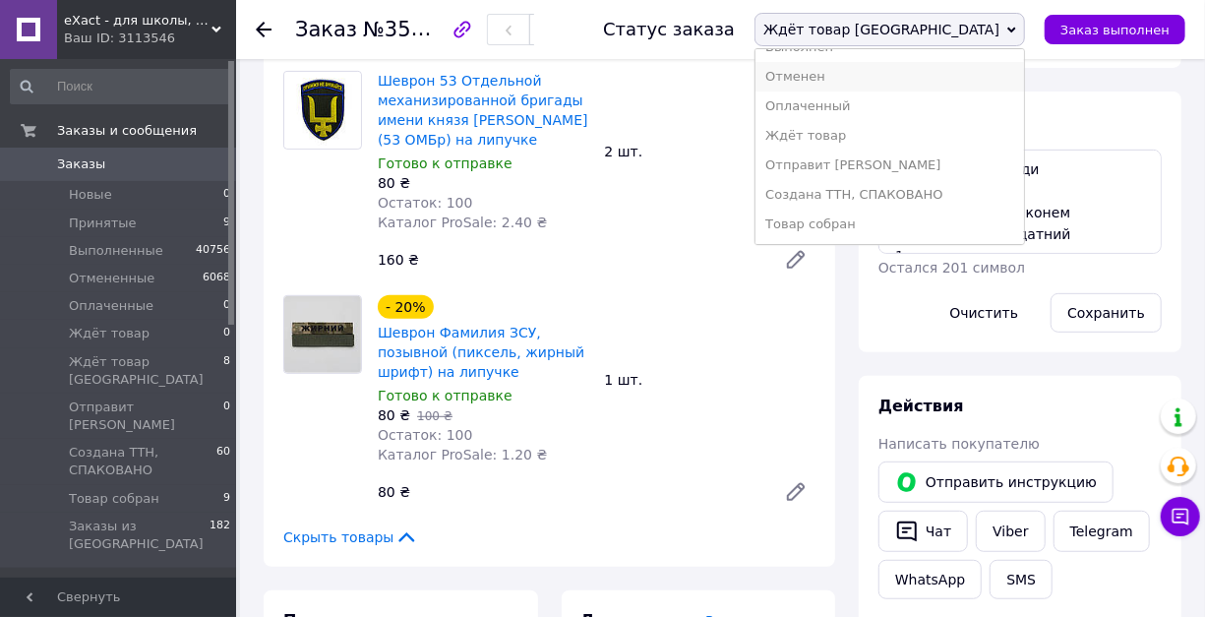
scroll to position [89, 0]
click at [902, 123] on li "Ждёт товар" at bounding box center [889, 136] width 268 height 30
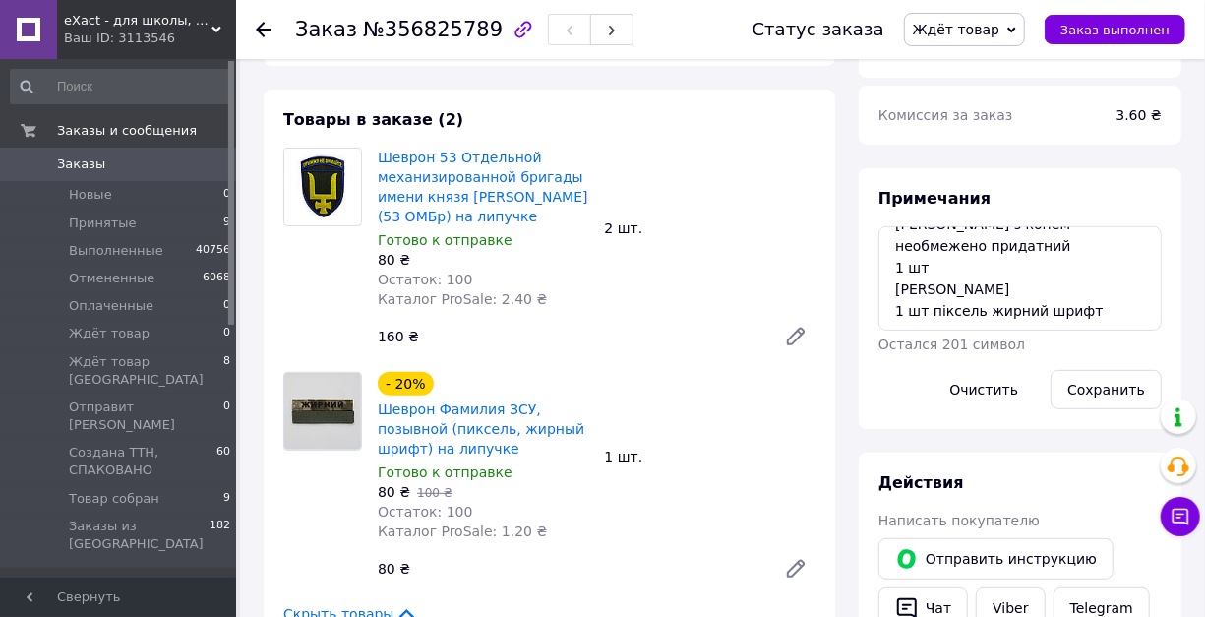
scroll to position [327, 0]
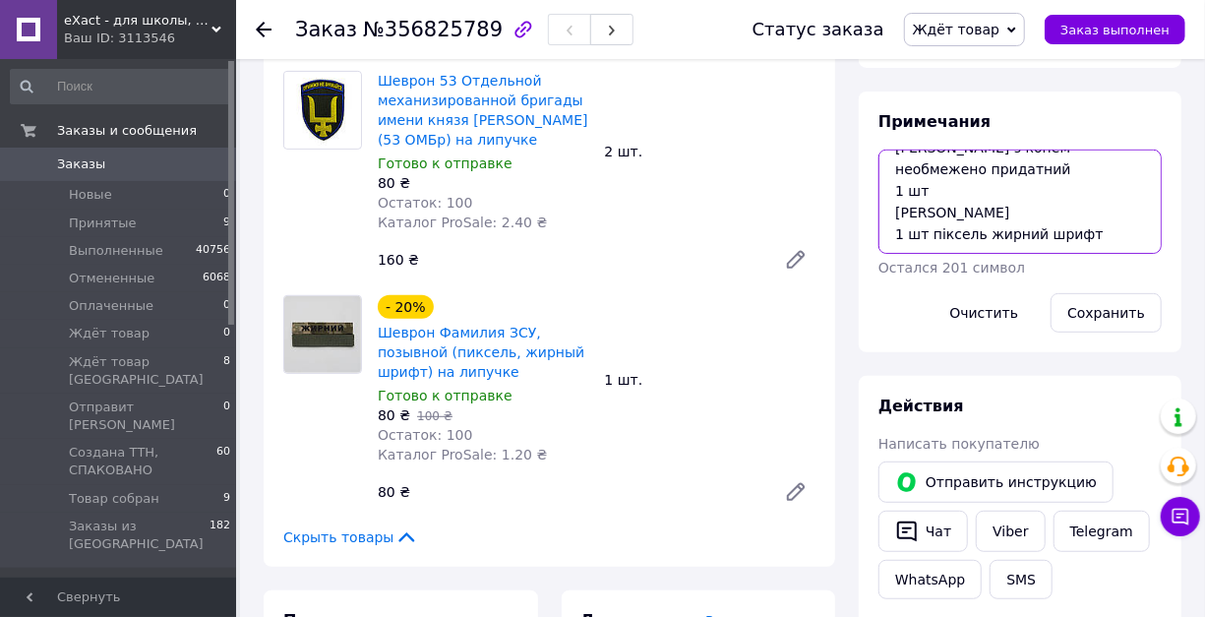
click at [1116, 254] on textarea "Шеврон 53 бригади 1 шт Шеврон з конем необмежено придатний 1 шт ГУСАР 1 шт пікс…" at bounding box center [1019, 201] width 283 height 104
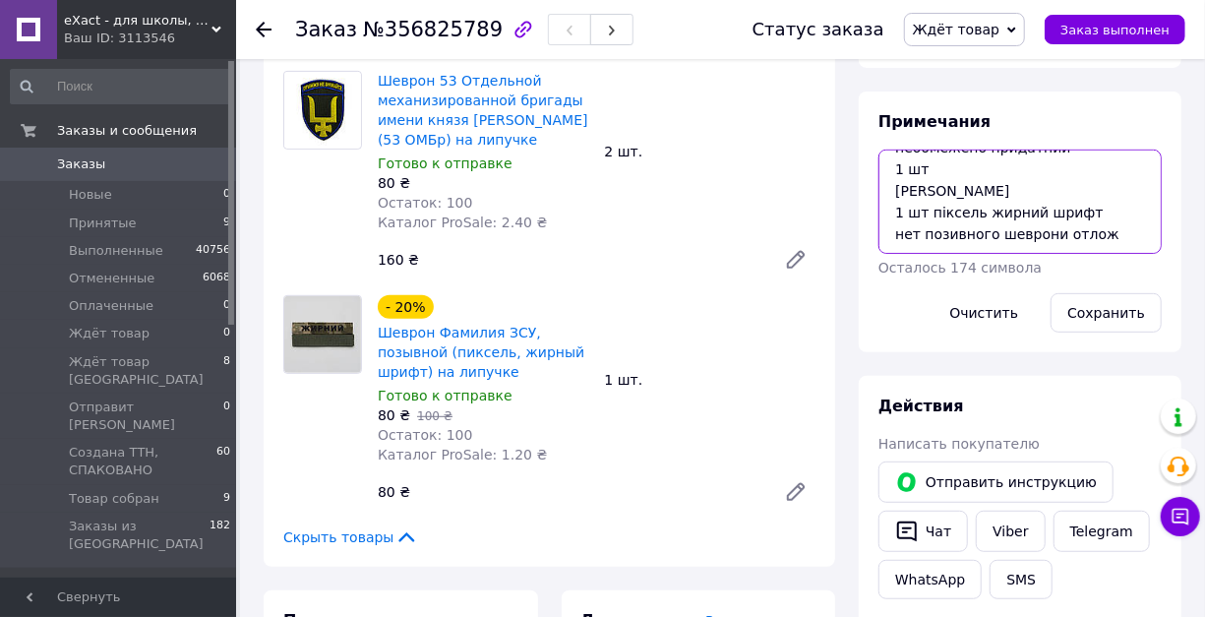
scroll to position [156, 0]
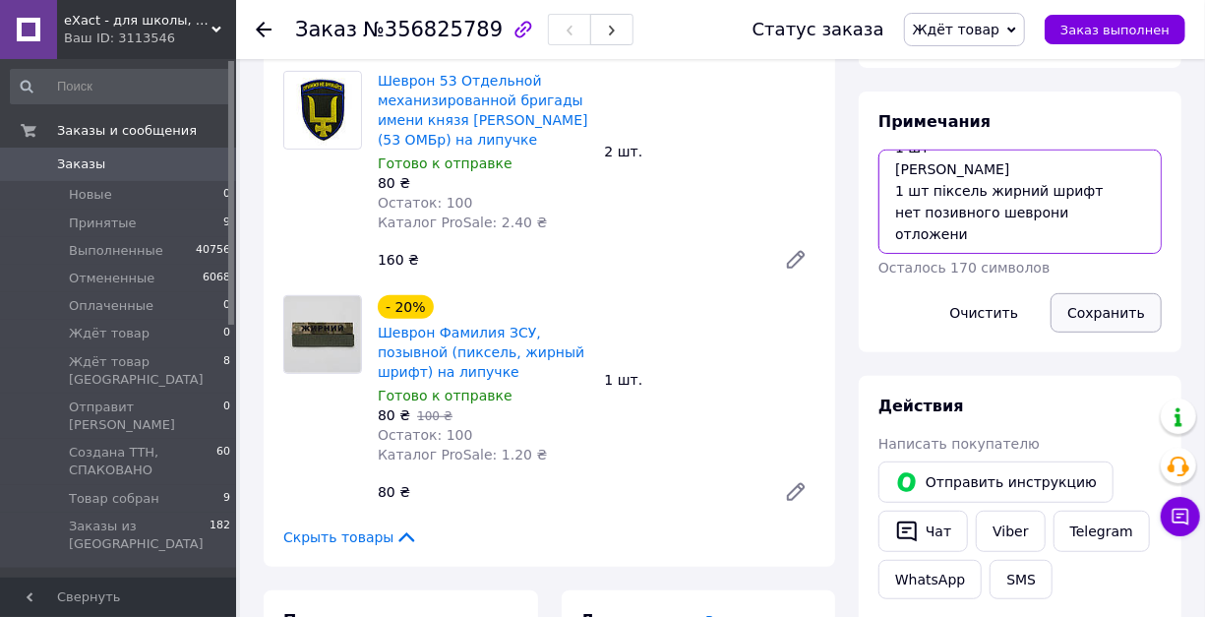
type textarea "Шеврон 53 бригади 1 шт Шеврон з конем необмежено придатний 1 шт ГУСАР 1 шт пікс…"
click at [1092, 332] on button "Сохранить" at bounding box center [1105, 312] width 111 height 39
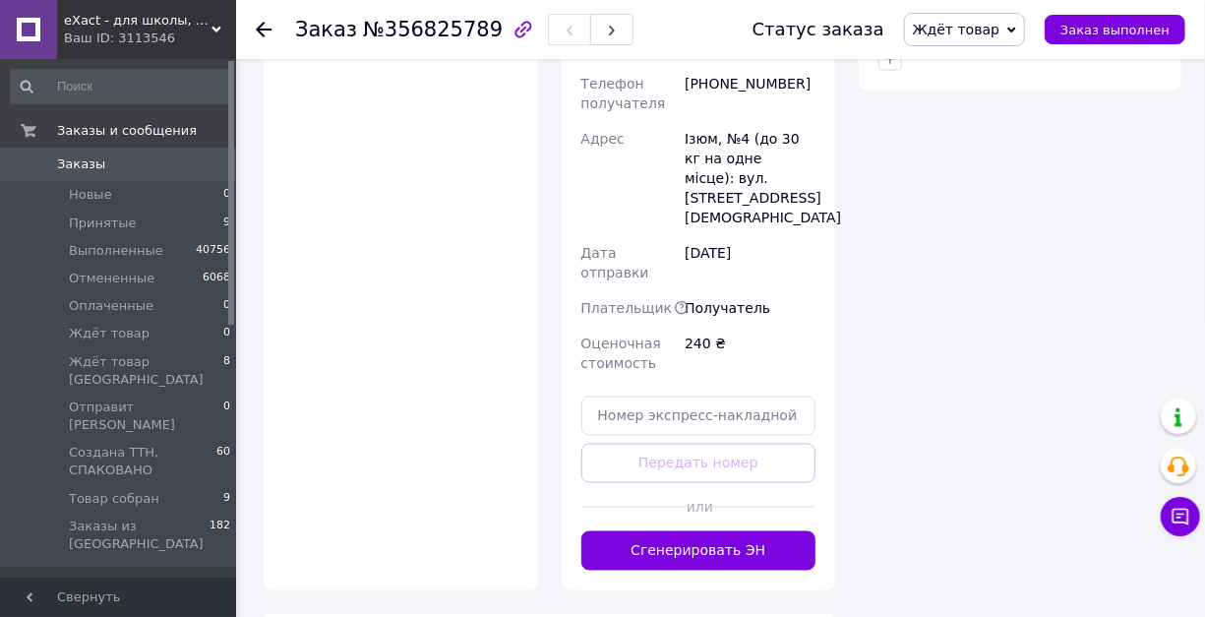
scroll to position [1442, 0]
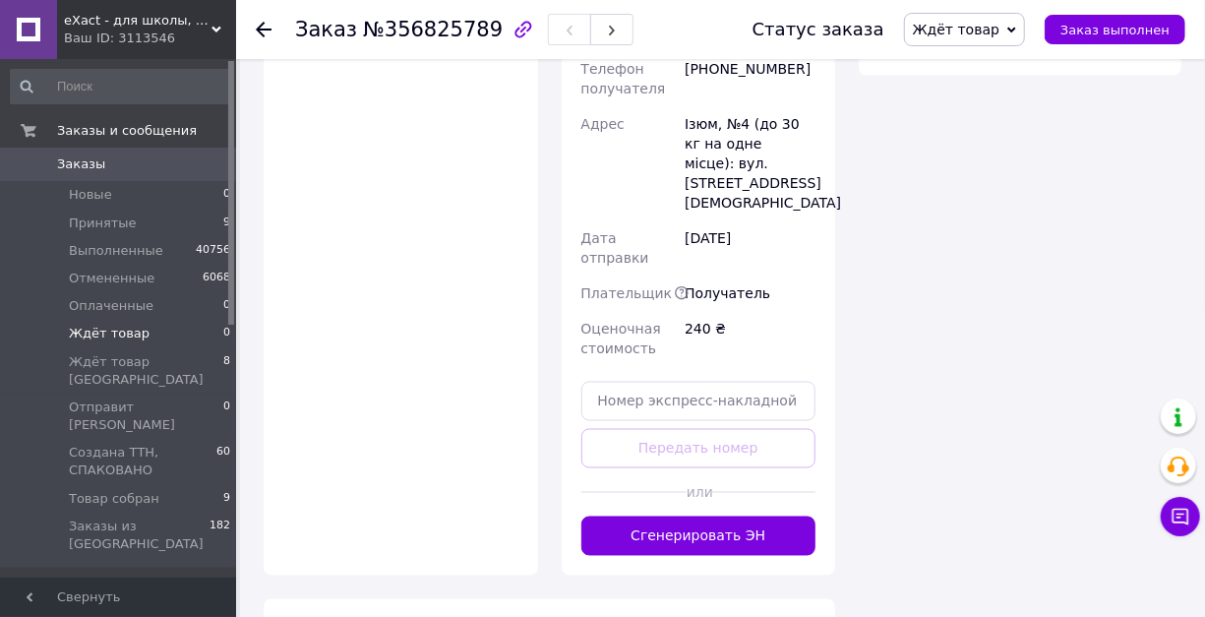
click at [115, 332] on span "Ждёт товар" at bounding box center [109, 334] width 81 height 18
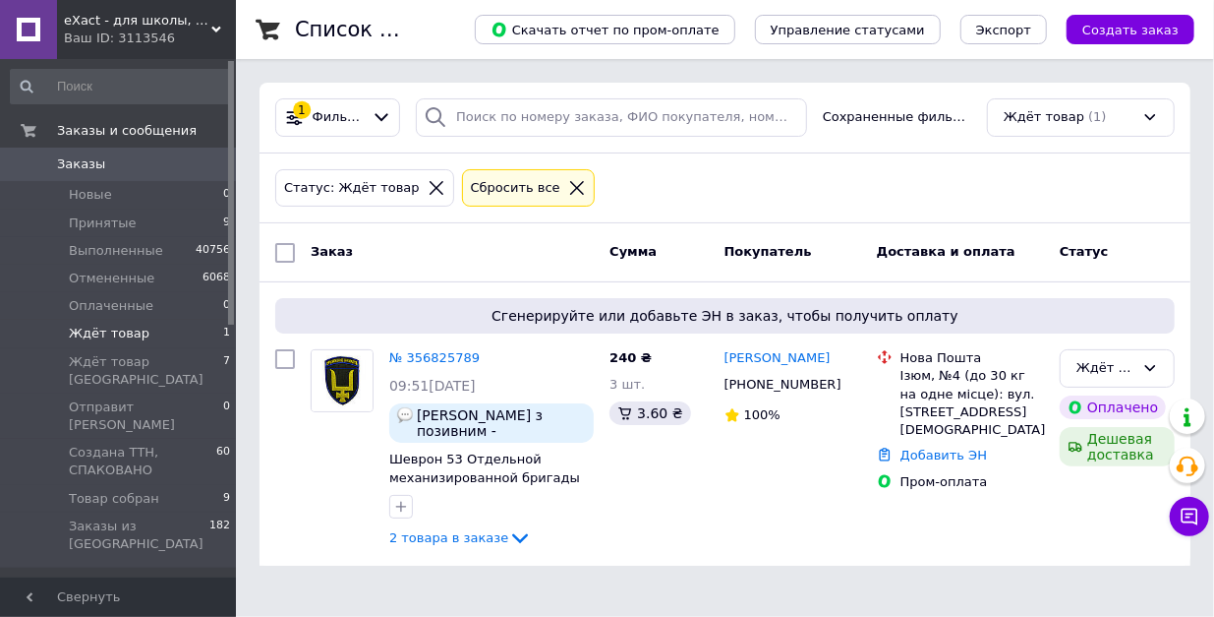
click at [87, 160] on span "Заказы" at bounding box center [81, 164] width 48 height 18
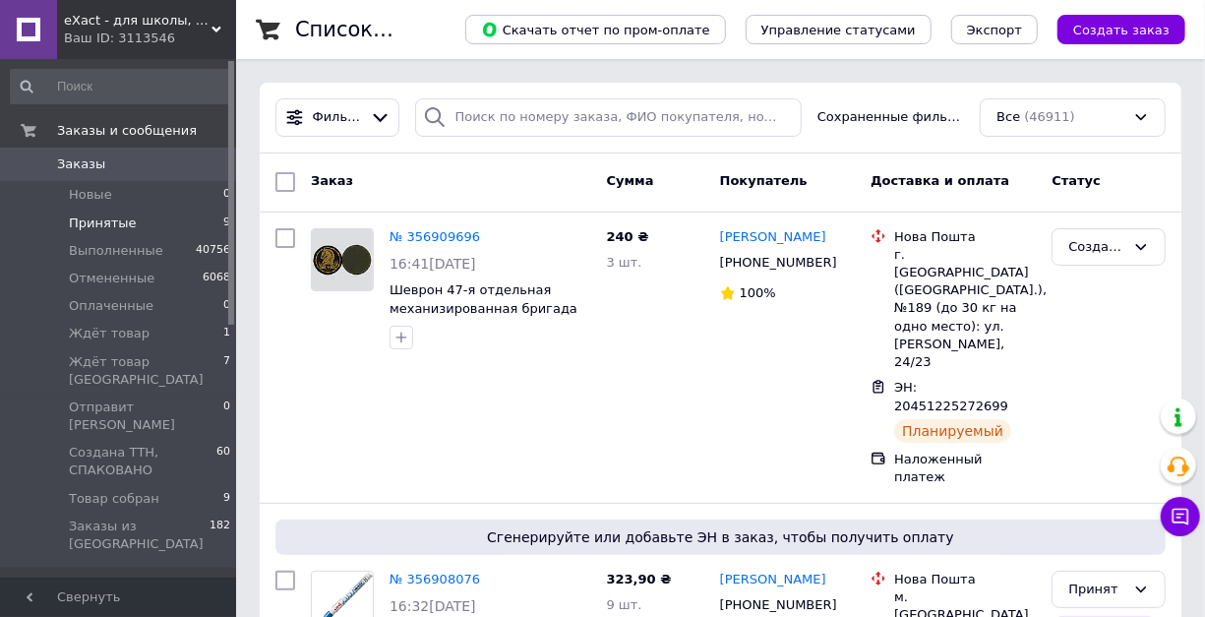
click at [87, 222] on span "Принятые" at bounding box center [103, 223] width 68 height 18
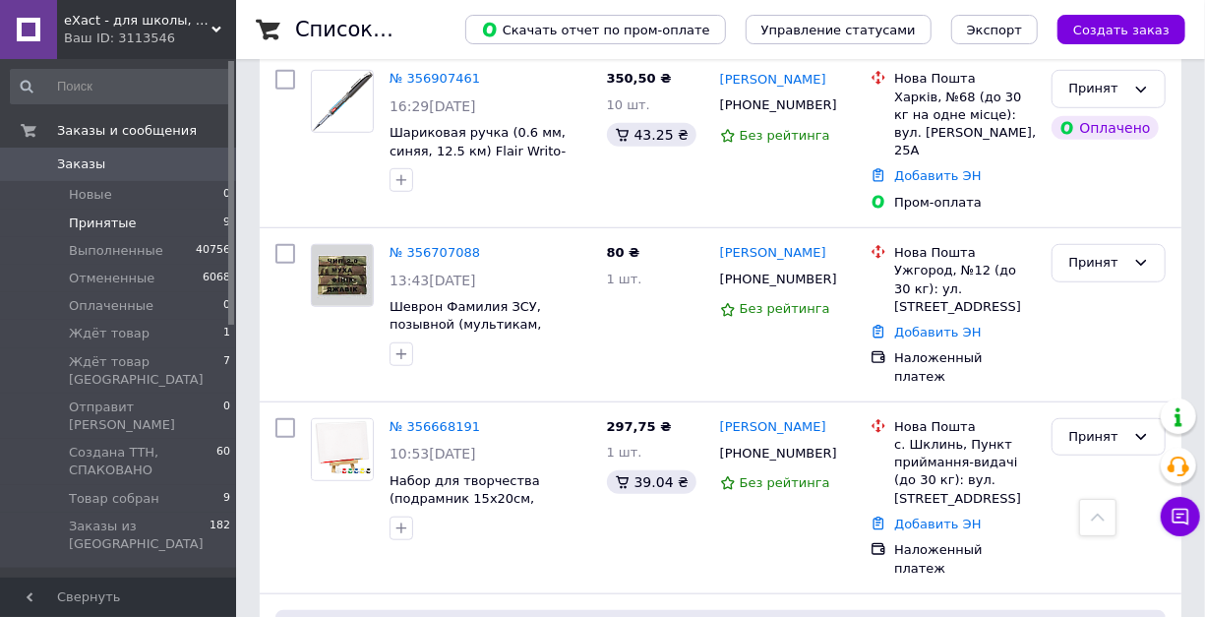
scroll to position [590, 0]
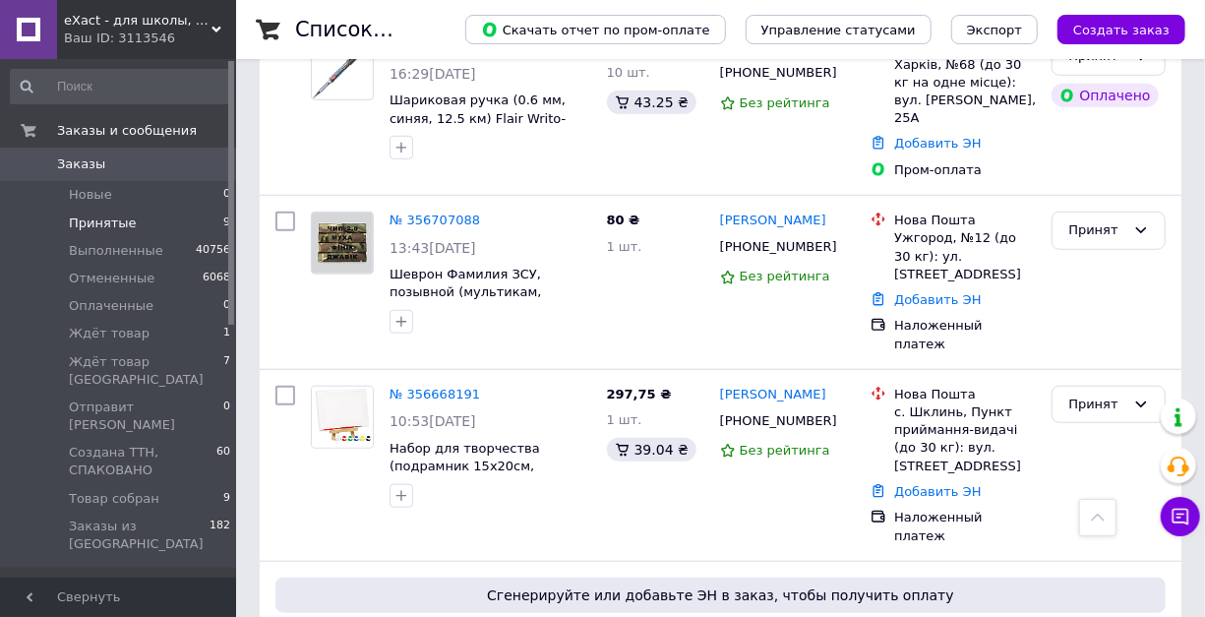
click at [211, 30] on icon at bounding box center [216, 30] width 10 height 10
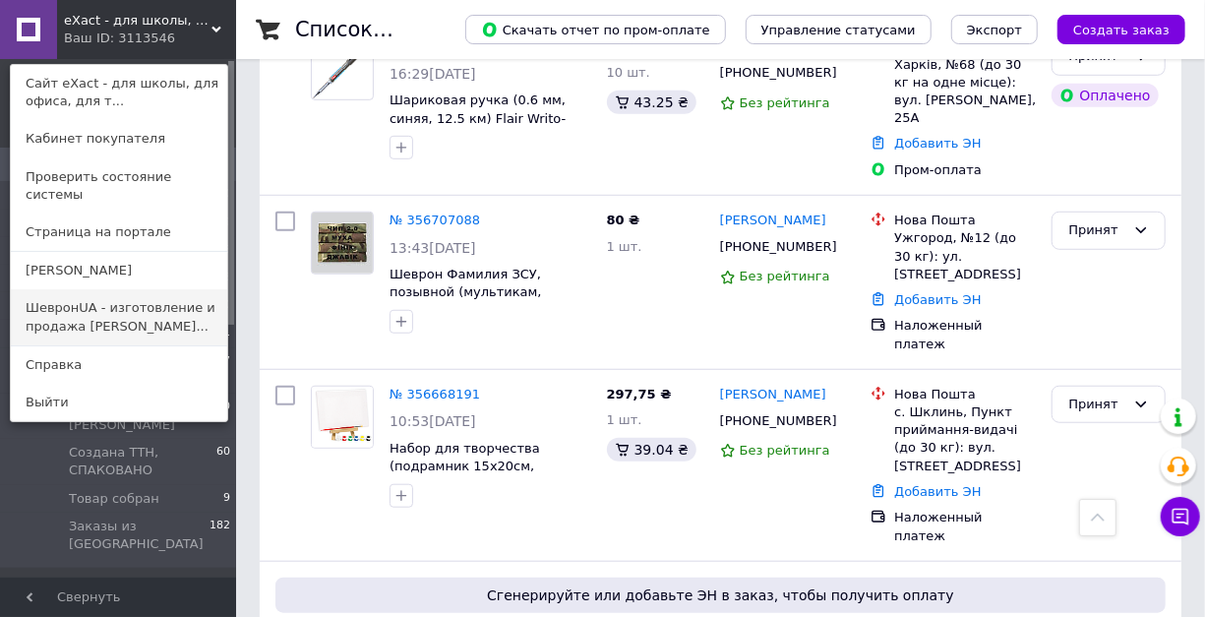
click at [131, 292] on link "ШевронUA - изготовление и продажа милита..." at bounding box center [119, 316] width 216 height 55
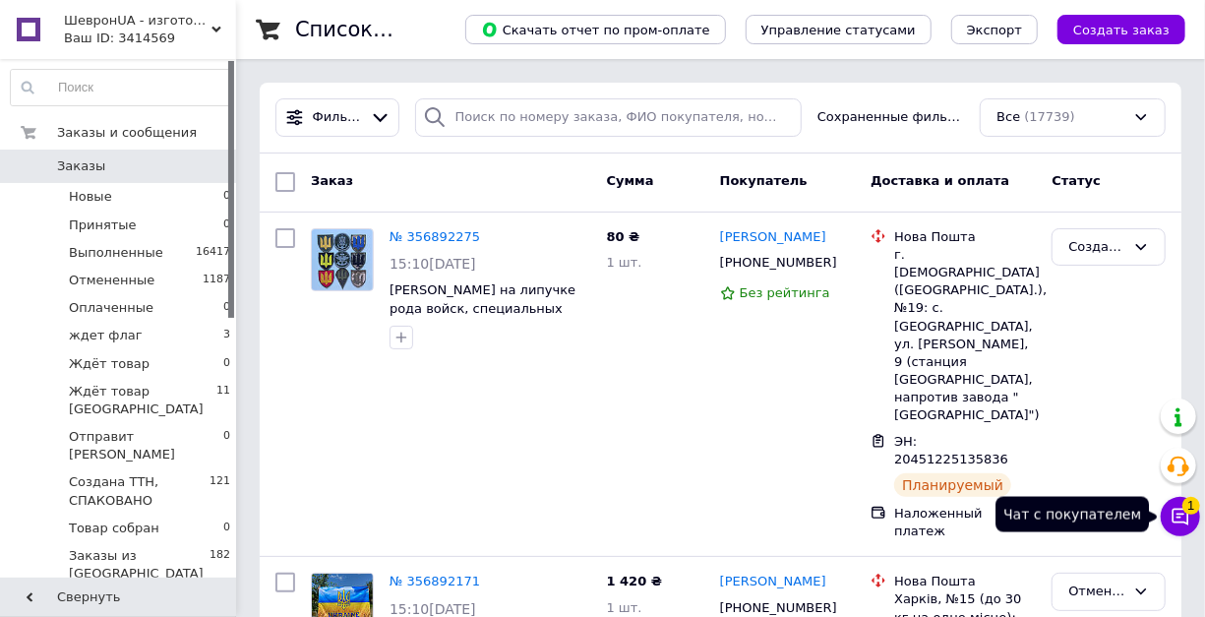
click at [1171, 512] on icon at bounding box center [1180, 516] width 20 height 20
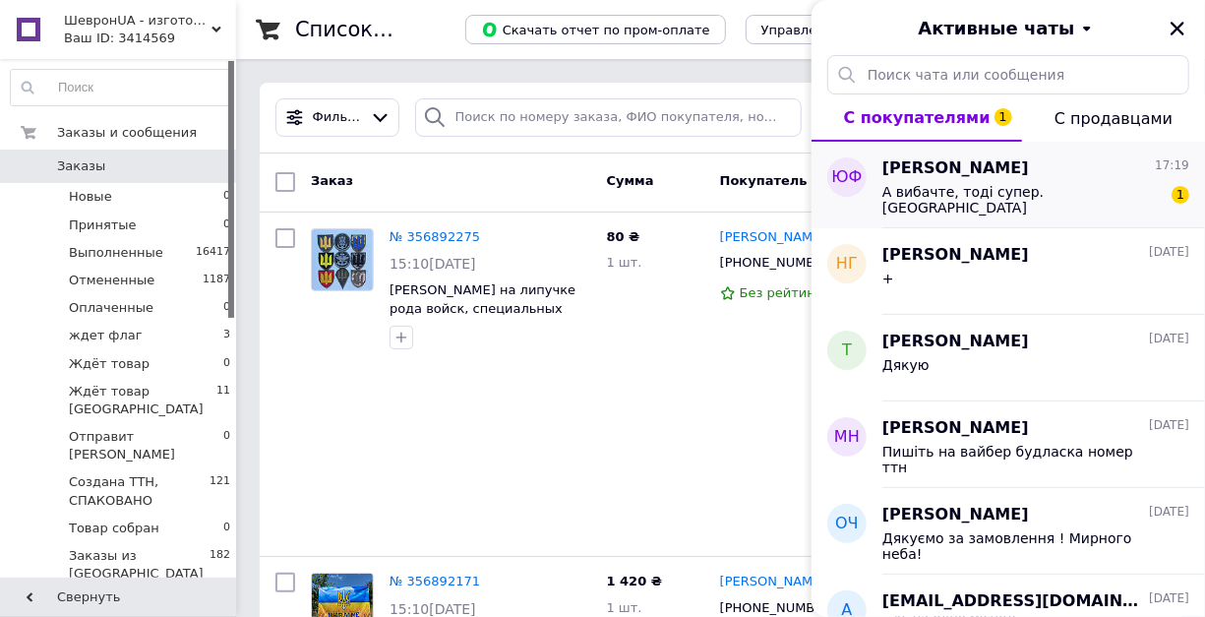
click at [1021, 176] on span "Юля Фасишевська" at bounding box center [955, 168] width 147 height 23
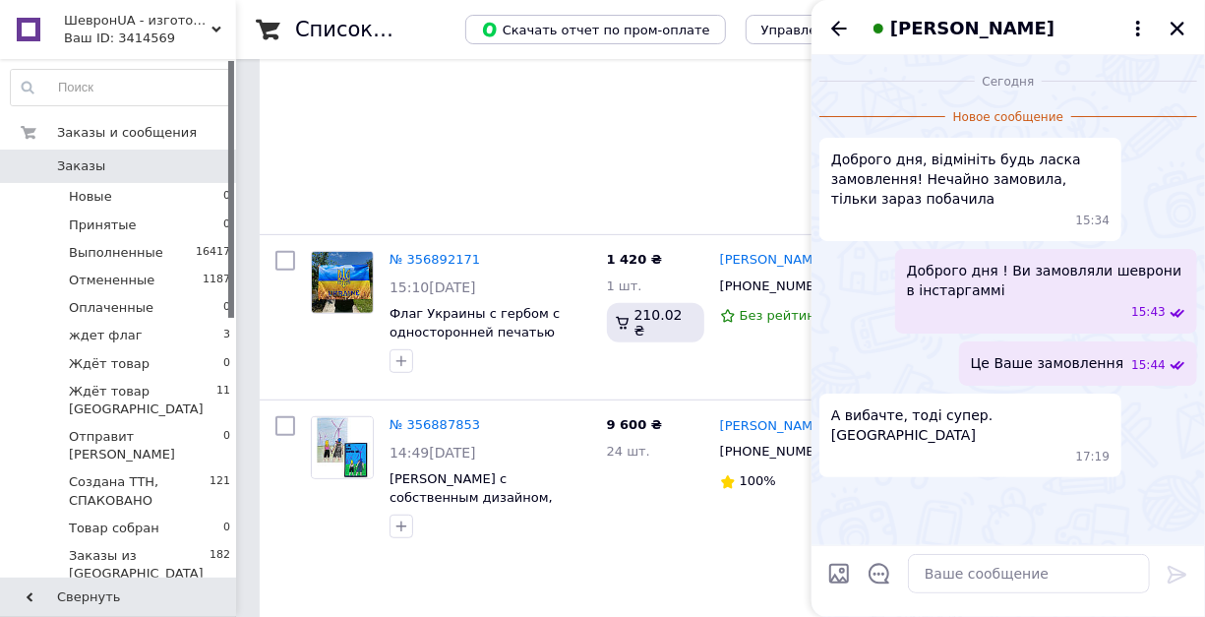
scroll to position [262, 0]
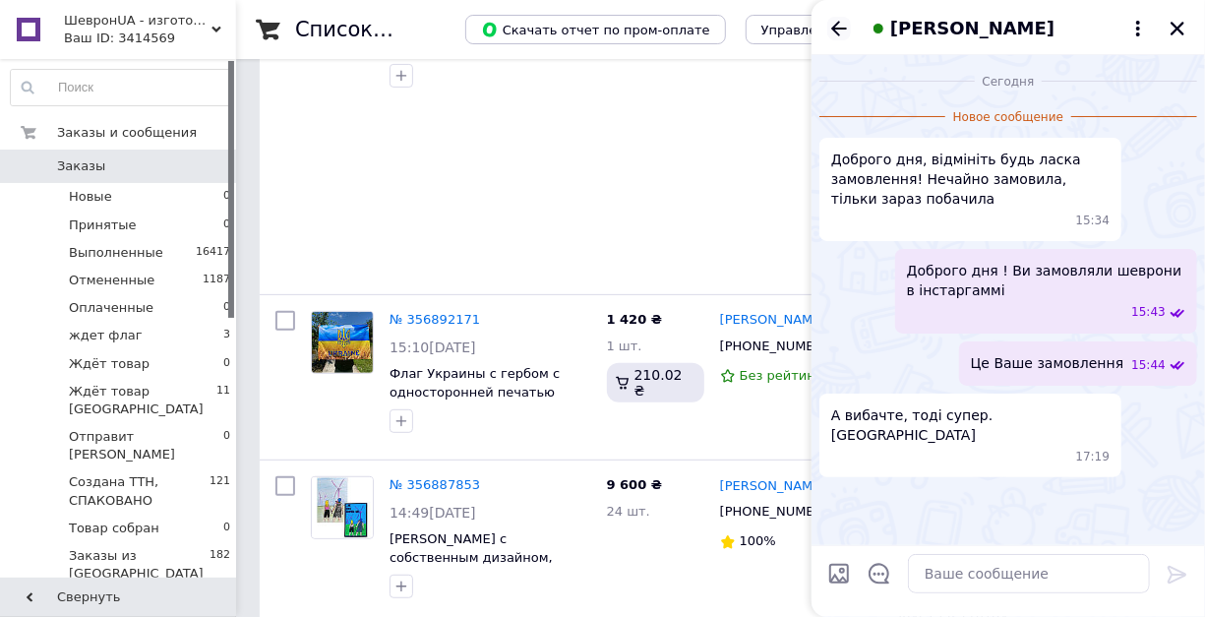
click at [835, 35] on icon "Назад" at bounding box center [839, 28] width 16 height 15
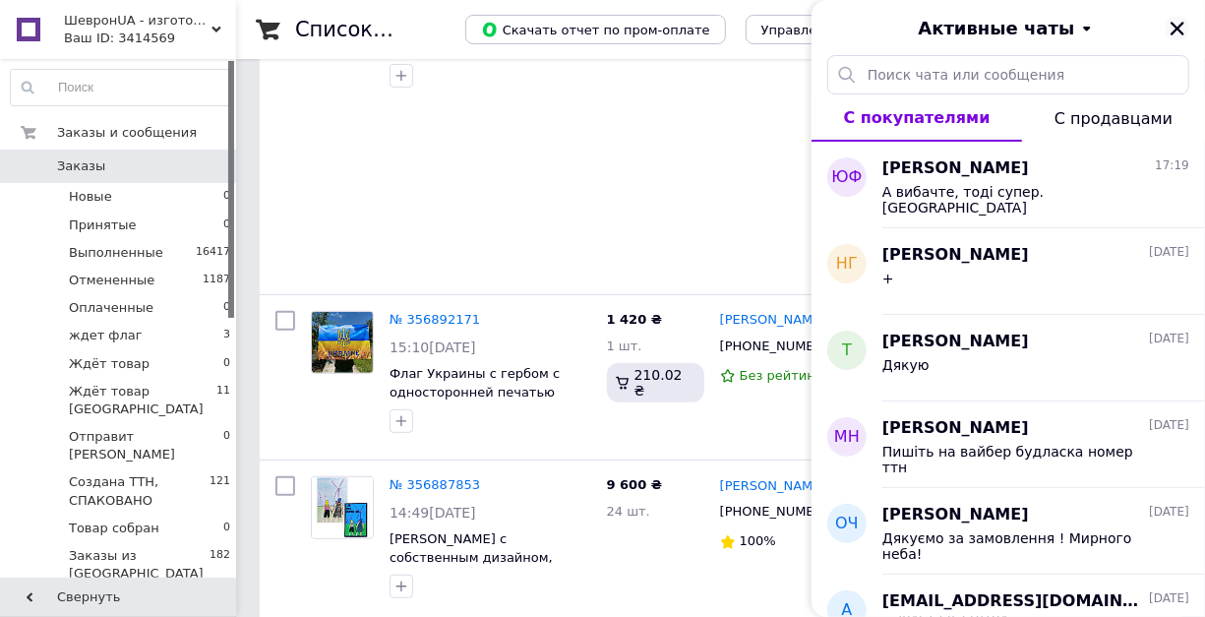
click at [1172, 29] on icon "Закрыть" at bounding box center [1177, 29] width 14 height 14
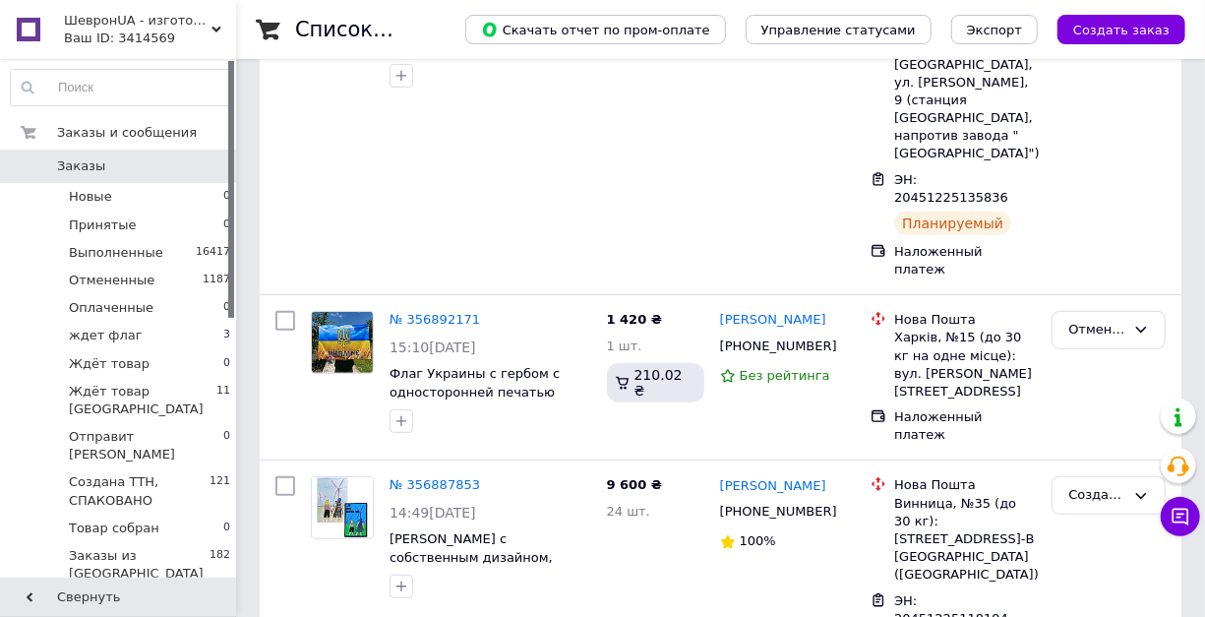
click at [71, 169] on span "Заказы" at bounding box center [81, 166] width 48 height 18
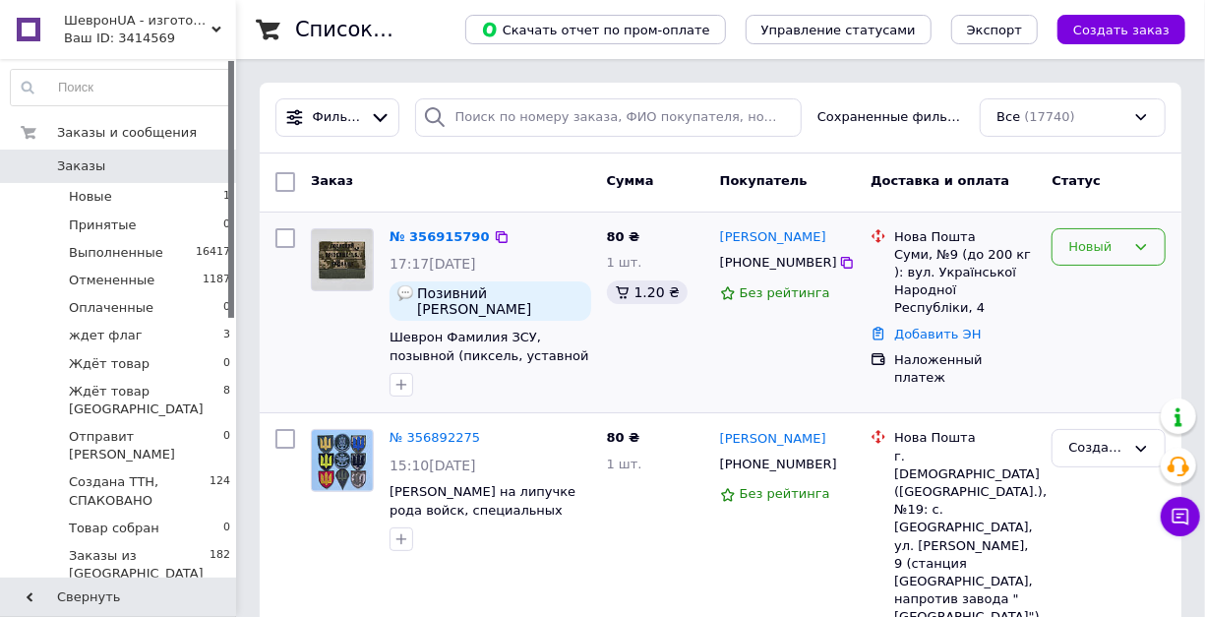
click at [1103, 244] on div "Новый" at bounding box center [1096, 247] width 57 height 21
click at [1088, 283] on li "Принят" at bounding box center [1108, 287] width 112 height 36
click at [209, 26] on span "ШевронUA - изготовление и продажа милитарной символики: погон, шевронов, нашиво…" at bounding box center [138, 21] width 148 height 18
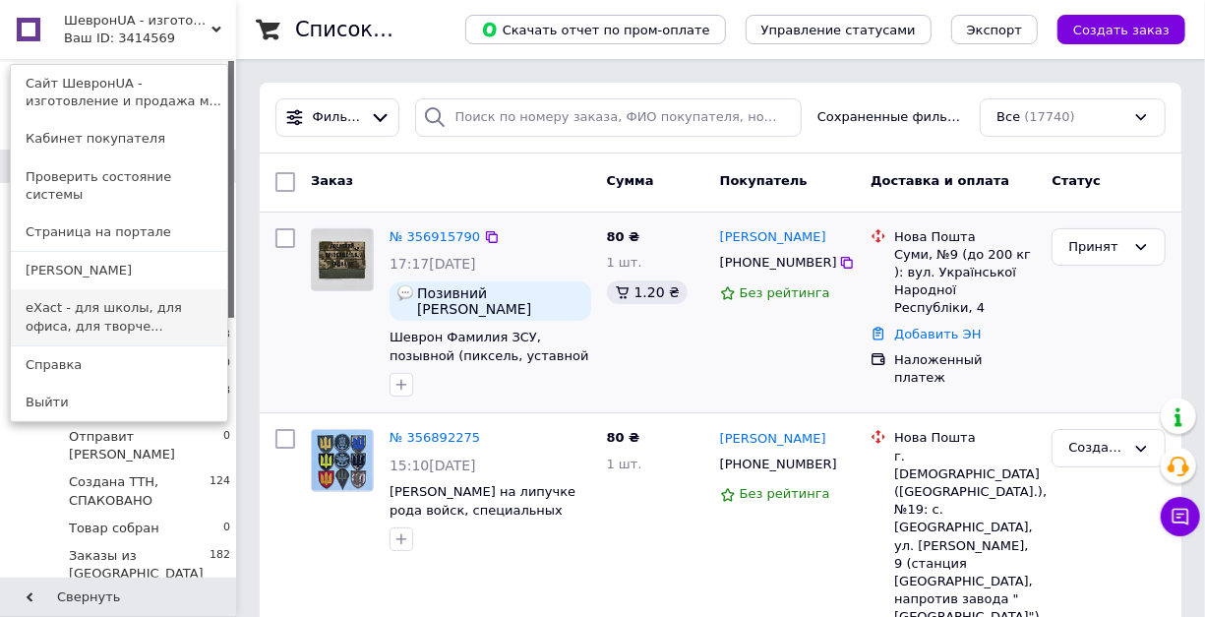
click at [133, 289] on link "eXact - для школы, для офиса, для творче..." at bounding box center [119, 316] width 216 height 55
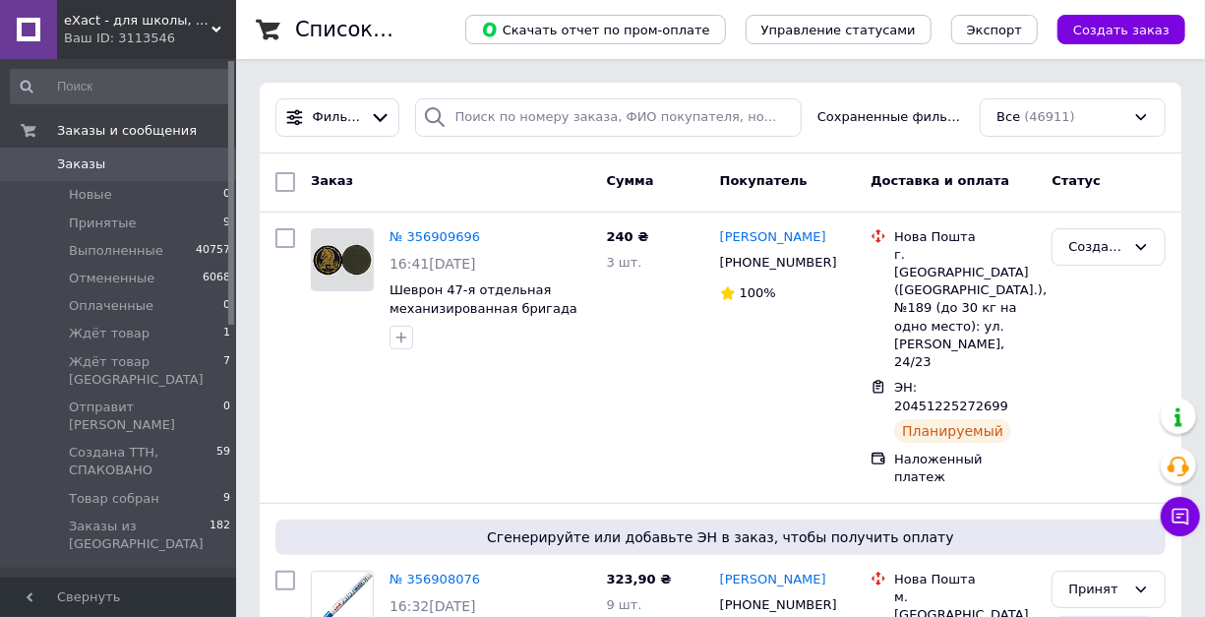
click at [214, 26] on icon at bounding box center [216, 30] width 10 height 10
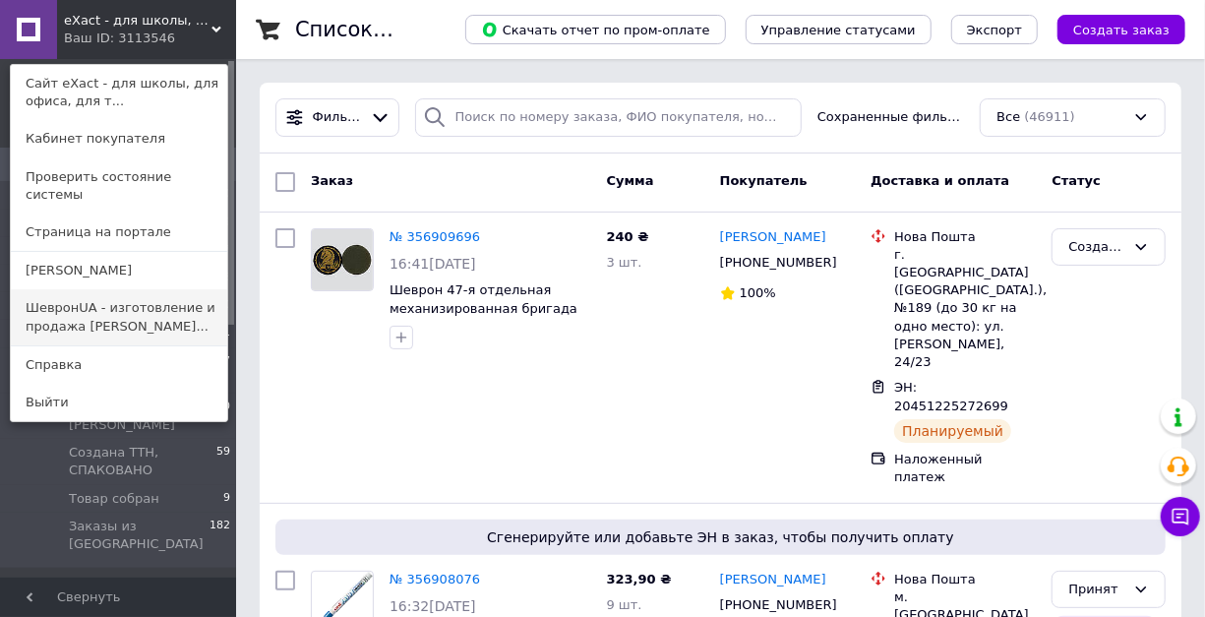
click at [51, 295] on link "ШевронUA - изготовление и продажа [PERSON_NAME]..." at bounding box center [119, 316] width 216 height 55
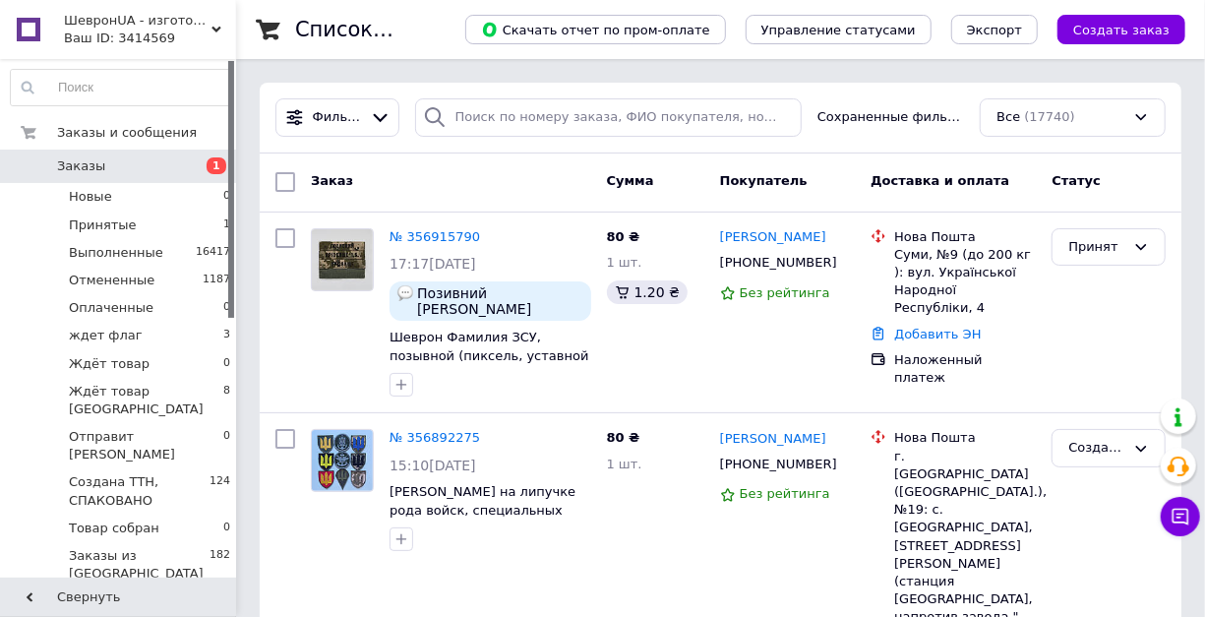
click at [69, 163] on span "Заказы" at bounding box center [81, 166] width 48 height 18
click at [89, 220] on span "Принятые" at bounding box center [103, 225] width 68 height 18
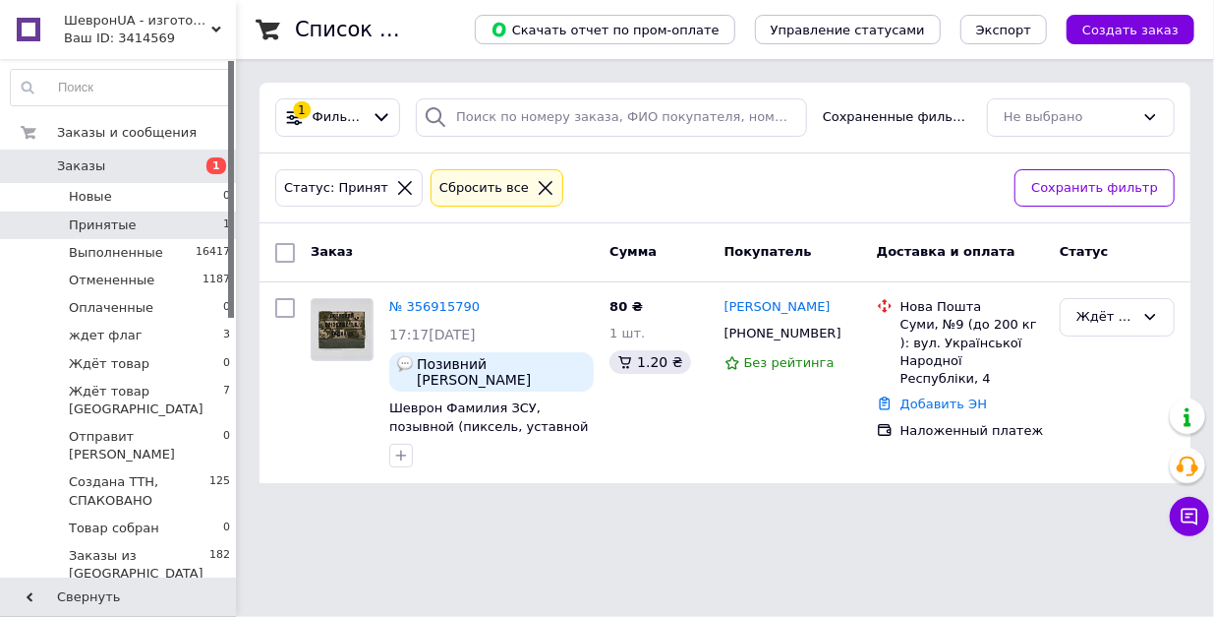
click at [75, 167] on span "Заказы" at bounding box center [81, 166] width 48 height 18
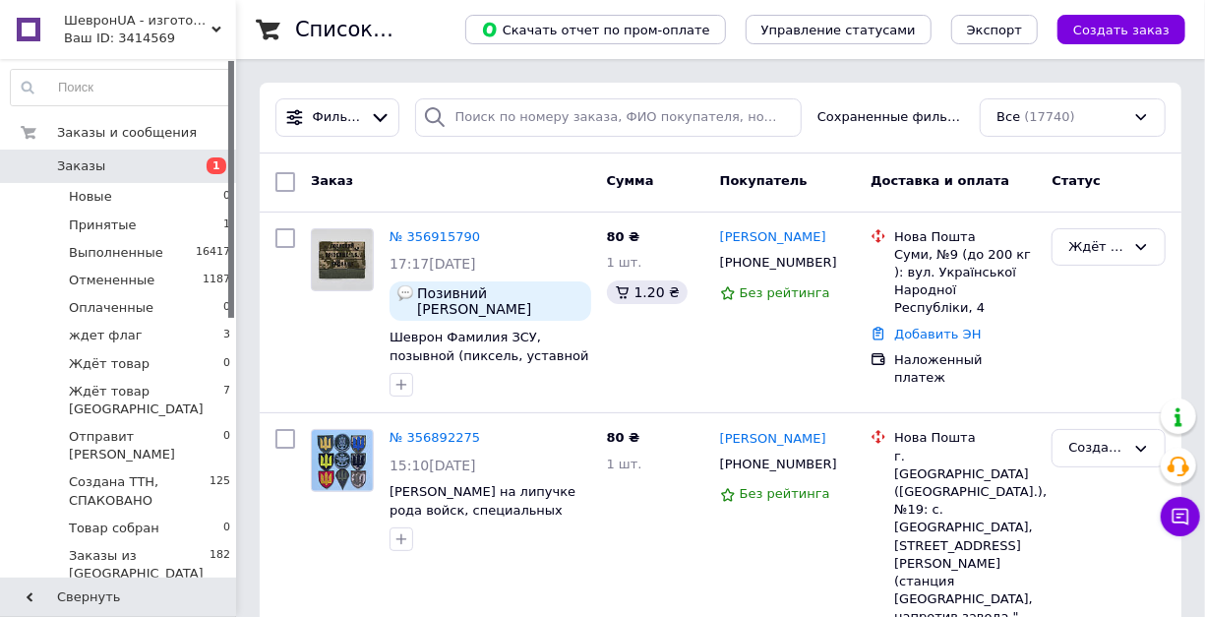
click at [216, 25] on icon at bounding box center [216, 30] width 10 height 10
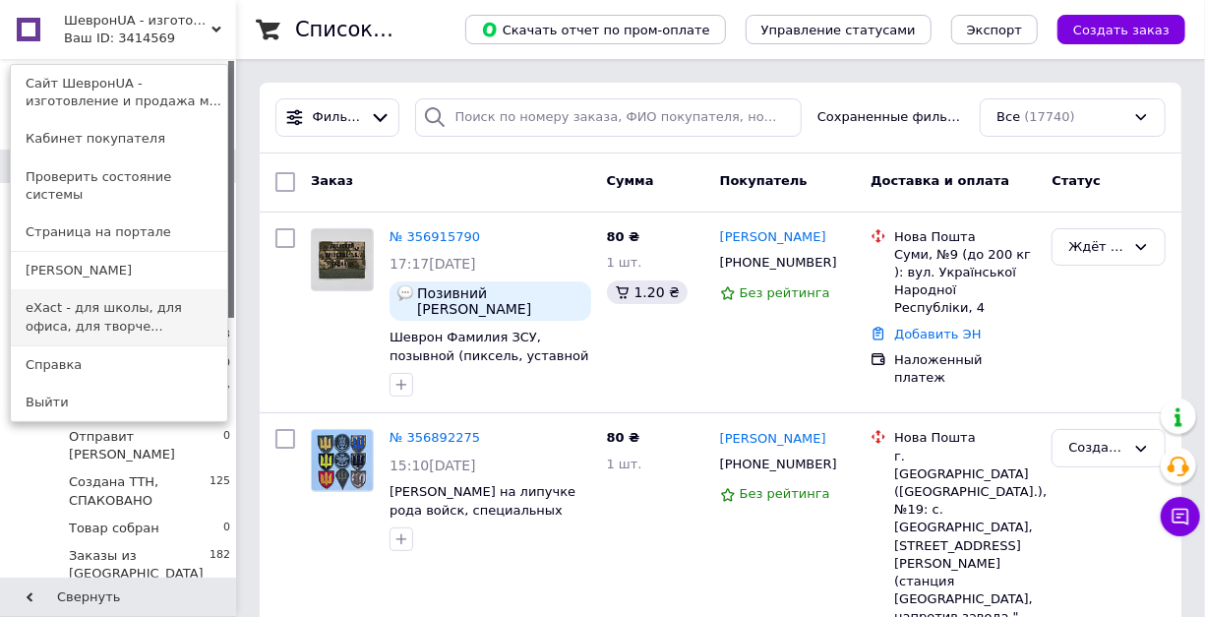
click at [155, 289] on link "eXact - для школы, для офиса, для творче..." at bounding box center [119, 316] width 216 height 55
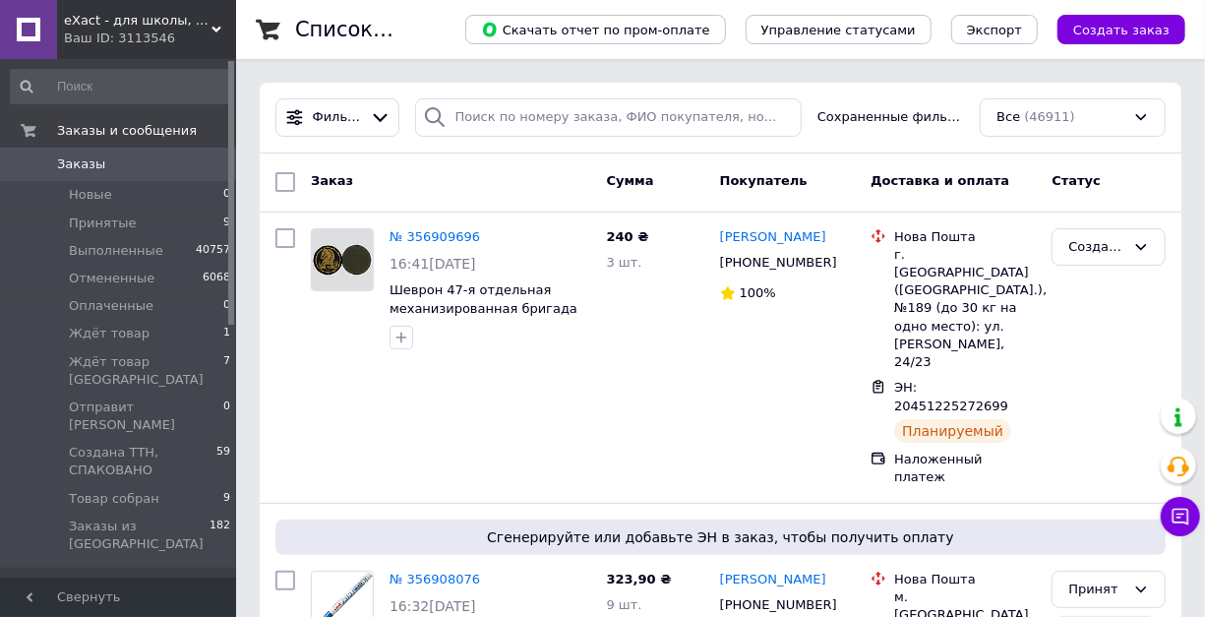
click at [207, 24] on span "eXact - для школы, для офиса, для творчества" at bounding box center [138, 21] width 148 height 18
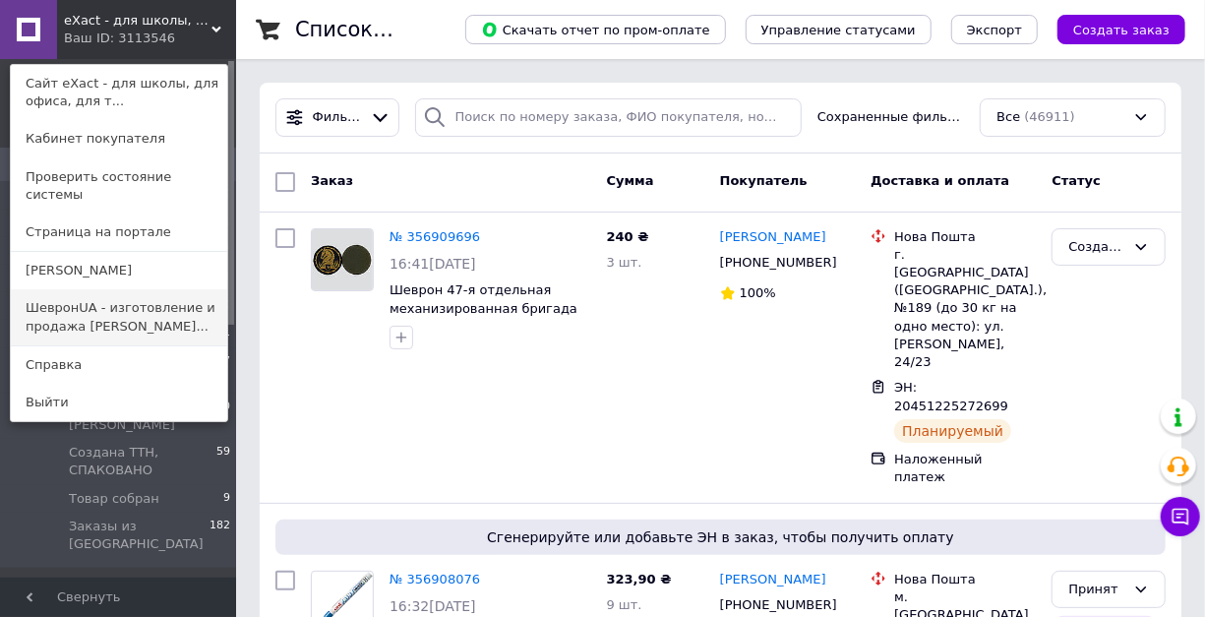
click at [122, 295] on link "ШевронUA - изготовление и продажа [PERSON_NAME]..." at bounding box center [119, 316] width 216 height 55
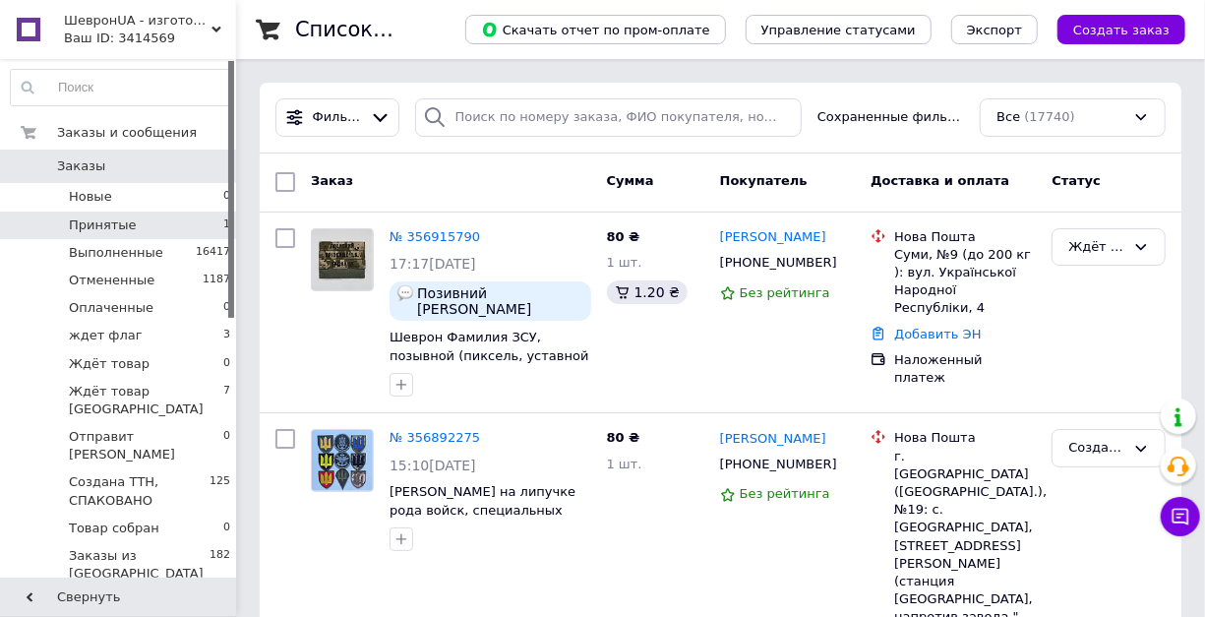
click at [94, 224] on span "Принятые" at bounding box center [103, 225] width 68 height 18
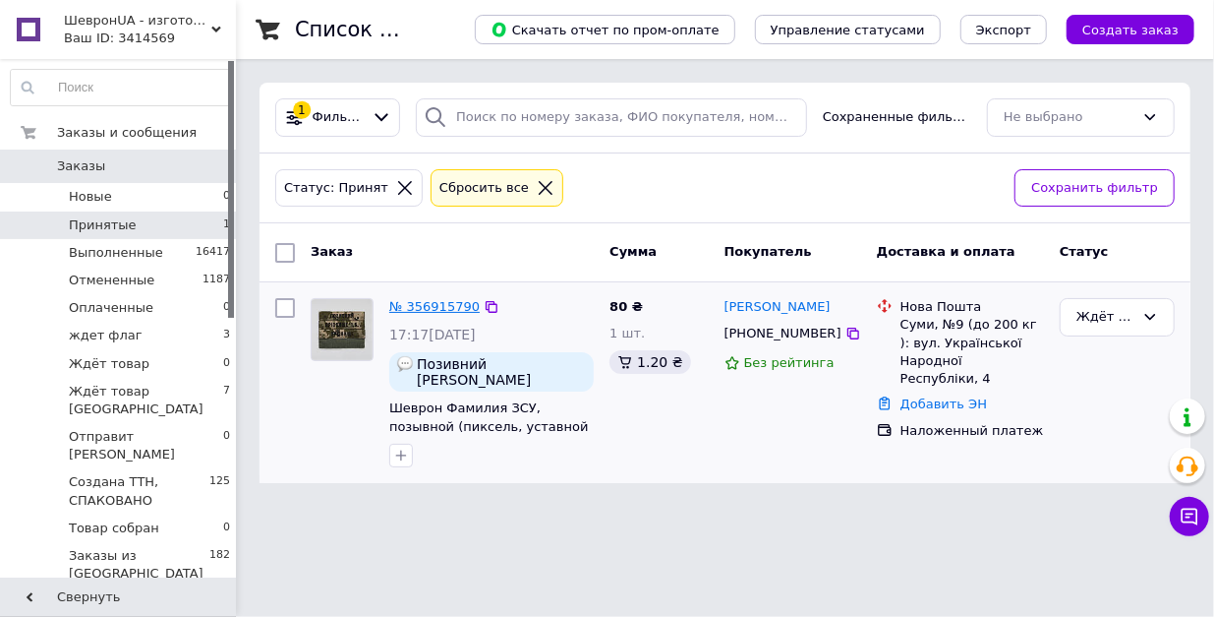
click at [430, 305] on link "№ 356915790" at bounding box center [434, 306] width 90 height 15
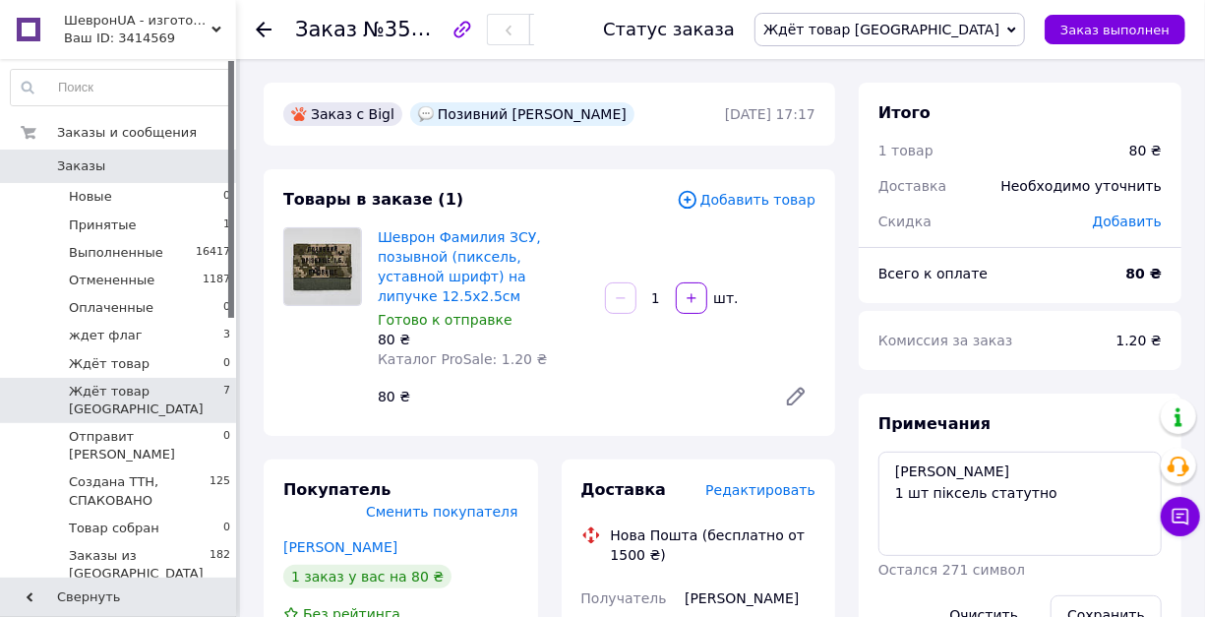
click at [103, 388] on span "Ждёт товар [GEOGRAPHIC_DATA]" at bounding box center [146, 400] width 154 height 35
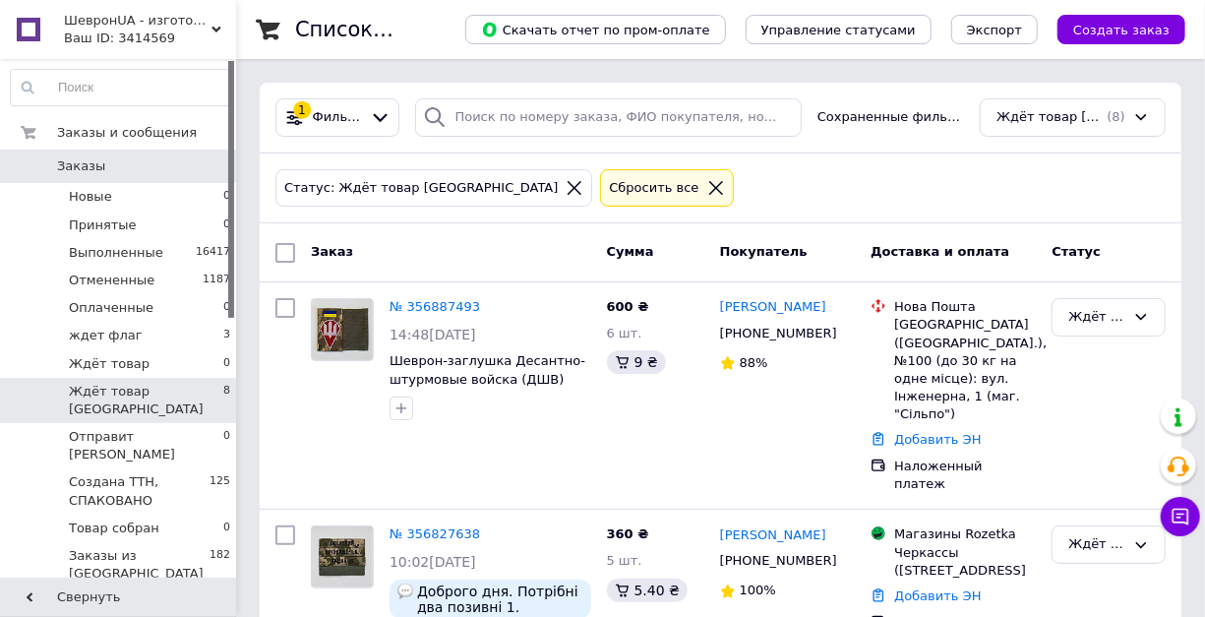
click at [93, 169] on span "Заказы" at bounding box center [81, 166] width 48 height 18
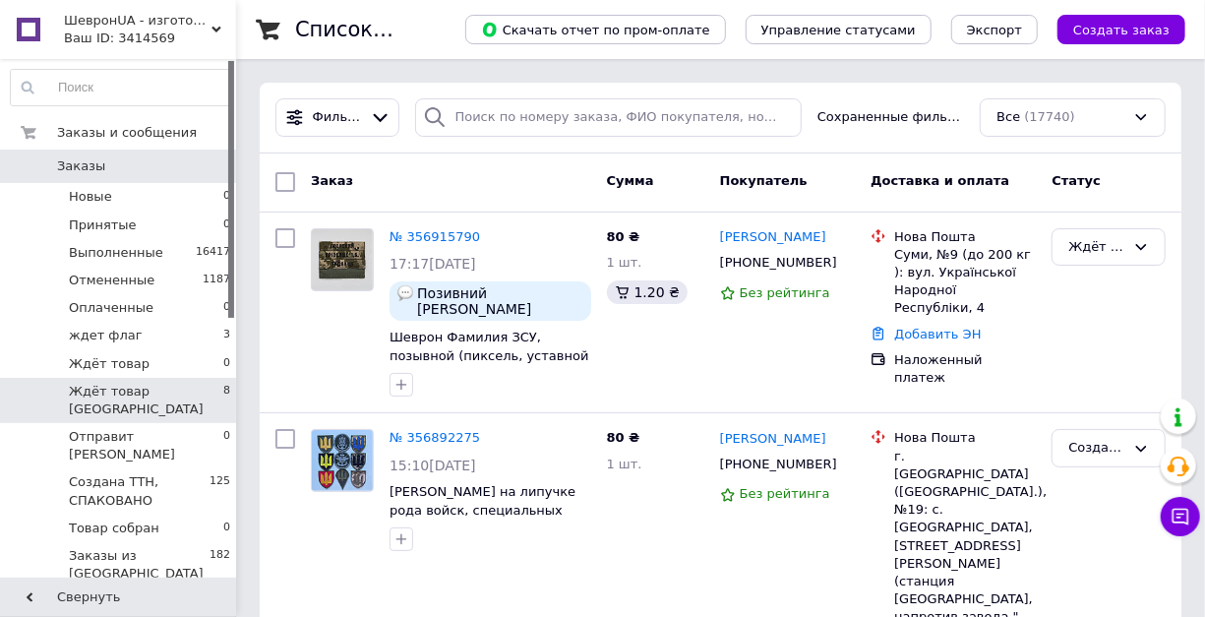
click at [102, 391] on span "Ждёт товар [GEOGRAPHIC_DATA]" at bounding box center [146, 400] width 154 height 35
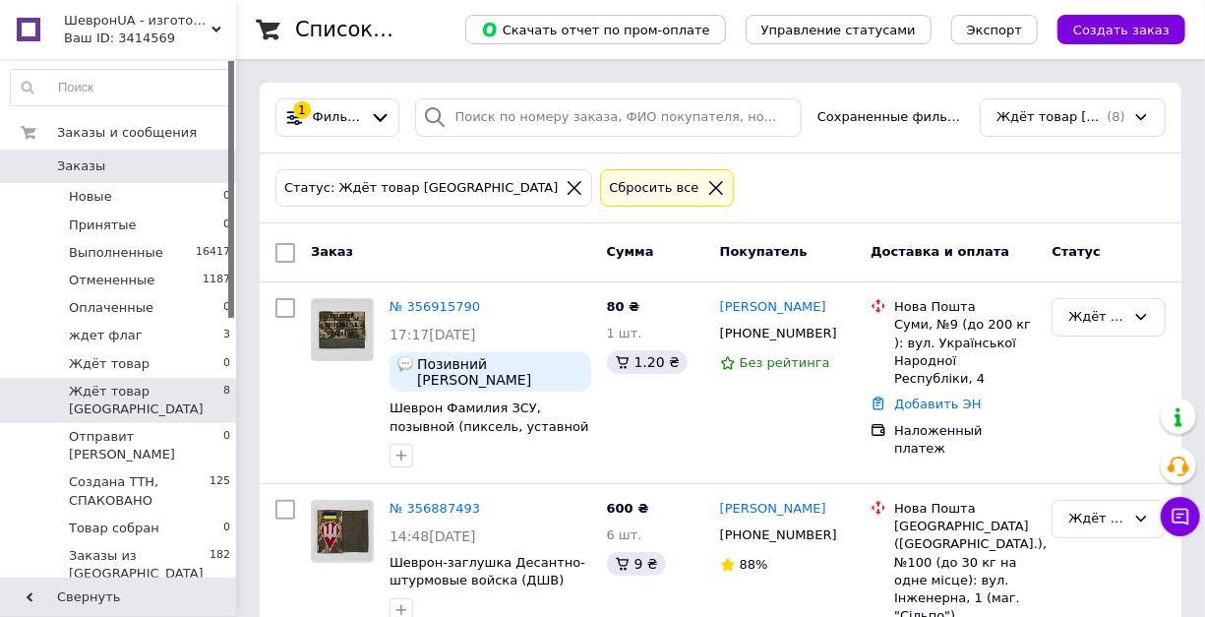
click at [87, 167] on span "Заказы" at bounding box center [81, 166] width 48 height 18
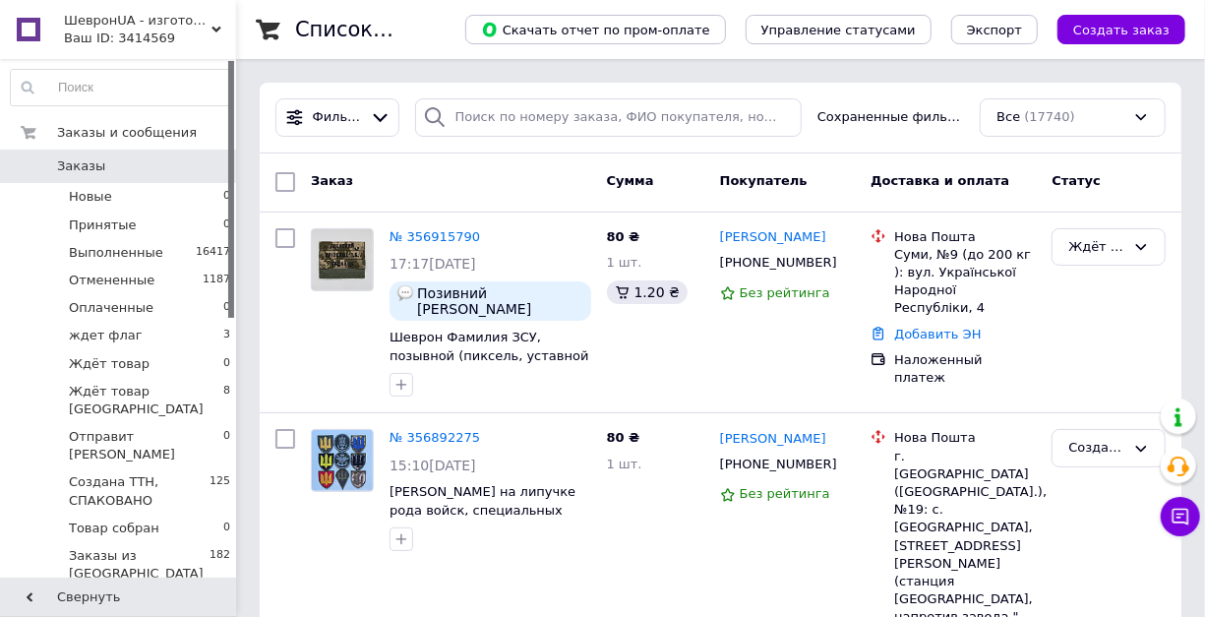
click at [222, 30] on div "Ваш ID: 3414569" at bounding box center [150, 39] width 172 height 18
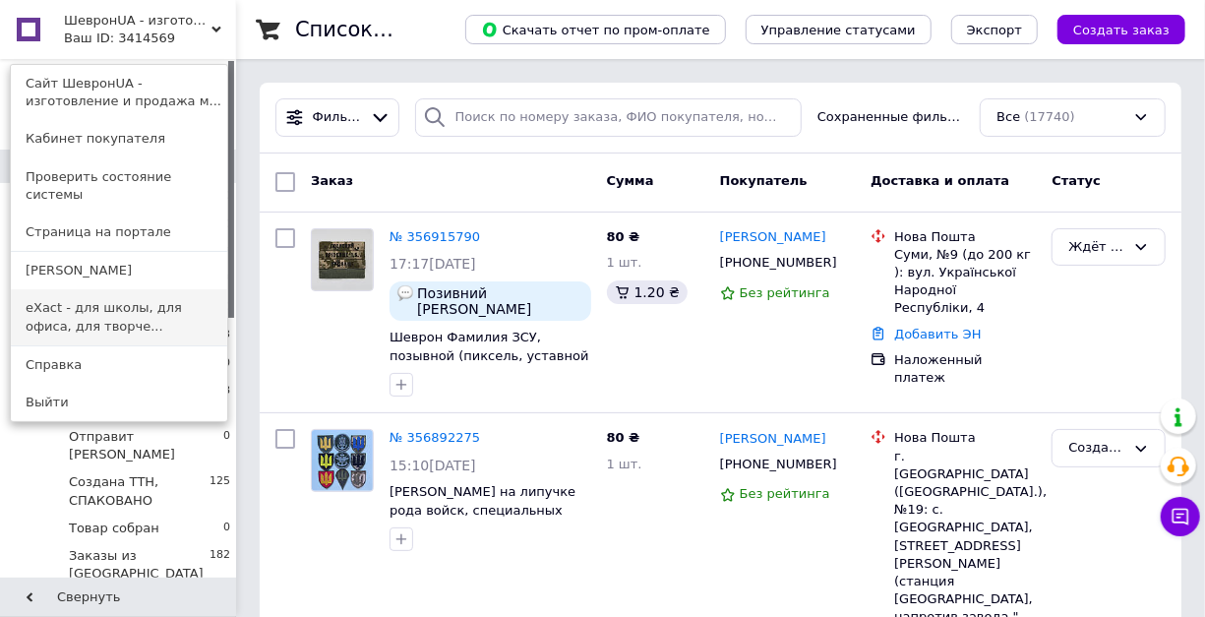
click at [148, 289] on link "eXact - для школы, для офиса, для творче..." at bounding box center [119, 316] width 216 height 55
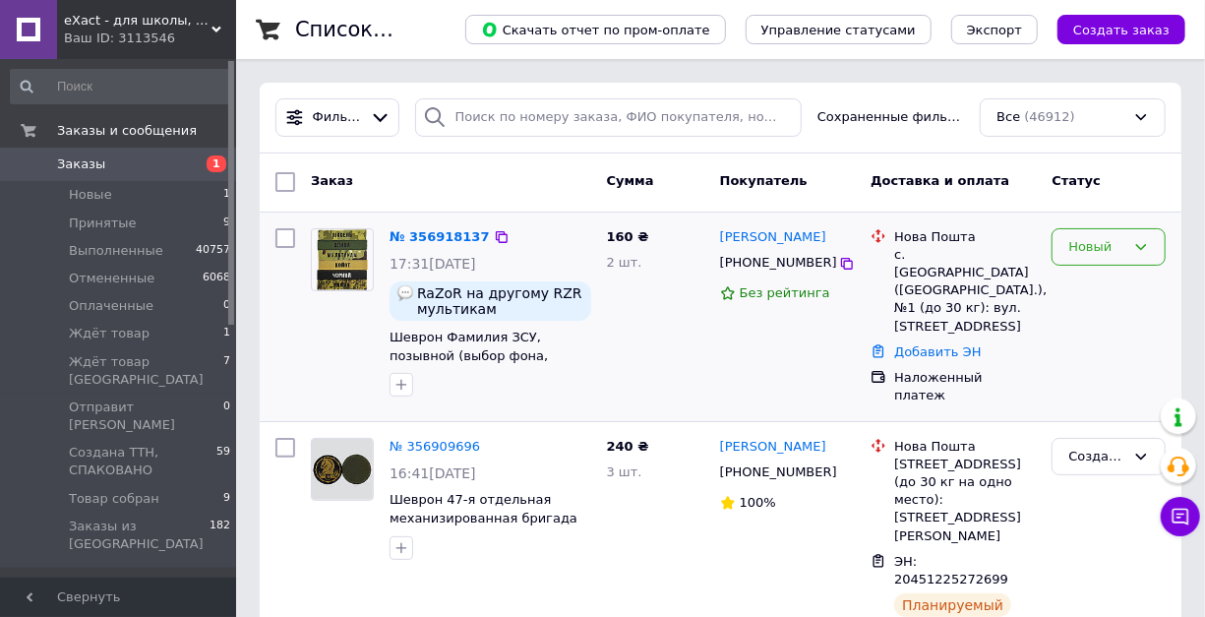
click at [1083, 250] on div "Новый" at bounding box center [1096, 247] width 57 height 21
click at [1093, 291] on li "Принят" at bounding box center [1108, 287] width 112 height 36
click at [425, 235] on link "№ 356918137" at bounding box center [439, 236] width 100 height 15
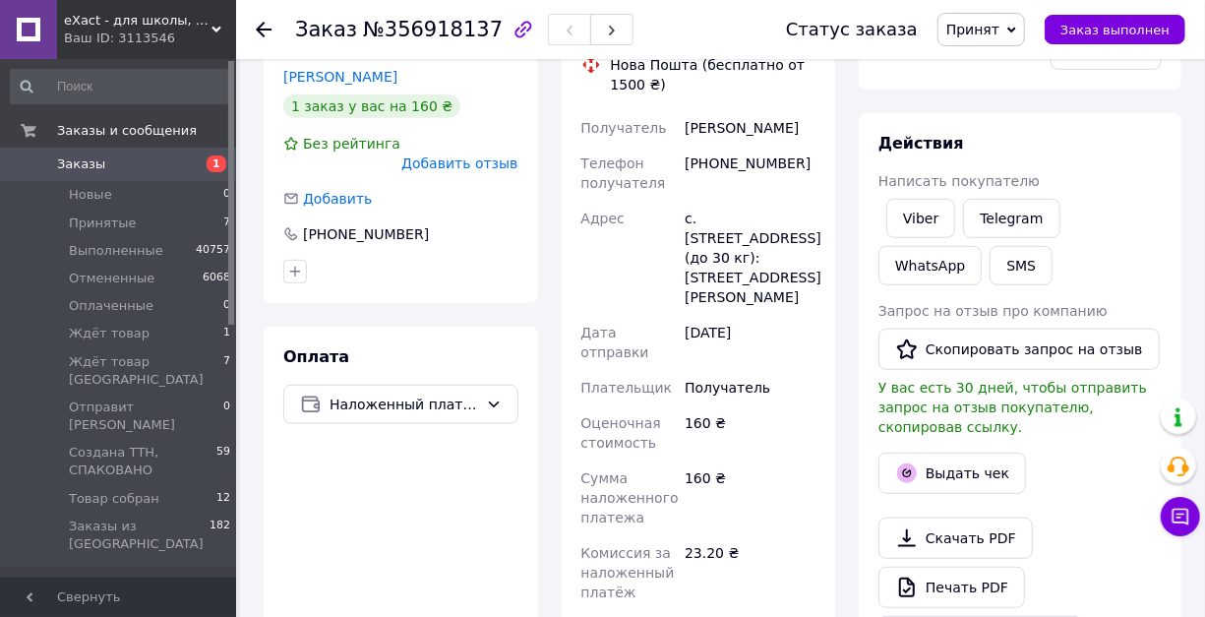
scroll to position [458, 0]
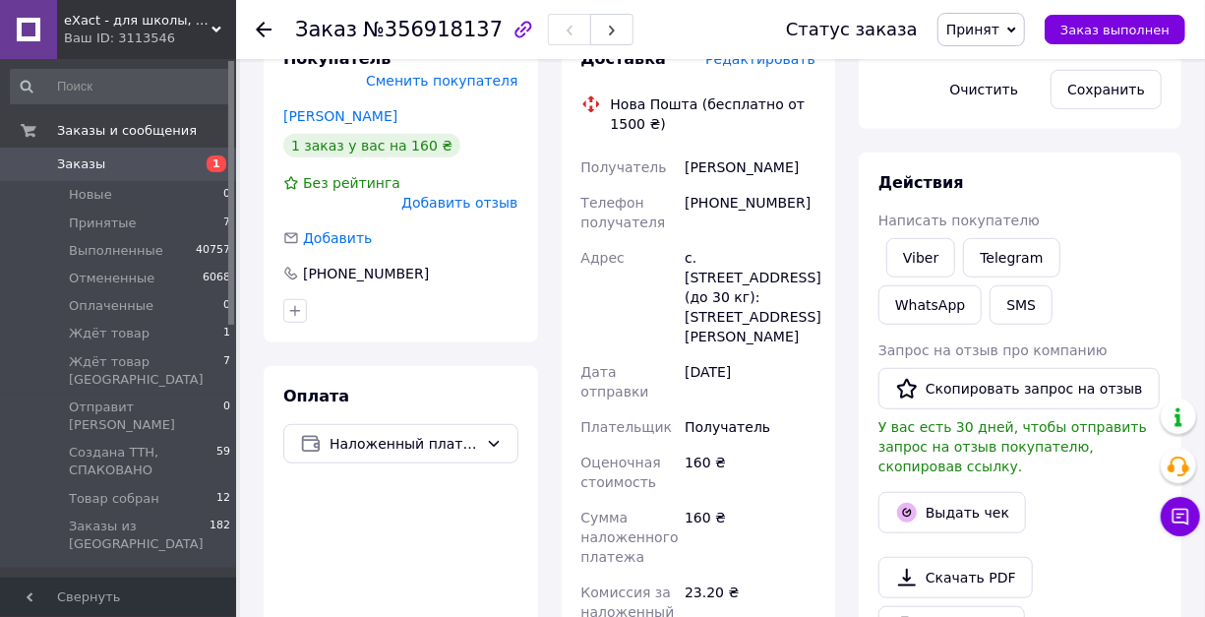
click at [101, 162] on span "Заказы" at bounding box center [119, 164] width 125 height 18
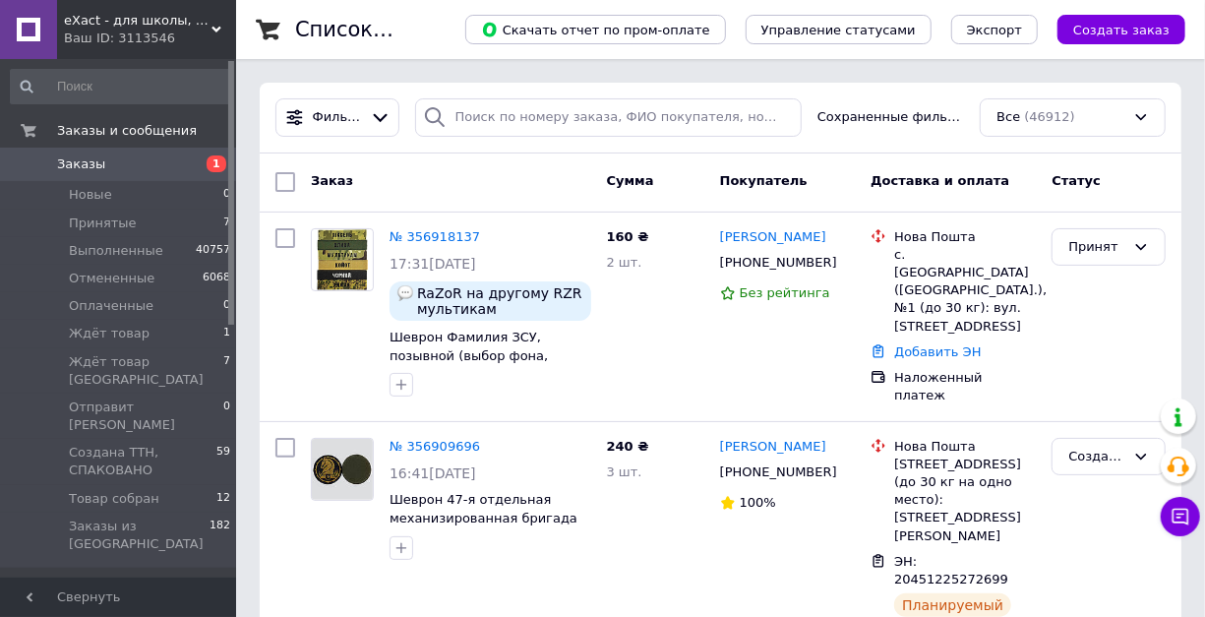
click at [220, 27] on icon at bounding box center [216, 30] width 10 height 10
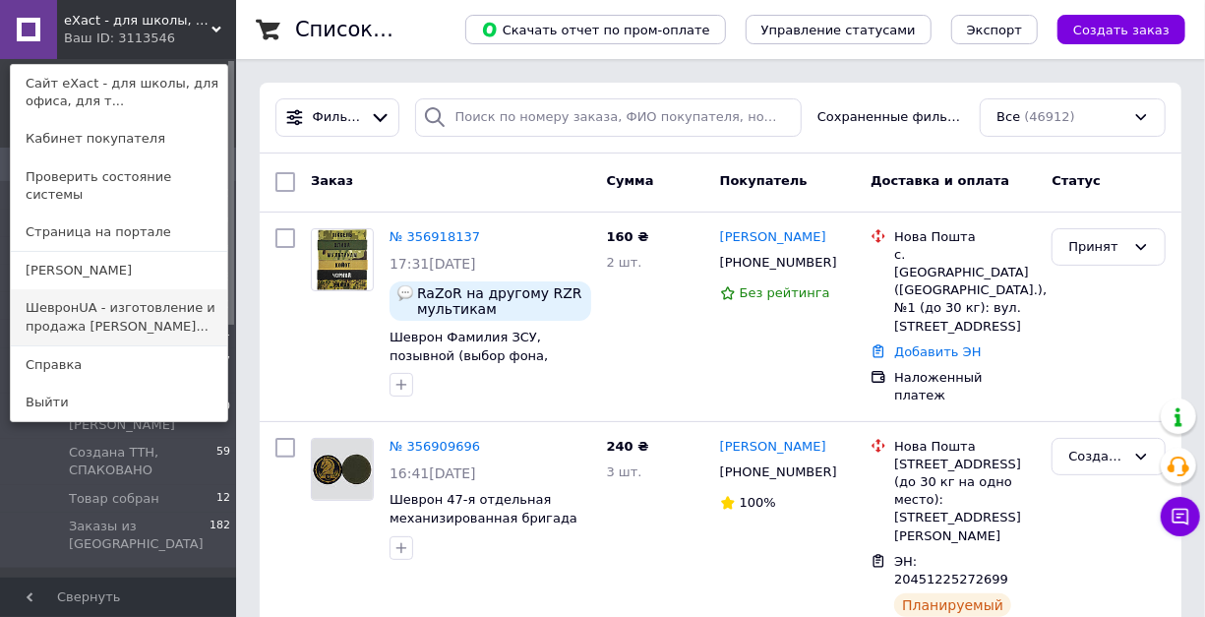
click at [179, 290] on link "ШевронUA - изготовление и продажа милита..." at bounding box center [119, 316] width 216 height 55
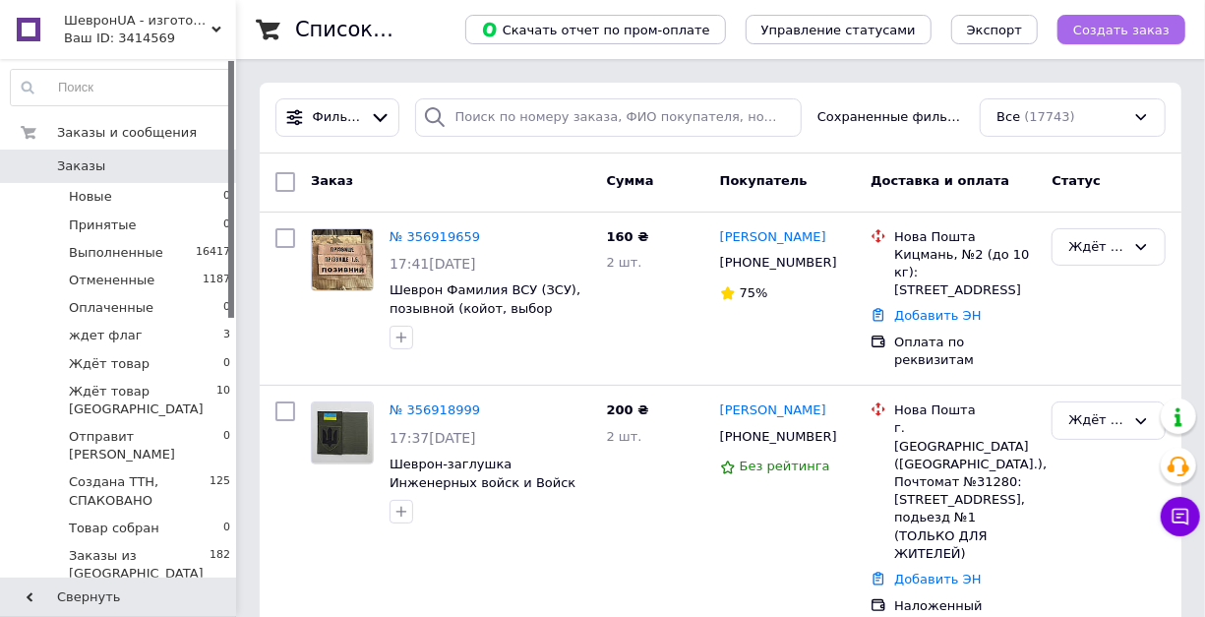
click at [1140, 35] on span "Создать заказ" at bounding box center [1121, 30] width 96 height 15
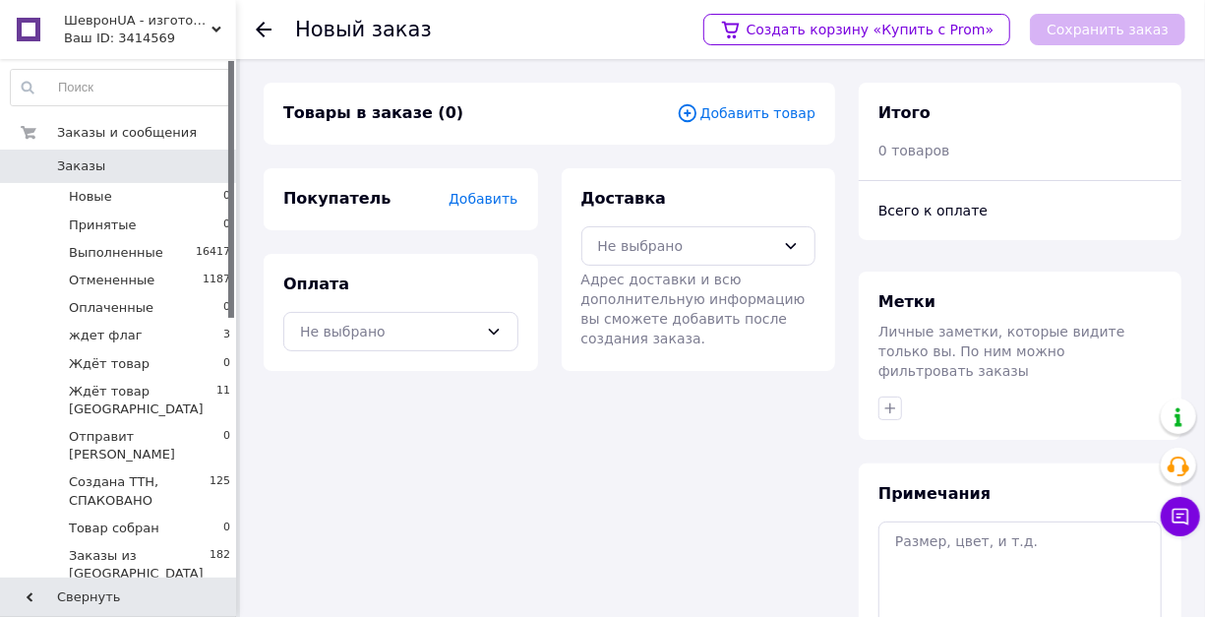
click at [711, 115] on span "Добавить товар" at bounding box center [746, 113] width 139 height 22
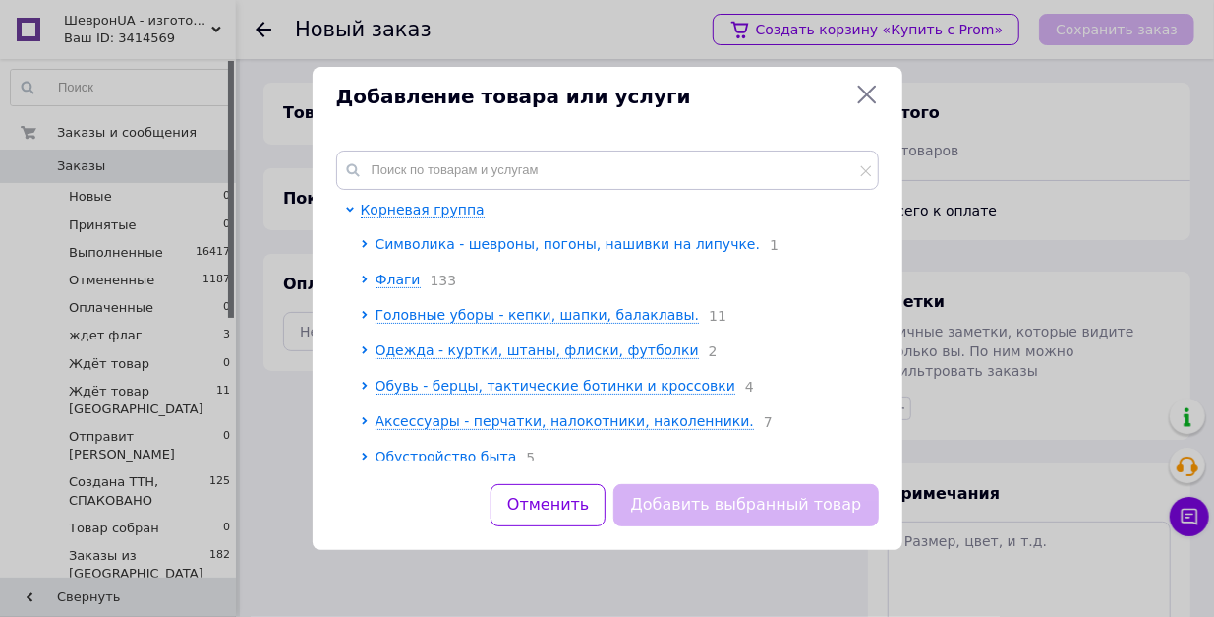
click at [415, 252] on span "Символика - шевроны, погоны, нашивки на липучке." at bounding box center [568, 244] width 385 height 16
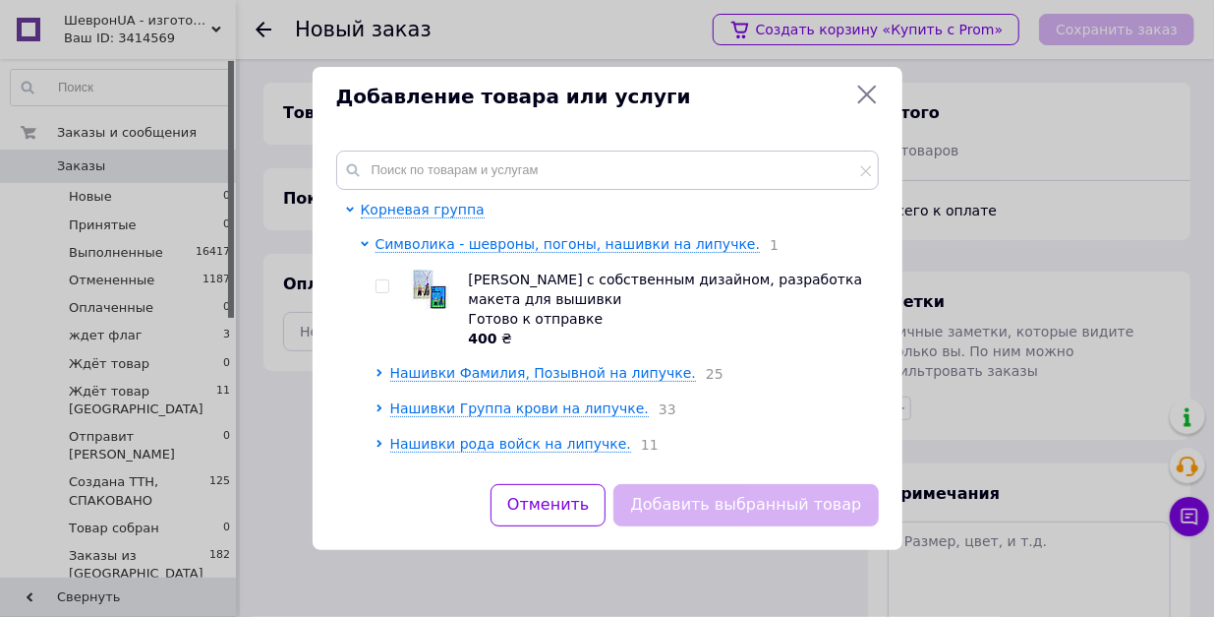
click at [382, 293] on input "checkbox" at bounding box center [382, 286] width 13 height 13
checkbox input "true"
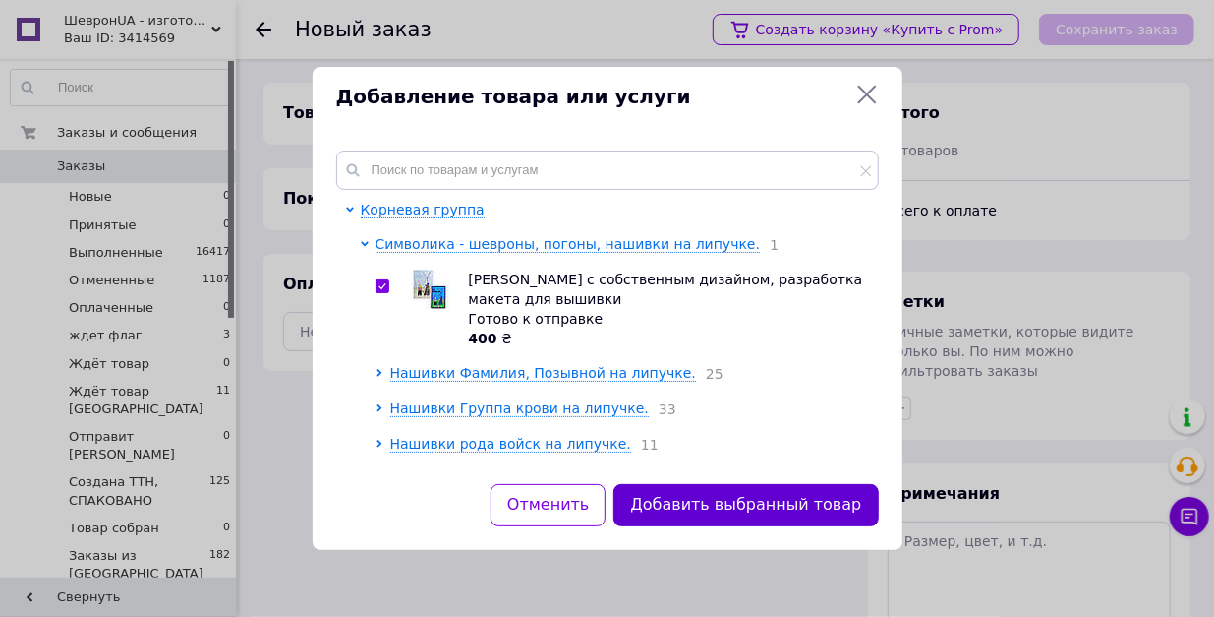
click at [635, 498] on button "Добавить выбранный товар" at bounding box center [746, 505] width 265 height 42
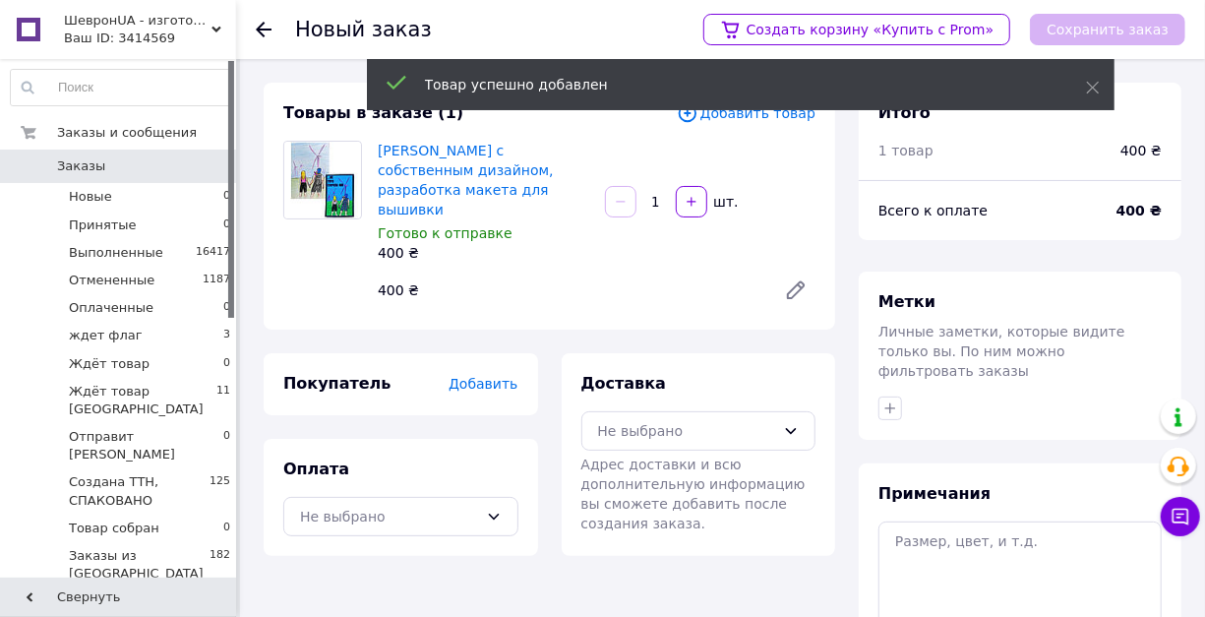
click at [460, 391] on span "Добавить" at bounding box center [482, 384] width 69 height 16
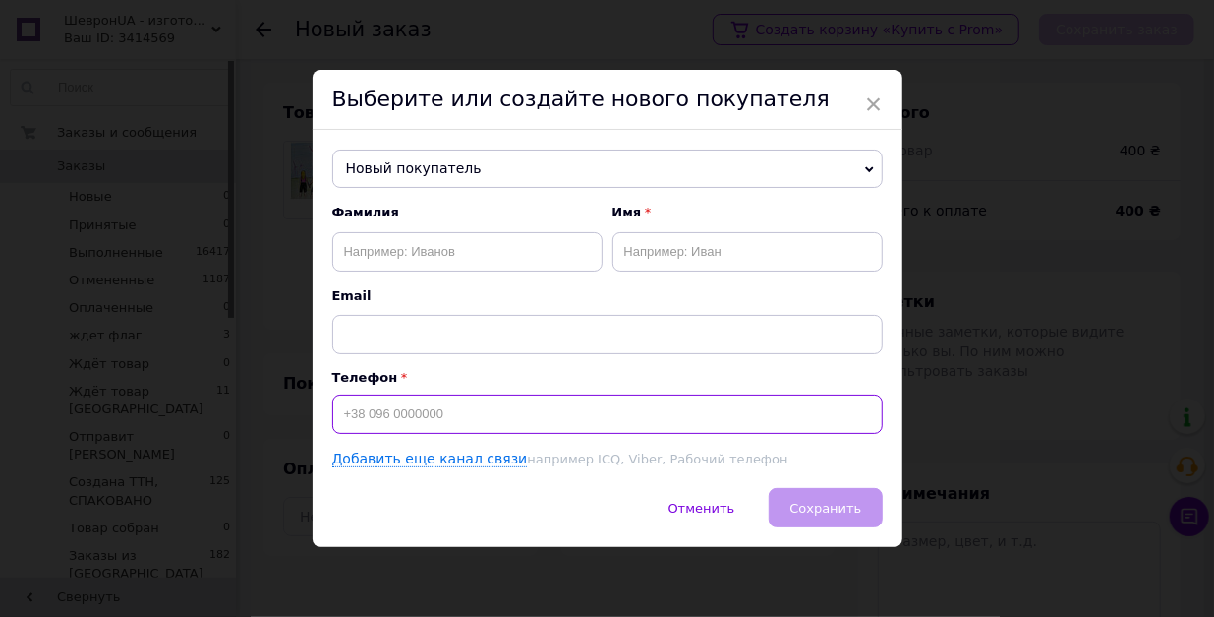
click at [391, 428] on input at bounding box center [607, 413] width 551 height 39
type input "+380505462355"
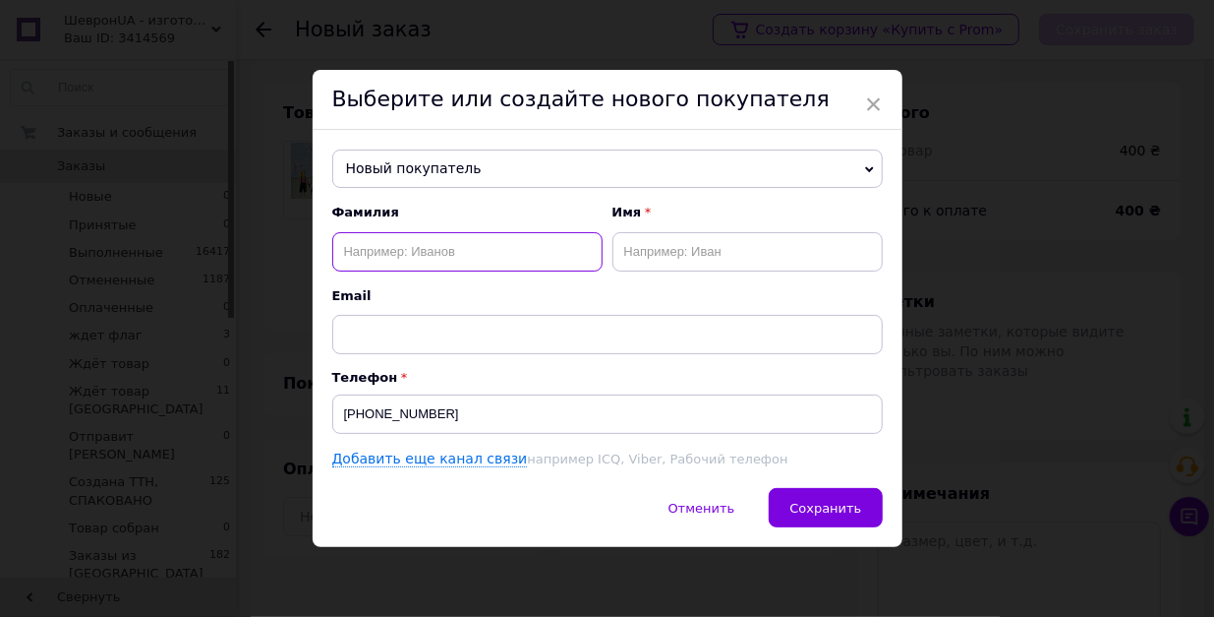
click at [407, 262] on input "text" at bounding box center [467, 251] width 270 height 39
type input "сорока"
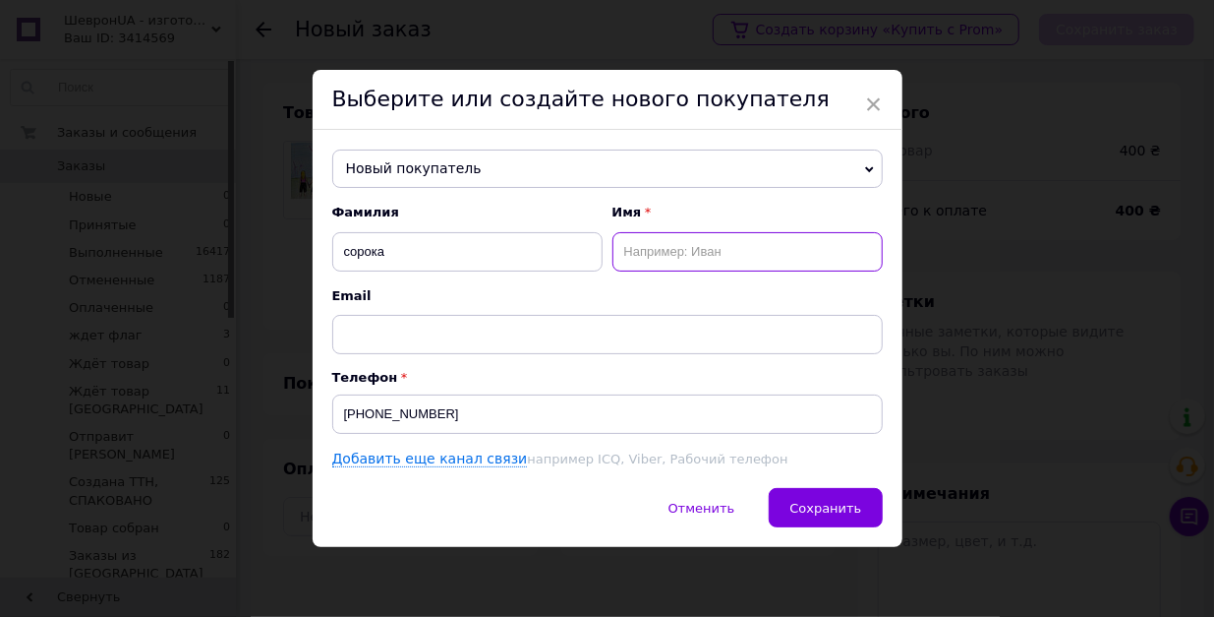
click at [655, 271] on input "text" at bounding box center [748, 251] width 270 height 39
type input "галина"
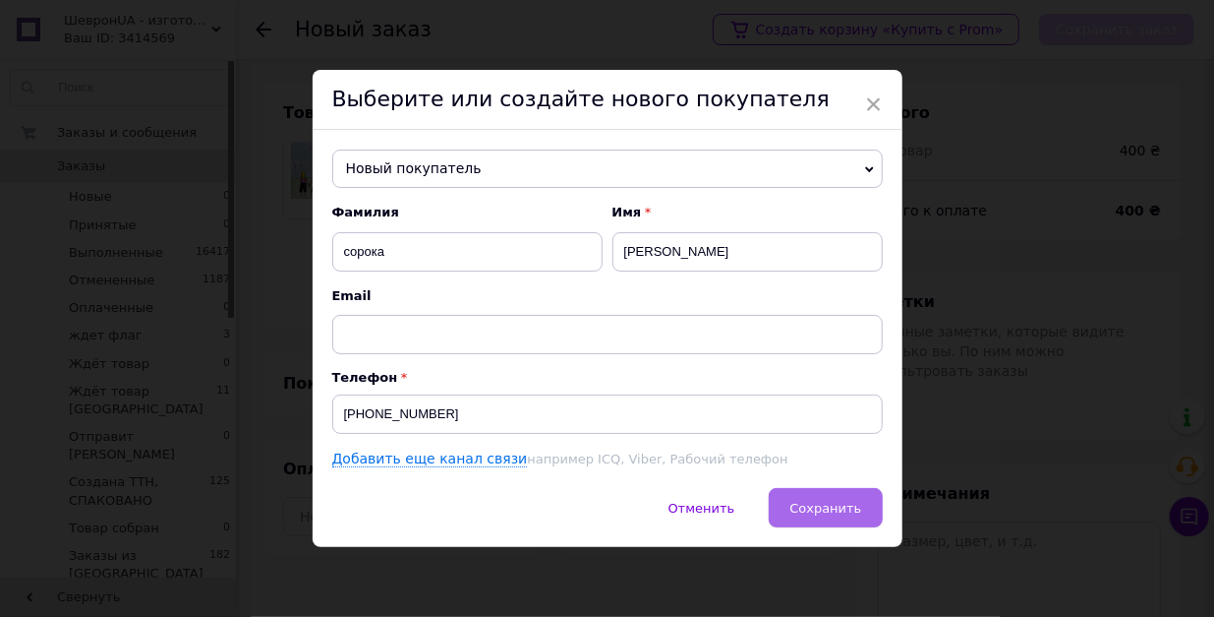
click at [836, 514] on span "Сохранить" at bounding box center [826, 508] width 72 height 15
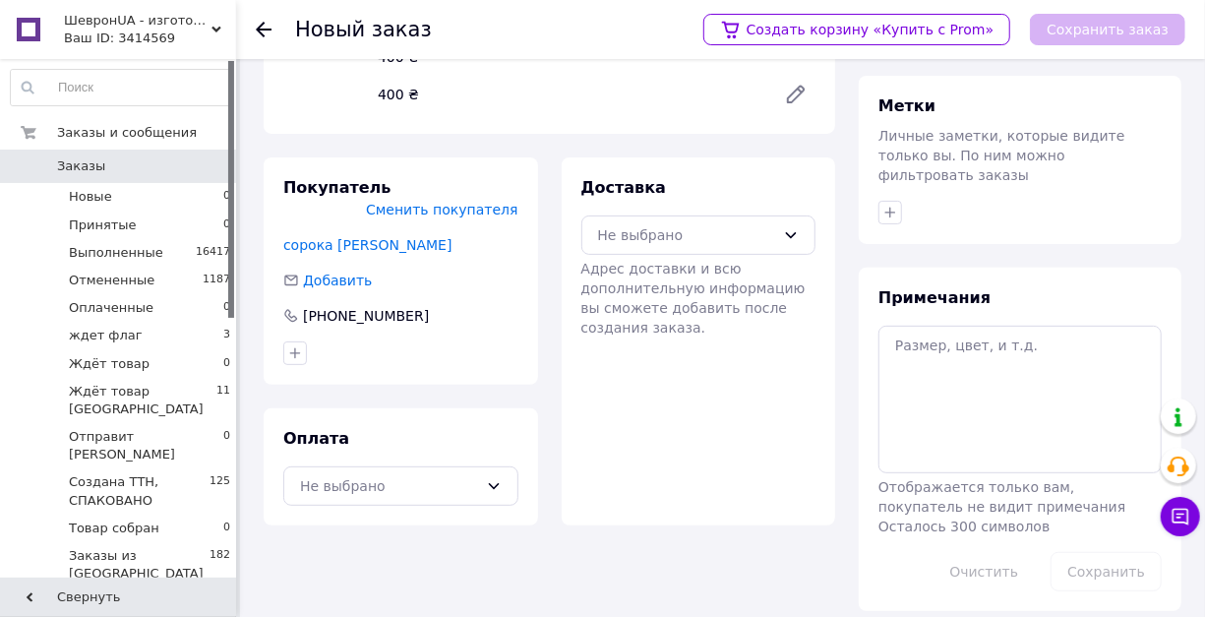
scroll to position [197, 0]
click at [461, 496] on div "Не выбрано" at bounding box center [389, 485] width 178 height 22
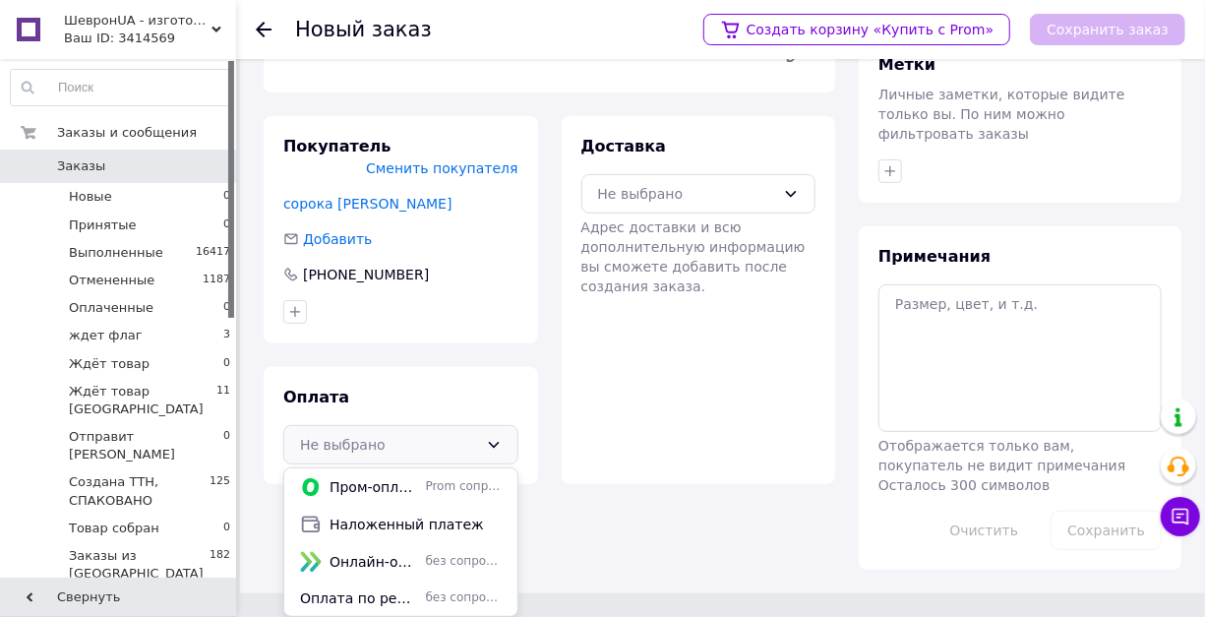
scroll to position [305, 0]
click at [435, 589] on span "без сопровождения Prom" at bounding box center [464, 597] width 76 height 17
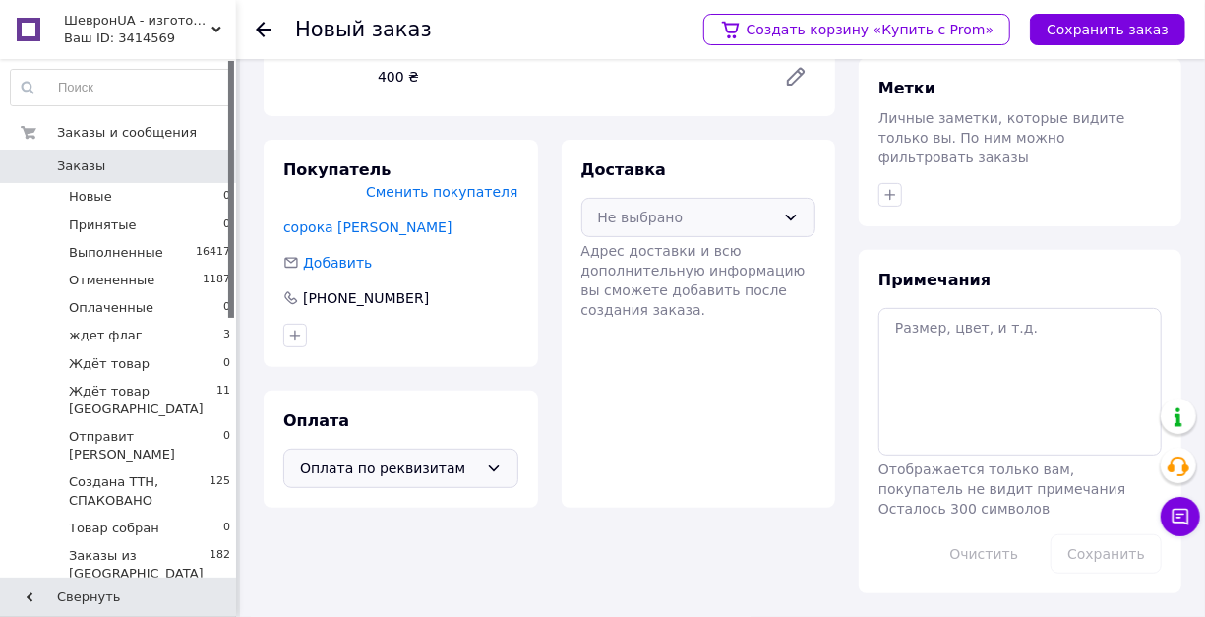
click at [650, 207] on div "Не выбрано" at bounding box center [687, 218] width 178 height 22
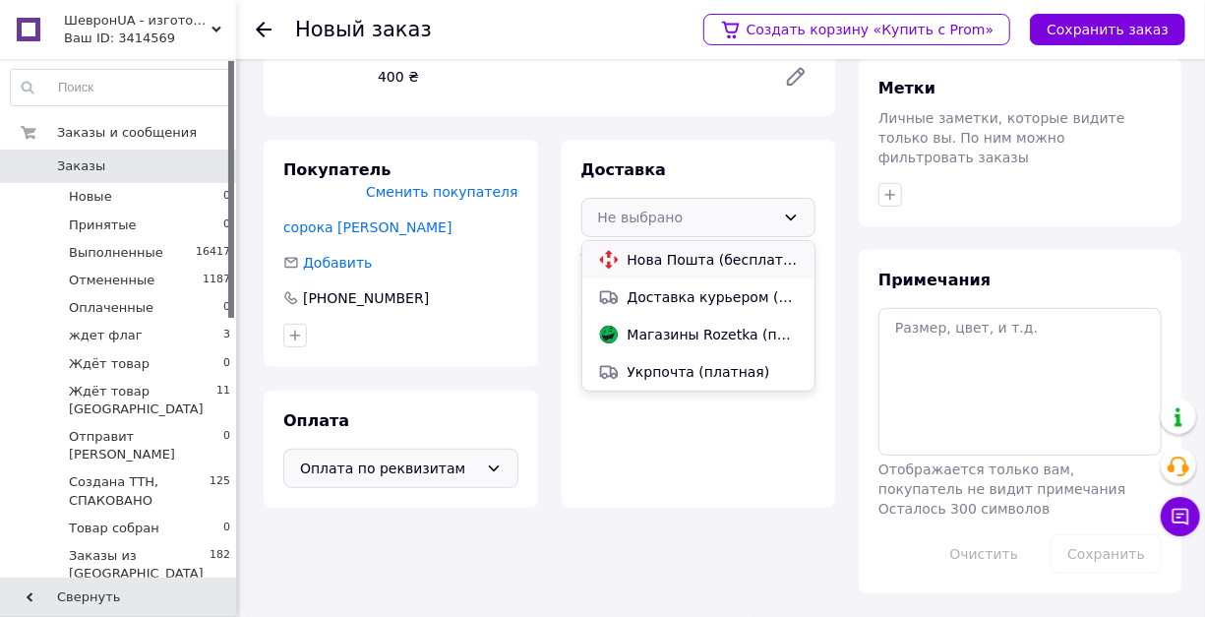
click at [655, 250] on span "Нова Пошта (бесплатно от 1500 ₴)" at bounding box center [713, 260] width 172 height 20
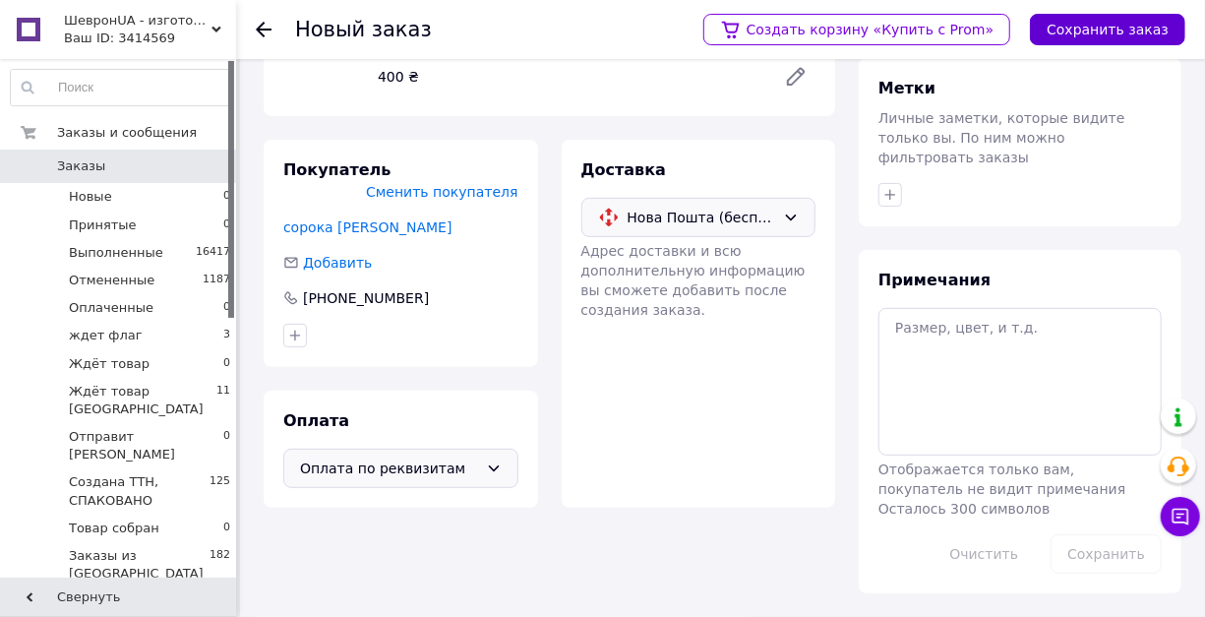
click at [1105, 29] on button "Сохранить заказ" at bounding box center [1107, 29] width 155 height 31
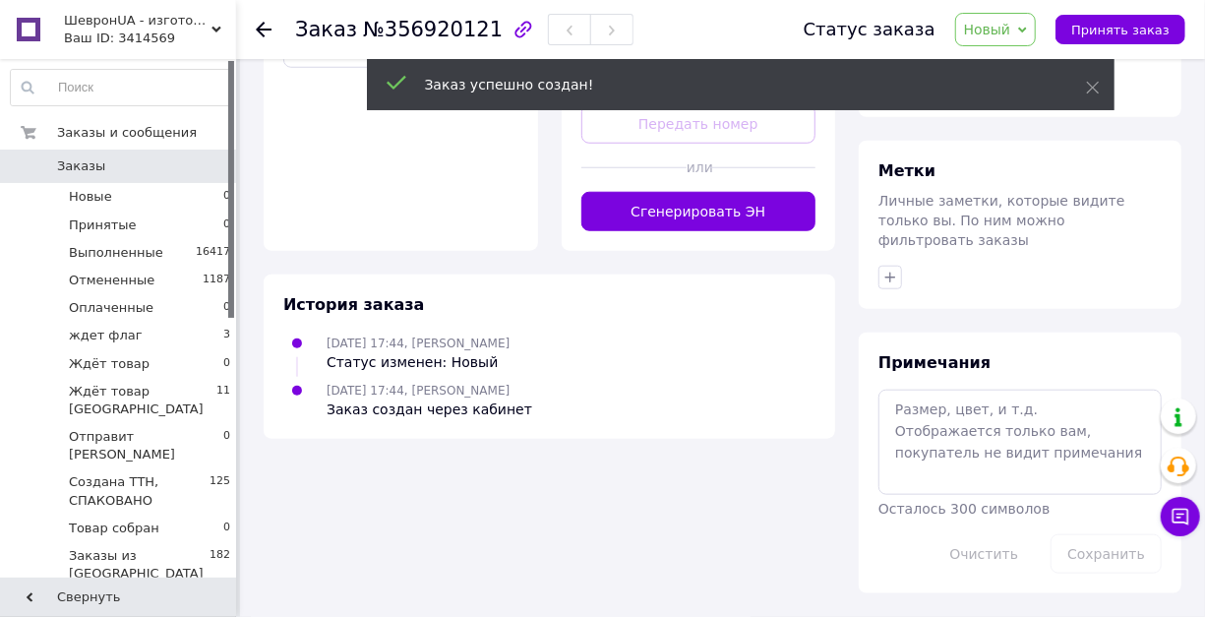
scroll to position [897, 0]
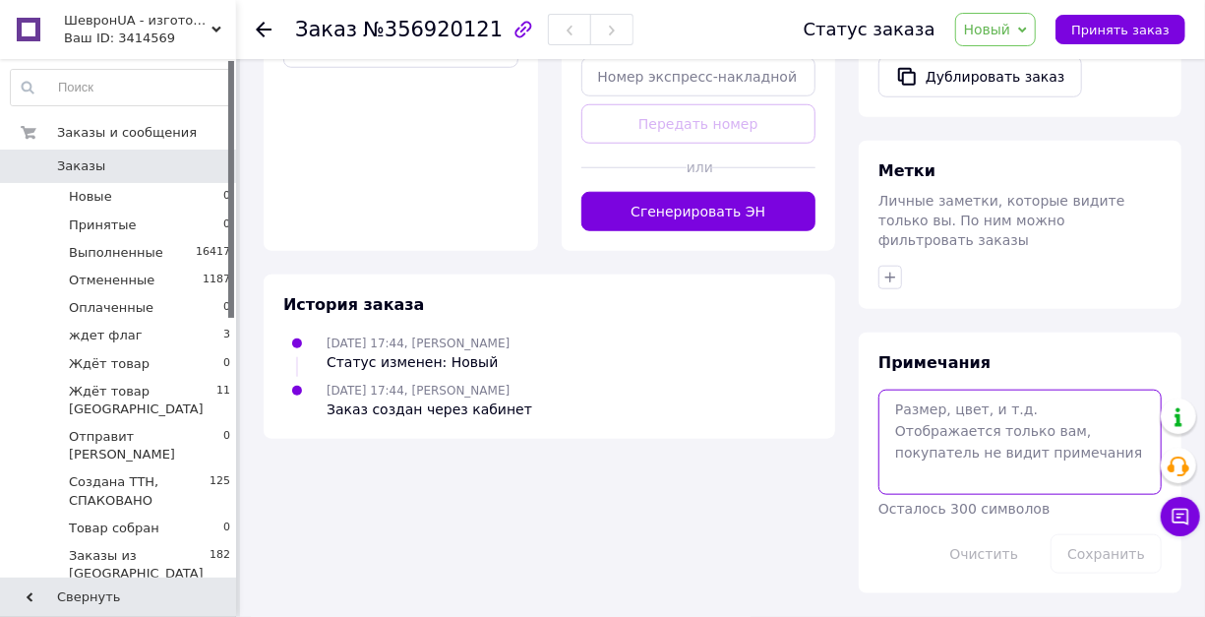
click at [922, 409] on textarea at bounding box center [1019, 441] width 283 height 104
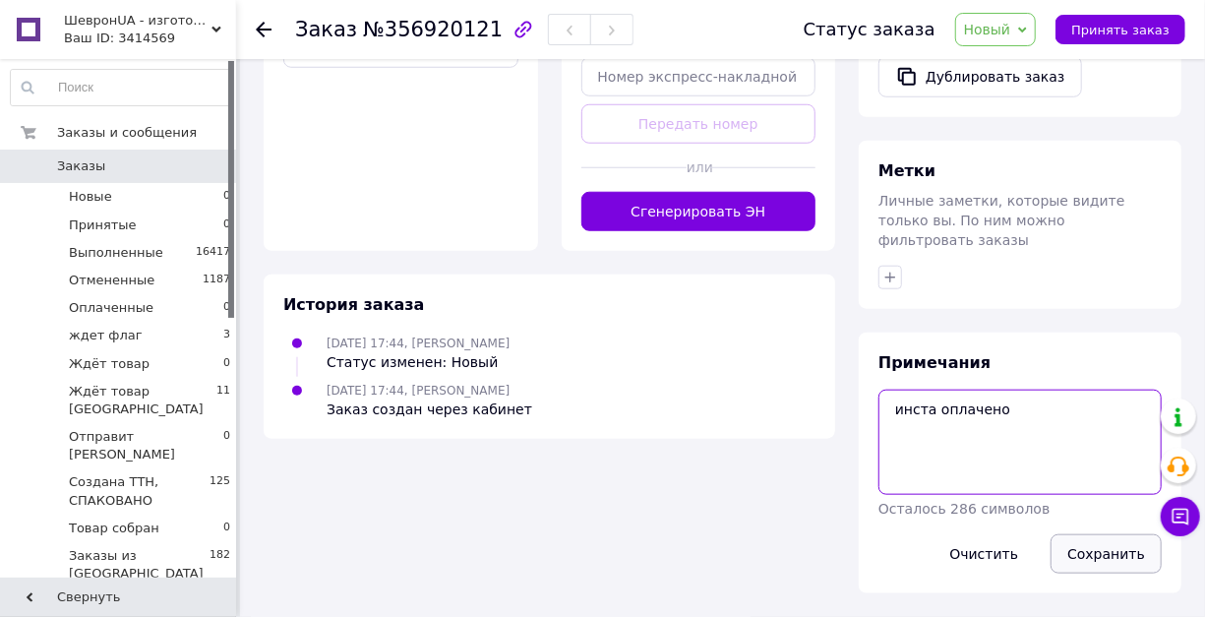
type textarea "инста оплачено"
click at [1104, 554] on button "Сохранить" at bounding box center [1105, 553] width 111 height 39
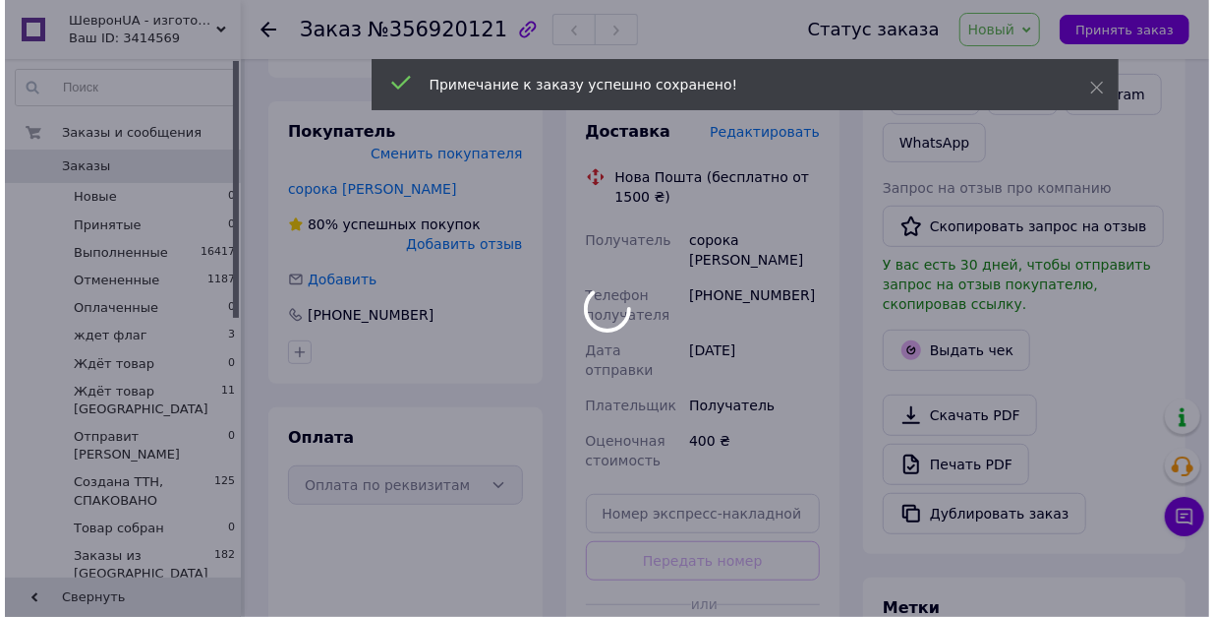
scroll to position [110, 0]
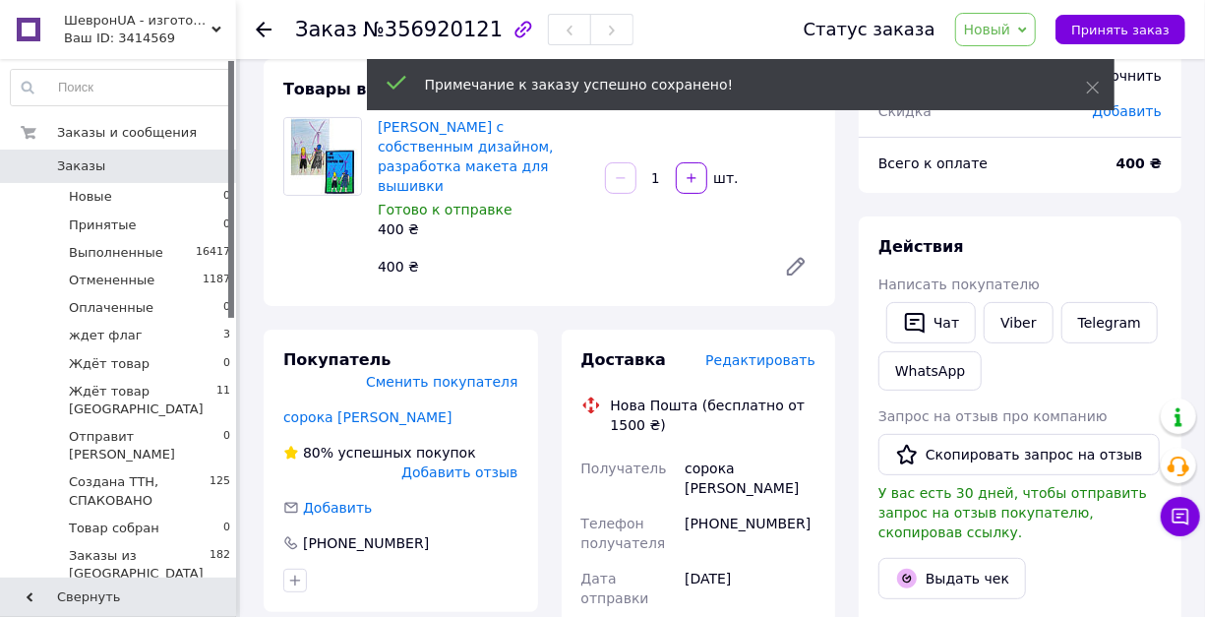
click at [763, 368] on span "Редактировать" at bounding box center [760, 360] width 110 height 16
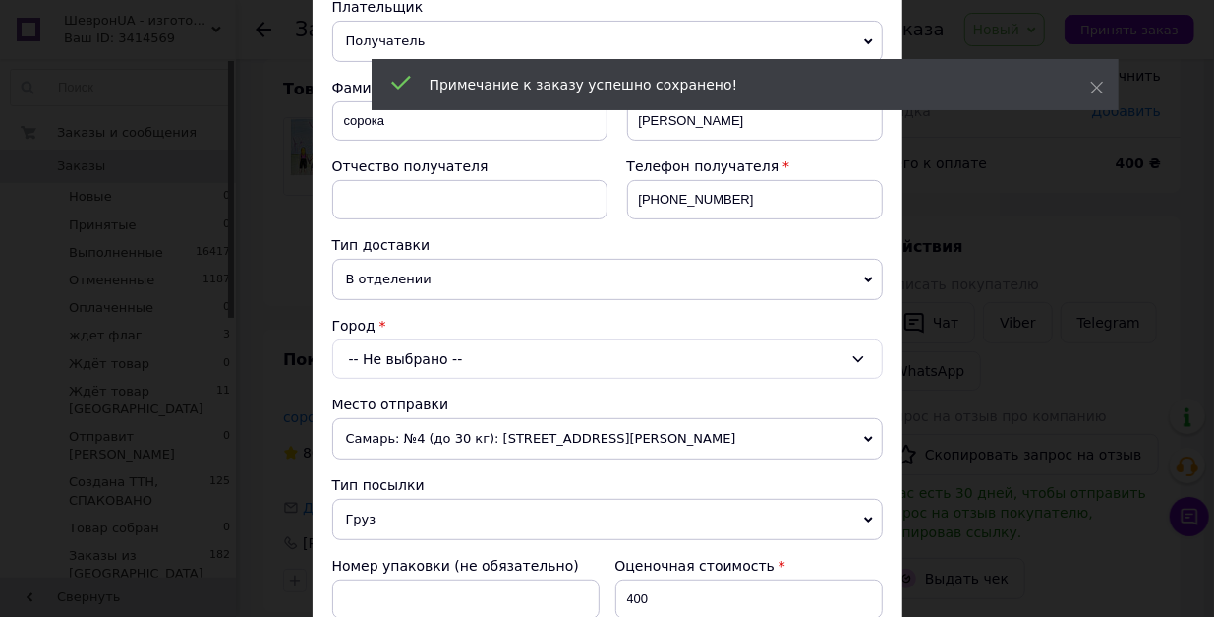
scroll to position [393, 0]
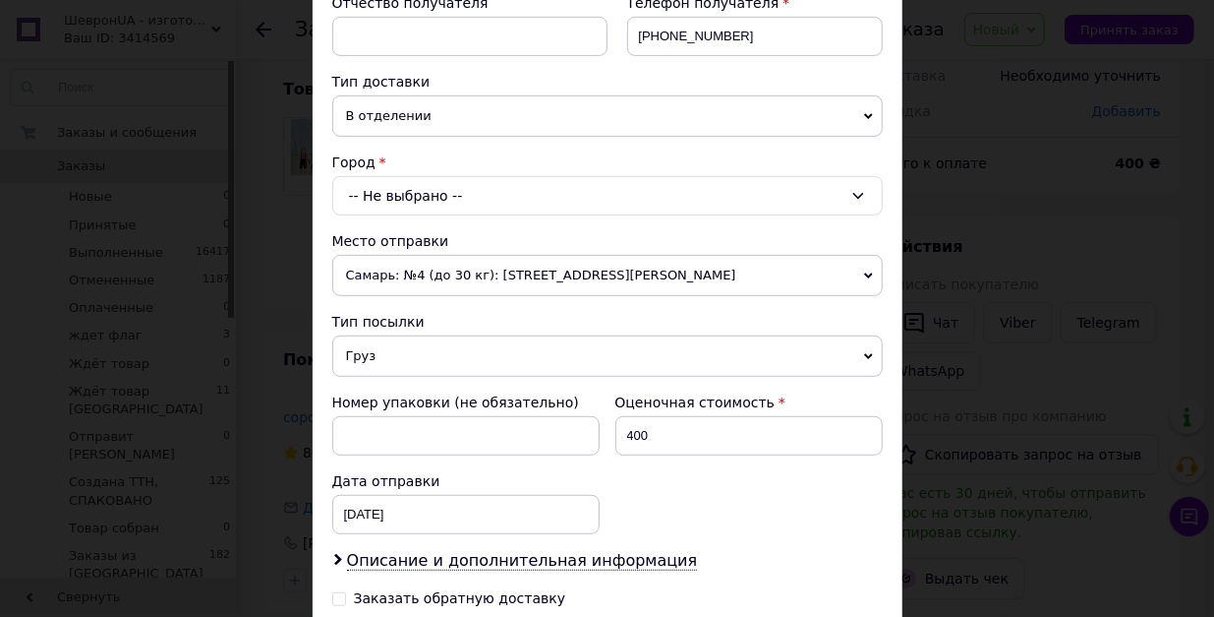
click at [485, 215] on div "-- Не выбрано --" at bounding box center [607, 195] width 551 height 39
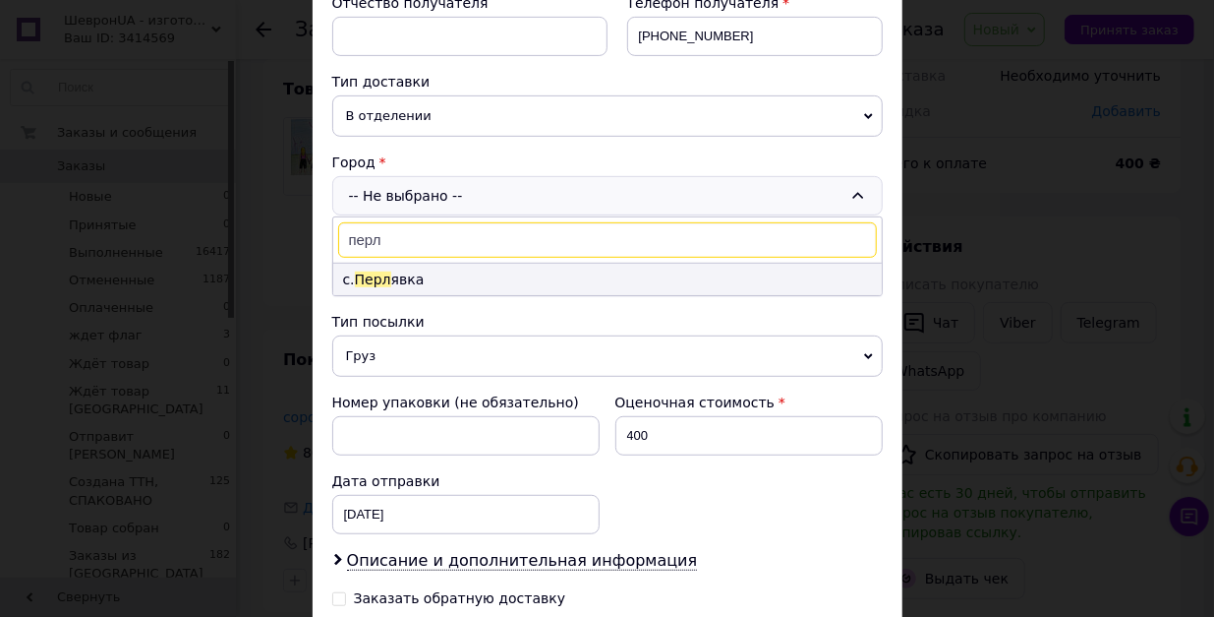
type input "перл"
click at [444, 295] on li "с. Перл явка" at bounding box center [607, 279] width 549 height 31
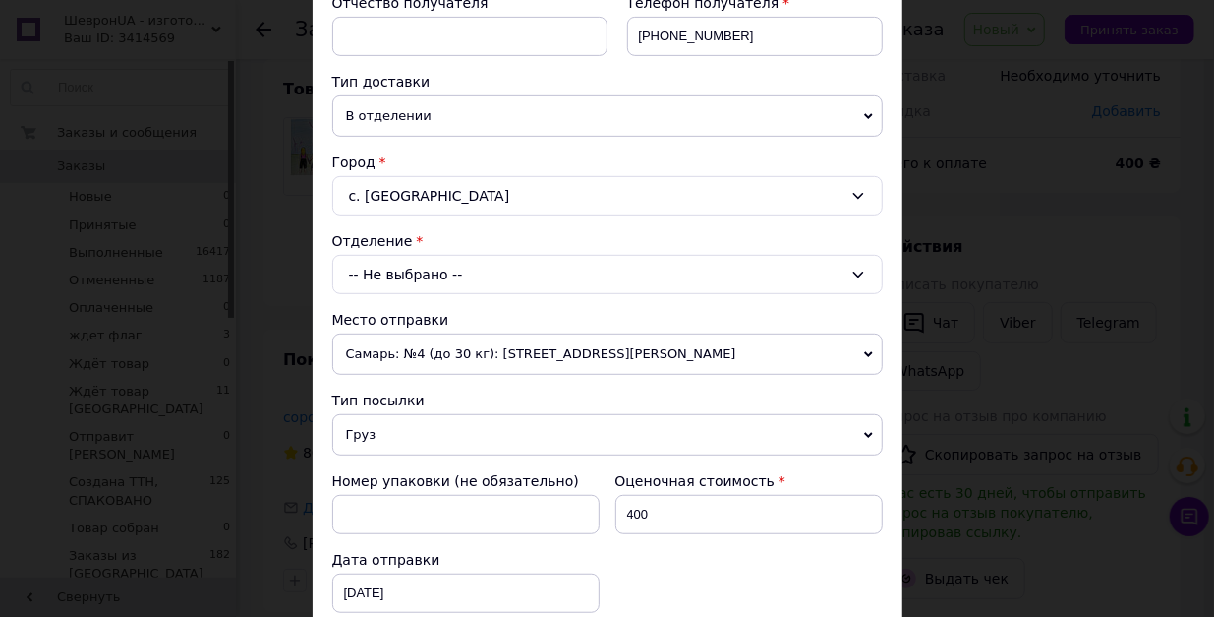
click at [447, 294] on div "-- Не выбрано --" at bounding box center [607, 274] width 551 height 39
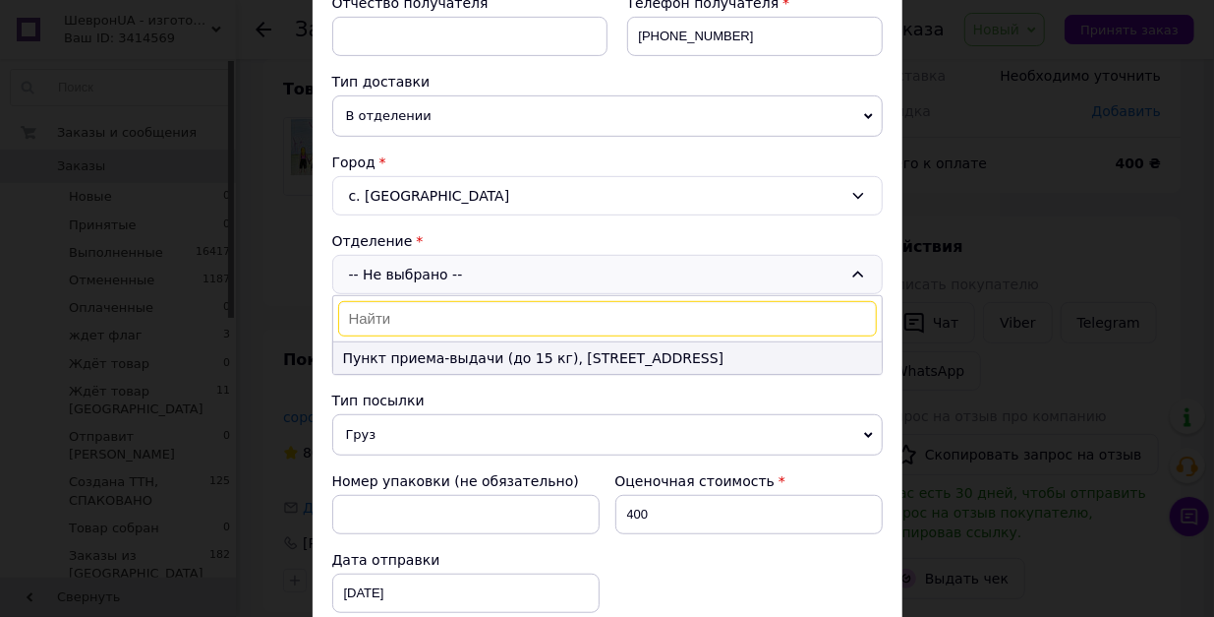
click at [427, 374] on li "Пункт приема-выдачи (до 15 кг), ул. Житомирская, 19" at bounding box center [607, 357] width 549 height 31
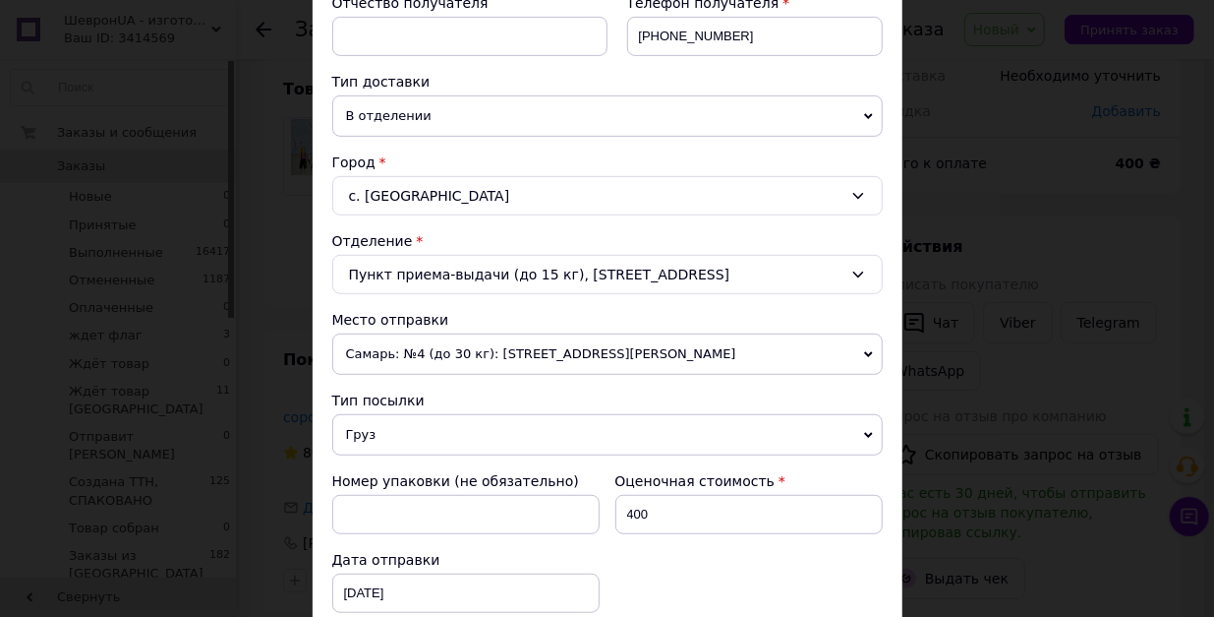
click at [427, 455] on span "Груз" at bounding box center [607, 434] width 551 height 41
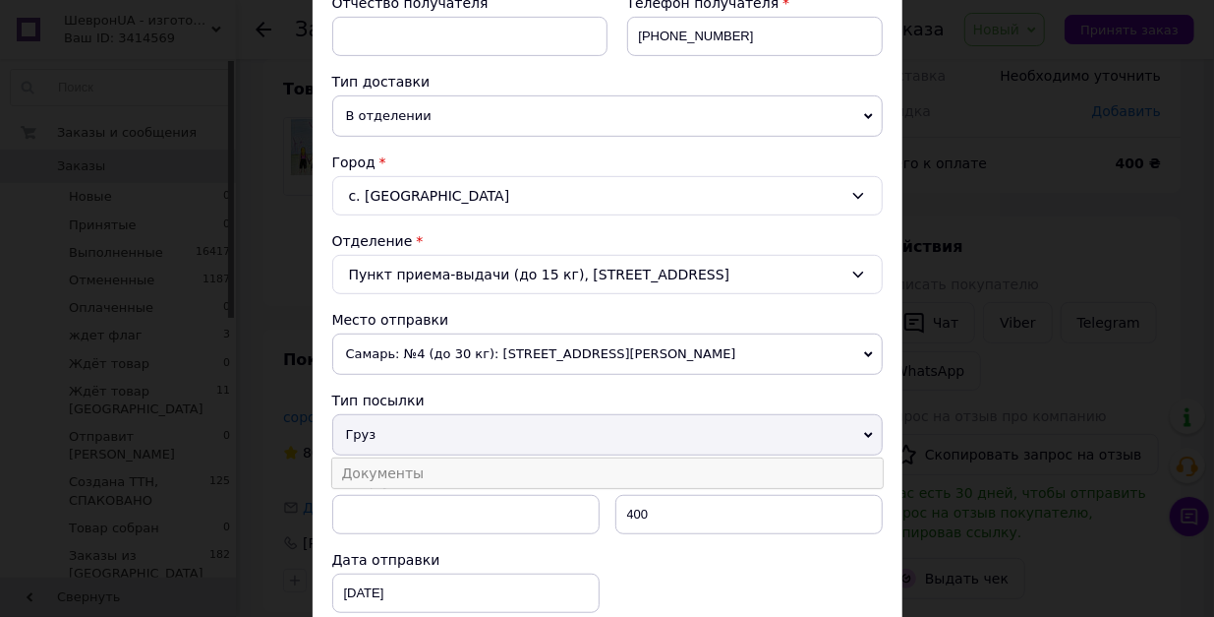
click at [419, 488] on li "Документы" at bounding box center [607, 473] width 551 height 30
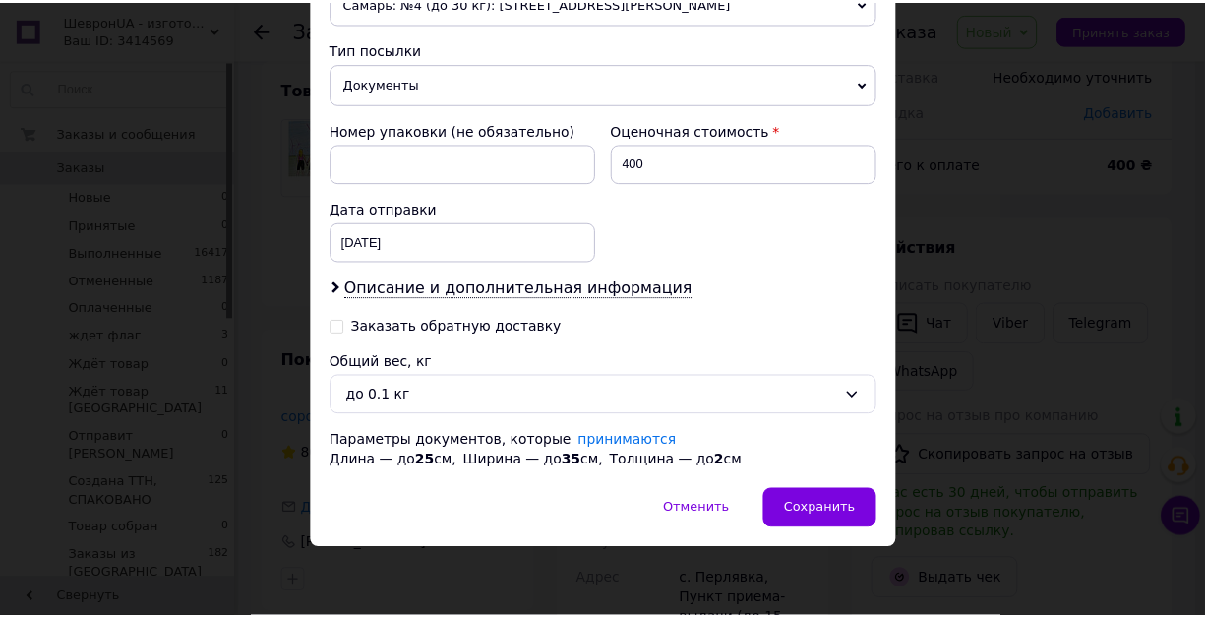
scroll to position [883, 0]
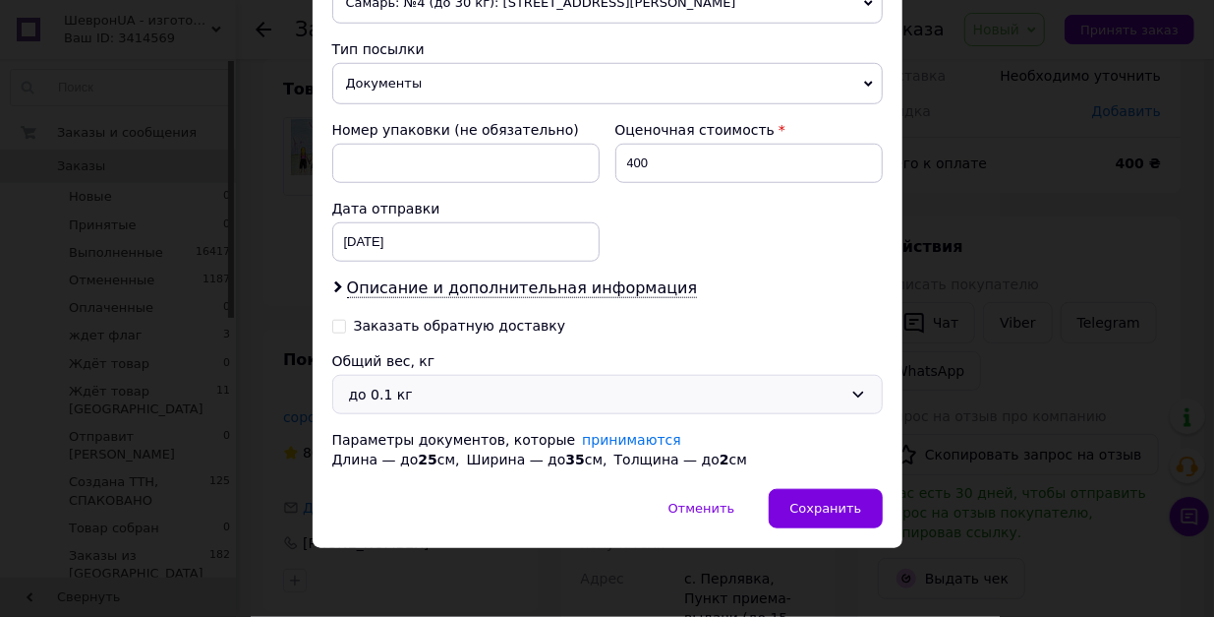
click at [502, 389] on div "до 0.1 кг" at bounding box center [596, 395] width 494 height 22
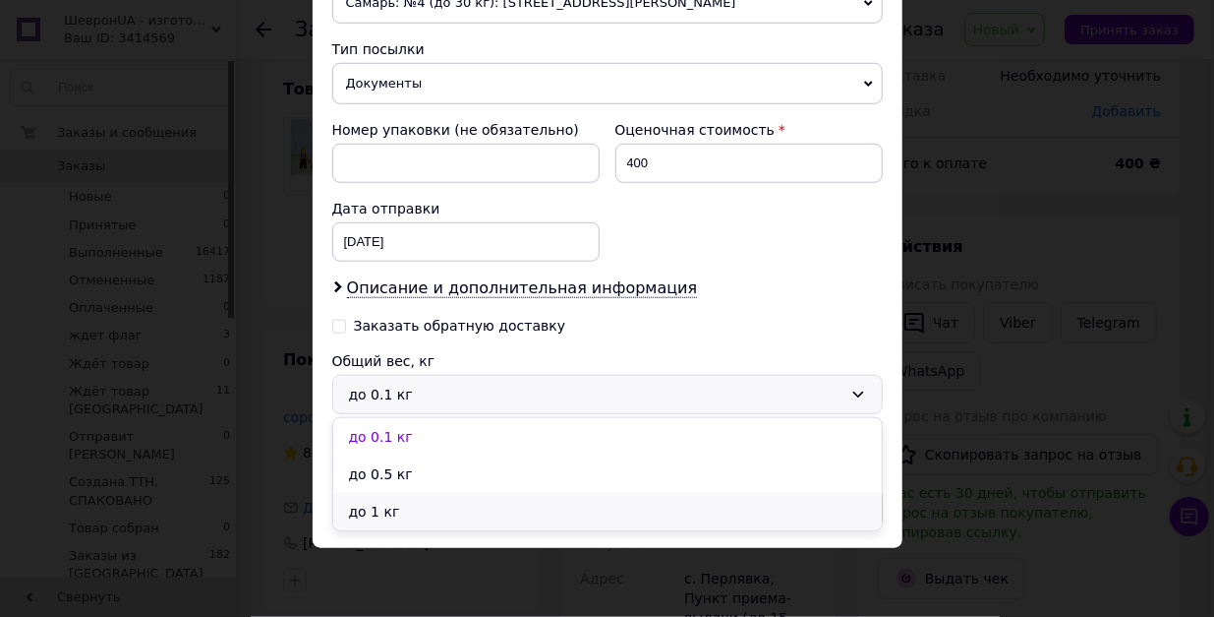
click at [470, 523] on li "до 1 кг" at bounding box center [607, 511] width 549 height 37
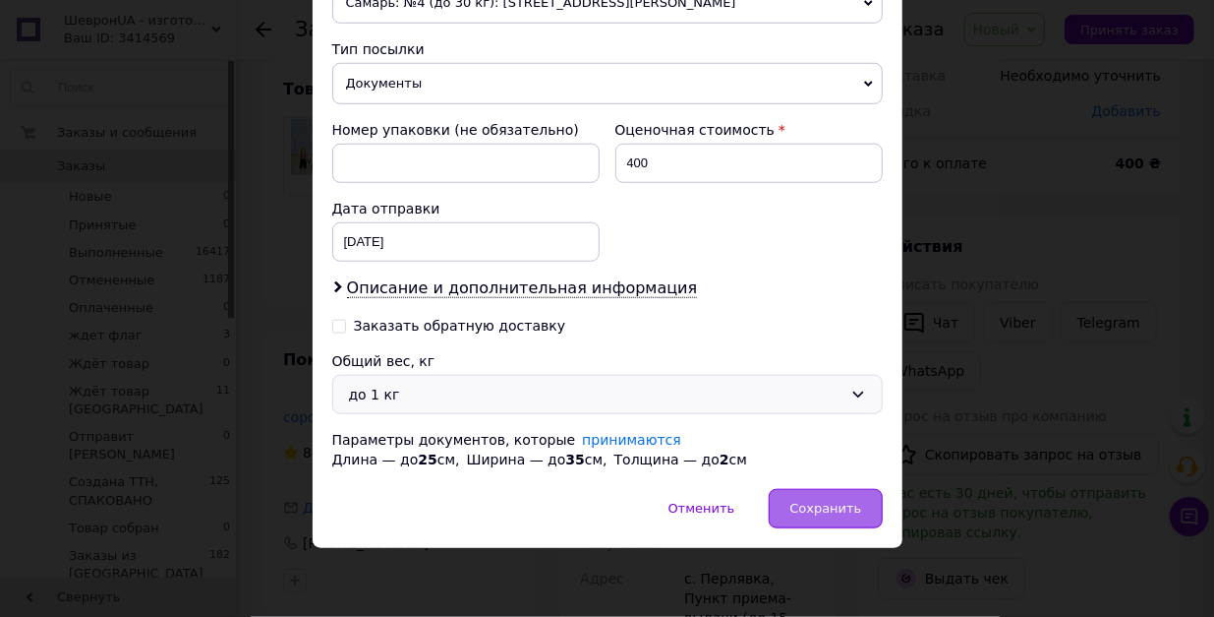
click at [798, 503] on span "Сохранить" at bounding box center [826, 508] width 72 height 15
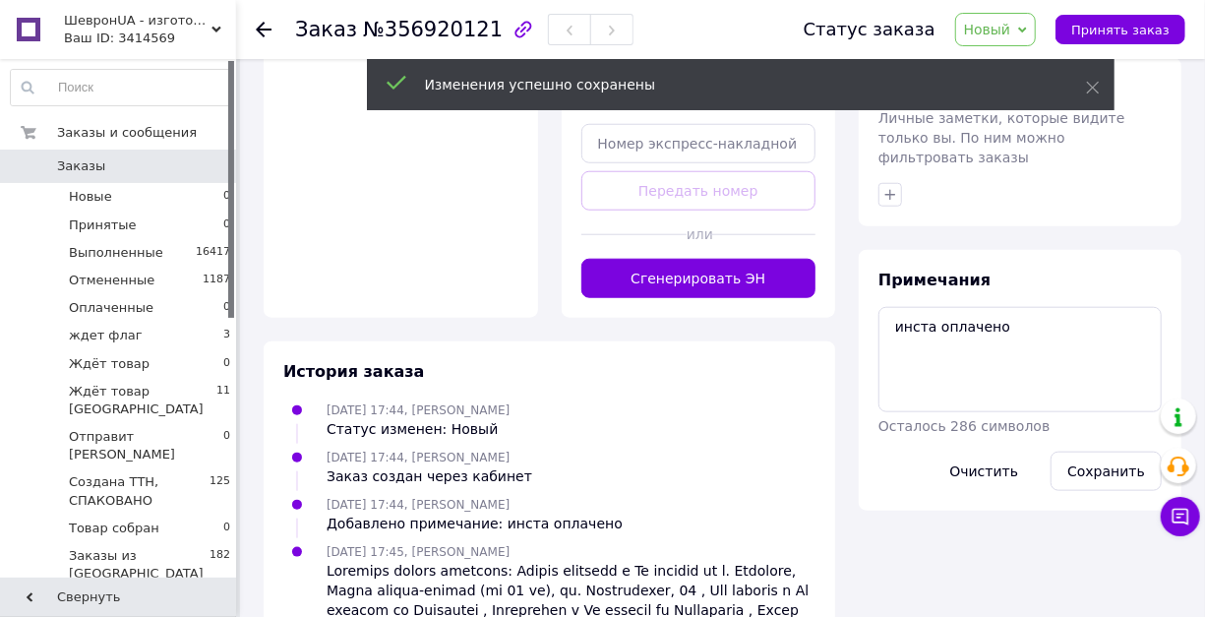
scroll to position [832, 0]
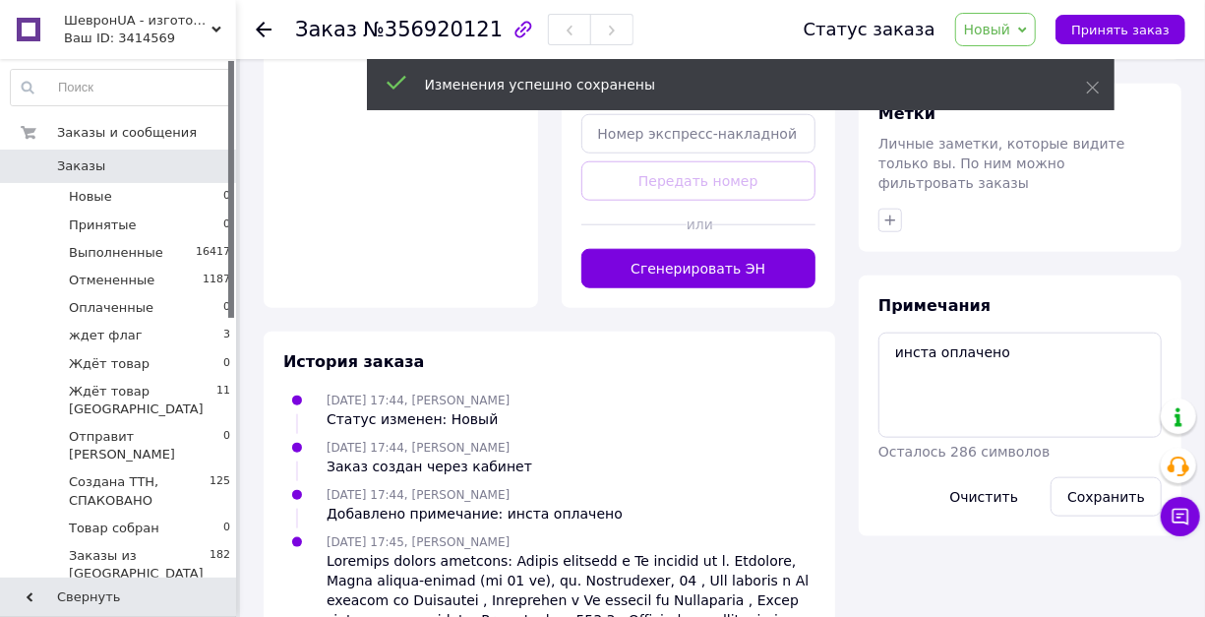
click at [710, 288] on button "Сгенерировать ЭН" at bounding box center [698, 268] width 235 height 39
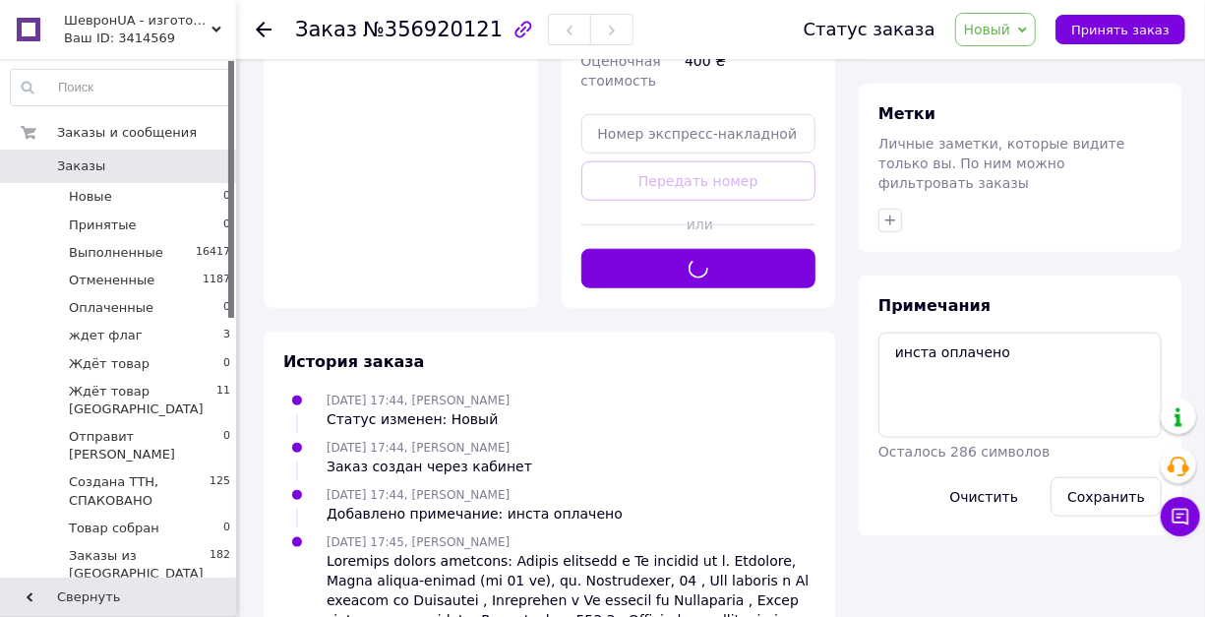
click at [1001, 29] on span "Новый" at bounding box center [987, 30] width 47 height 16
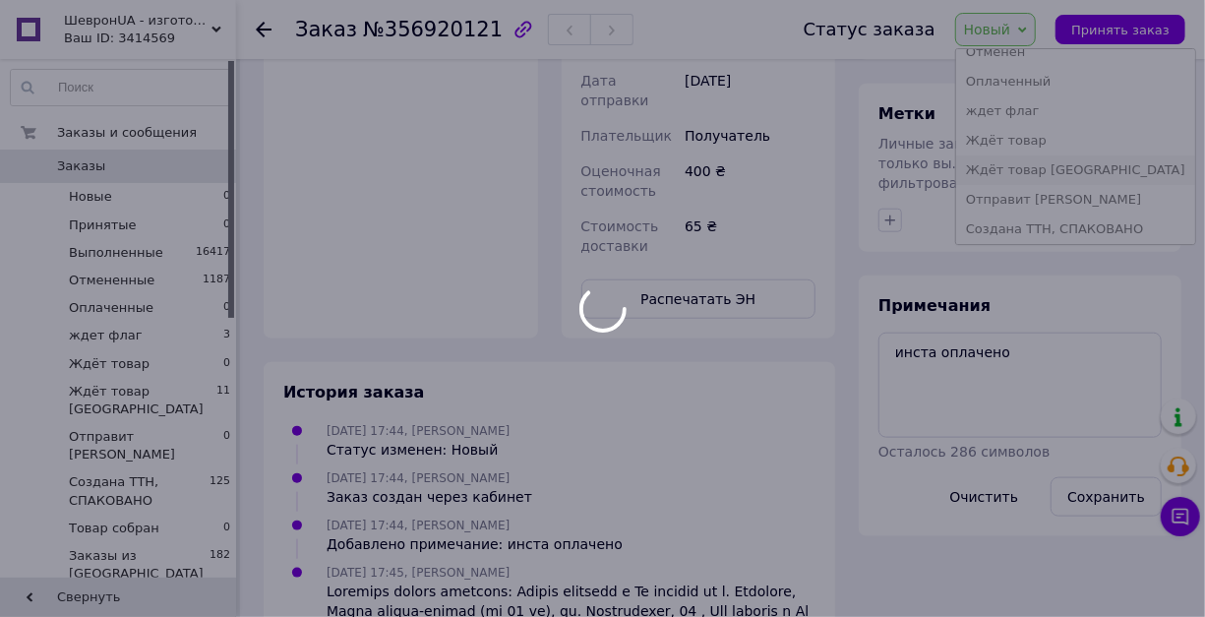
scroll to position [131, 0]
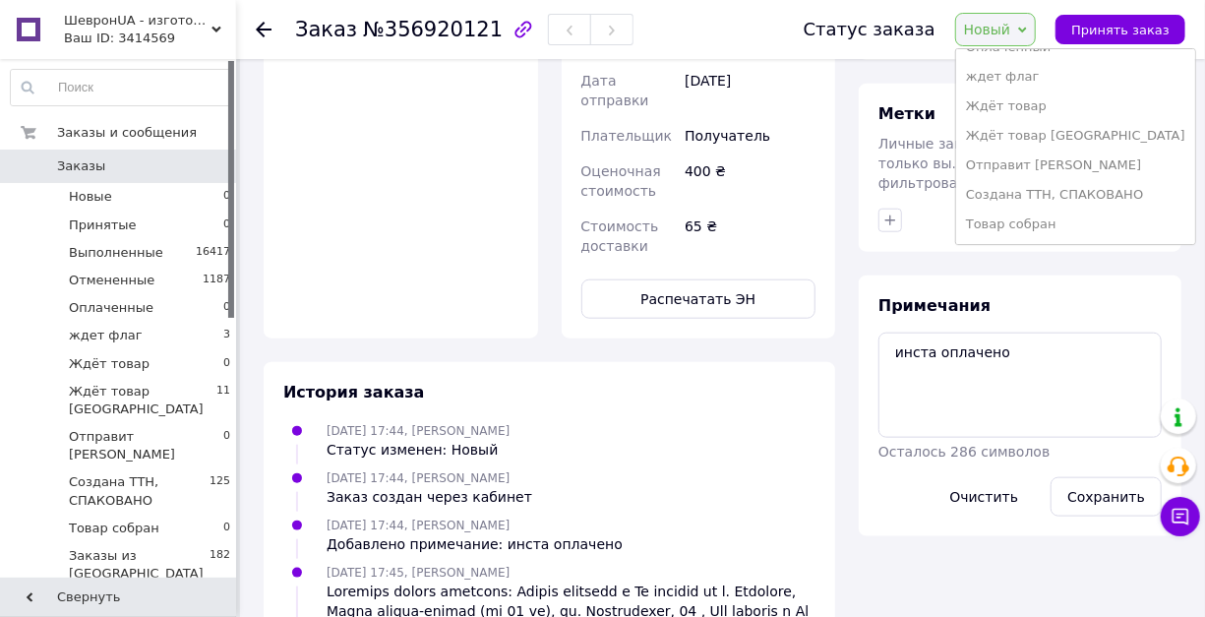
click at [1056, 207] on li "Создана ТТН, СПАКОВАНО" at bounding box center [1075, 195] width 239 height 30
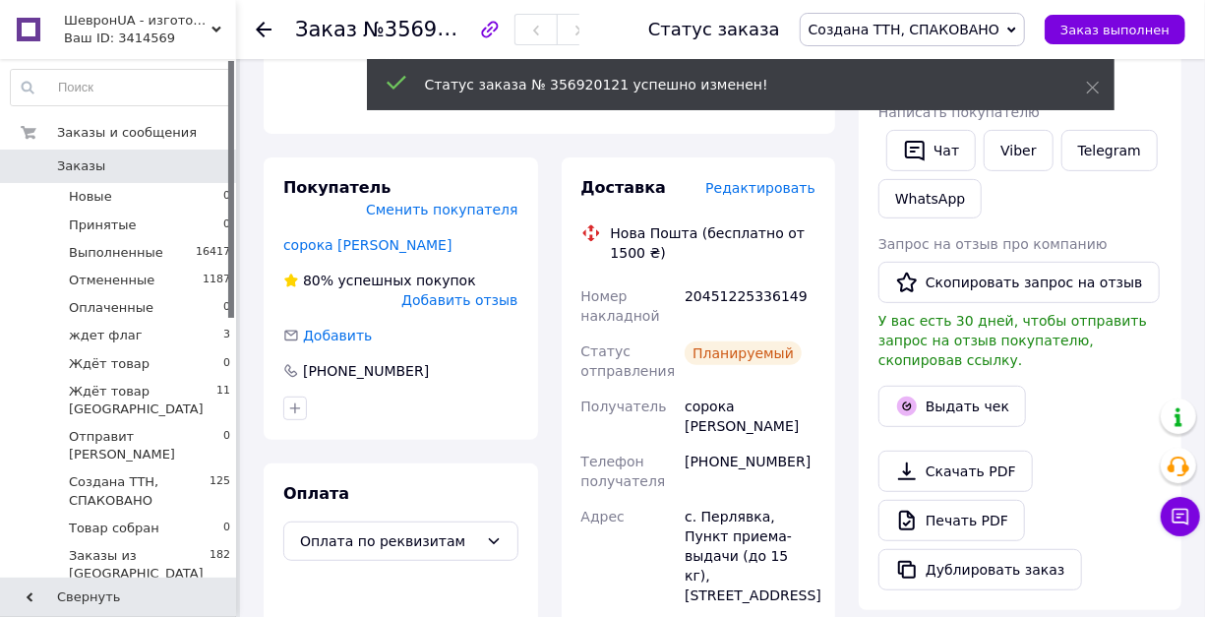
scroll to position [242, 0]
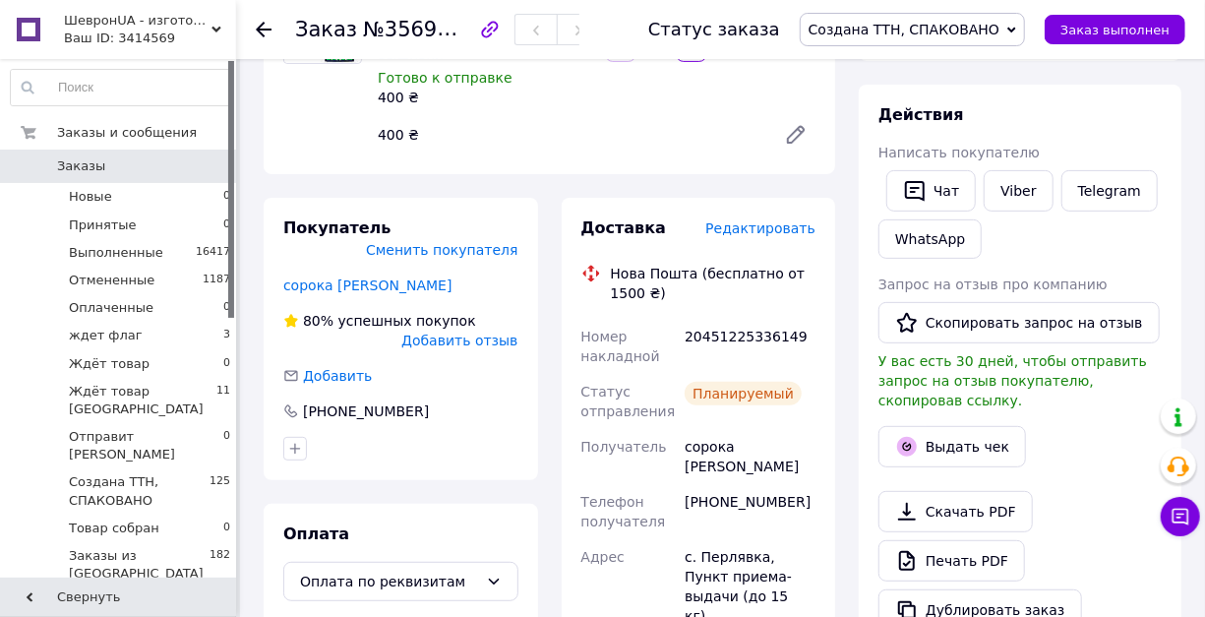
click at [217, 25] on icon at bounding box center [216, 30] width 10 height 10
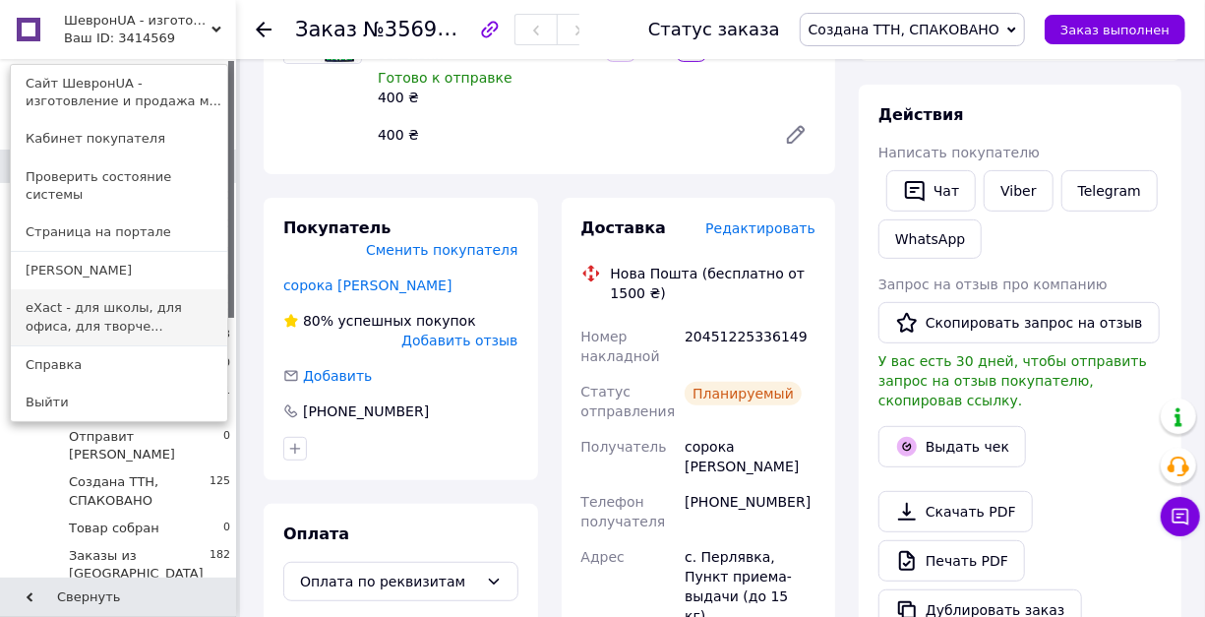
click at [113, 300] on link "eXact - для школы, для офиса, для творче..." at bounding box center [119, 316] width 216 height 55
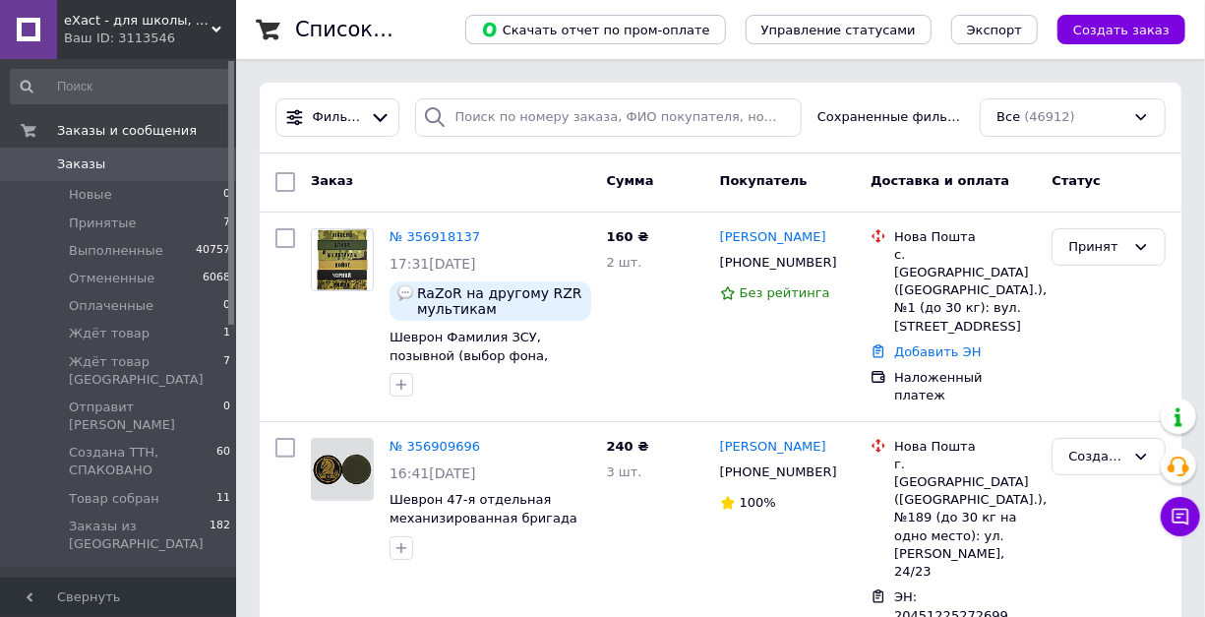
click at [218, 26] on icon at bounding box center [216, 30] width 10 height 10
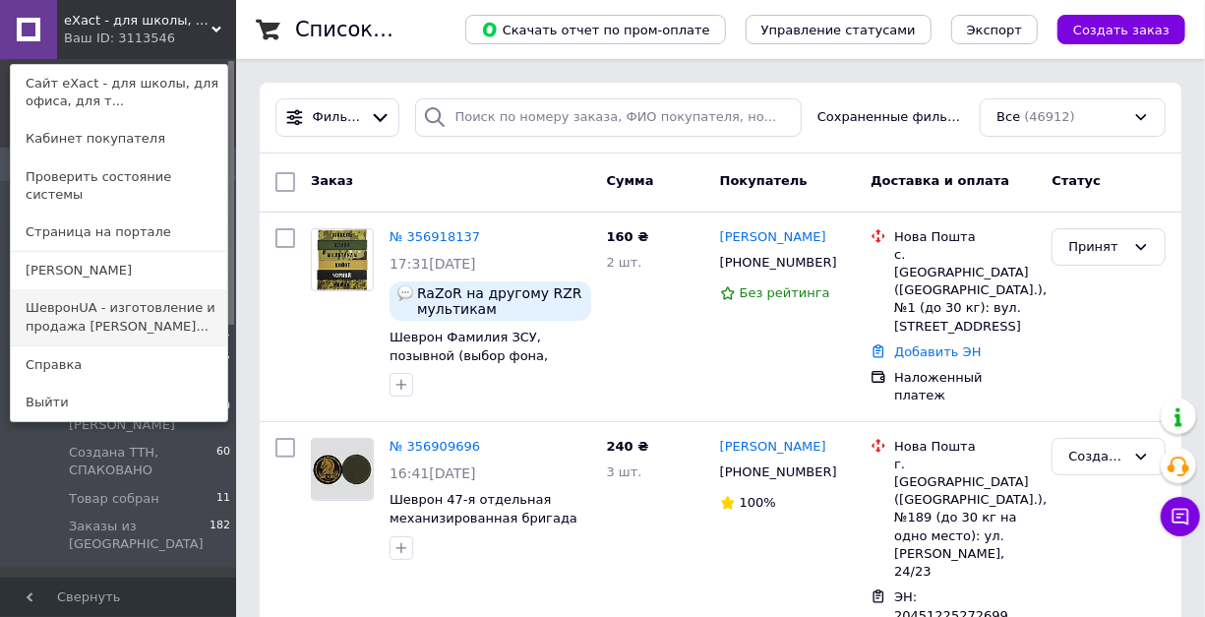
click at [149, 295] on link "ШевронUA - изготовление и продажа [PERSON_NAME]..." at bounding box center [119, 316] width 216 height 55
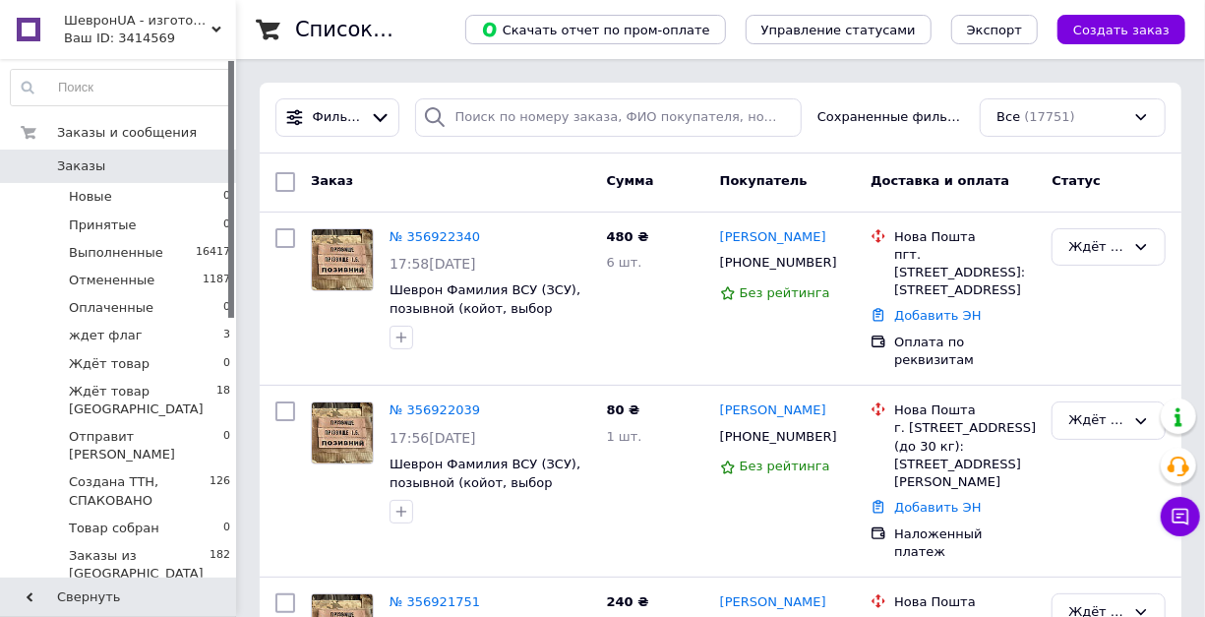
click at [214, 31] on icon at bounding box center [216, 30] width 10 height 10
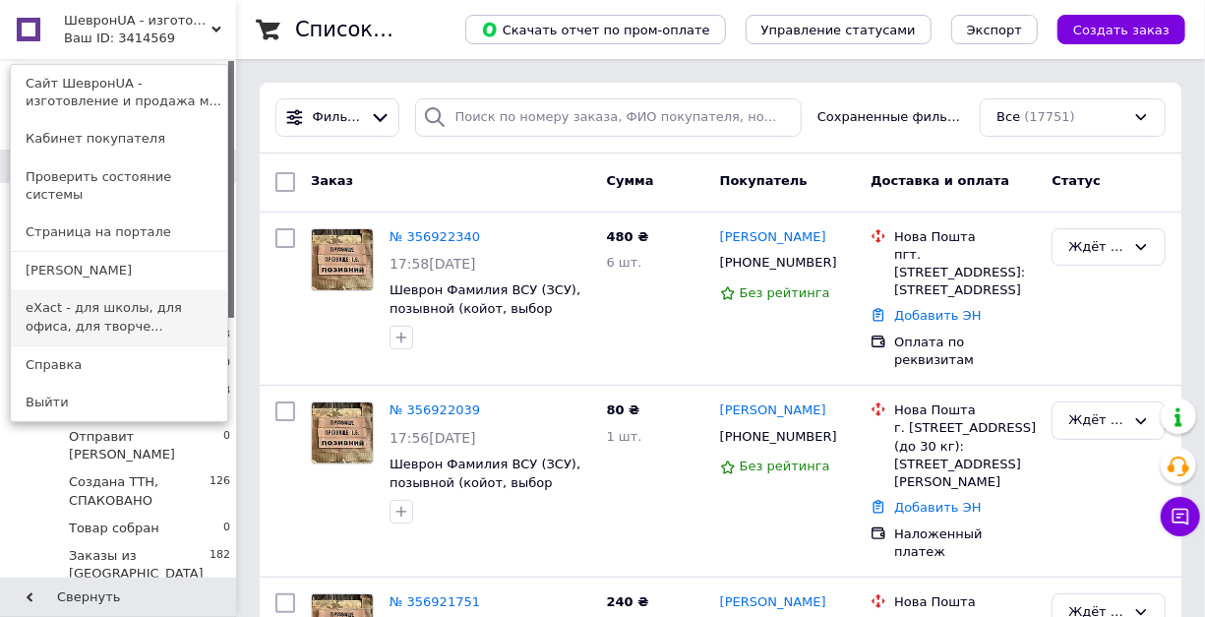
click at [130, 289] on link "eXact - для школы, для офиса, для творче..." at bounding box center [119, 316] width 216 height 55
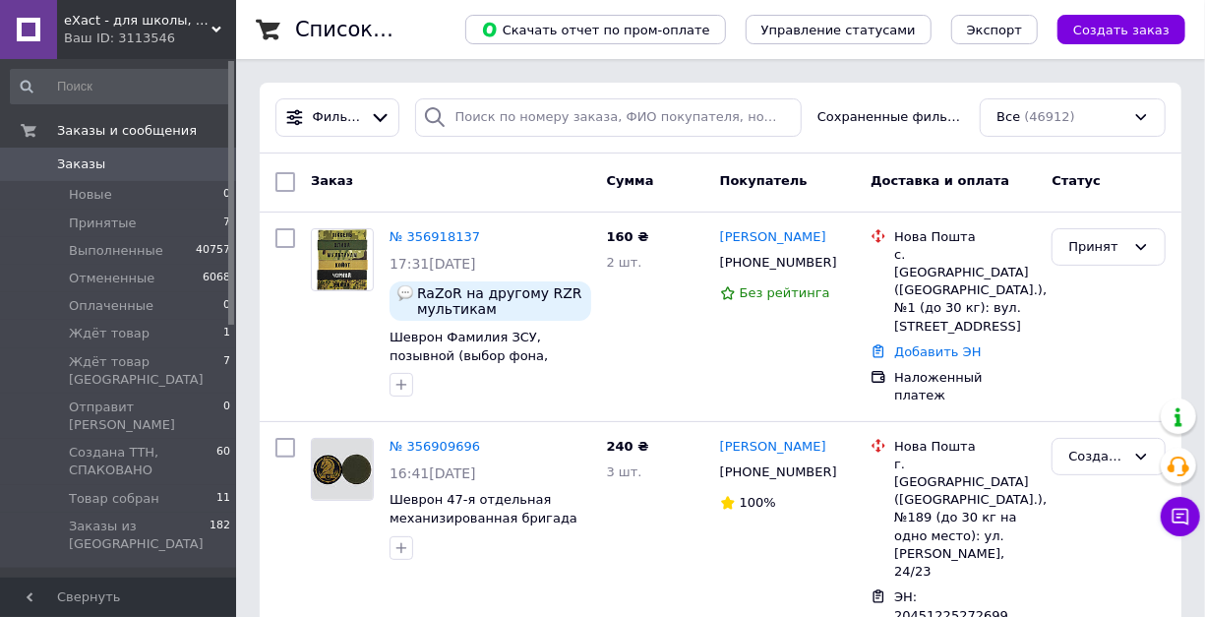
click at [83, 153] on link "Заказы 0" at bounding box center [121, 164] width 242 height 33
click at [220, 14] on div "eXact - для школы, для офиса, для творчества Ваш ID: 3113546" at bounding box center [146, 29] width 179 height 59
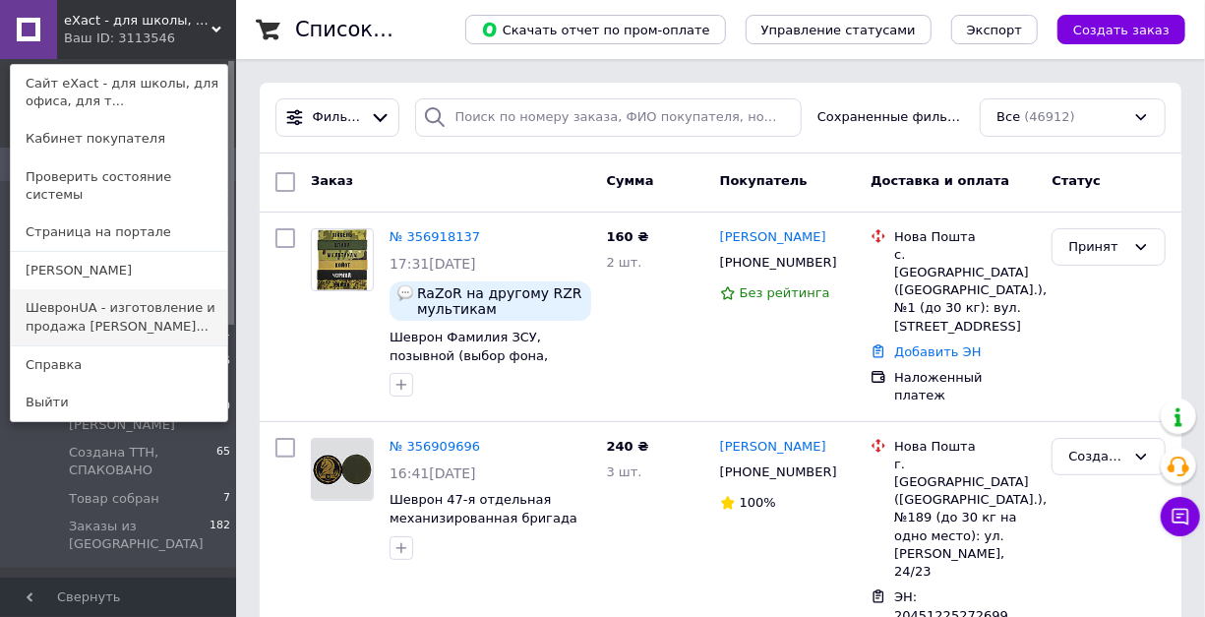
click at [146, 293] on link "ШевронUA - изготовление и продажа [PERSON_NAME]..." at bounding box center [119, 316] width 216 height 55
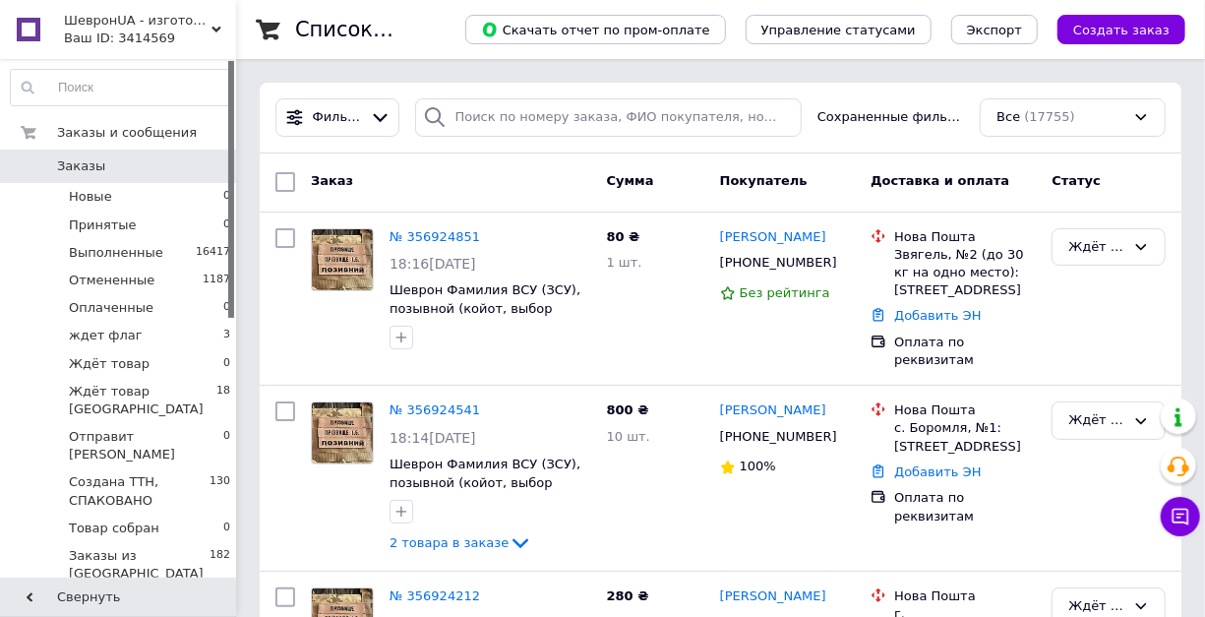
click at [212, 25] on icon at bounding box center [216, 30] width 10 height 10
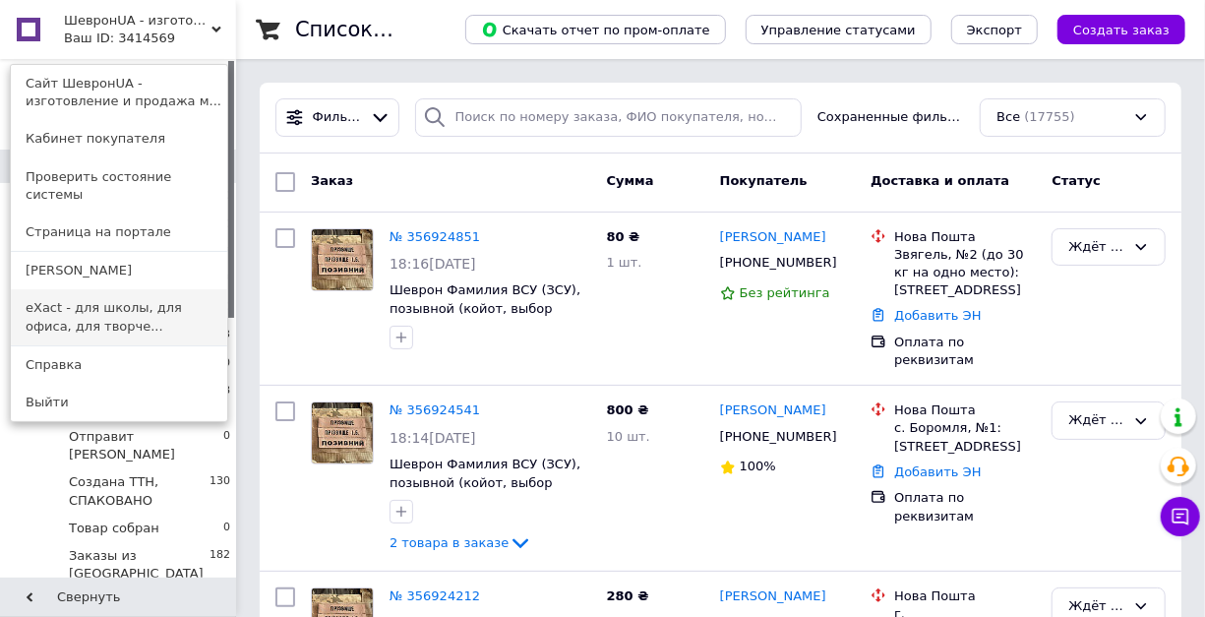
click at [110, 289] on link "eXact - для школы, для офиса, для творче..." at bounding box center [119, 316] width 216 height 55
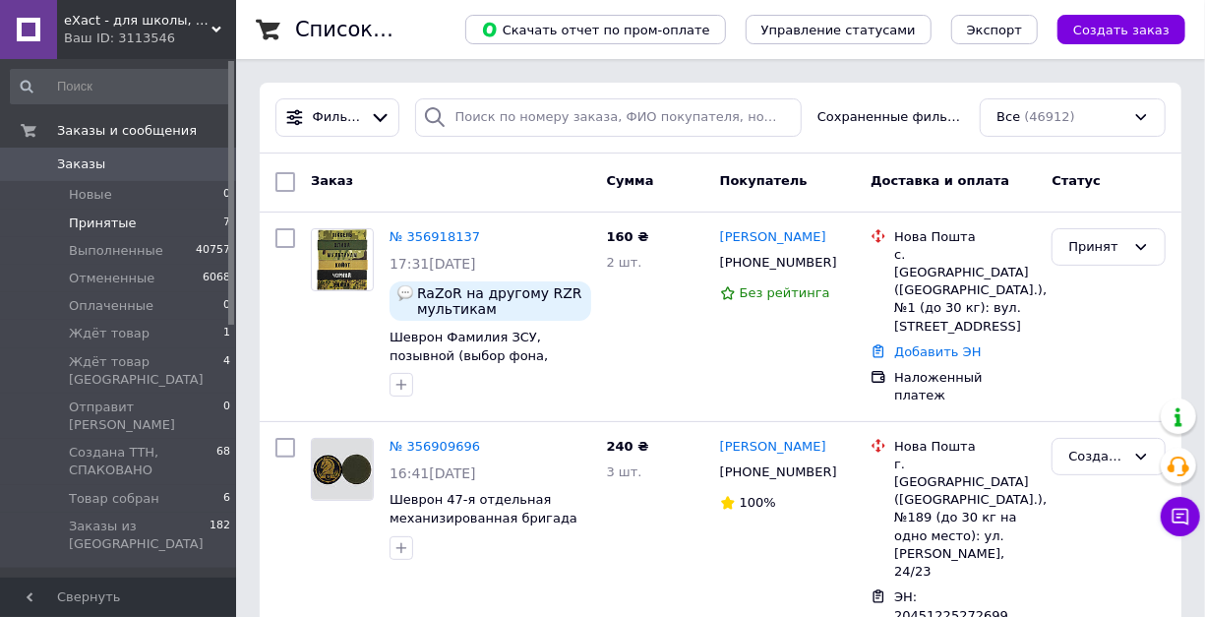
click at [118, 212] on li "Принятые 7" at bounding box center [121, 223] width 242 height 28
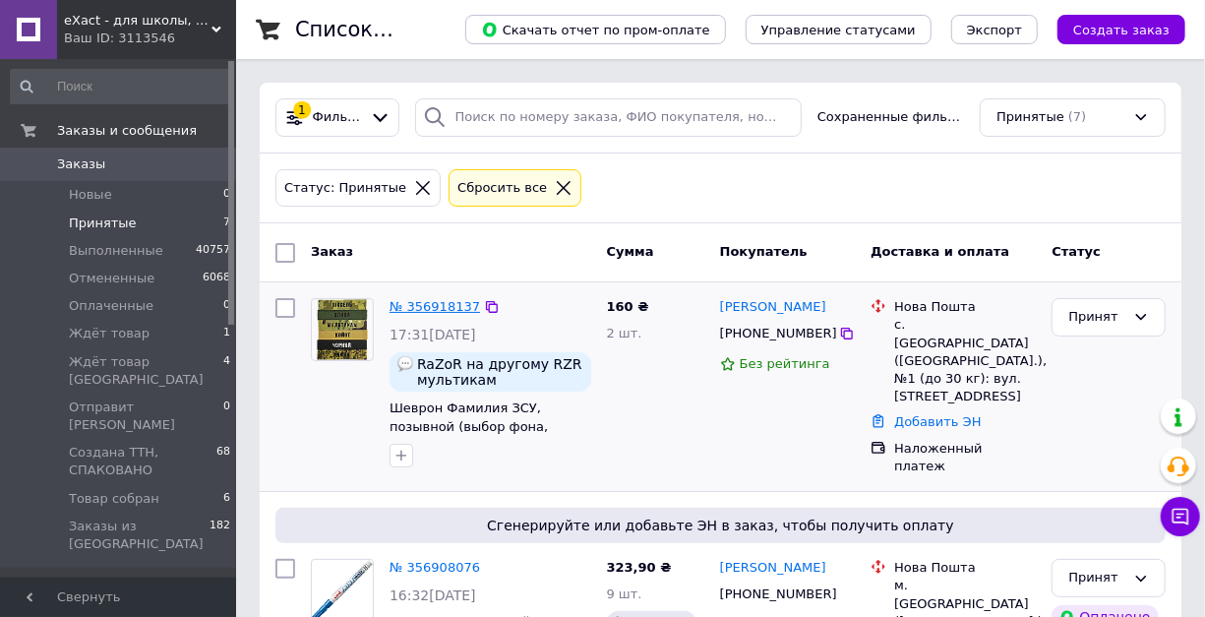
click at [420, 305] on link "№ 356918137" at bounding box center [434, 306] width 90 height 15
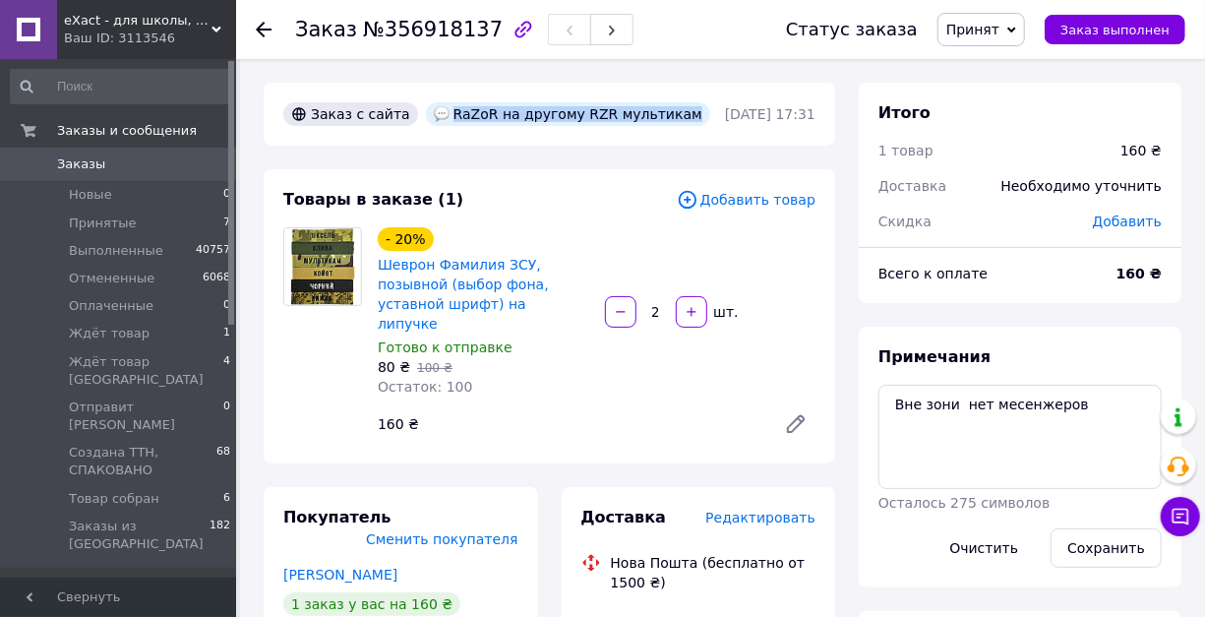
drag, startPoint x: 311, startPoint y: 149, endPoint x: 596, endPoint y: 162, distance: 285.5
click at [596, 130] on div "Заказ с сайта RaZoR на другому RZR мультикам" at bounding box center [501, 113] width 445 height 31
copy div "RaZoR на другому RZR мультикам"
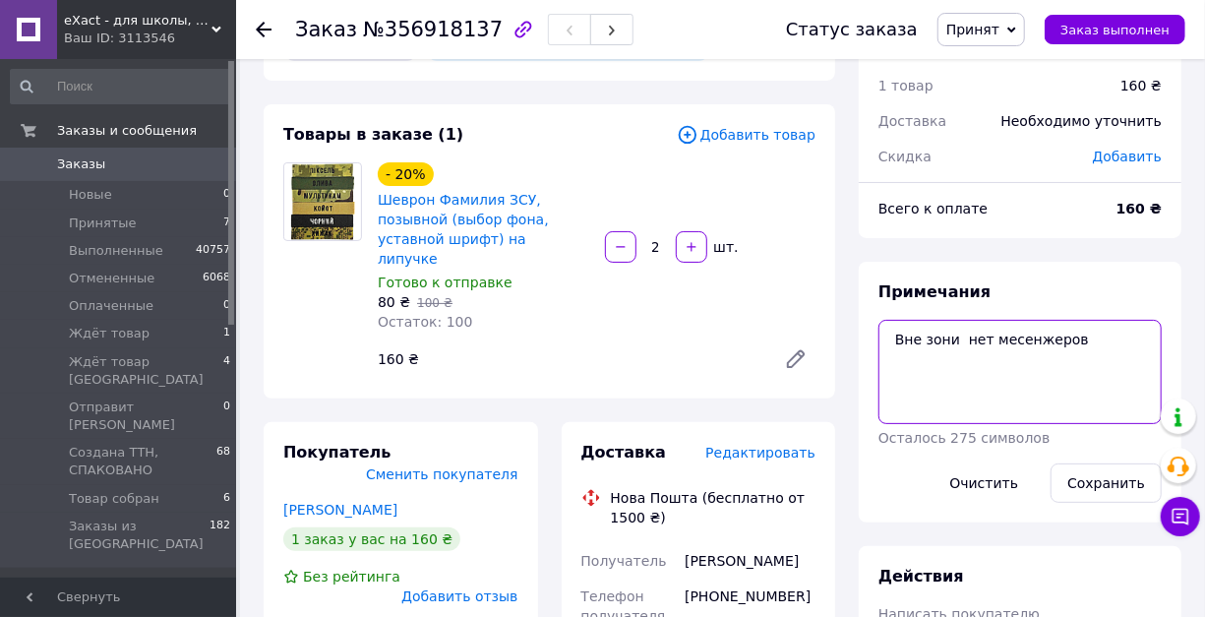
click at [900, 394] on textarea "Вне зони нет месенжеров" at bounding box center [1019, 372] width 283 height 104
click at [1127, 377] on textarea "Вне зони нет месенжеров" at bounding box center [1019, 372] width 283 height 104
click at [265, 30] on use at bounding box center [264, 30] width 16 height 16
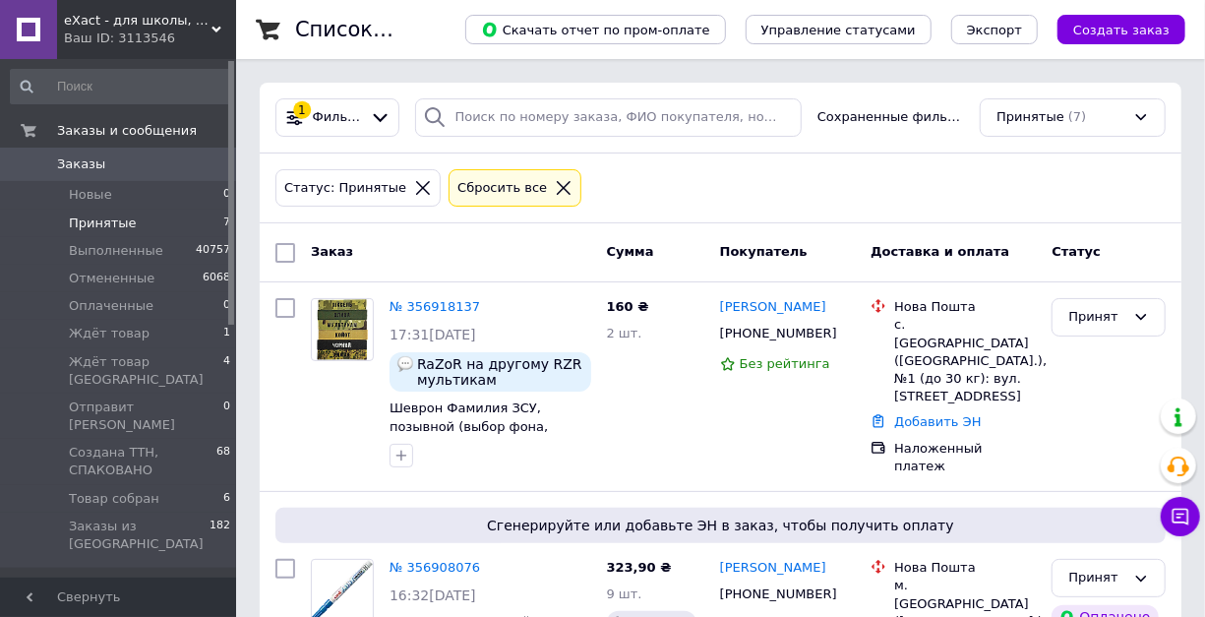
click at [213, 28] on use at bounding box center [216, 30] width 10 height 6
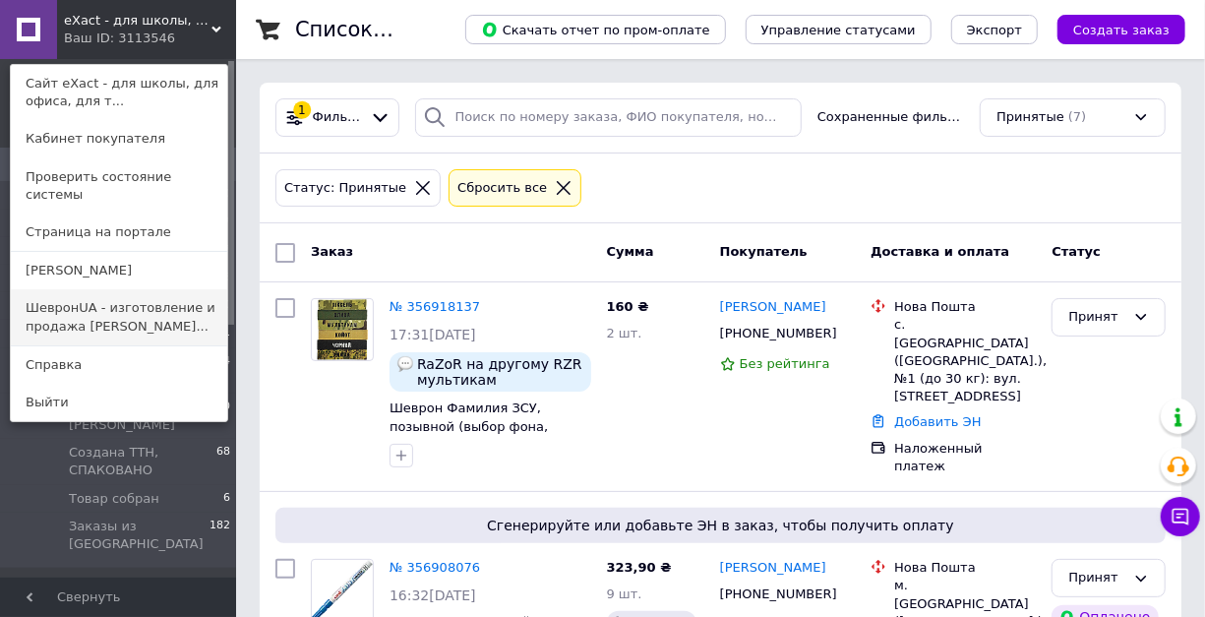
click at [135, 289] on link "ШевронUA - изготовление и продажа [PERSON_NAME]..." at bounding box center [119, 316] width 216 height 55
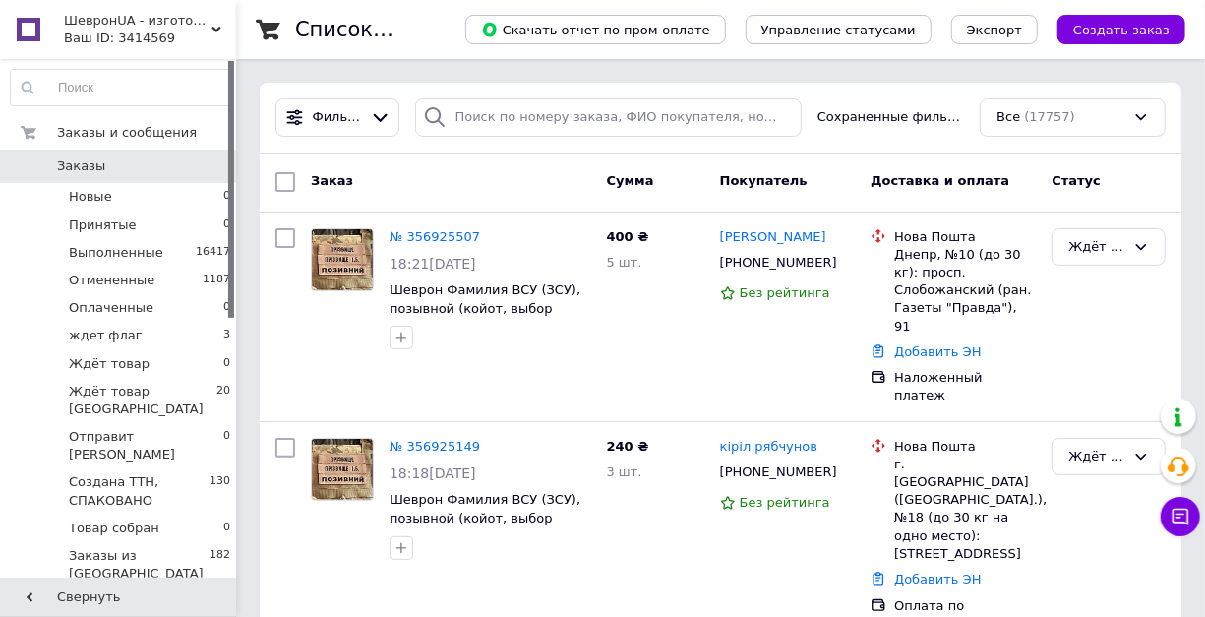
click at [219, 28] on use at bounding box center [216, 30] width 10 height 6
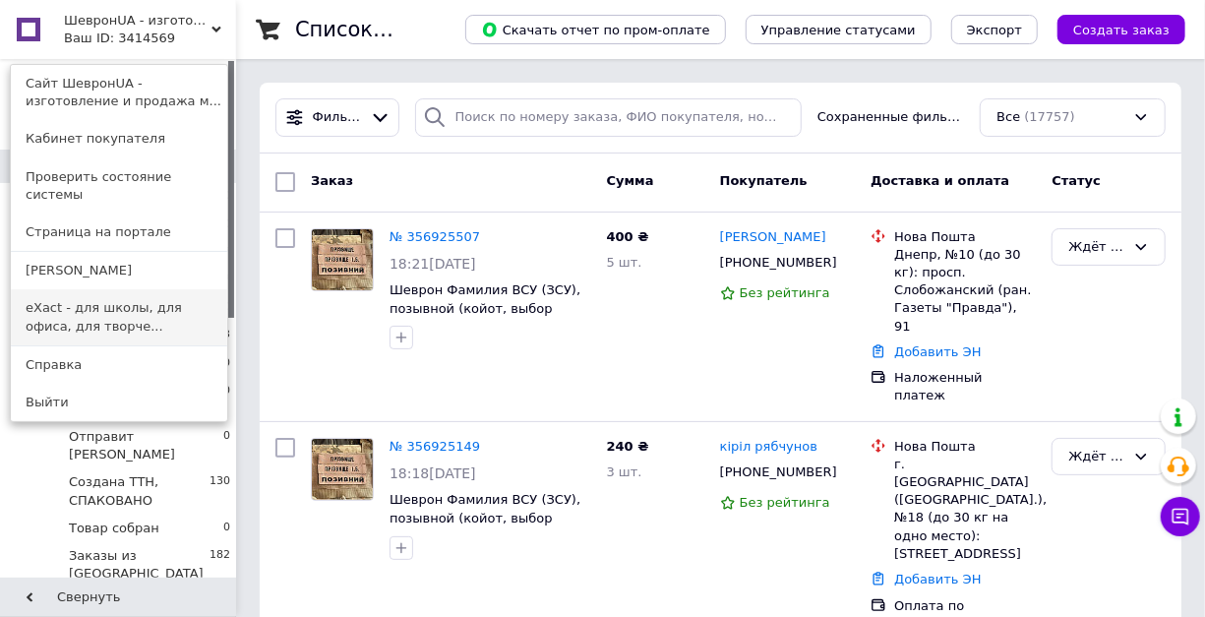
click at [150, 289] on link "eXact - для школы, для офиса, для творче..." at bounding box center [119, 316] width 216 height 55
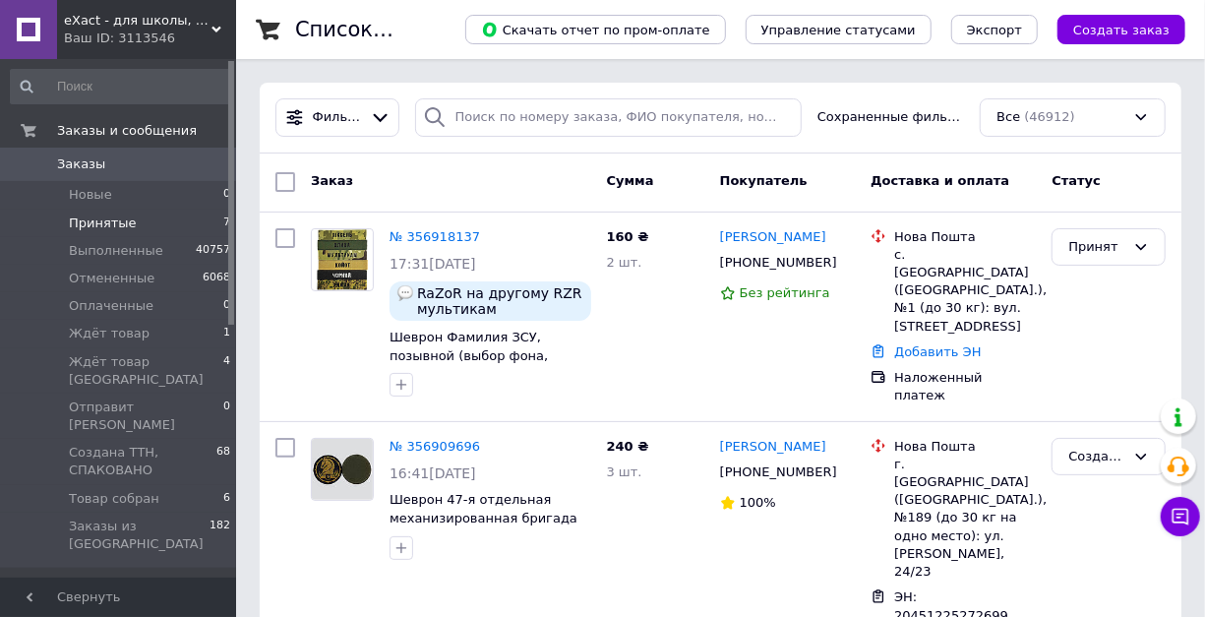
click at [118, 221] on span "Принятые" at bounding box center [103, 223] width 68 height 18
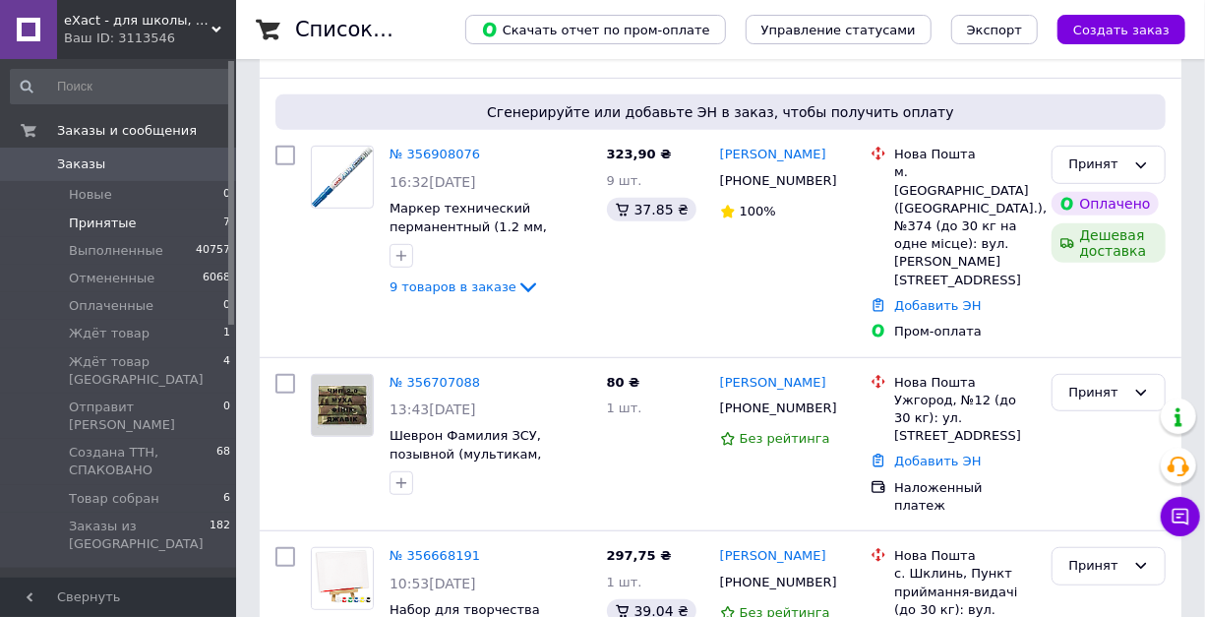
scroll to position [458, 0]
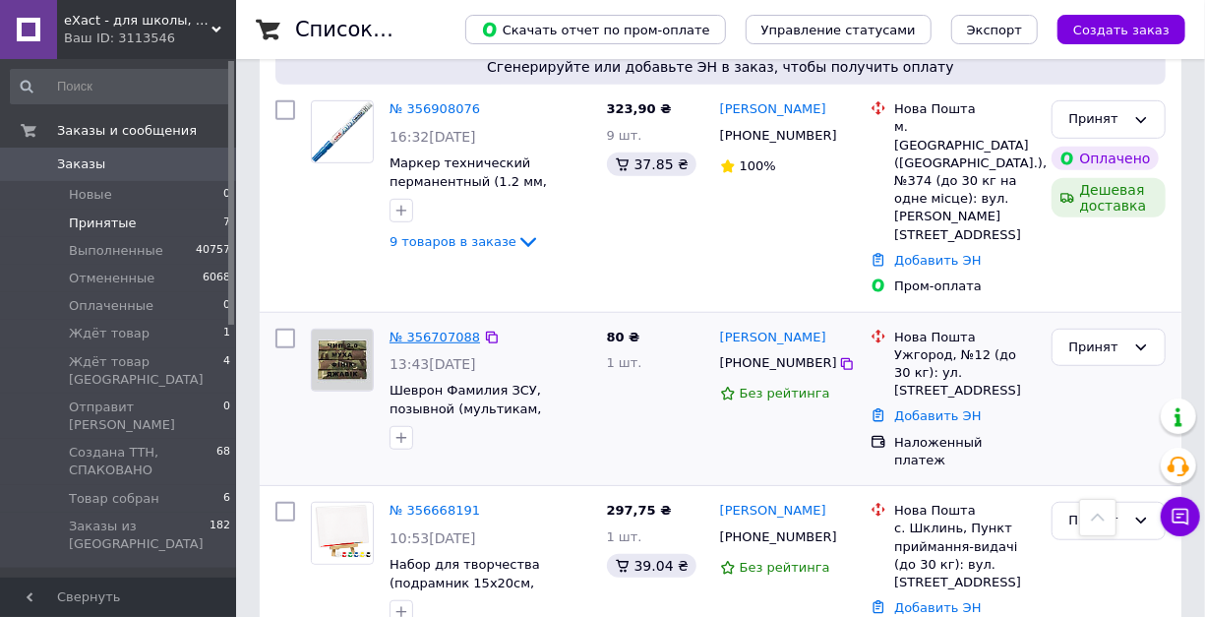
click at [413, 329] on link "№ 356707088" at bounding box center [434, 336] width 90 height 15
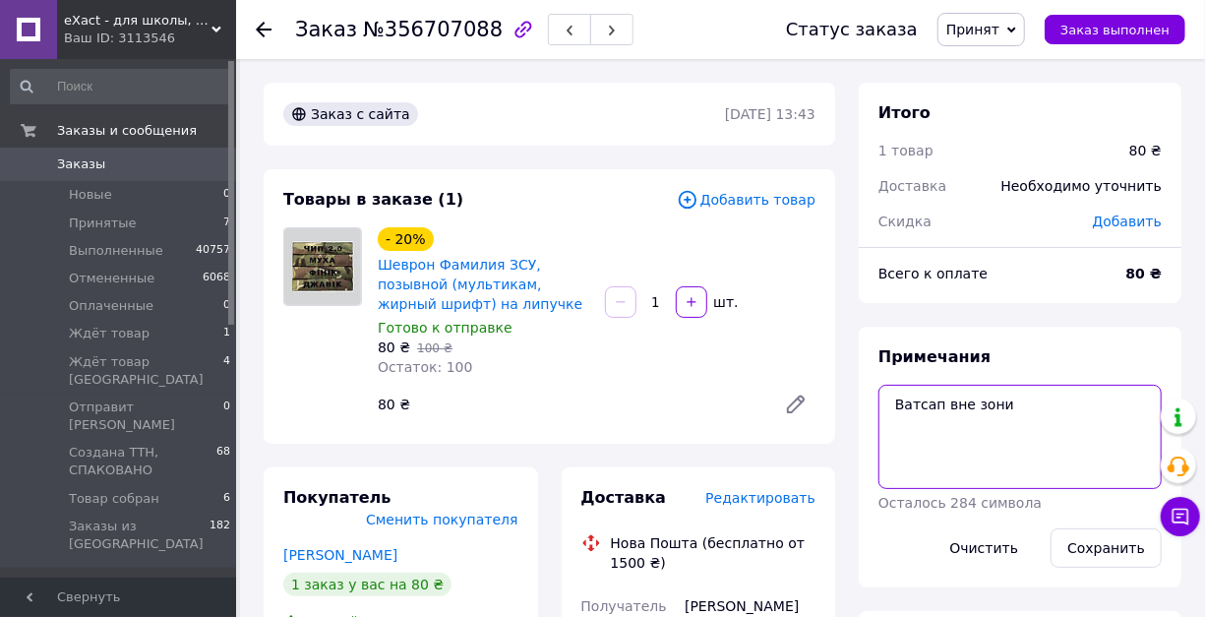
click at [1035, 440] on textarea "Ватсап вне зони" at bounding box center [1019, 436] width 283 height 104
click at [217, 31] on icon at bounding box center [216, 30] width 10 height 10
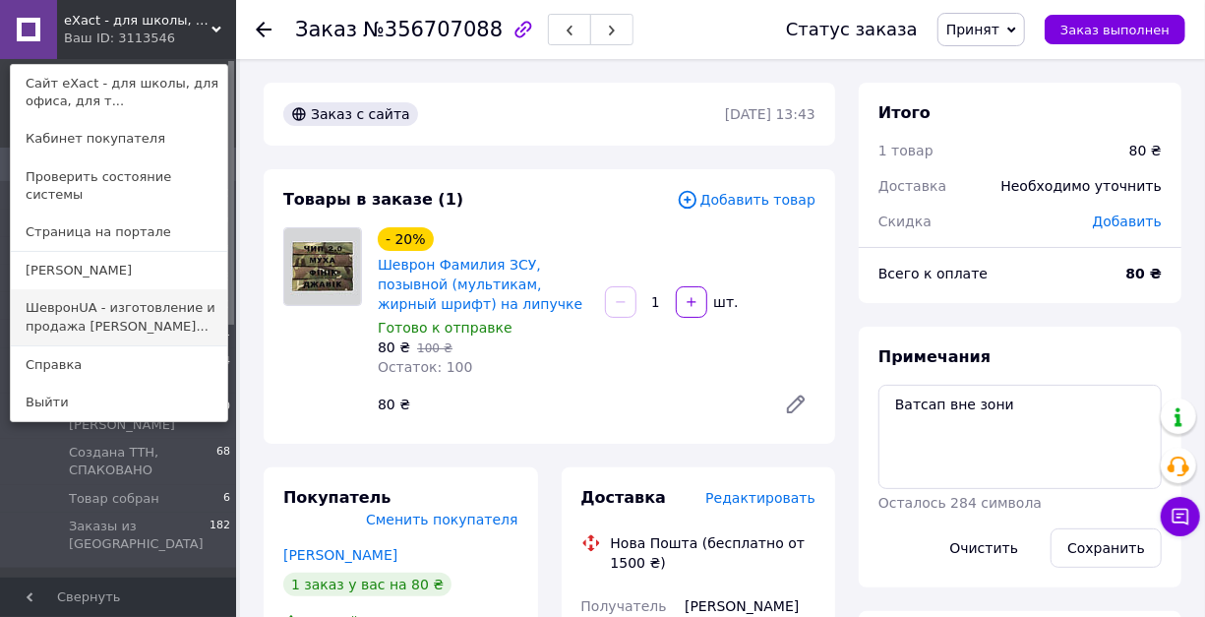
click at [122, 293] on link "ШевронUA - изготовление и продажа [PERSON_NAME]..." at bounding box center [119, 316] width 216 height 55
